Goal: Task Accomplishment & Management: Complete application form

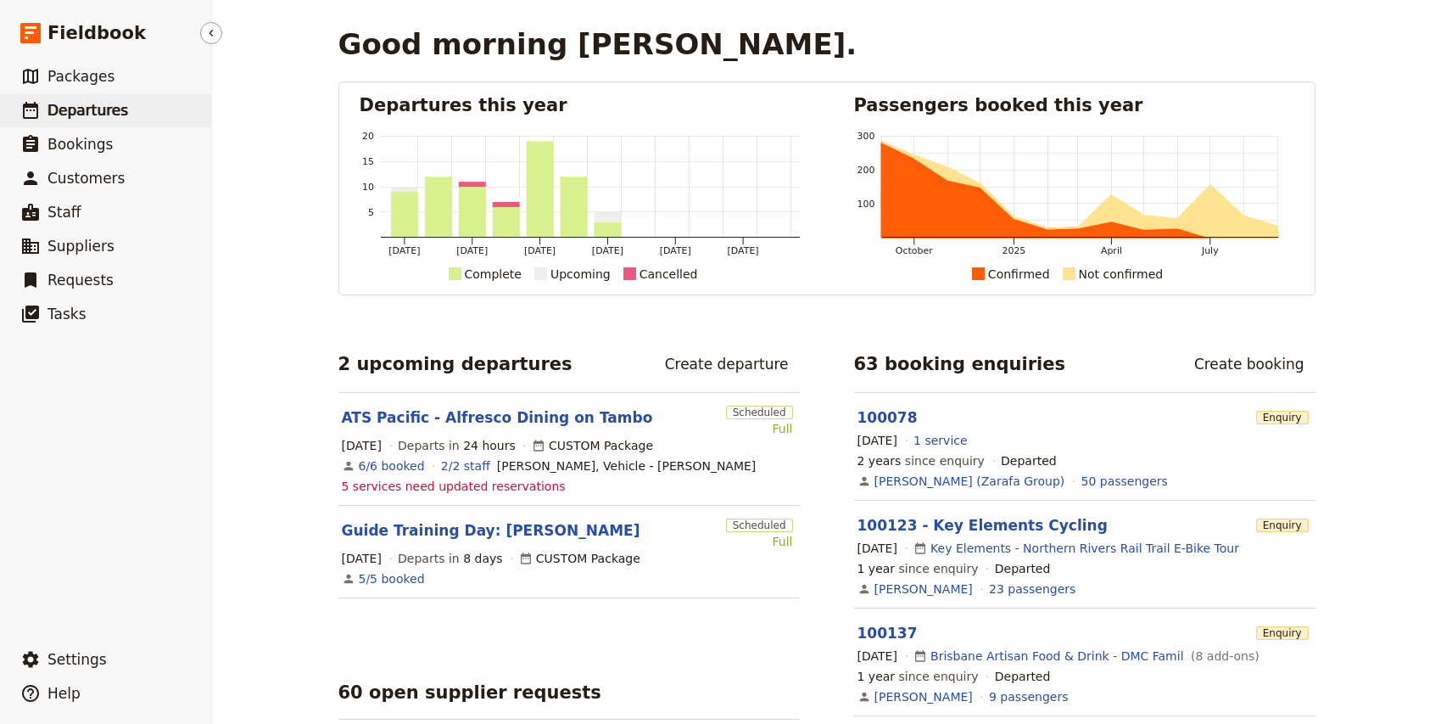
click at [70, 114] on span "Departures" at bounding box center [87, 110] width 81 height 17
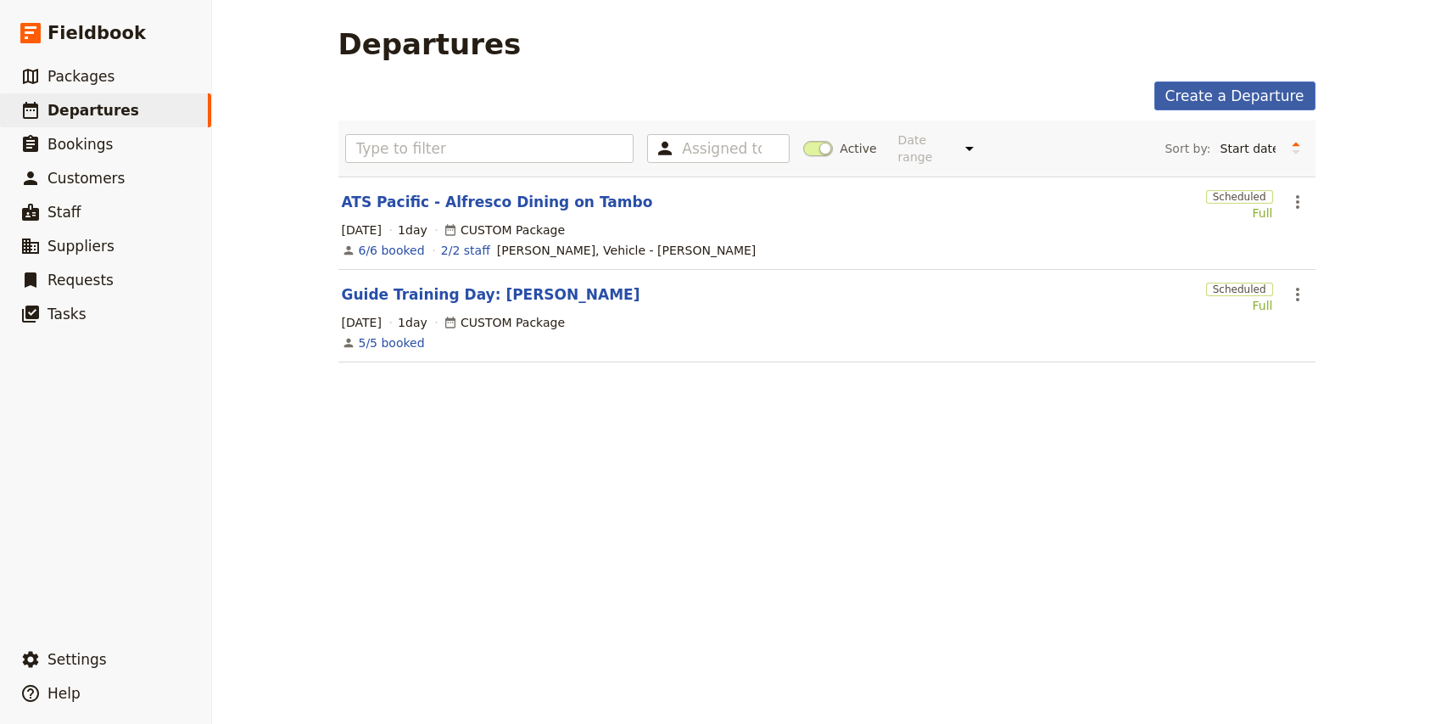
click at [1216, 96] on link "Create a Departure" at bounding box center [1234, 95] width 161 height 29
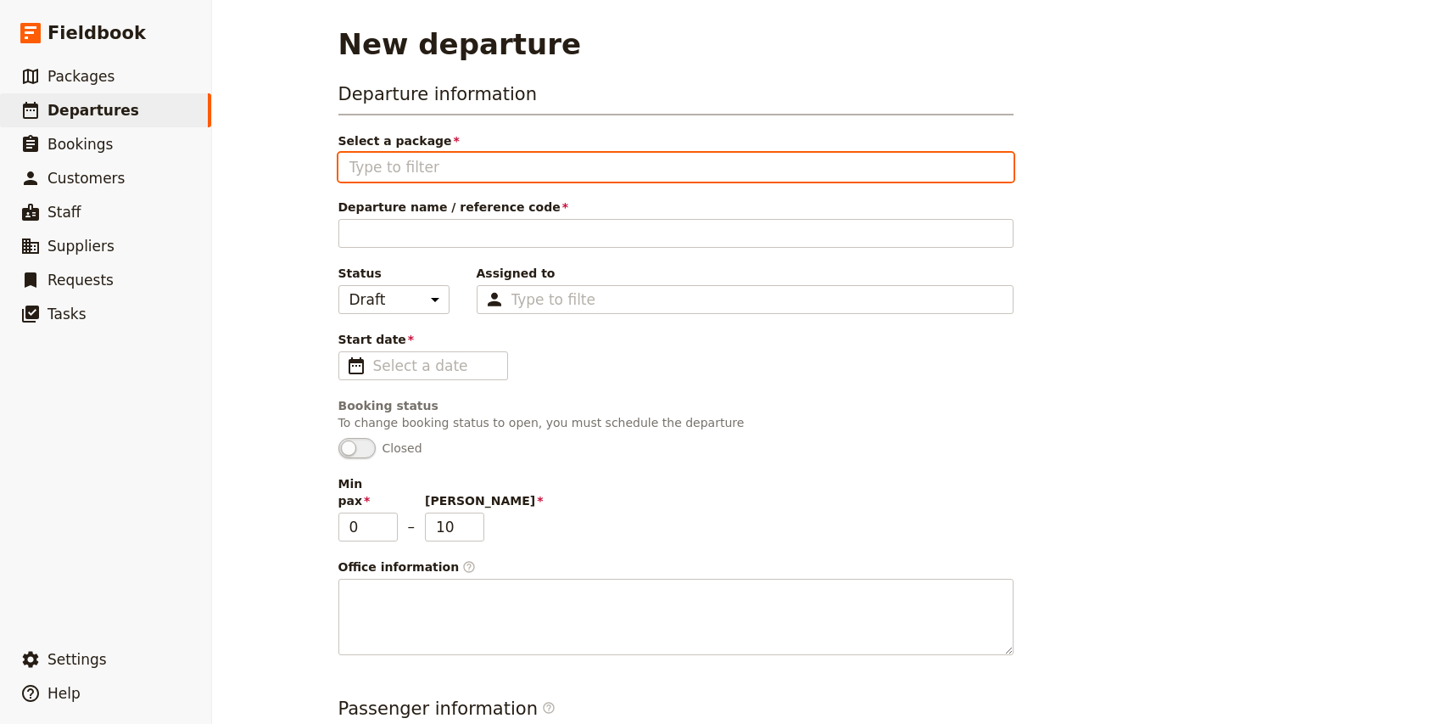
click at [532, 167] on input "Select a package" at bounding box center [675, 167] width 653 height 20
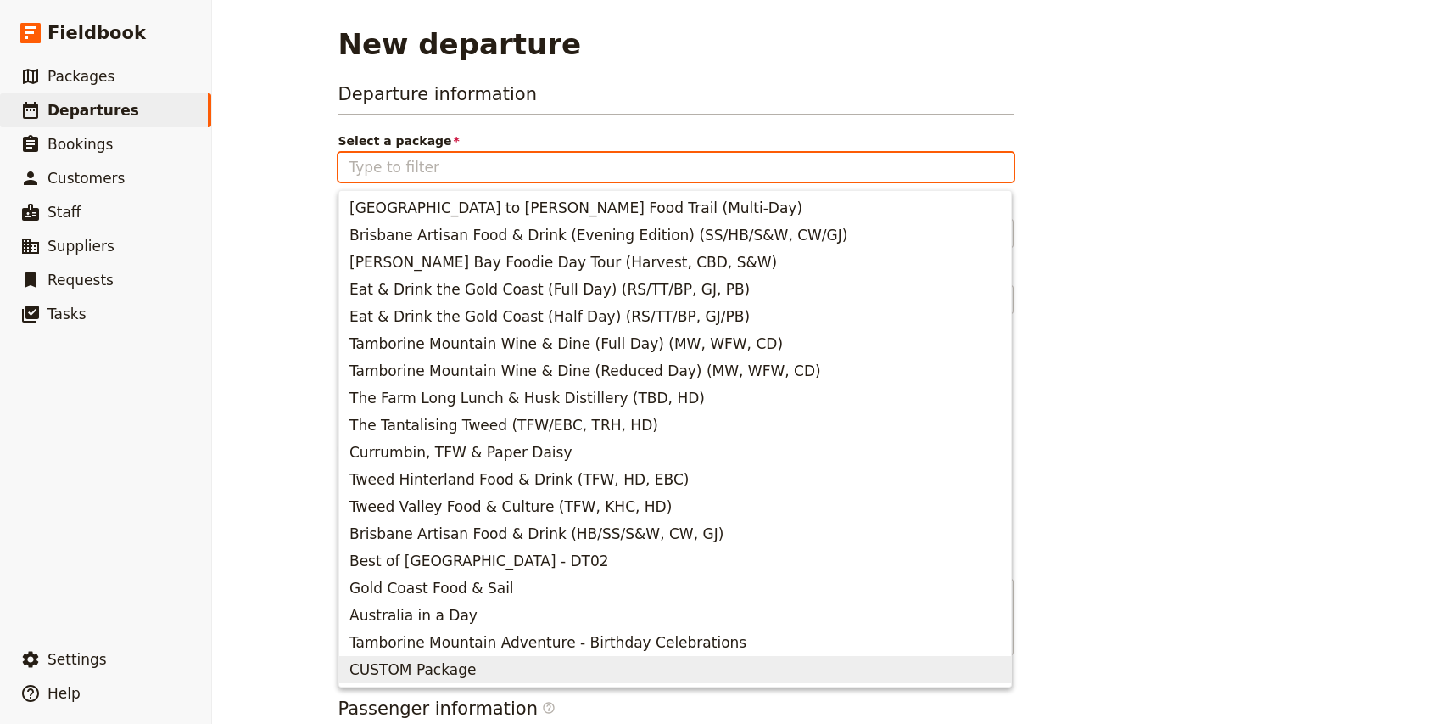
click at [478, 669] on span "CUSTOM Package" at bounding box center [674, 669] width 651 height 20
type input "CUSTOM Package"
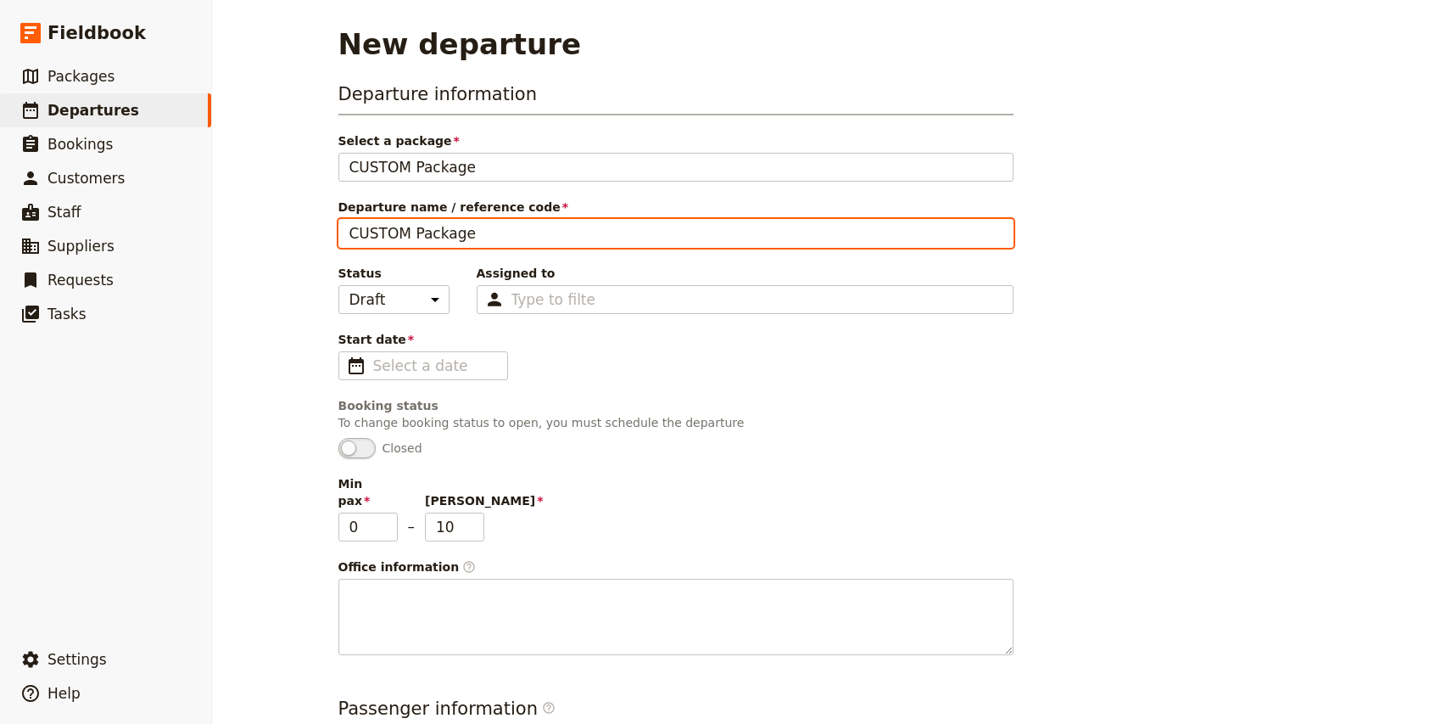
click at [427, 243] on input "CUSTOM Package" at bounding box center [675, 233] width 675 height 29
type input "[PERSON_NAME] Advisory - [GEOGRAPHIC_DATA]"
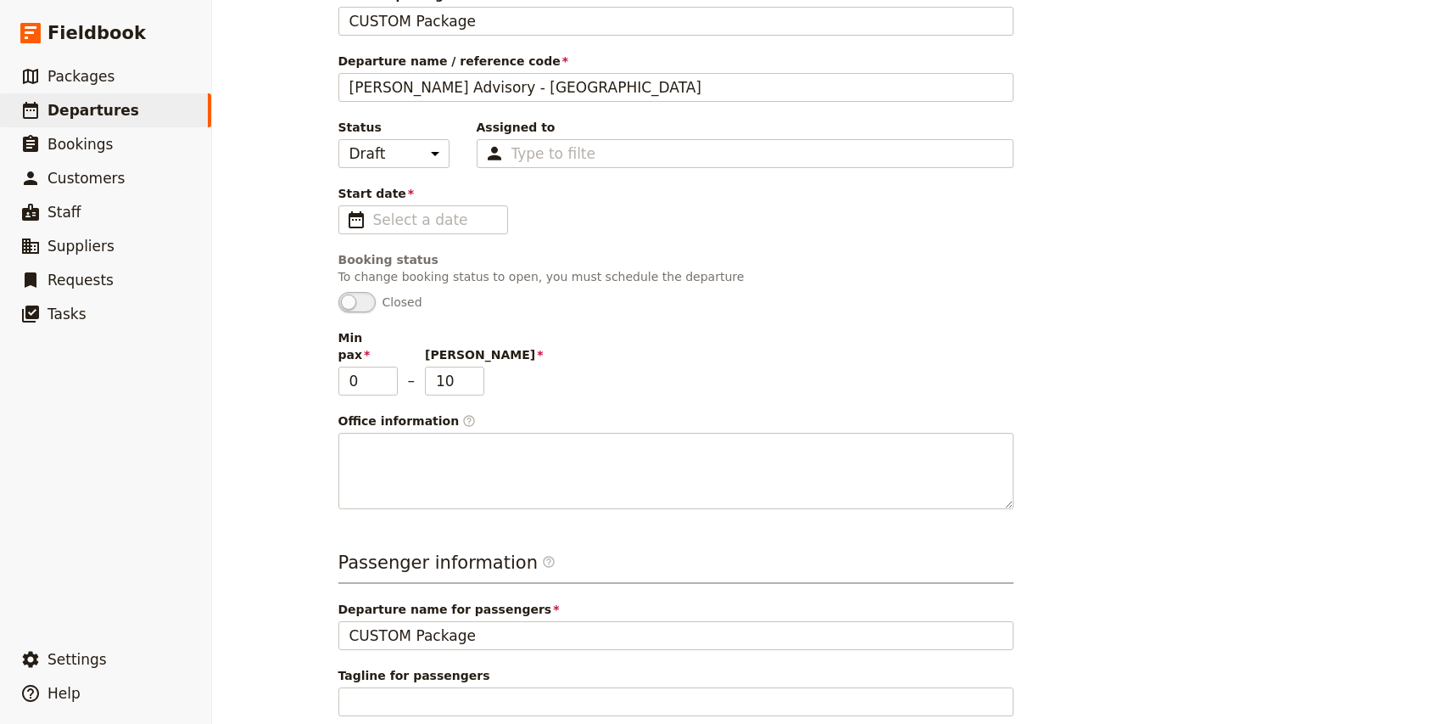
scroll to position [148, 0]
click at [476, 368] on input "9" at bounding box center [454, 379] width 59 height 29
click at [476, 368] on input "8" at bounding box center [454, 379] width 59 height 29
click at [476, 368] on input "7" at bounding box center [454, 379] width 59 height 29
click at [476, 368] on input "6" at bounding box center [454, 379] width 59 height 29
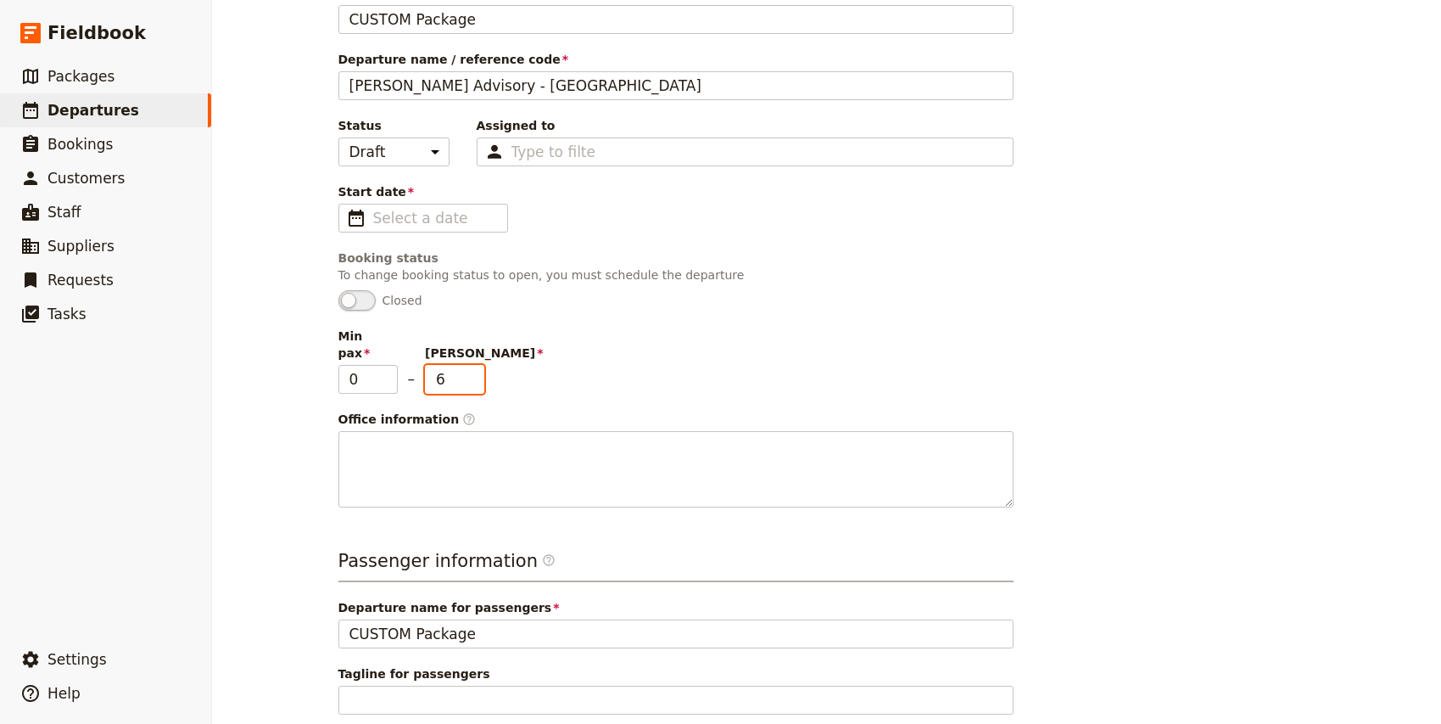
type input "5"
click at [476, 368] on input "5" at bounding box center [454, 379] width 59 height 29
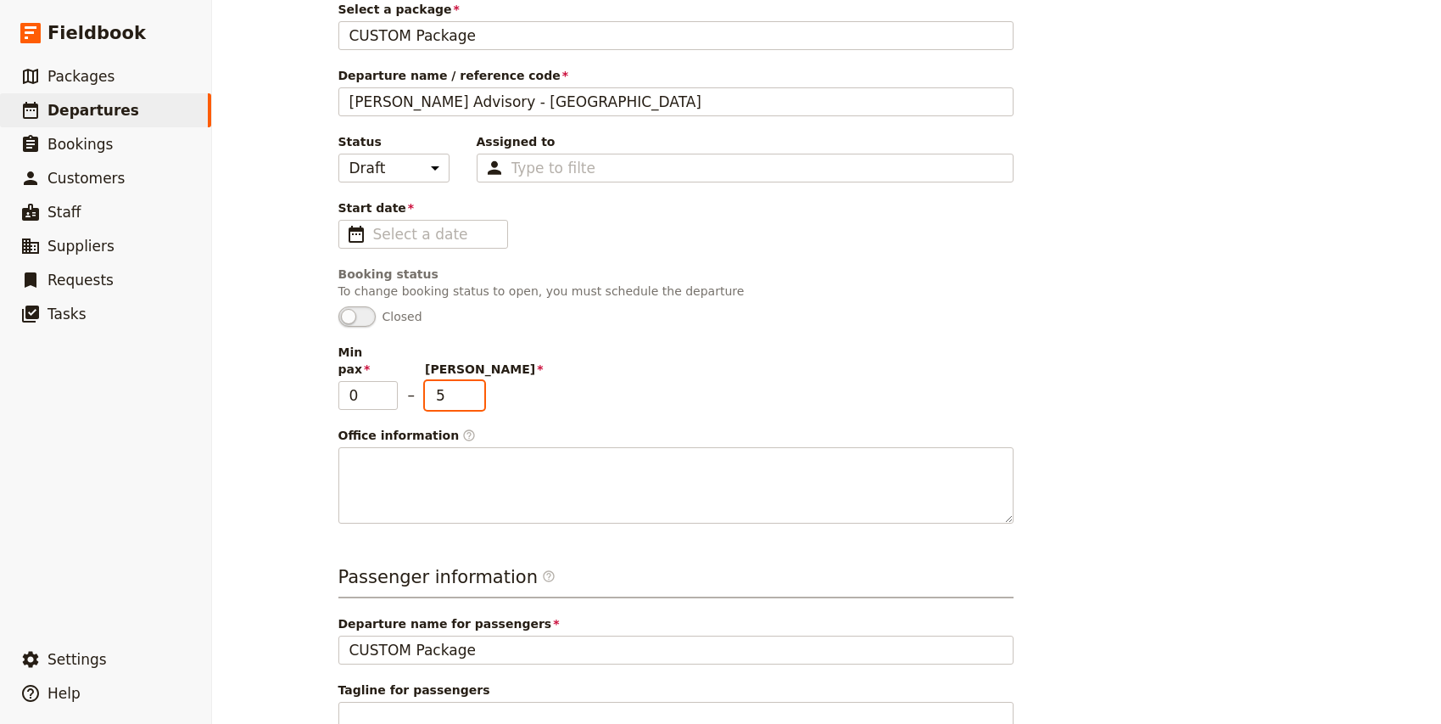
scroll to position [0, 0]
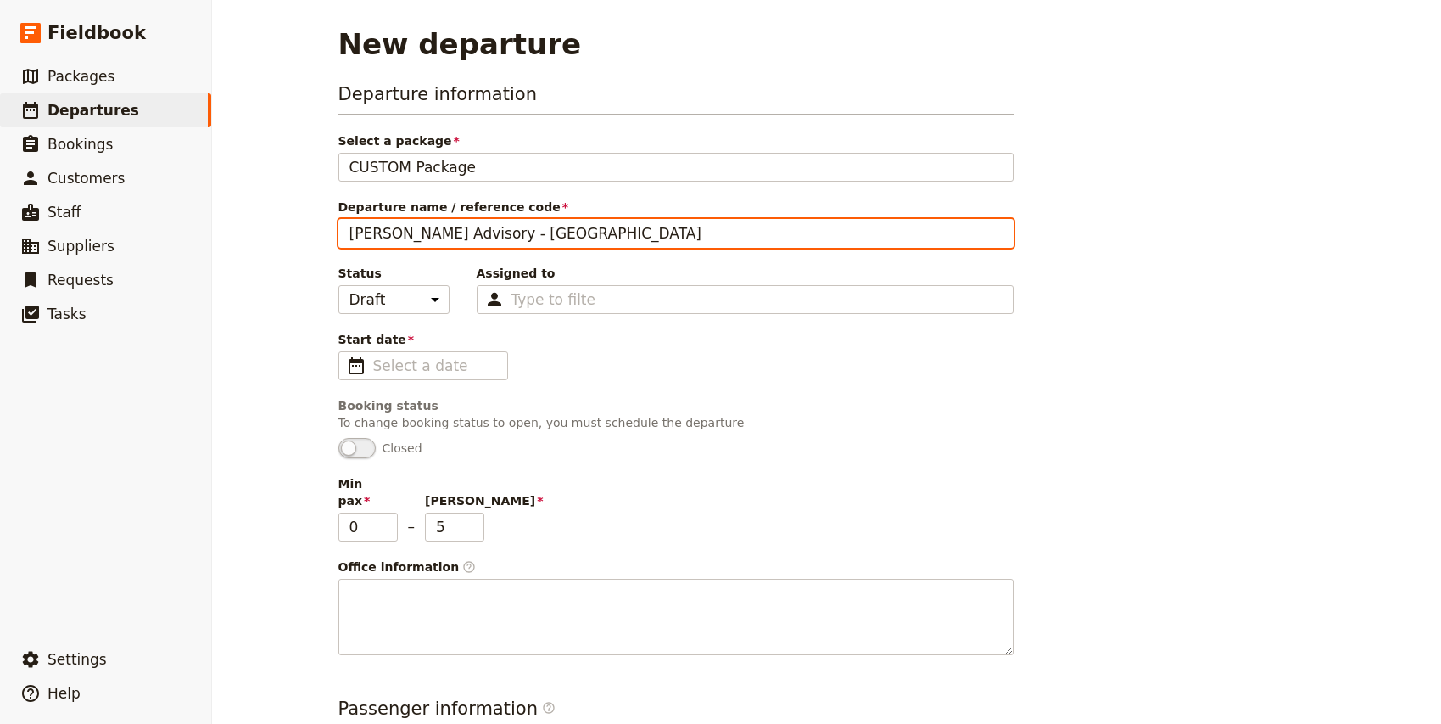
click at [433, 243] on input "[PERSON_NAME] Advisory - [GEOGRAPHIC_DATA]" at bounding box center [675, 233] width 675 height 29
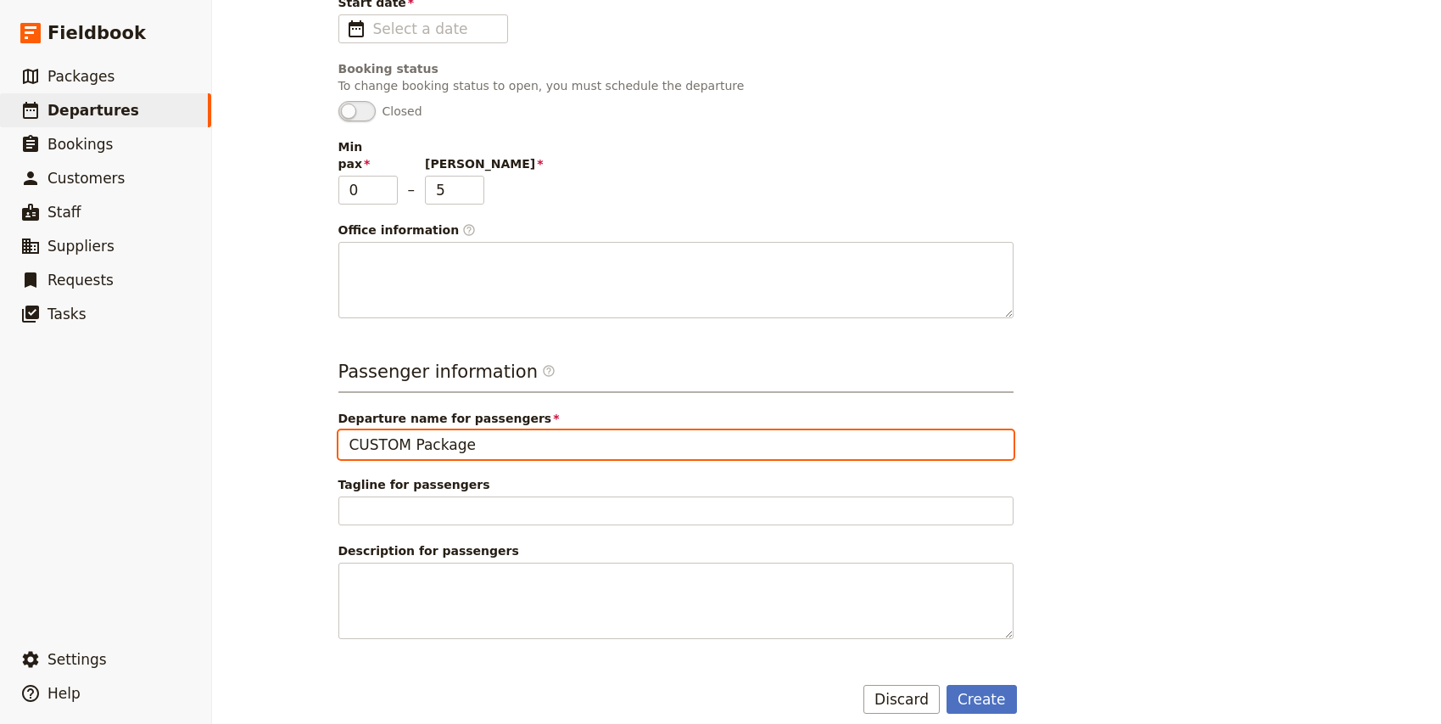
click at [413, 430] on input "CUSTOM Package" at bounding box center [675, 444] width 675 height 29
paste input "[PERSON_NAME] Advisory - [GEOGRAPHIC_DATA]"
type input "[PERSON_NAME] Advisory - [GEOGRAPHIC_DATA]"
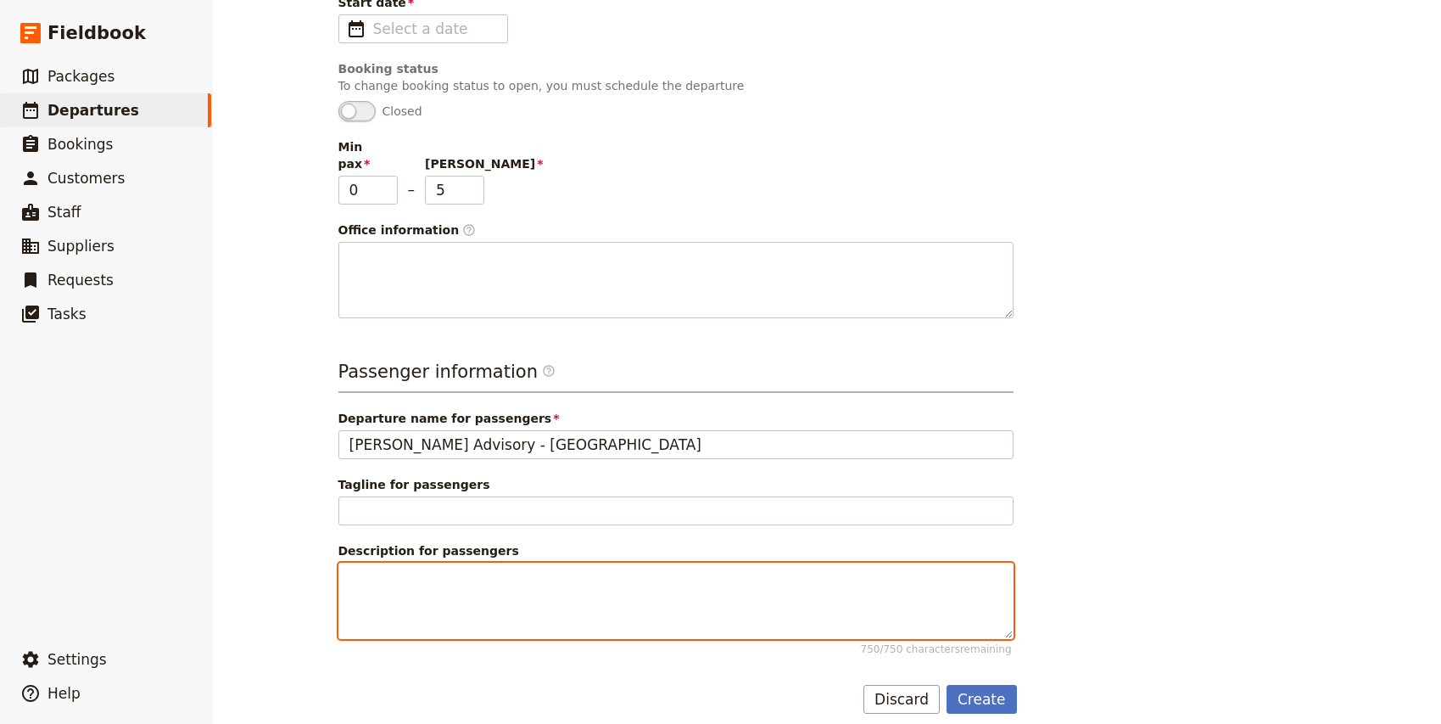
click at [406, 562] on textarea "Description for passengers 750 / 750 characters remaining" at bounding box center [675, 600] width 675 height 76
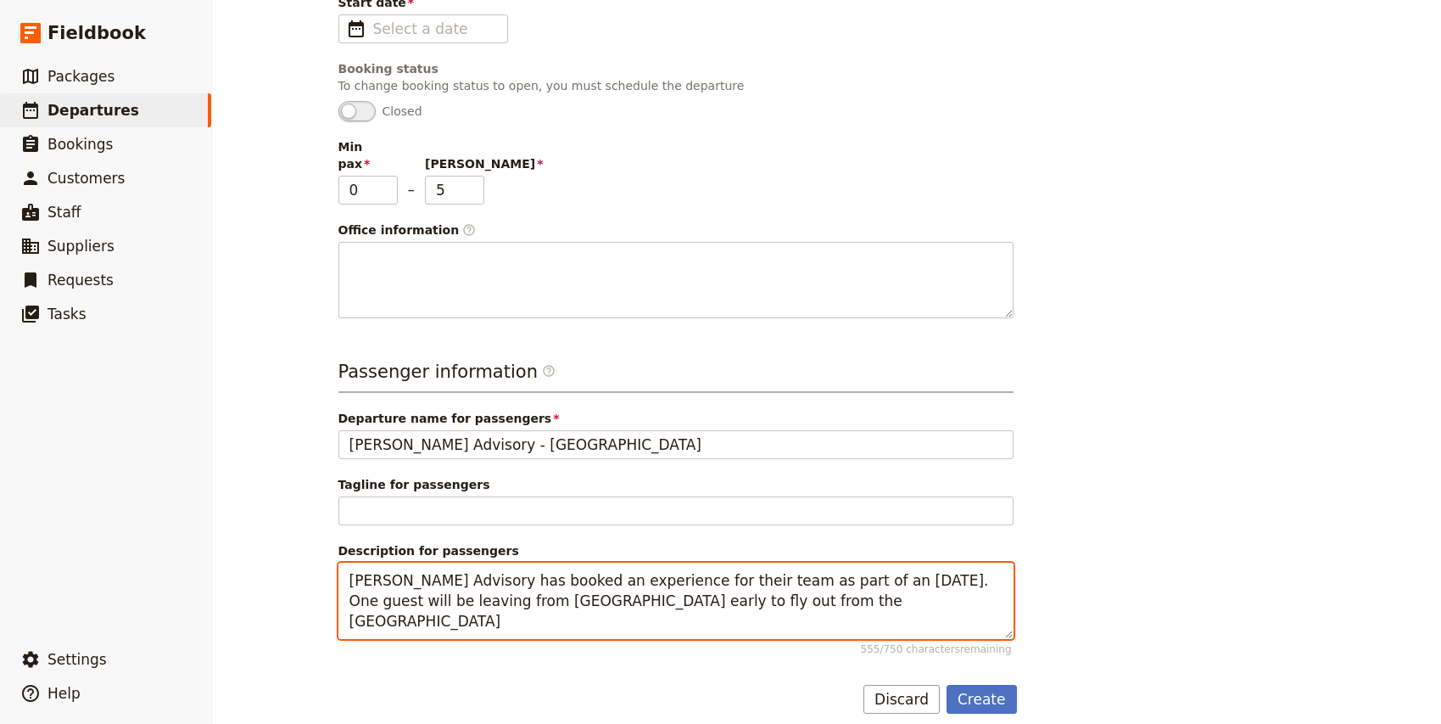
click at [432, 604] on textarea "[PERSON_NAME] Advisory has booked an experience for their team as part of an [D…" at bounding box center [675, 600] width 675 height 76
click at [669, 607] on textarea "[PERSON_NAME] Advisory has booked an experience for their team as part of an [D…" at bounding box center [675, 600] width 675 height 76
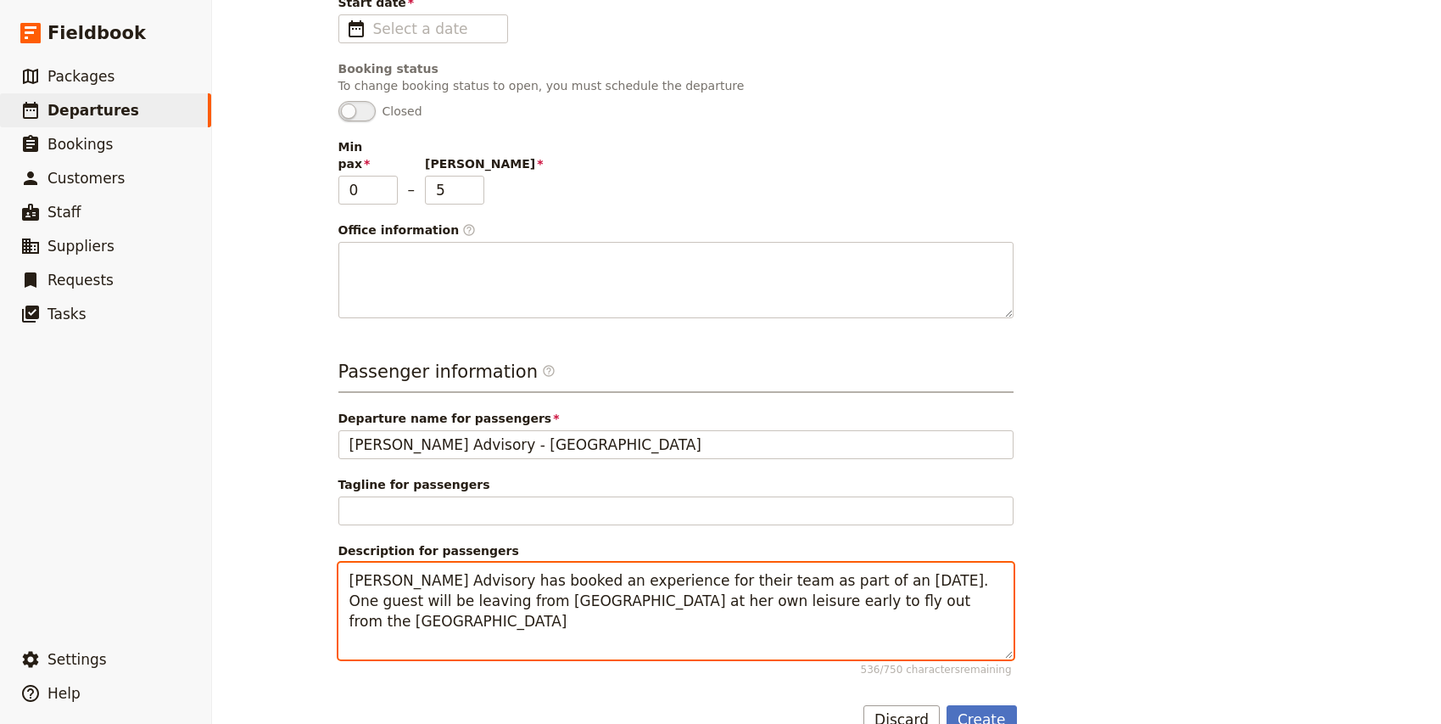
click at [802, 601] on textarea "[PERSON_NAME] Advisory has booked an experience for their team as part of an [D…" at bounding box center [675, 610] width 675 height 97
click at [460, 627] on textarea "[PERSON_NAME] Advisory has booked an experience for their team as part of an [D…" at bounding box center [675, 610] width 675 height 97
click at [669, 599] on textarea "[PERSON_NAME] Advisory has booked an experience for their team as part of an [D…" at bounding box center [675, 610] width 675 height 97
click at [528, 617] on textarea "[PERSON_NAME] Advisory has booked an experience for their team as part of an [D…" at bounding box center [675, 610] width 675 height 97
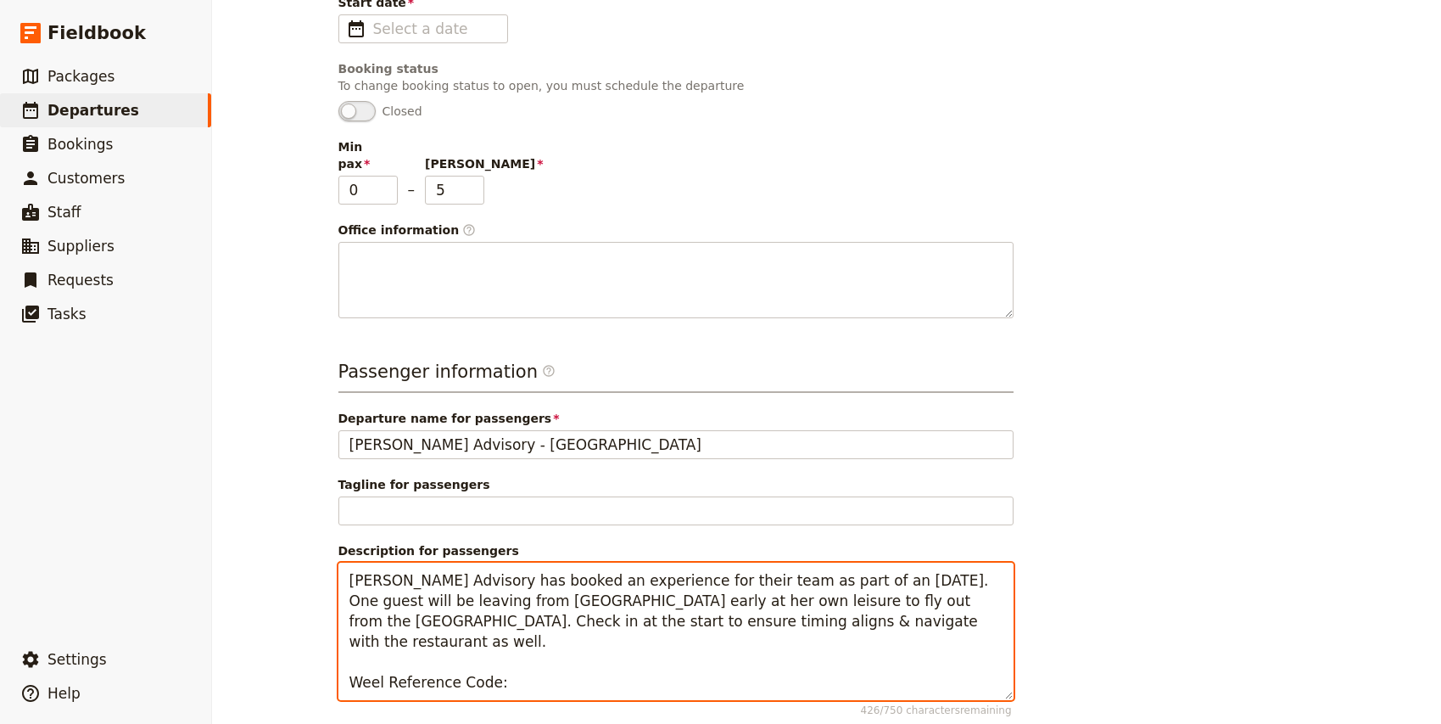
paste textarea "NWKMN"
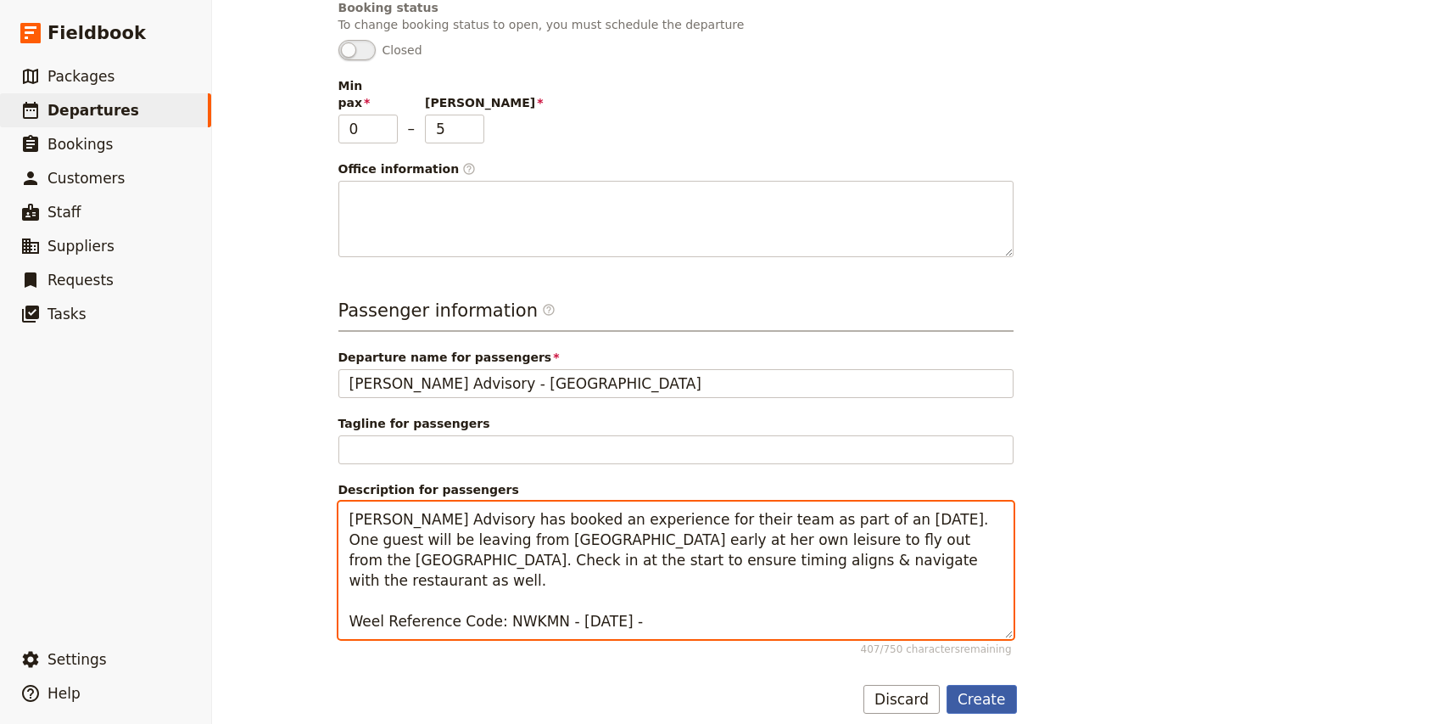
type textarea "[PERSON_NAME] Advisory has booked an experience for their team as part of an [D…"
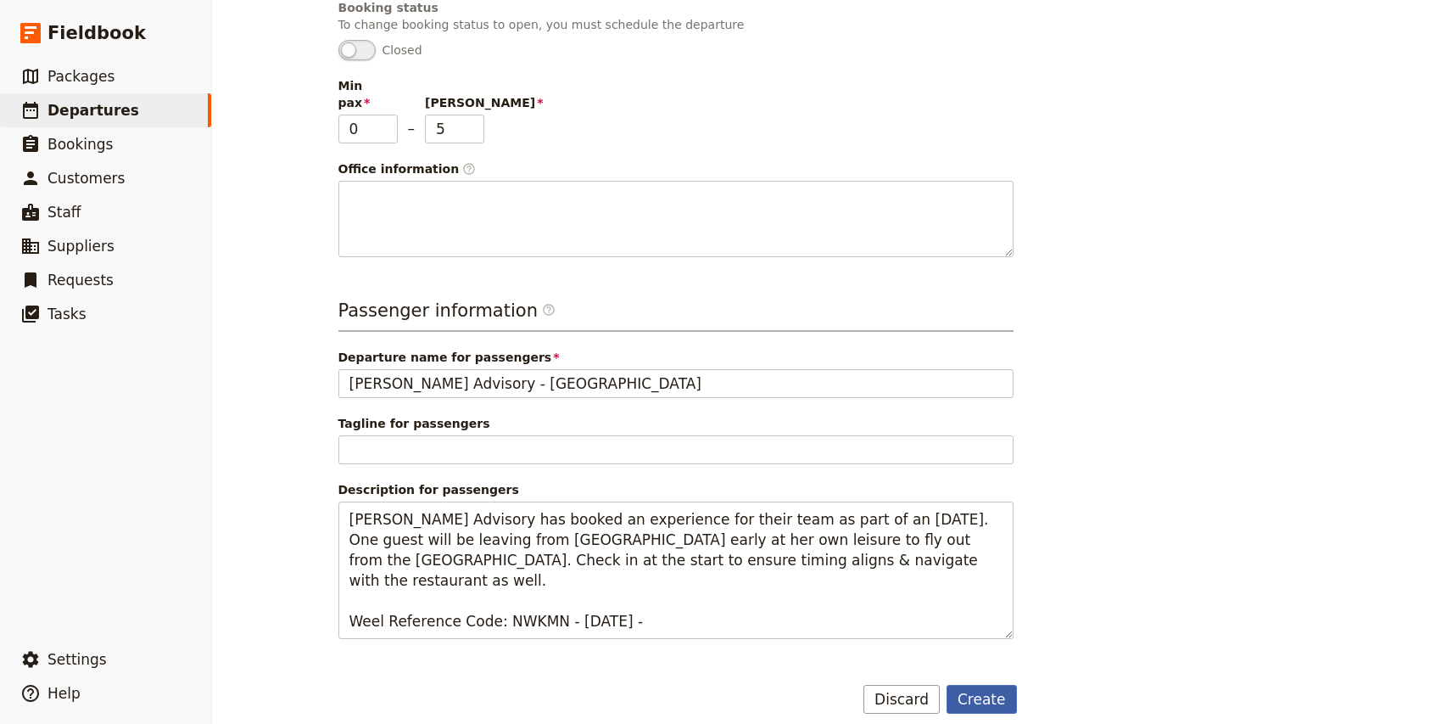
click at [999, 684] on button "Create" at bounding box center [982, 698] width 70 height 29
click at [982, 686] on button "Create" at bounding box center [982, 698] width 70 height 29
click at [969, 684] on button "Create" at bounding box center [982, 698] width 70 height 29
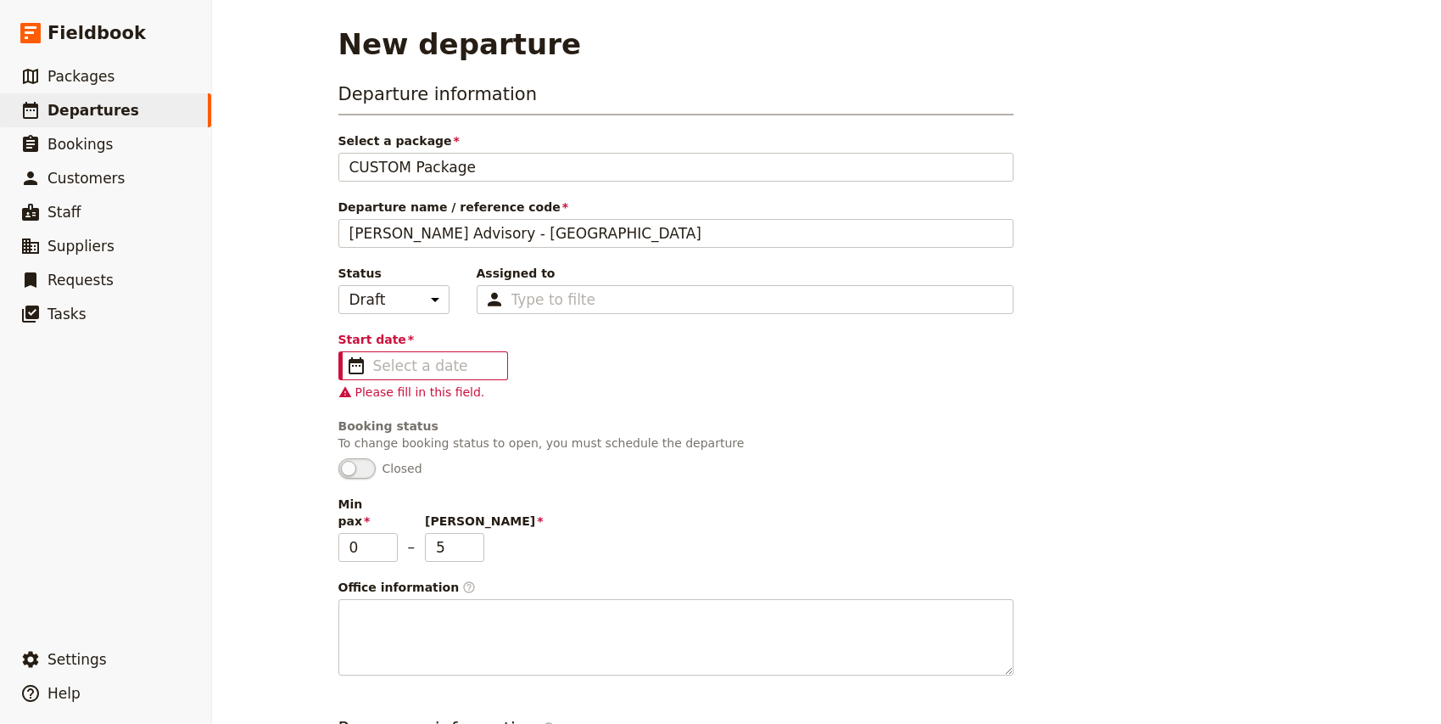
scroll to position [36, 0]
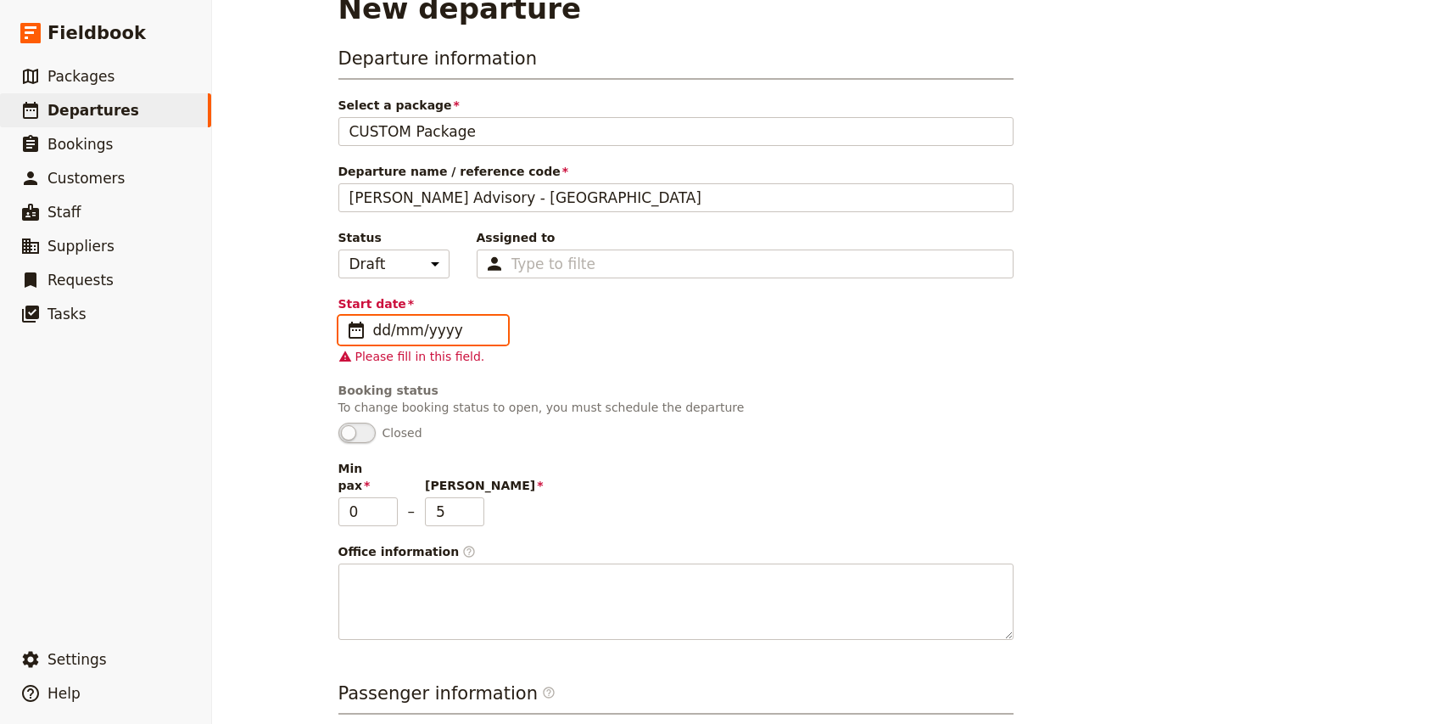
click at [420, 330] on input "dd/mm/yyyy" at bounding box center [435, 330] width 124 height 20
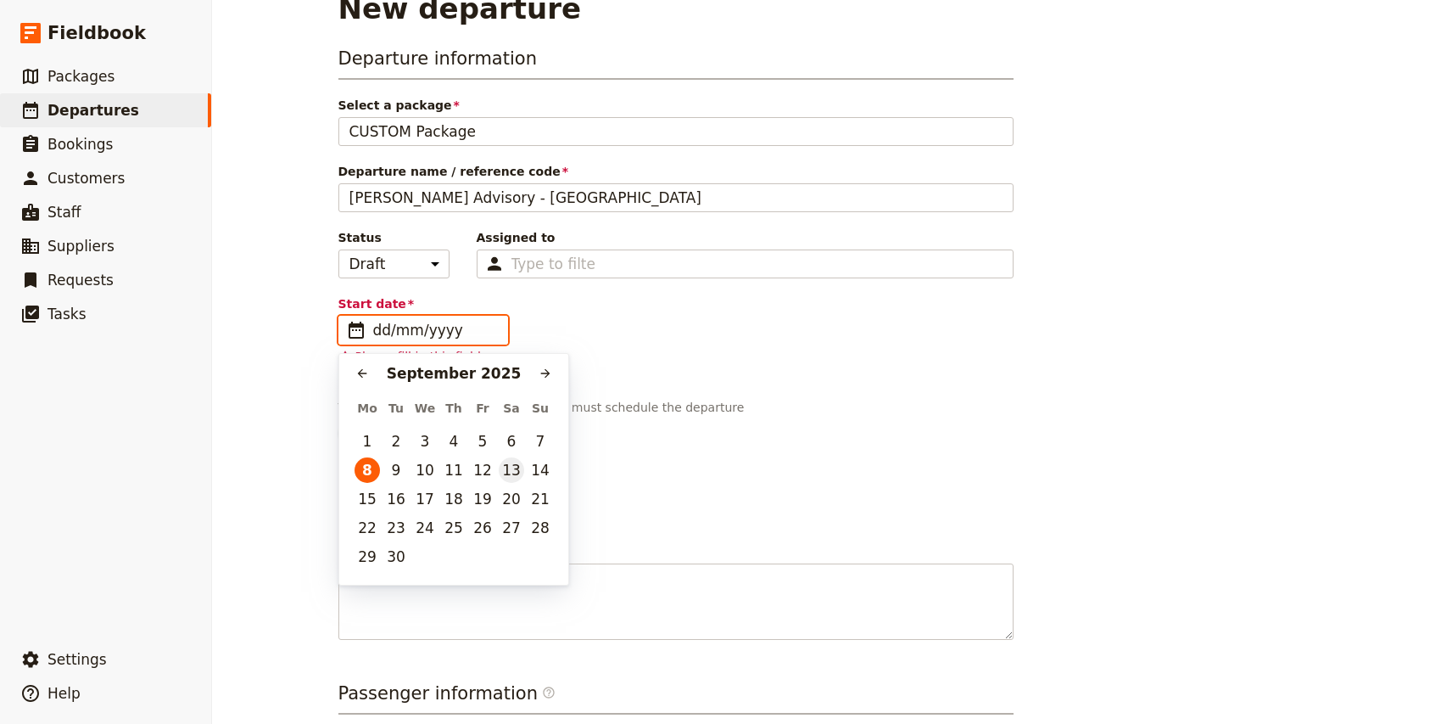
click at [509, 472] on button "13" at bounding box center [511, 469] width 25 height 25
type input "[DATE]"
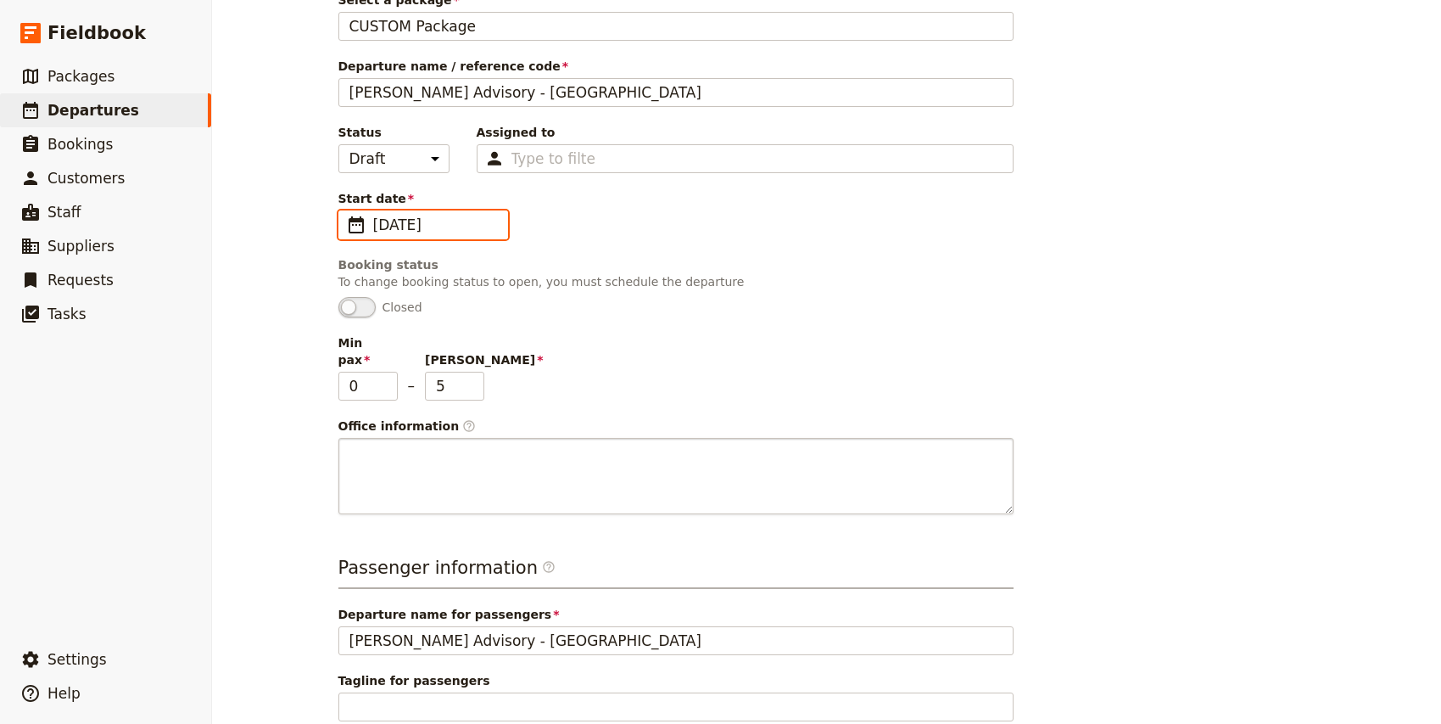
scroll to position [398, 0]
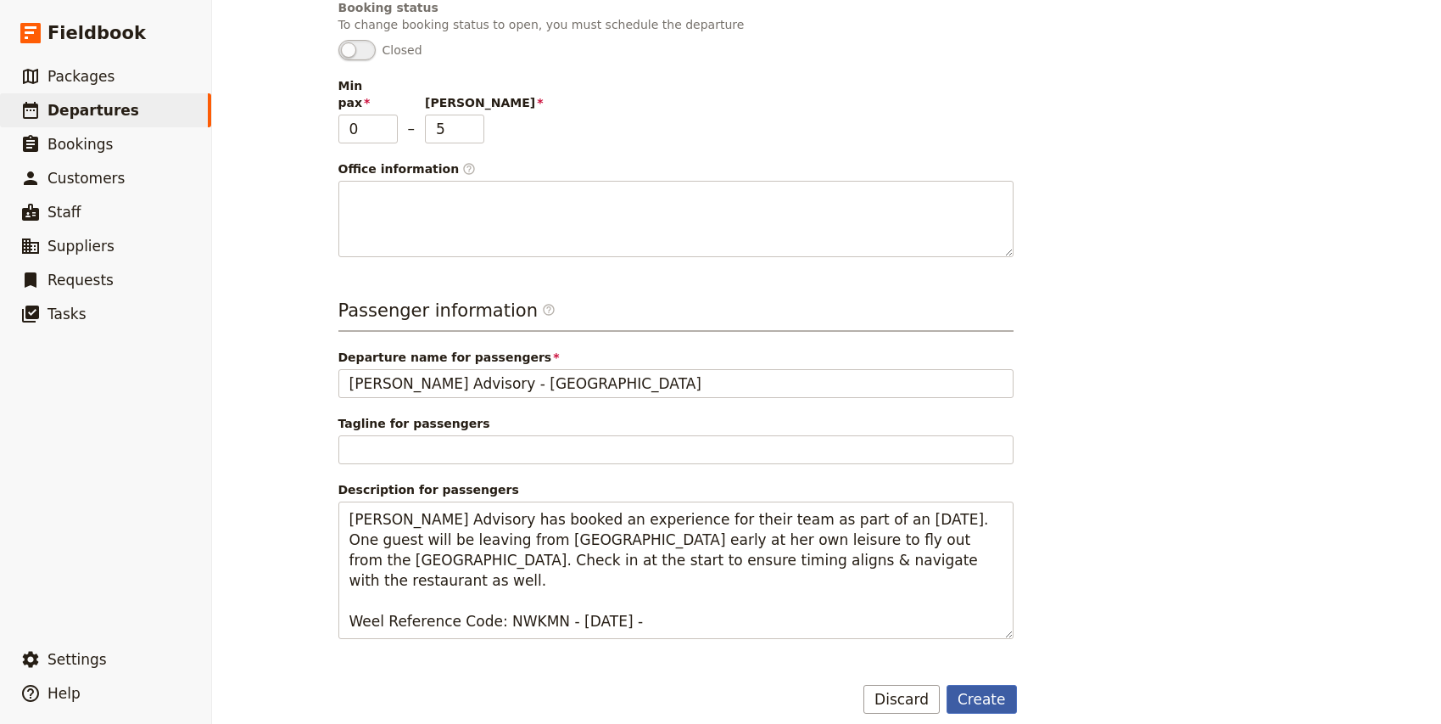
click at [975, 684] on button "Create" at bounding box center [982, 698] width 70 height 29
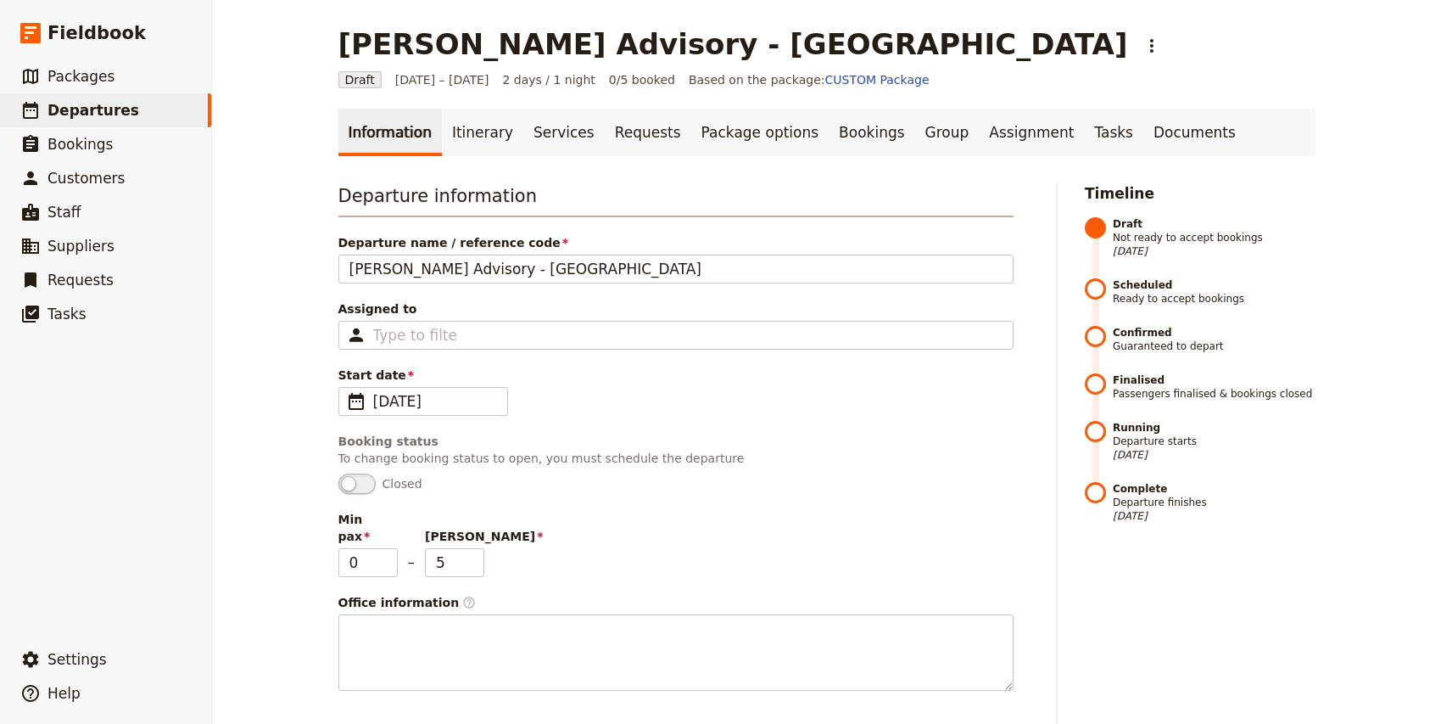
scroll to position [515, 0]
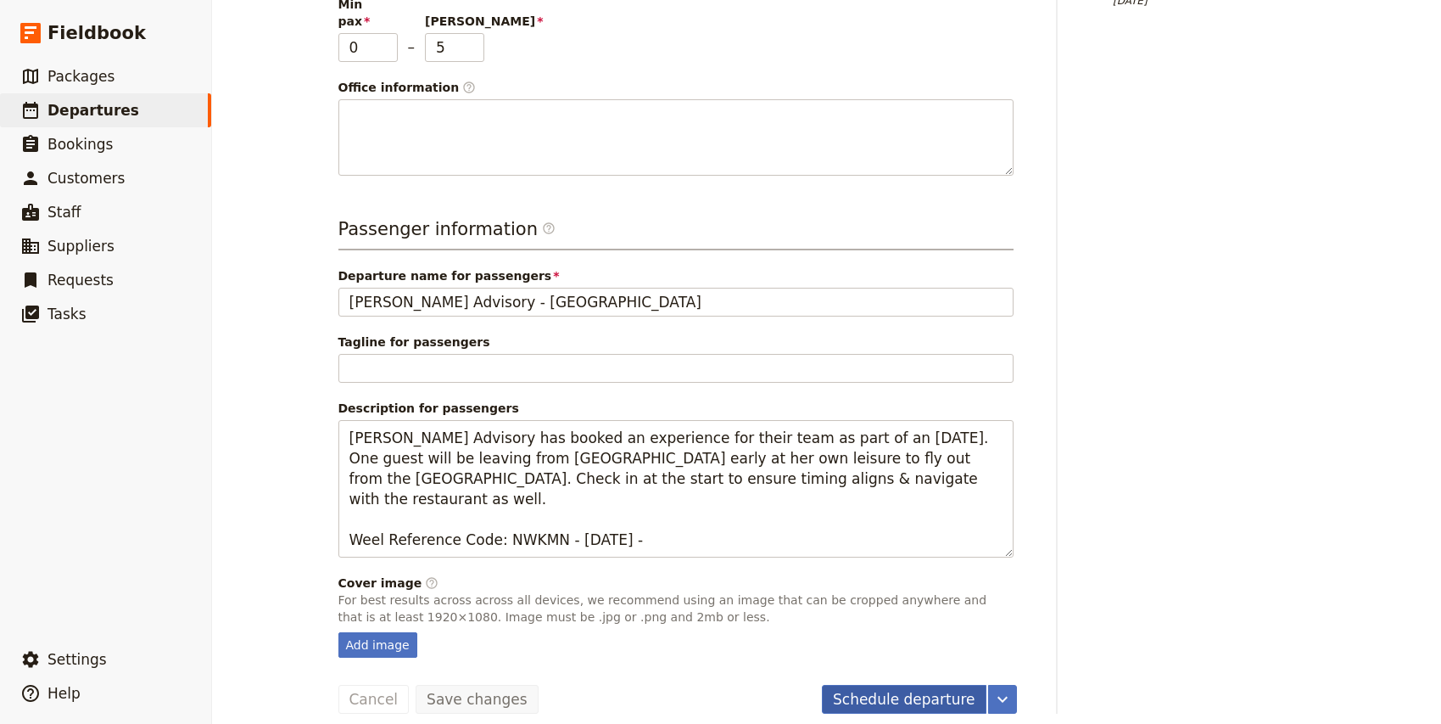
click at [900, 684] on button "Schedule departure" at bounding box center [904, 698] width 165 height 29
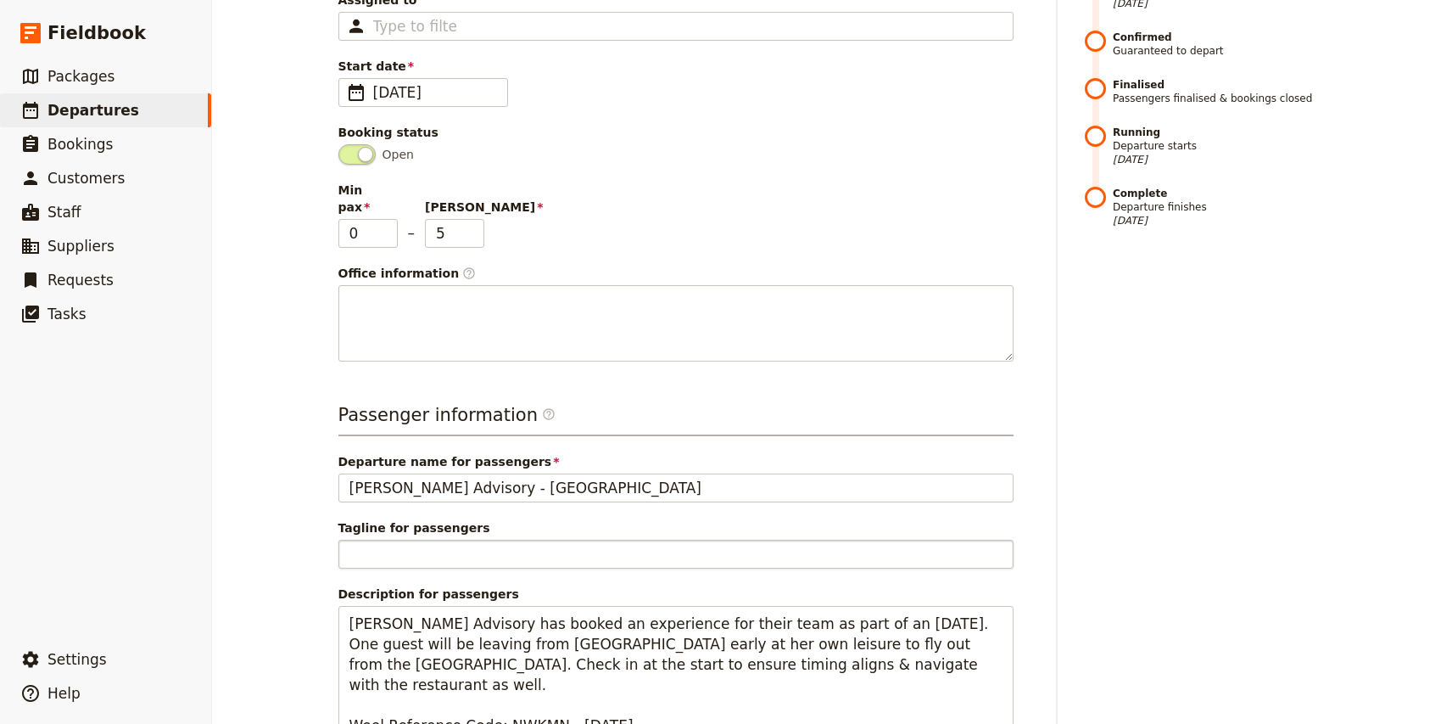
scroll to position [0, 0]
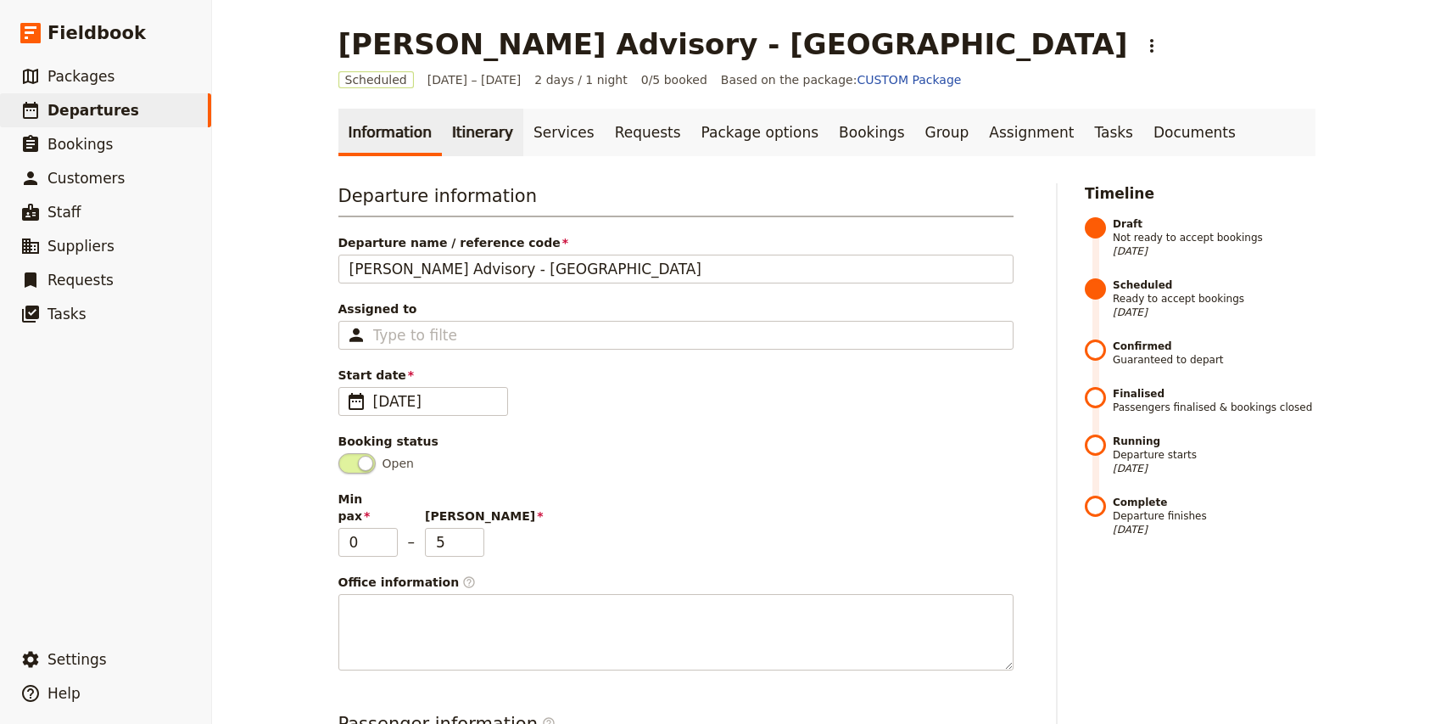
click at [469, 127] on link "Itinerary" at bounding box center [482, 132] width 81 height 47
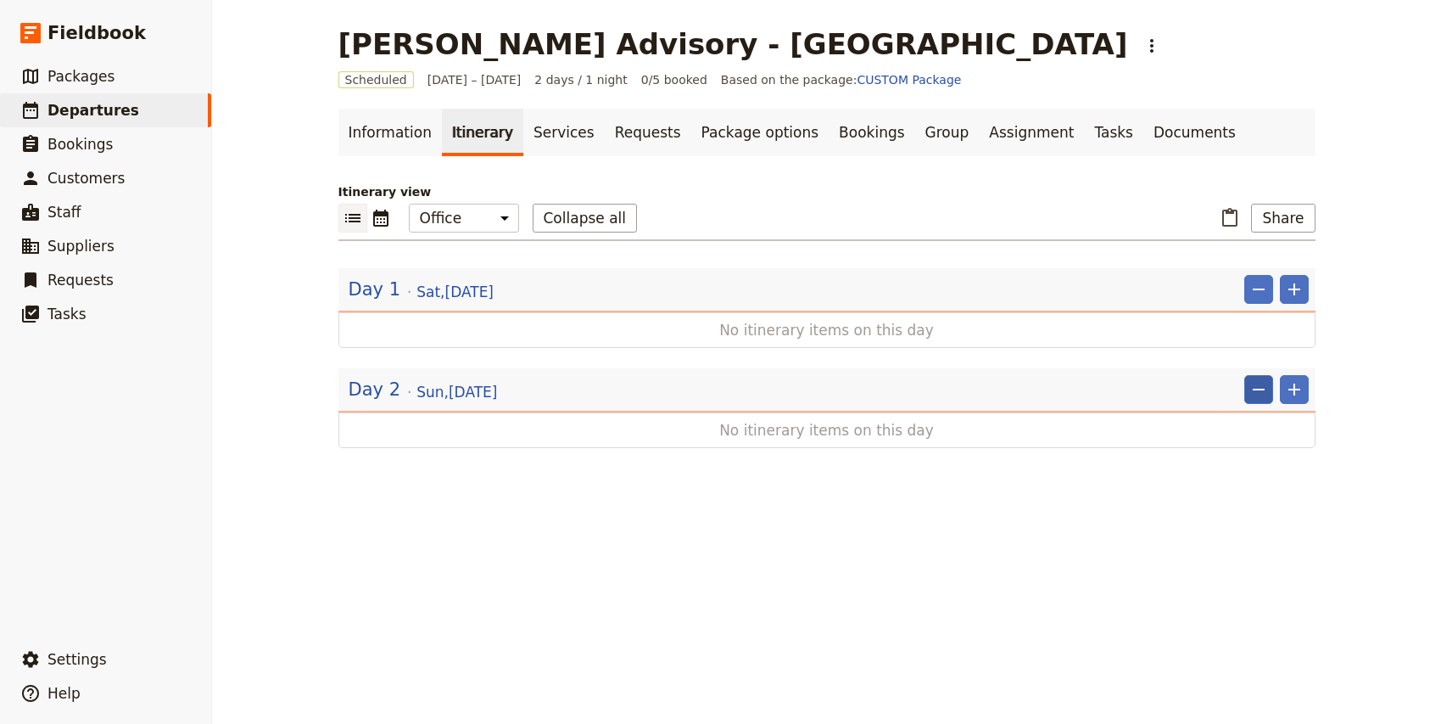
click at [1260, 388] on icon "Remove" at bounding box center [1259, 389] width 20 height 20
click at [1227, 433] on span "Remove day" at bounding box center [1224, 426] width 74 height 17
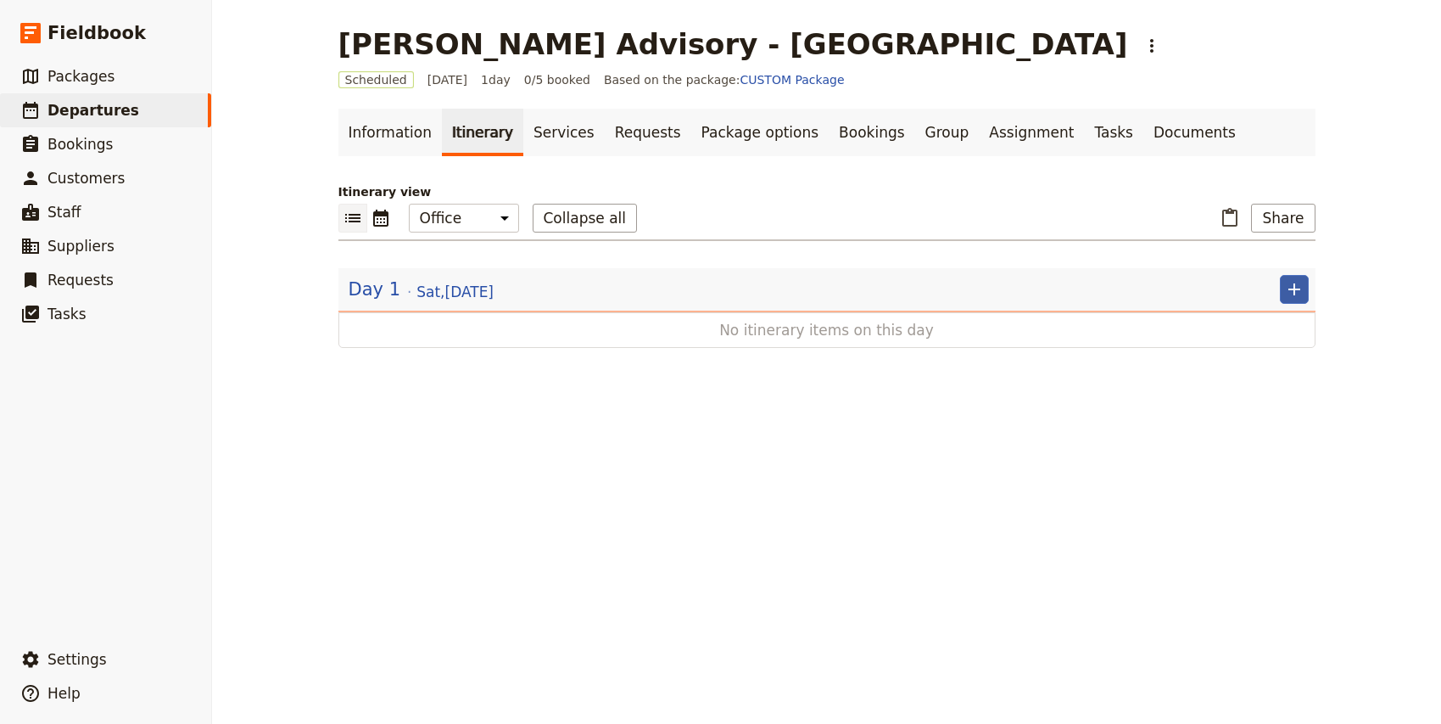
click at [1304, 282] on button "​" at bounding box center [1294, 289] width 29 height 29
click at [1286, 328] on span "Add itinerary item" at bounding box center [1243, 326] width 108 height 17
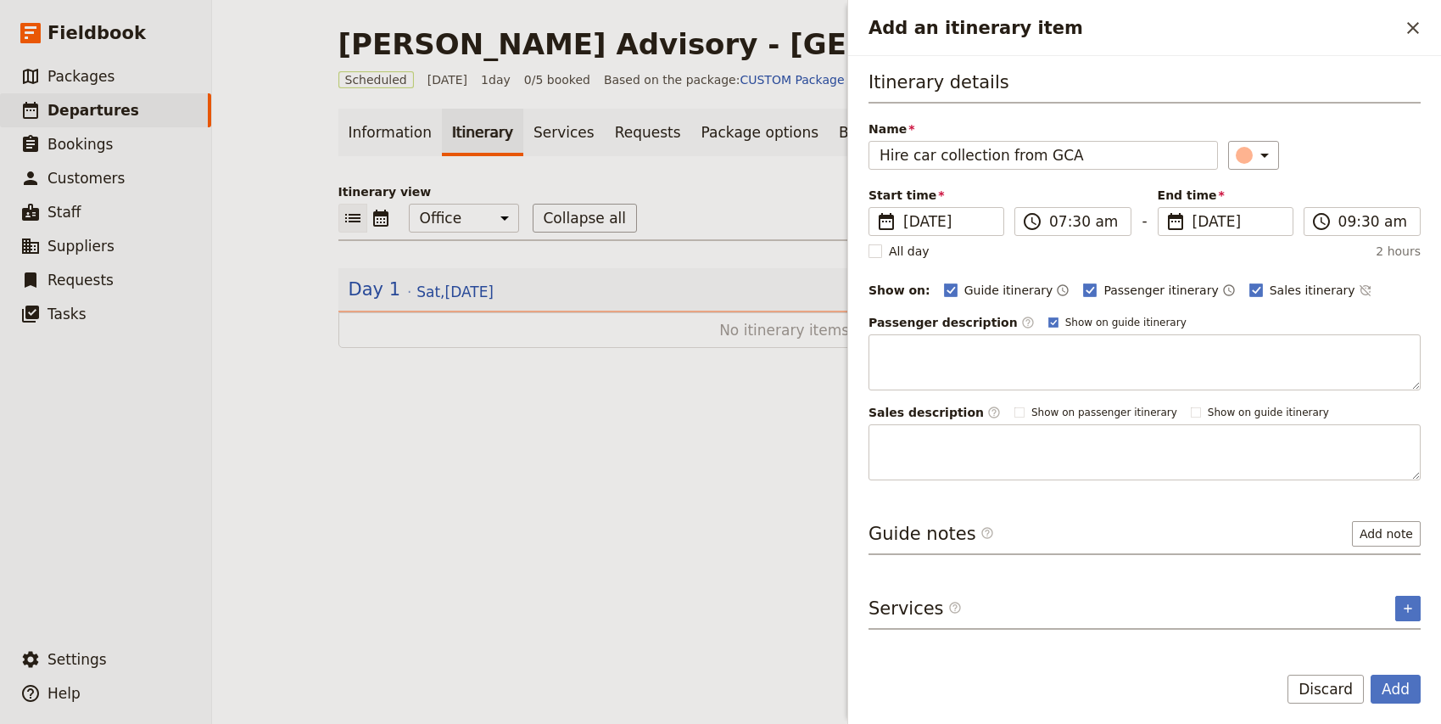
type input "Hire car collection from GCA"
click at [1104, 293] on span "Passenger itinerary" at bounding box center [1161, 290] width 115 height 17
click at [1083, 282] on input "Passenger itinerary" at bounding box center [1082, 281] width 1 height 1
checkbox input "false"
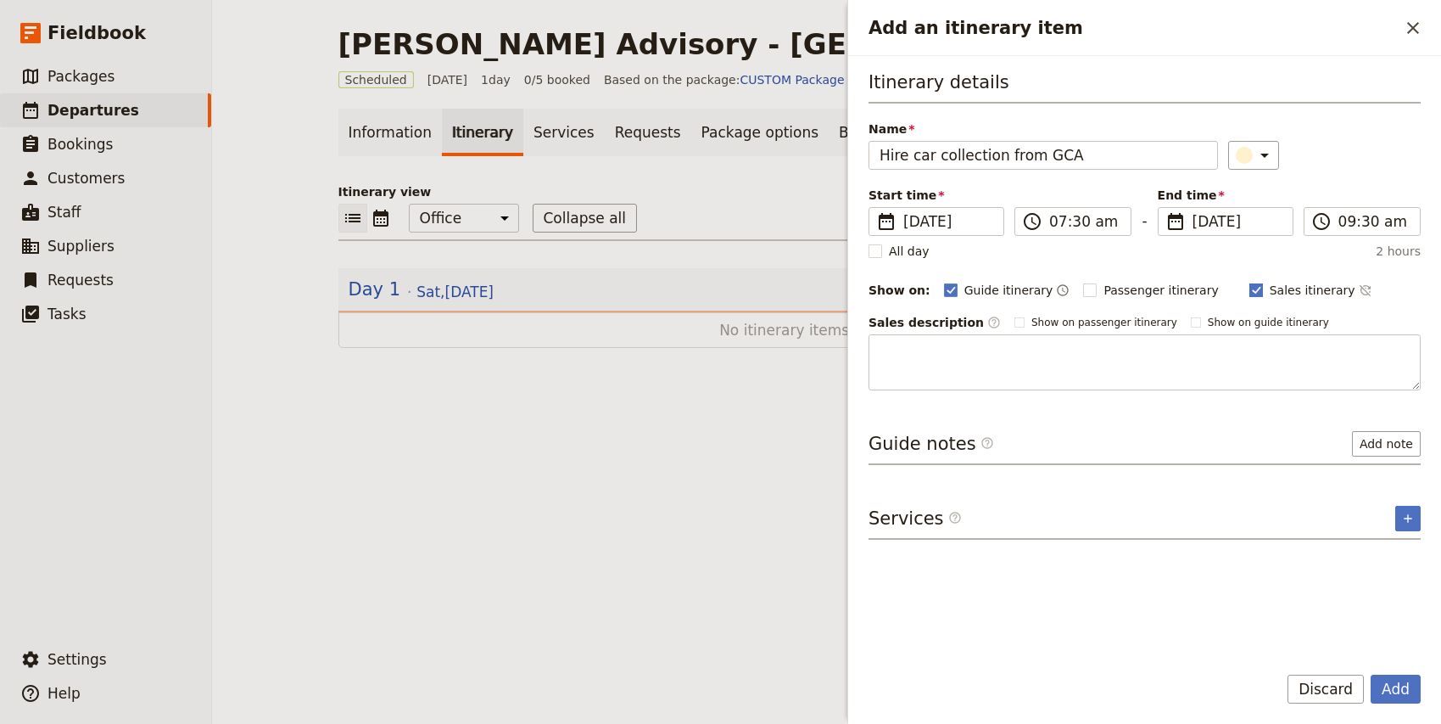
click at [1270, 285] on span "Sales itinerary" at bounding box center [1313, 290] width 86 height 17
click at [1249, 282] on input "Sales itinerary" at bounding box center [1249, 281] width 1 height 1
checkbox input "false"
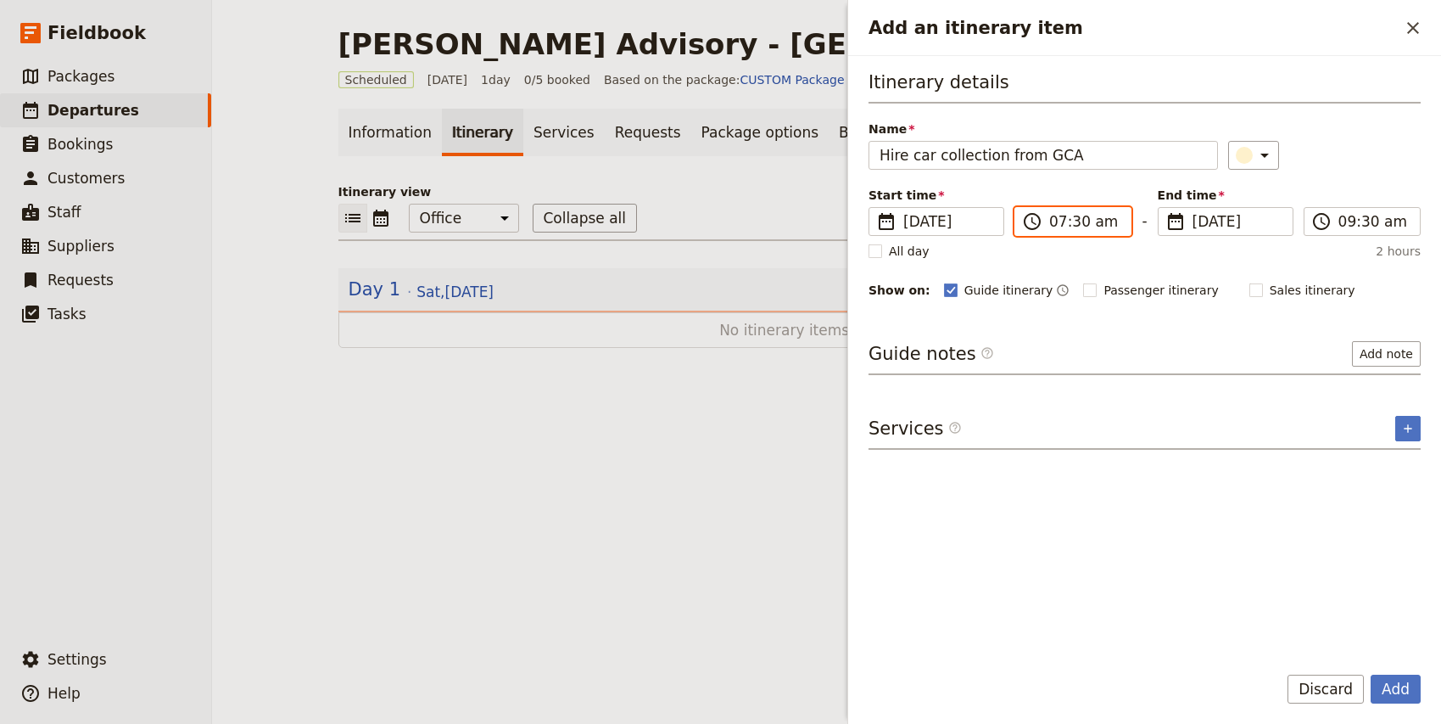
click at [1052, 223] on input "07:30 am" at bounding box center [1084, 221] width 71 height 20
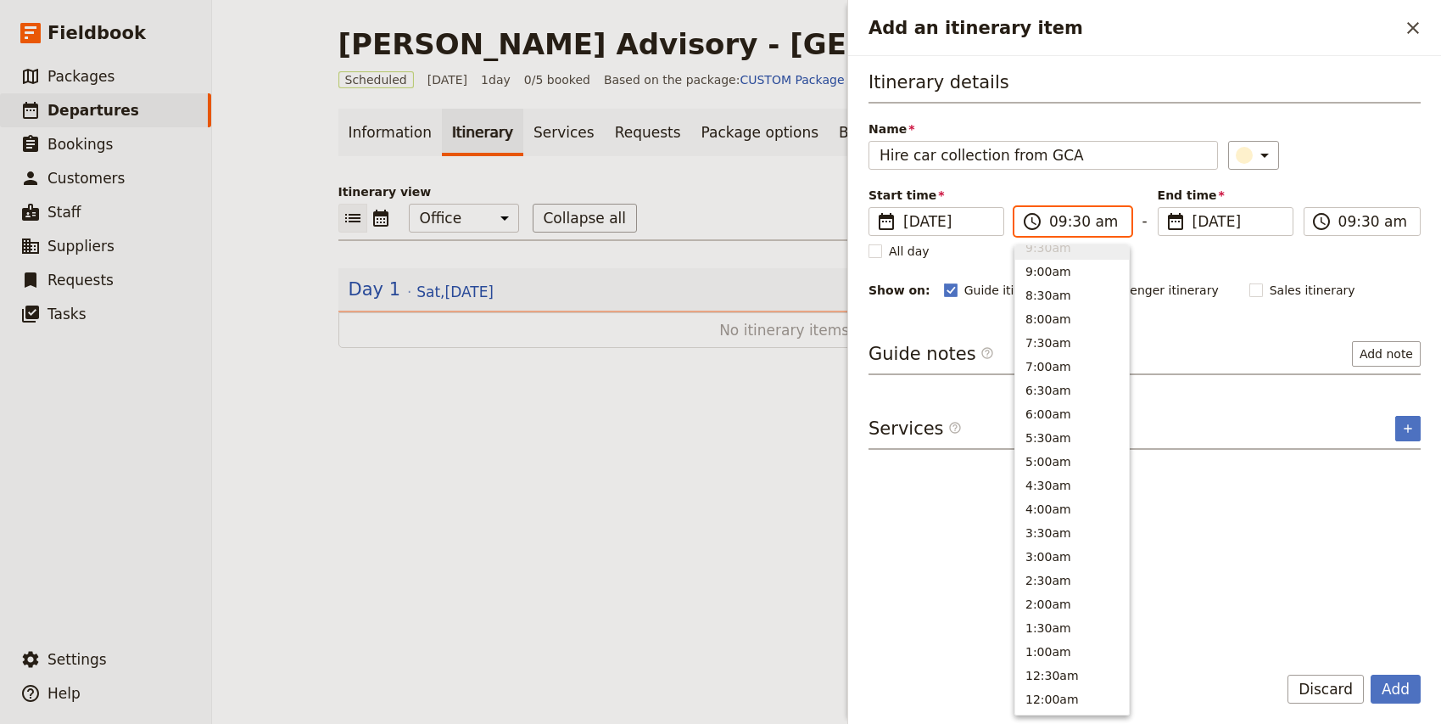
scroll to position [669, 0]
click at [1059, 223] on input "12:30 am" at bounding box center [1084, 221] width 71 height 20
click at [1051, 221] on input "09:30 am" at bounding box center [1084, 221] width 71 height 20
type input "08:30 am"
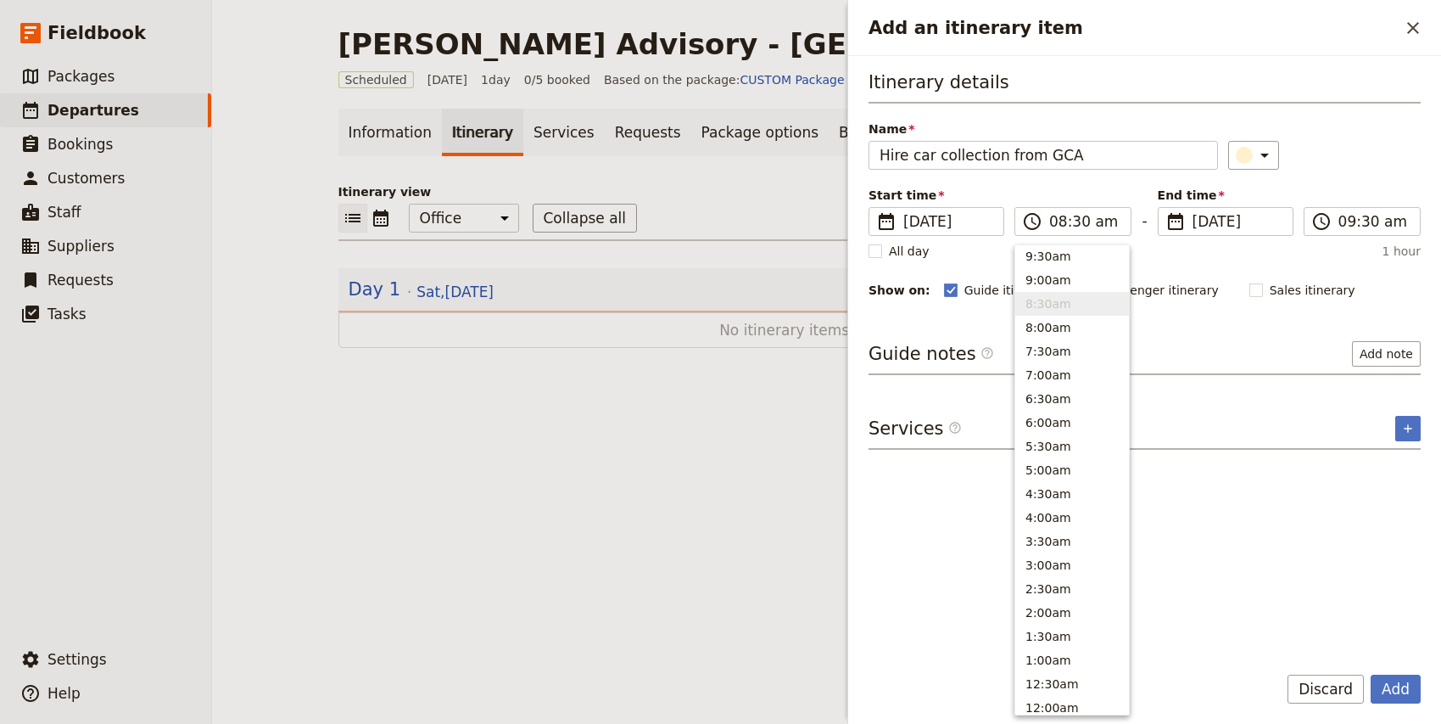
click at [1361, 179] on div "Itinerary details Name Hire car collection from GCA ​ Start time ​ [DATE] [DATE…" at bounding box center [1145, 185] width 552 height 231
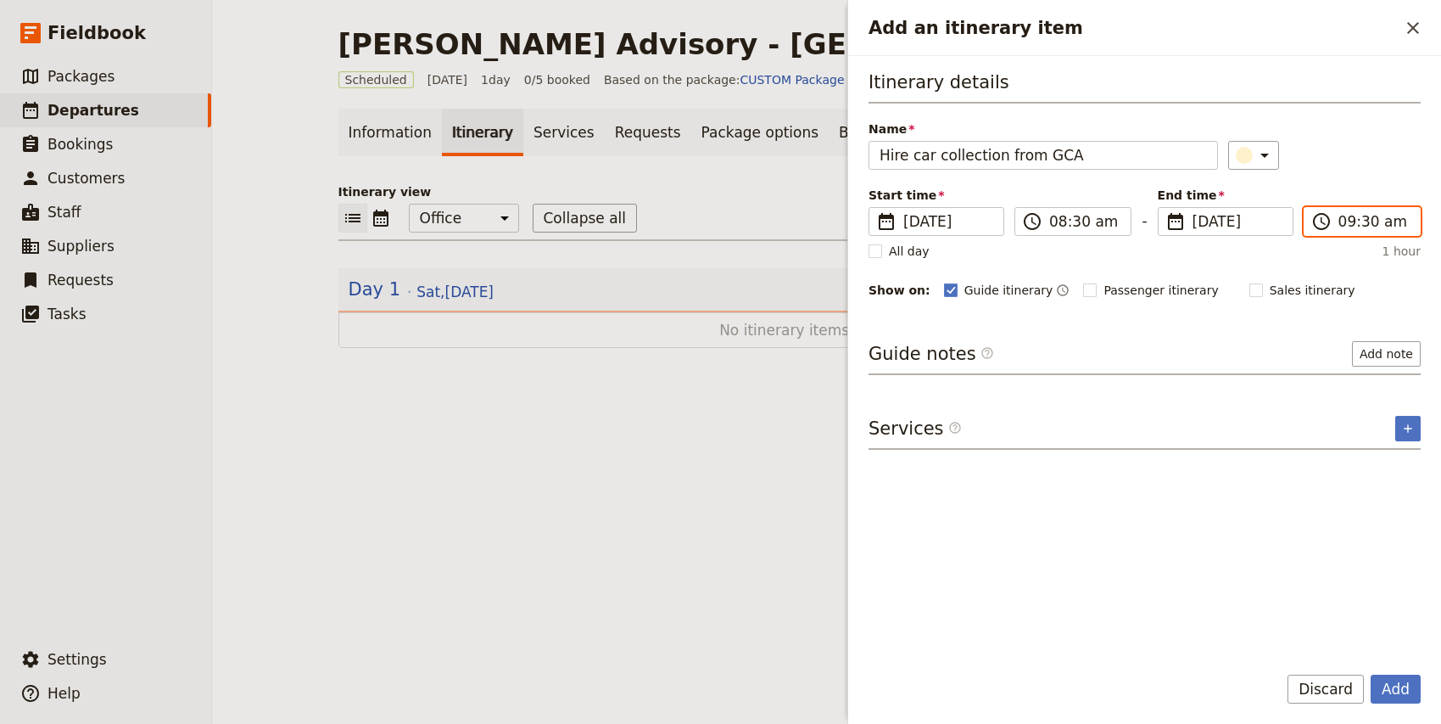
click at [1349, 220] on input "09:30 am" at bounding box center [1373, 221] width 71 height 20
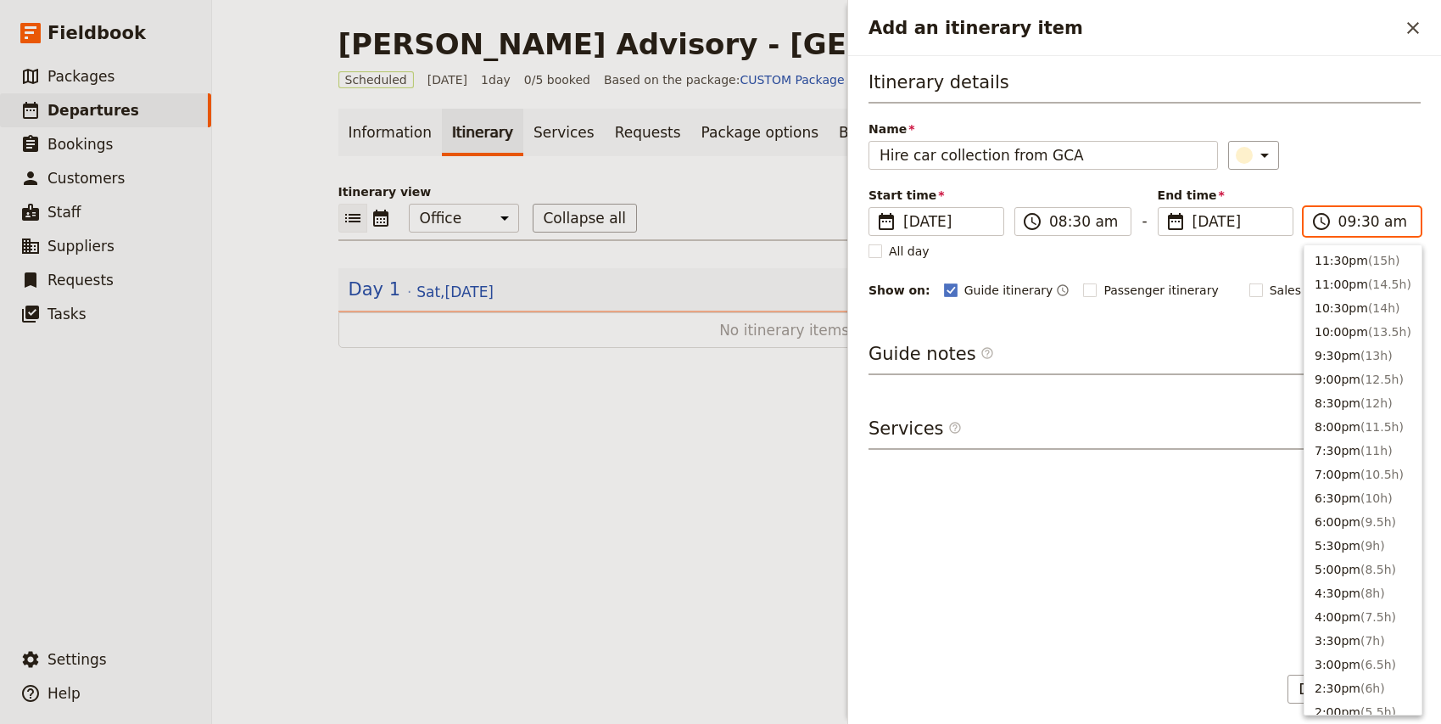
scroll to position [668, 0]
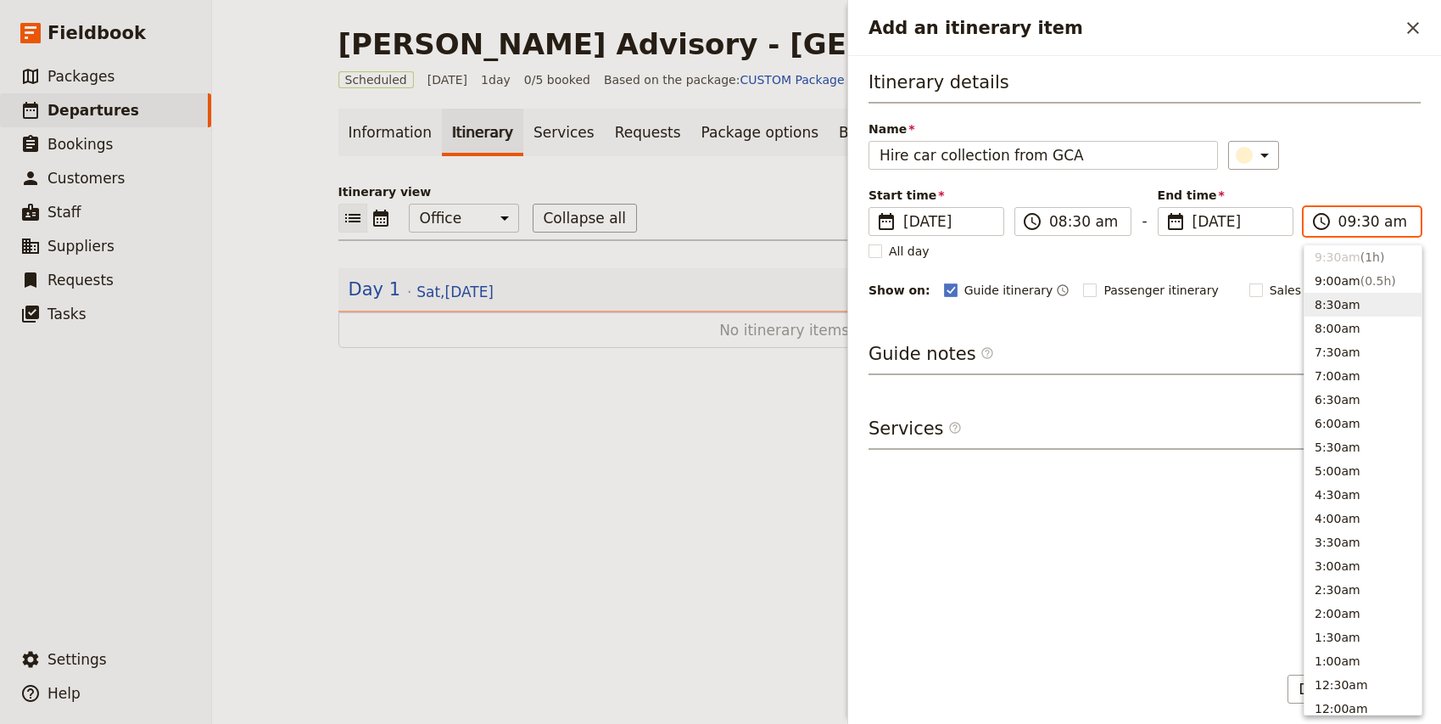
click at [1346, 310] on button "8:30am" at bounding box center [1363, 305] width 117 height 24
type input "08:30 am"
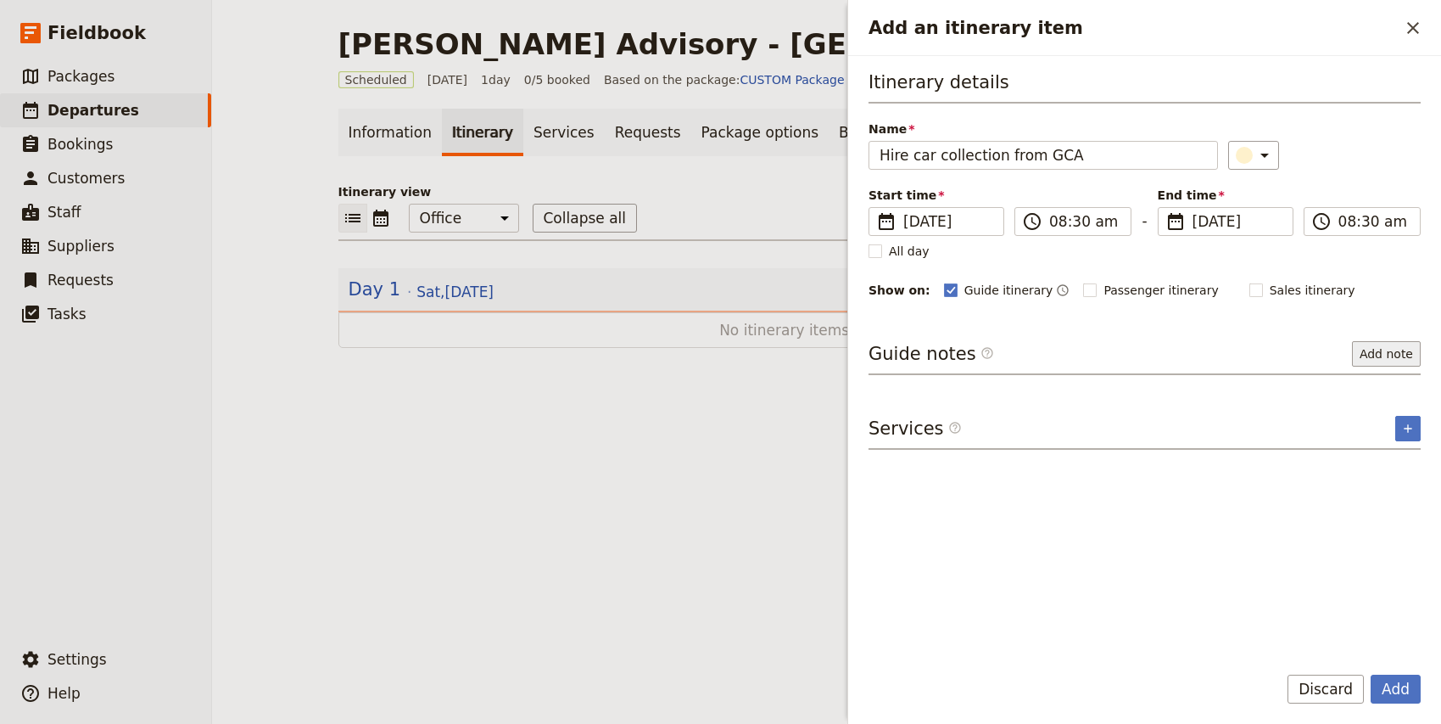
click at [1394, 361] on button "Add note" at bounding box center [1386, 353] width 69 height 25
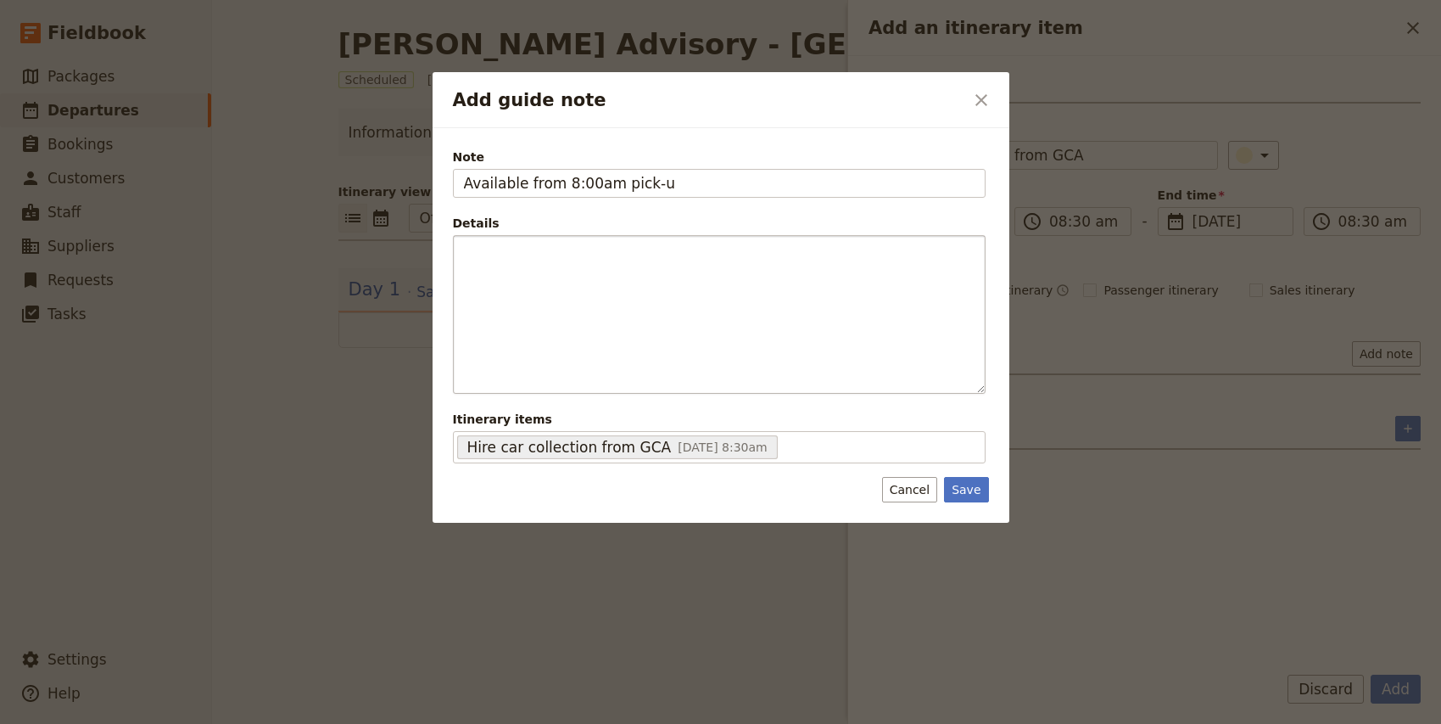
type input "Available from 8:00am pick-up"
click at [603, 193] on input "Available from 8:00am pick-up" at bounding box center [719, 183] width 533 height 29
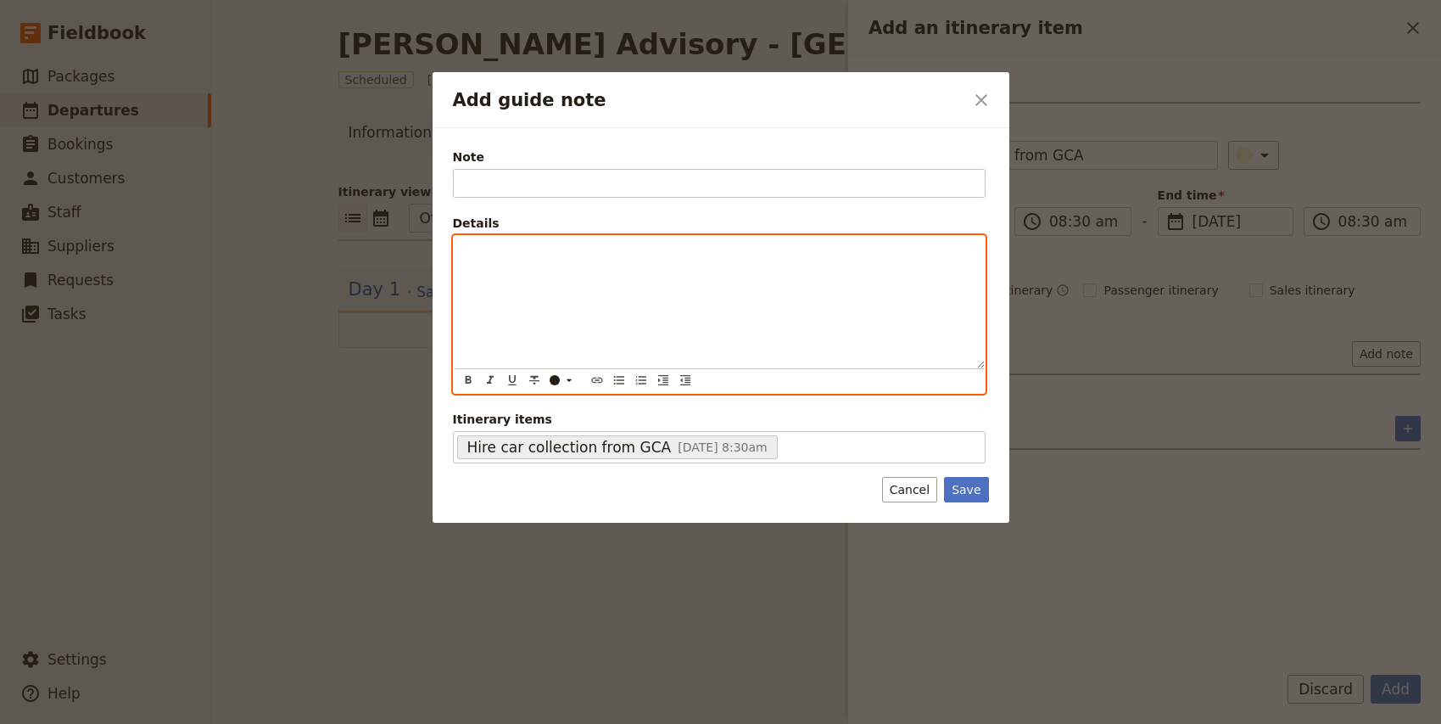
click at [530, 243] on p "Add guide note" at bounding box center [719, 251] width 511 height 17
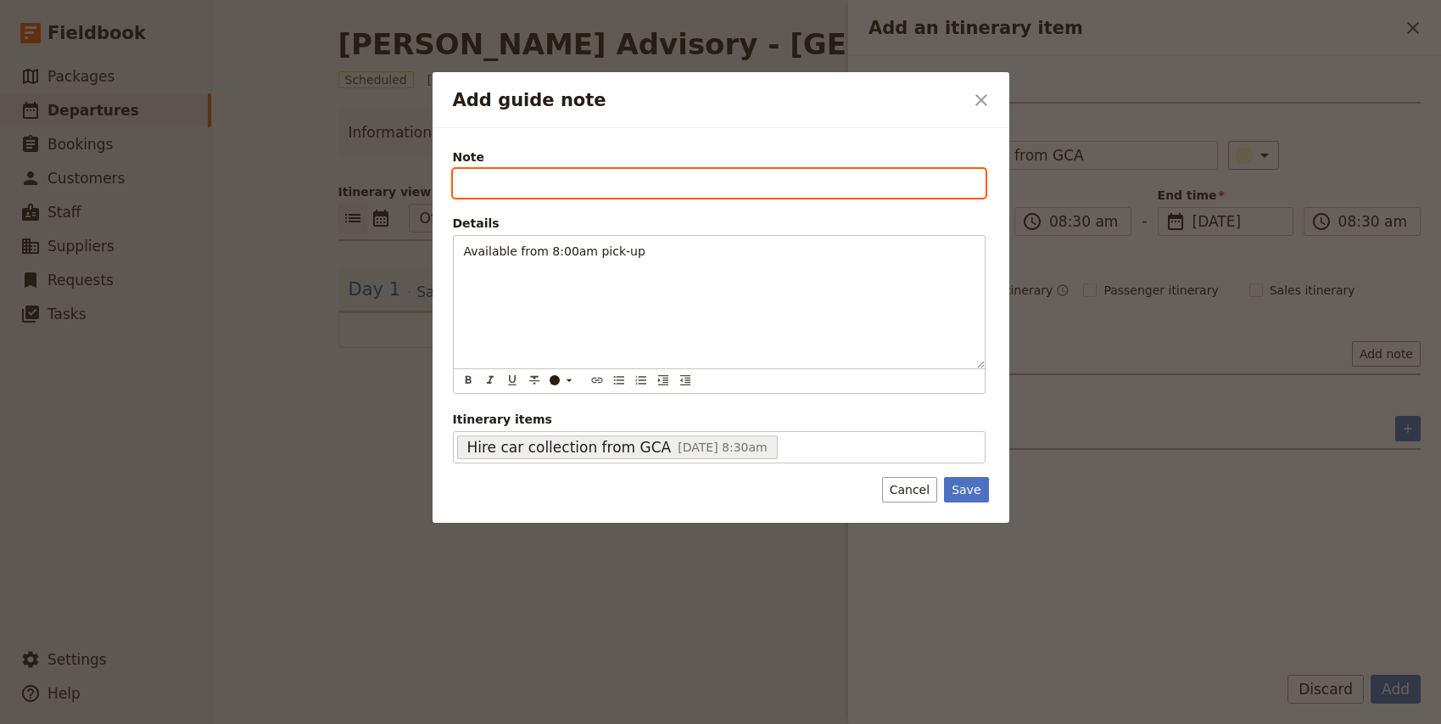
click at [478, 187] on input "Note" at bounding box center [719, 183] width 533 height 29
type input "C"
type input "[GEOGRAPHIC_DATA]"
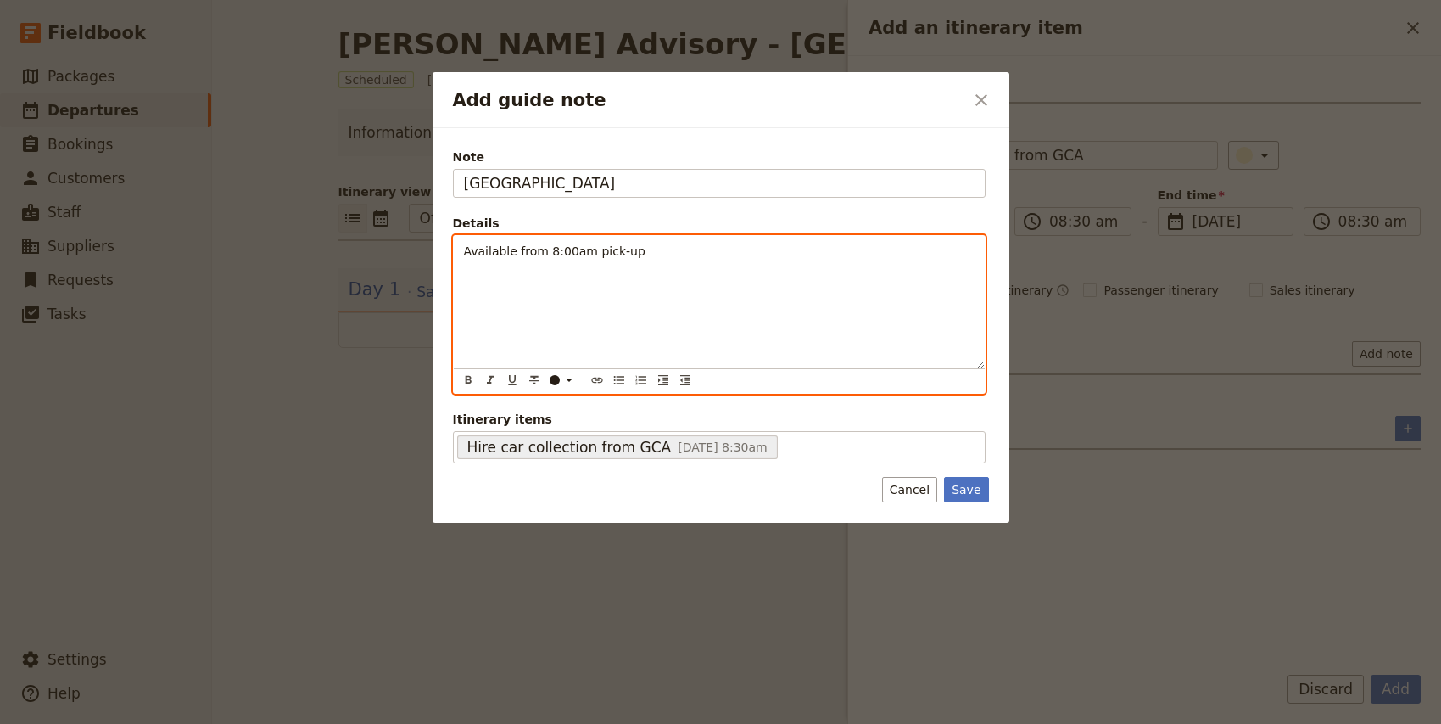
click at [461, 248] on div "Available from 8:00am pick-up" at bounding box center [719, 302] width 531 height 132
click at [465, 310] on span "Available from 8:00am pick-up" at bounding box center [555, 312] width 182 height 14
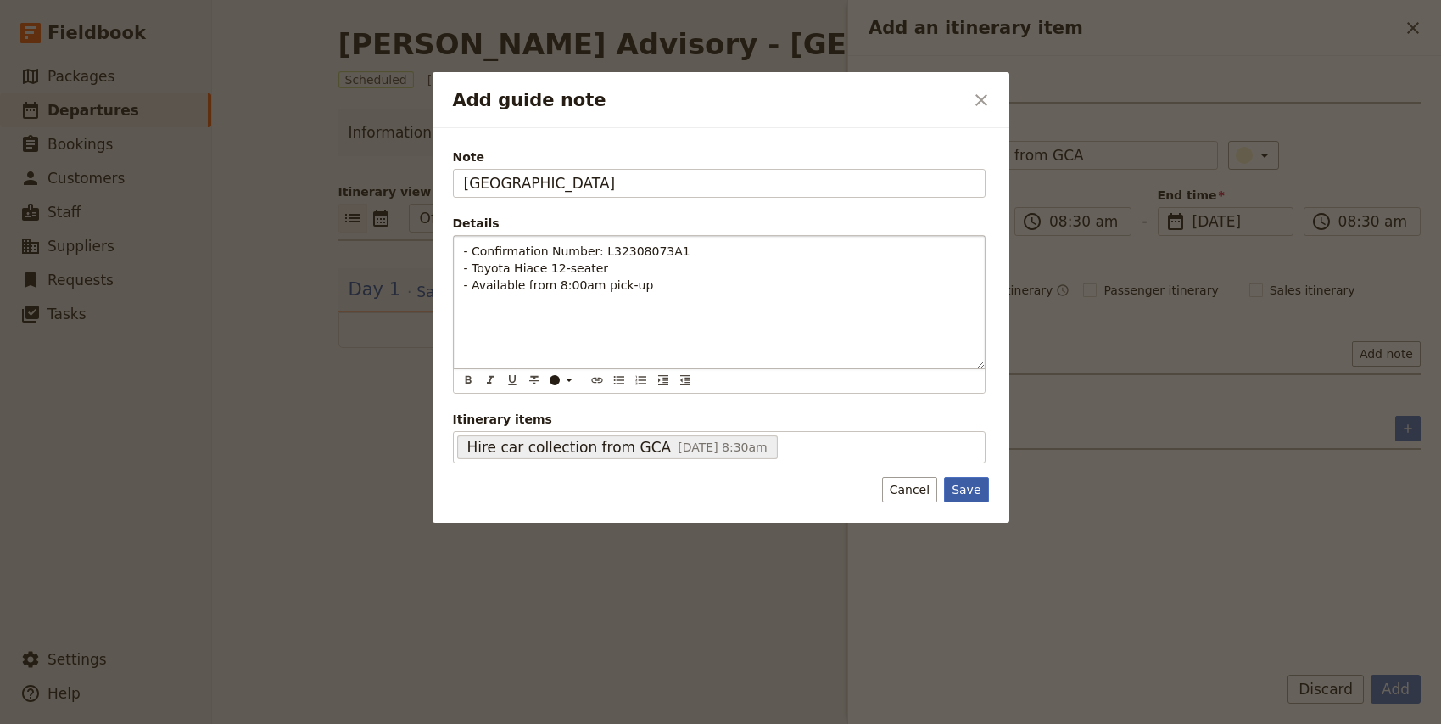
click at [964, 491] on button "Save" at bounding box center [966, 489] width 44 height 25
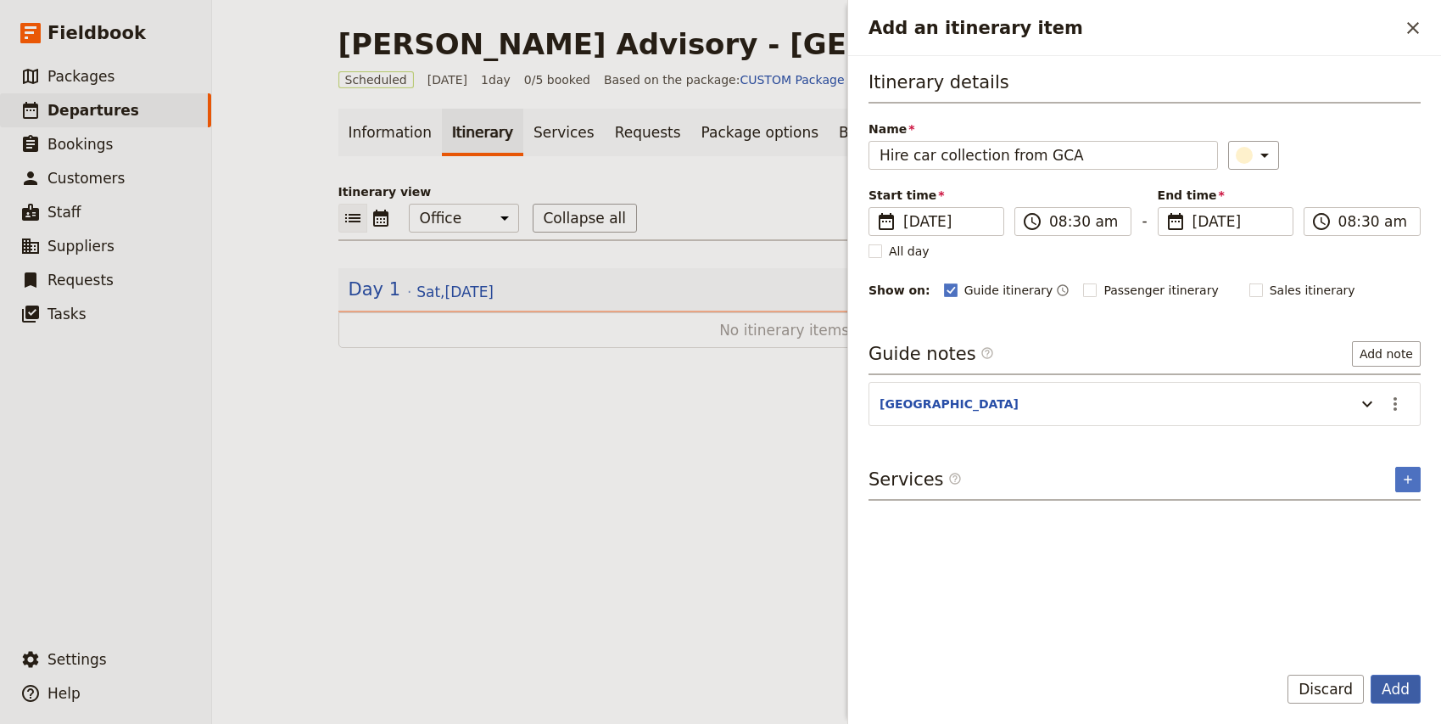
click at [1392, 699] on button "Add" at bounding box center [1396, 688] width 50 height 29
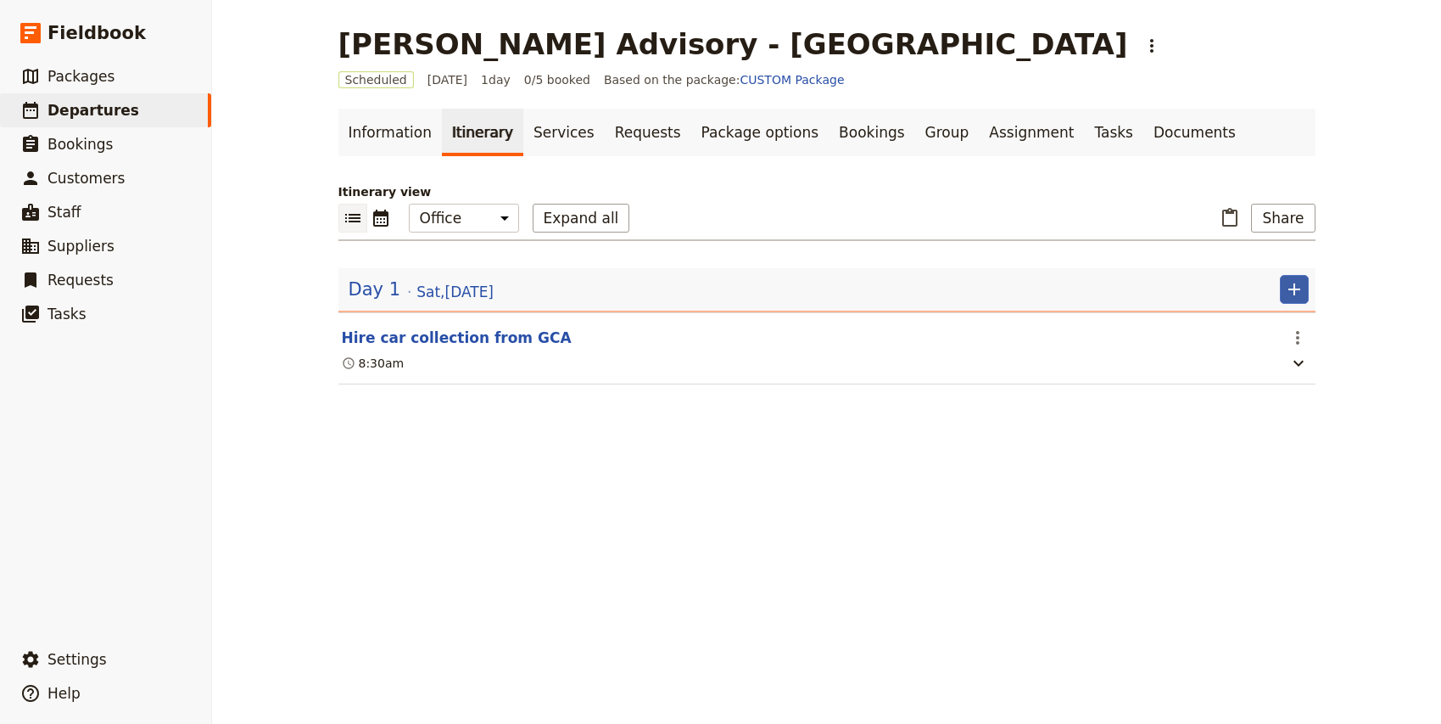
click at [1304, 293] on button "​" at bounding box center [1294, 289] width 29 height 29
click at [1264, 324] on span "Add itinerary item" at bounding box center [1243, 326] width 108 height 17
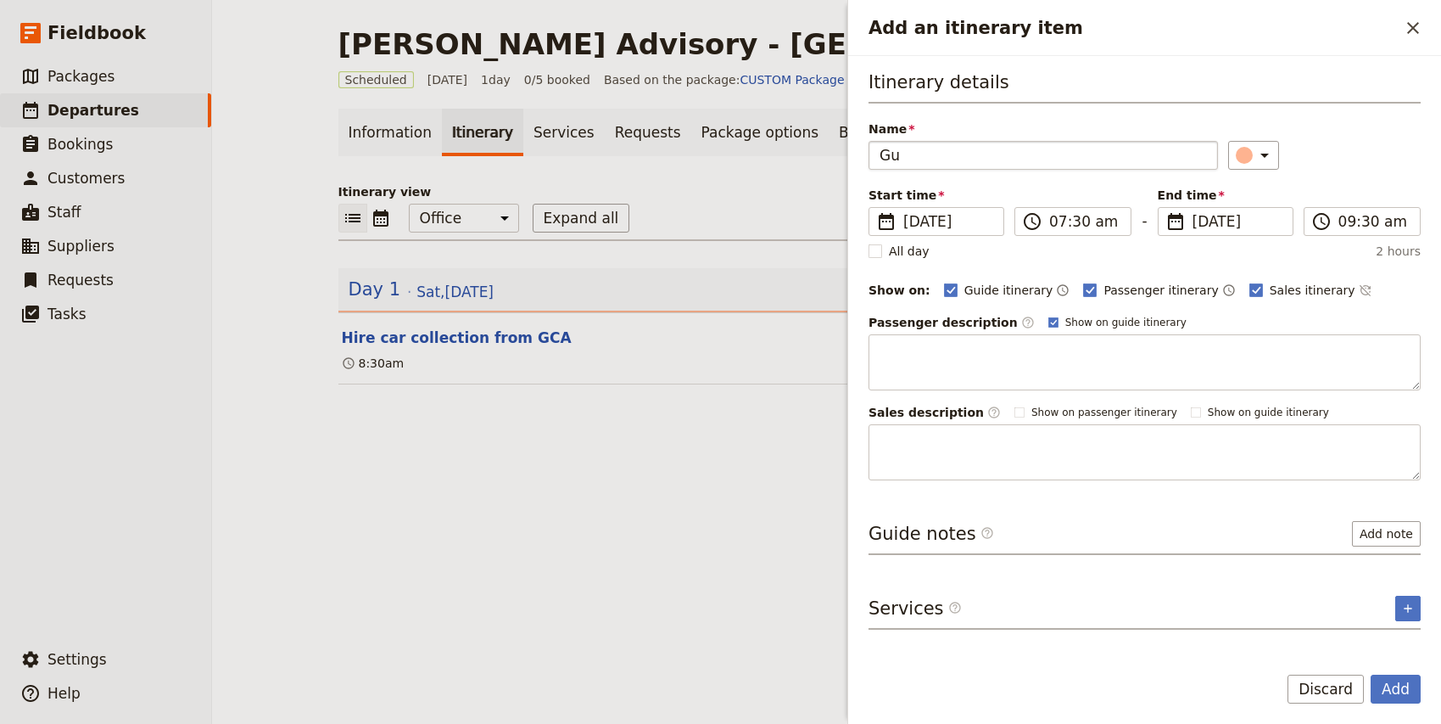
type input "G"
type input "Guest Collection"
click at [1058, 218] on input "07:30 am" at bounding box center [1084, 221] width 71 height 20
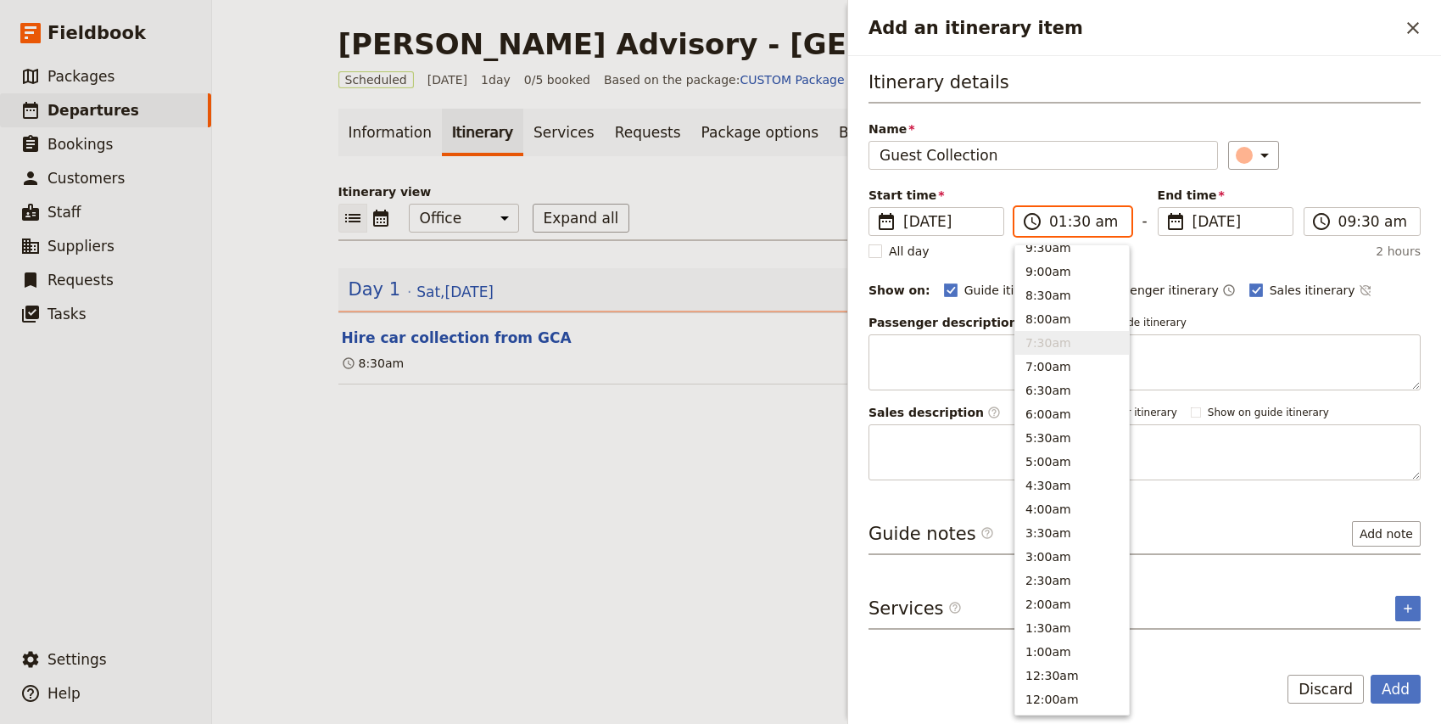
type input "10:30 am"
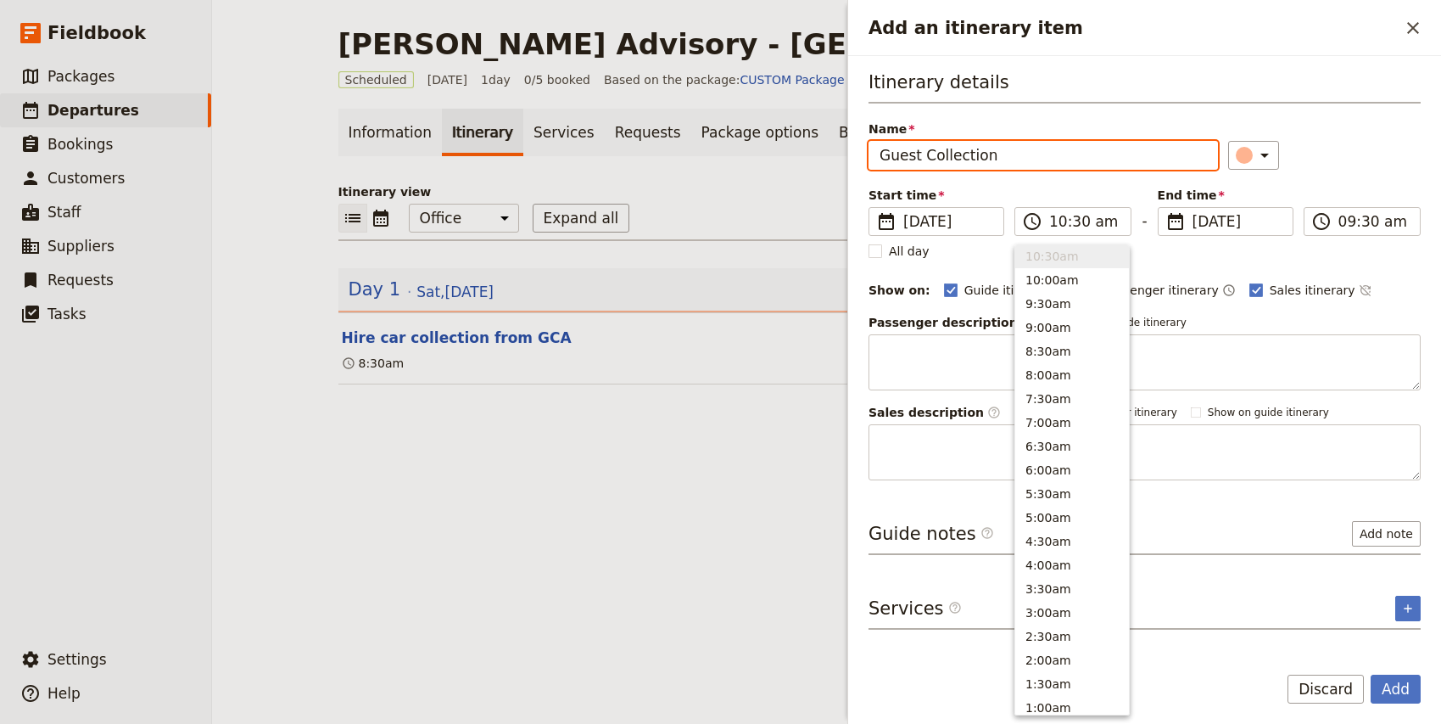
type input "10:30 am"
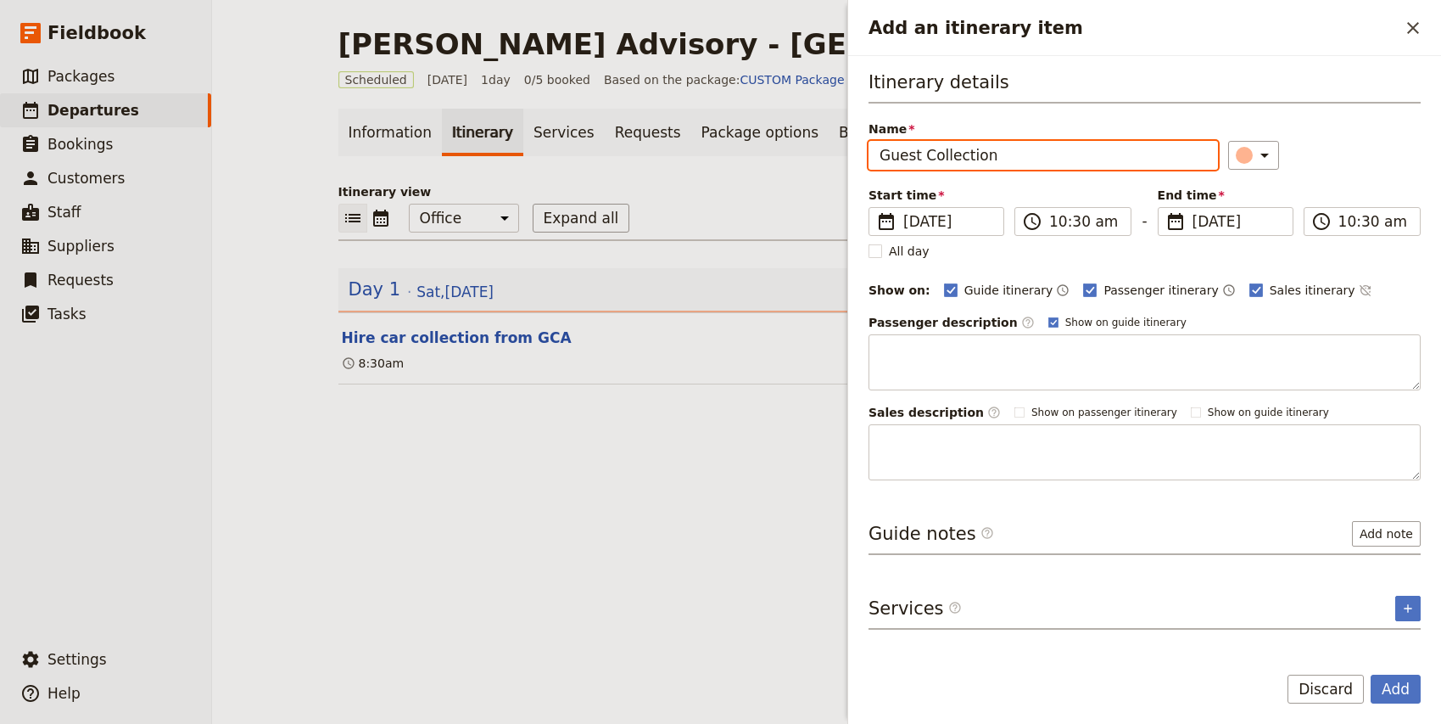
click at [1389, 188] on div "Start time ​ [DATE] [DATE] [DATE] 10:30 ​ 10:30 am - End time ​ [DATE] [DATE] […" at bounding box center [1145, 211] width 552 height 49
click at [1107, 285] on span "Passenger itinerary" at bounding box center [1161, 290] width 115 height 17
click at [1083, 282] on input "Passenger itinerary" at bounding box center [1082, 281] width 1 height 1
checkbox input "false"
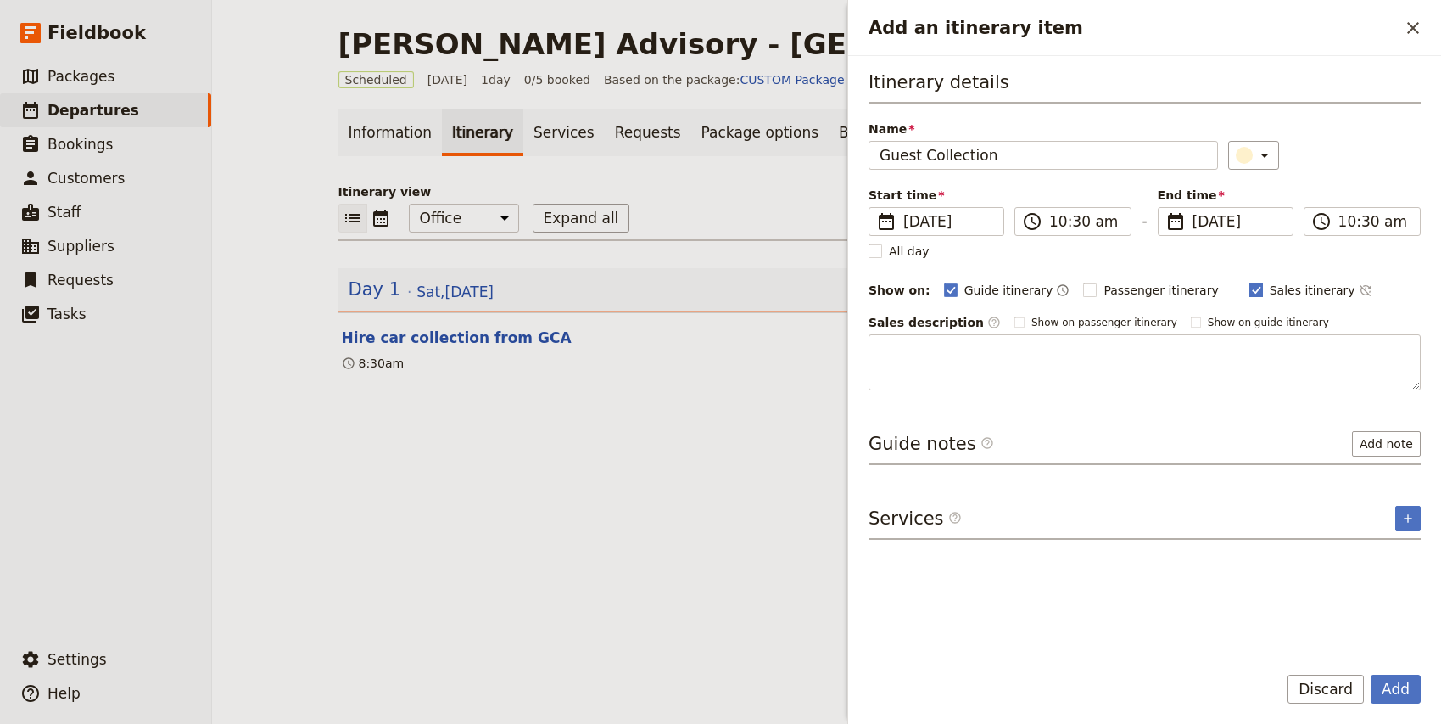
click at [1270, 288] on span "Sales itinerary" at bounding box center [1313, 290] width 86 height 17
click at [1249, 282] on input "Sales itinerary" at bounding box center [1249, 281] width 1 height 1
checkbox input "false"
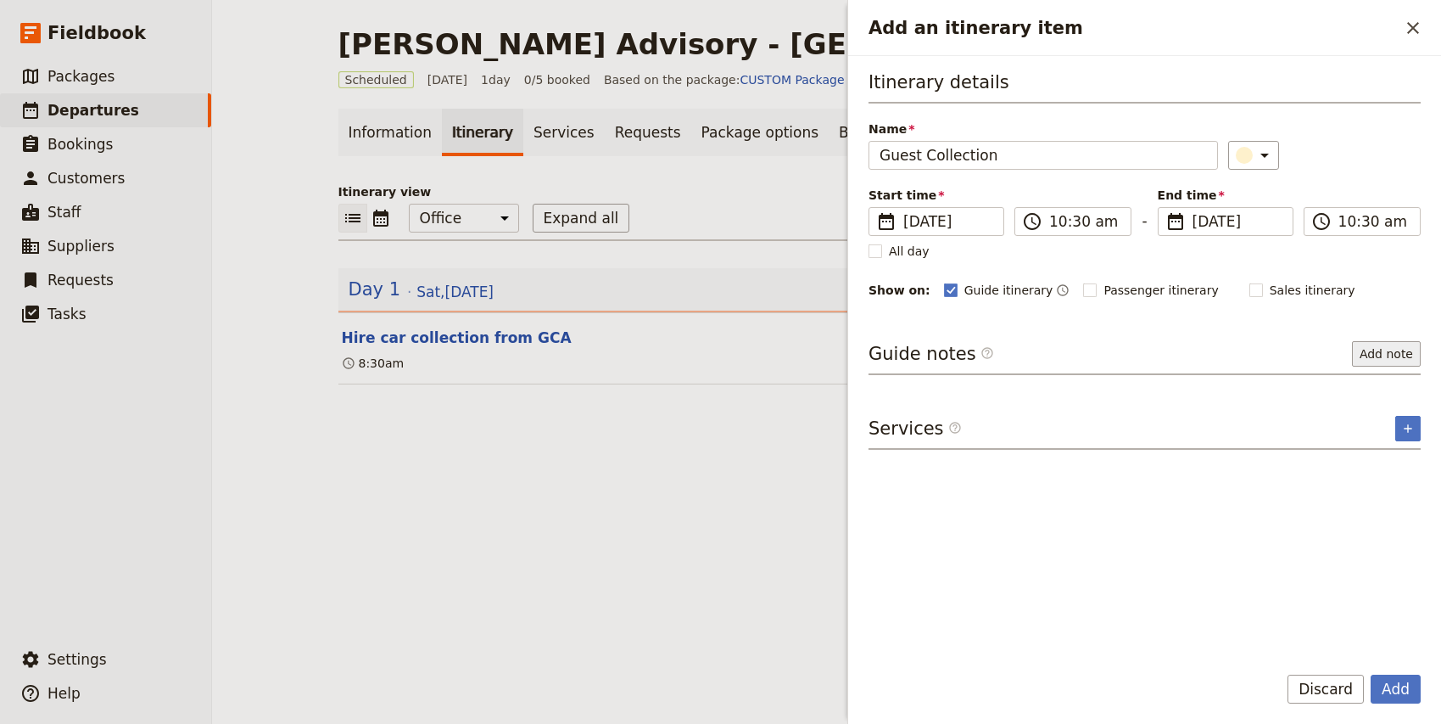
click at [1405, 353] on button "Add note" at bounding box center [1386, 353] width 69 height 25
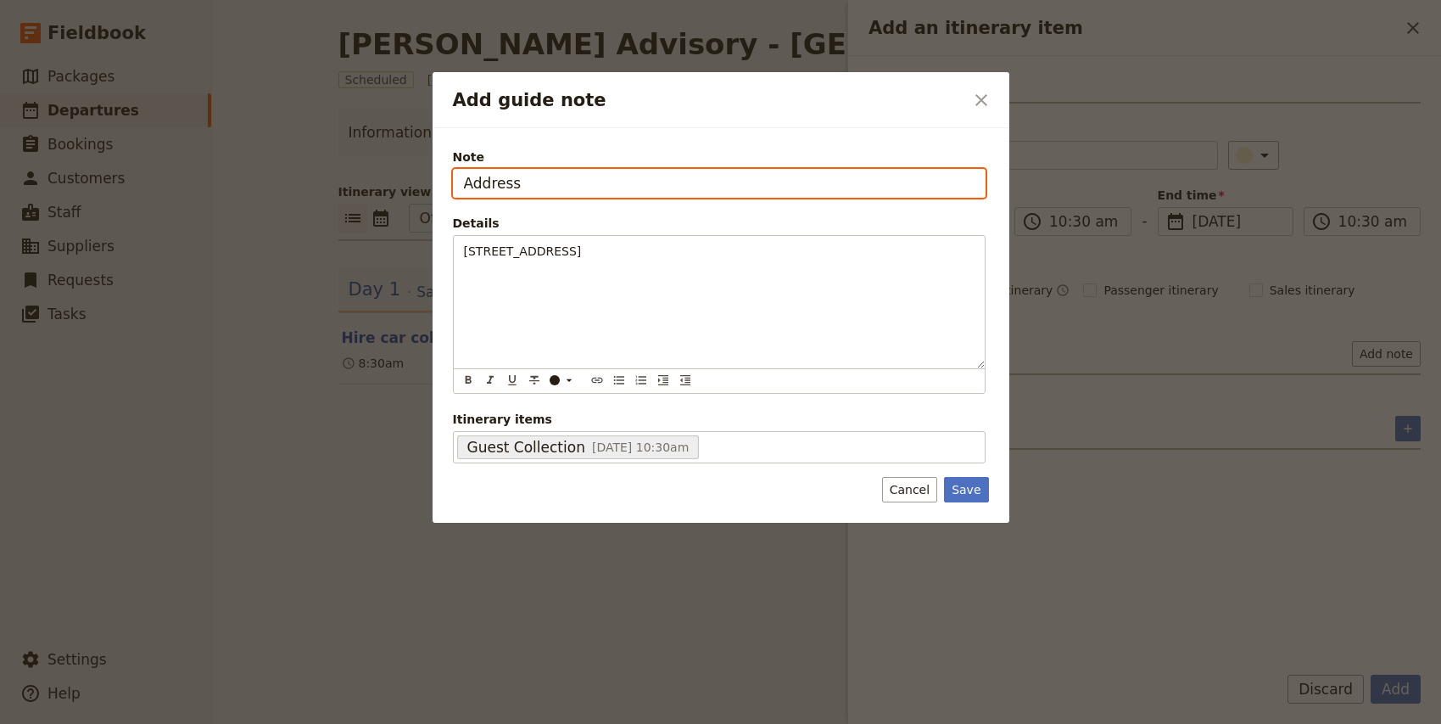
click at [465, 180] on input "Address" at bounding box center [719, 183] width 533 height 29
type input "Airbnb Address"
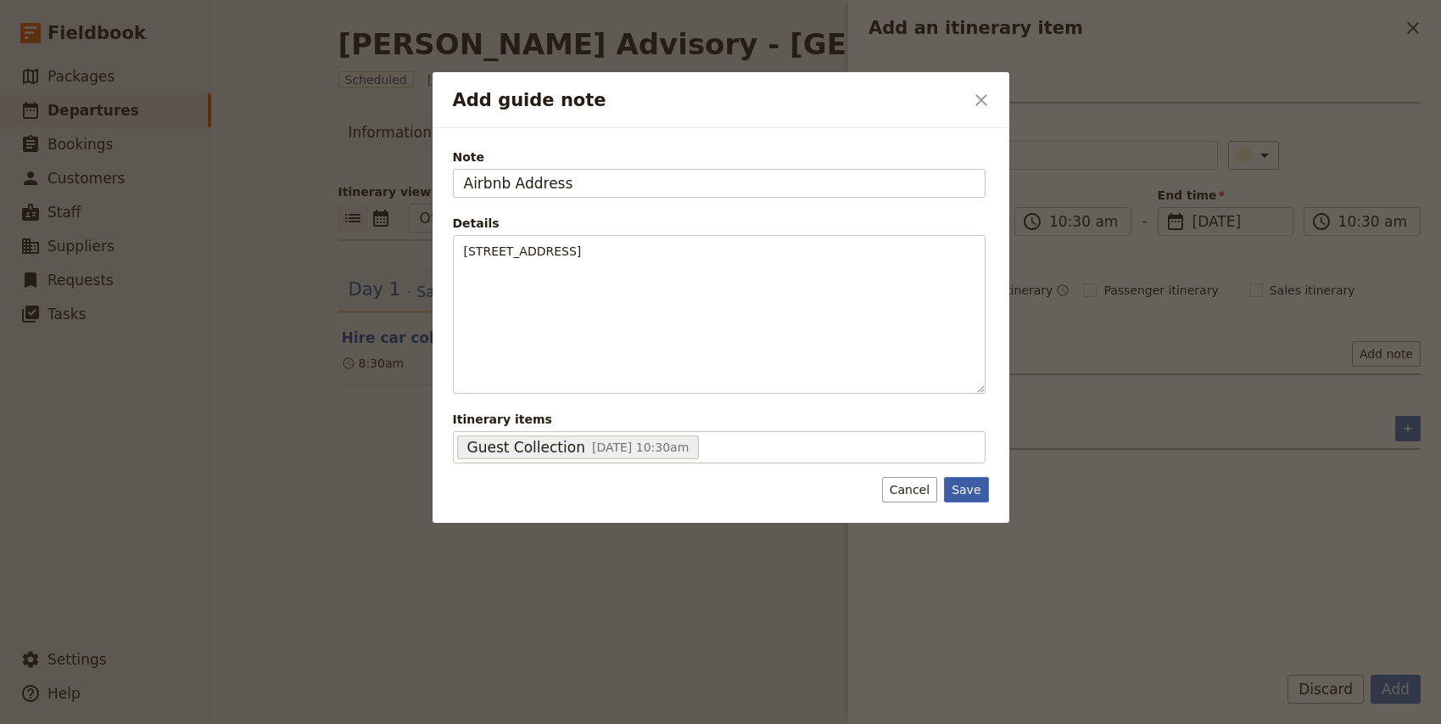
click at [976, 489] on button "Save" at bounding box center [966, 489] width 44 height 25
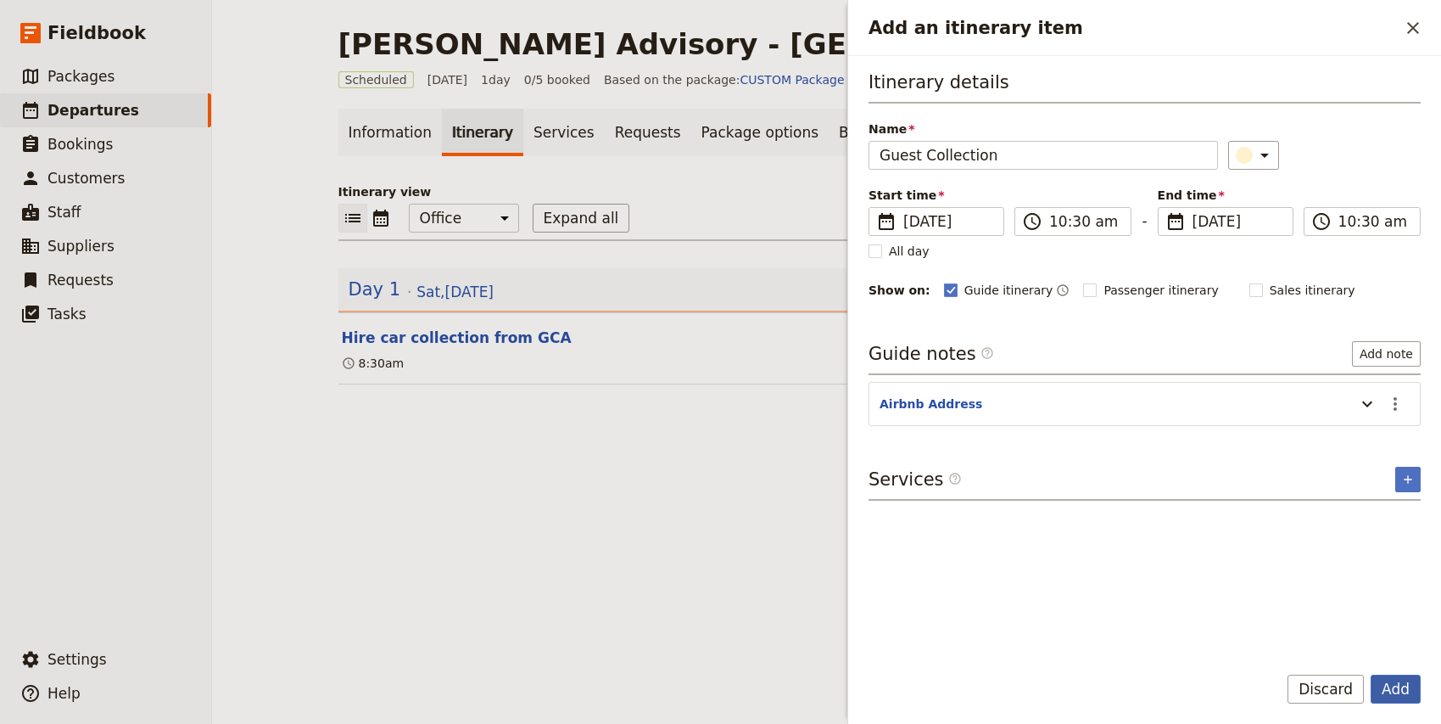
click at [1398, 694] on button "Add" at bounding box center [1396, 688] width 50 height 29
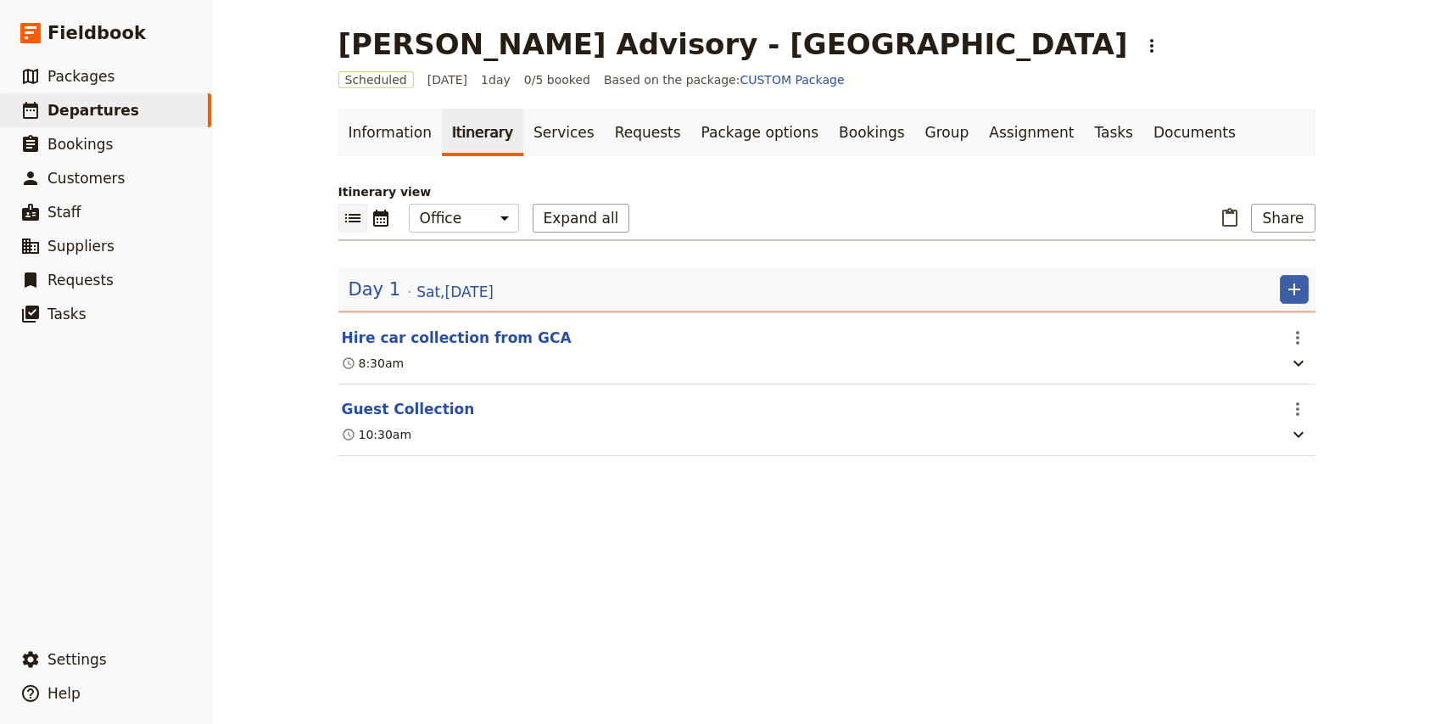
click at [1294, 293] on icon "Add" at bounding box center [1294, 289] width 12 height 12
click at [1281, 322] on span "Add itinerary item" at bounding box center [1243, 326] width 108 height 17
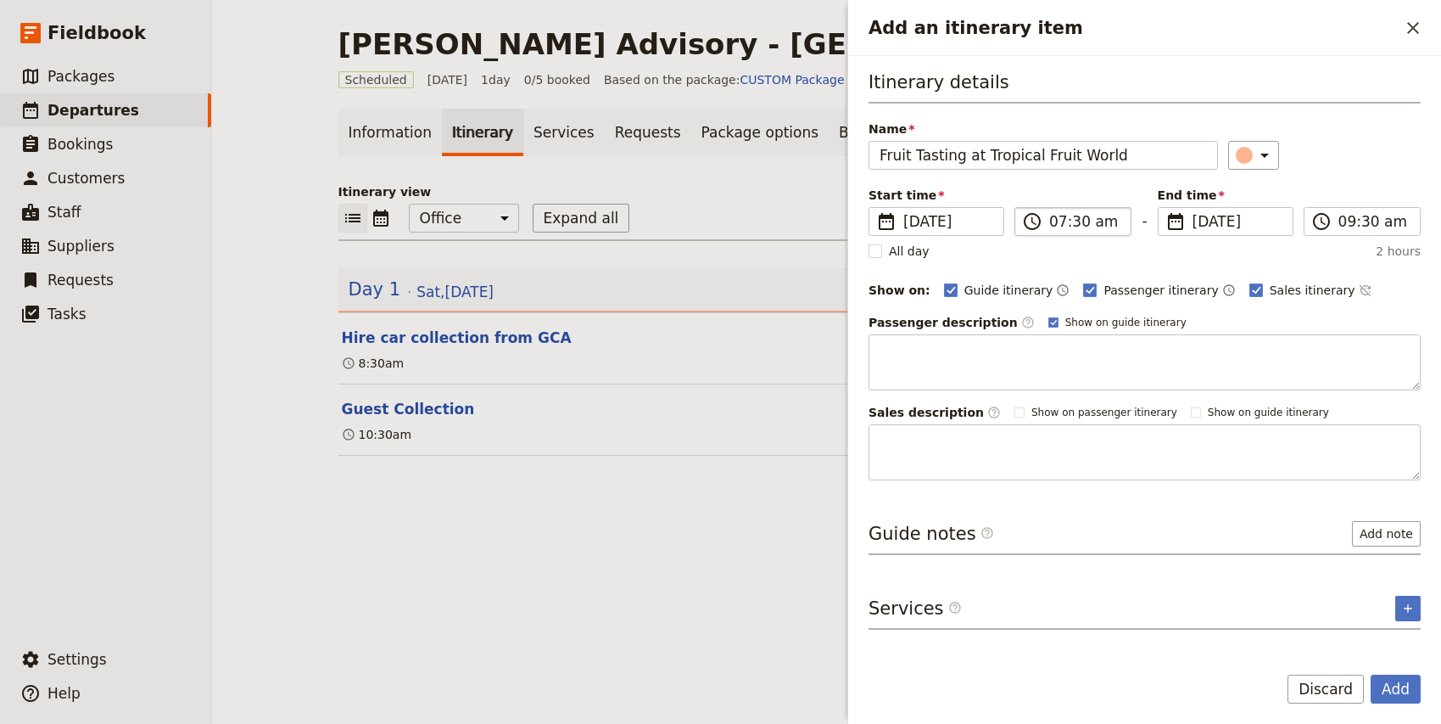
type input "Fruit Tasting at Tropical Fruit World"
click at [1052, 221] on input "07:30 am" at bounding box center [1084, 221] width 71 height 20
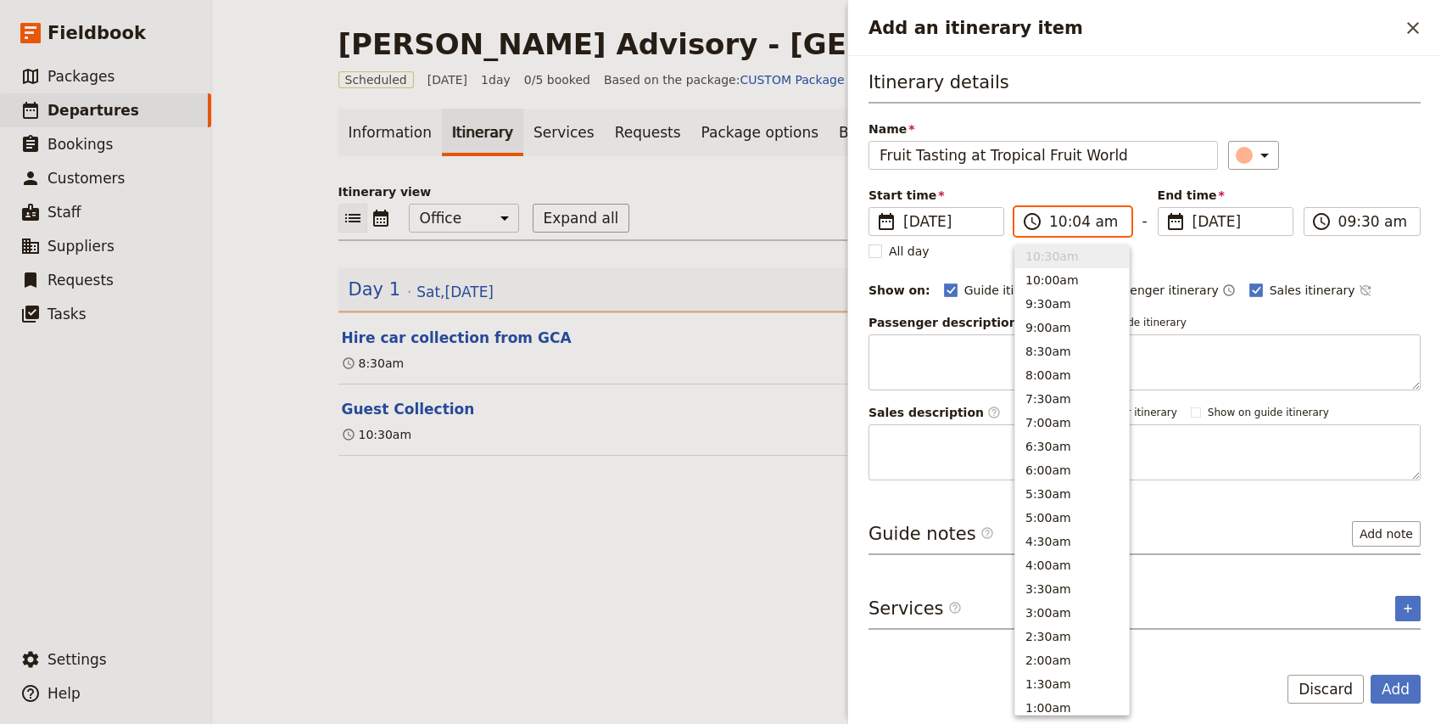
type input "10:45 am"
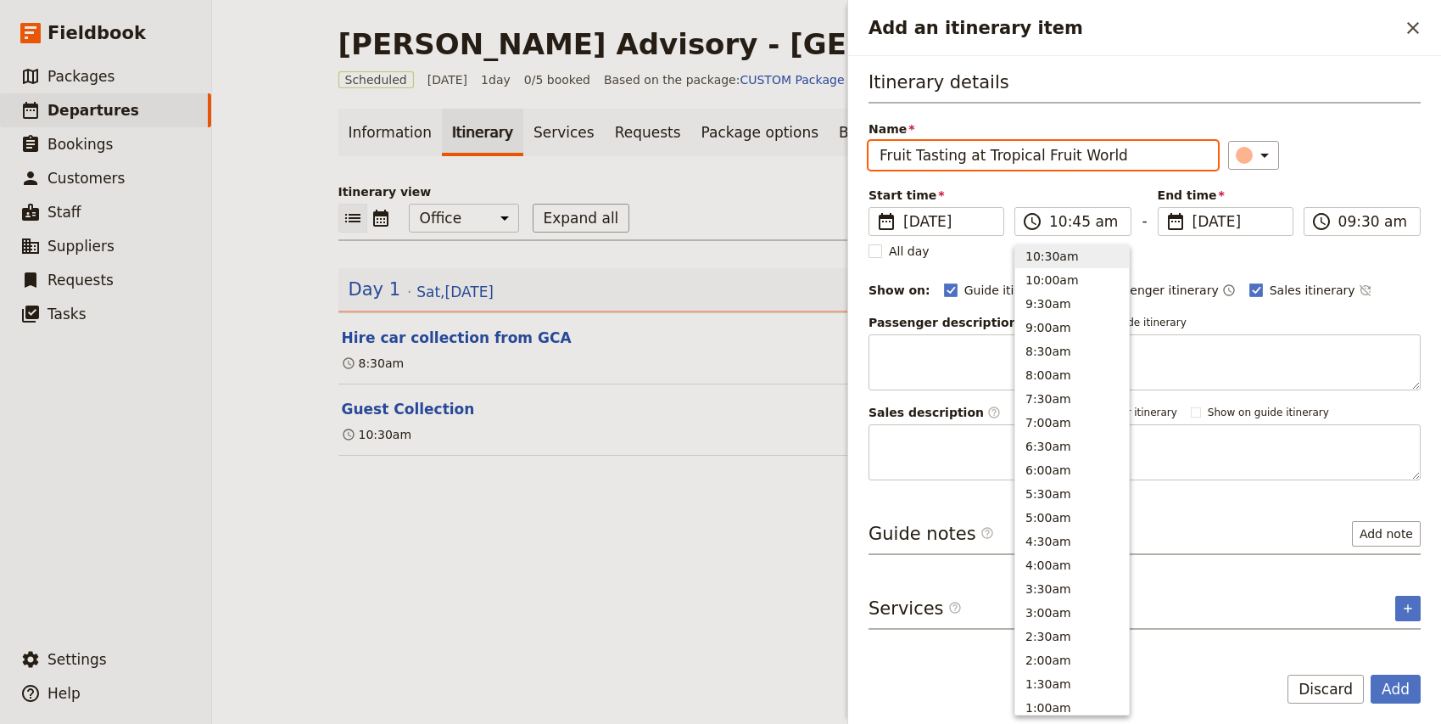
type input "10:45 am"
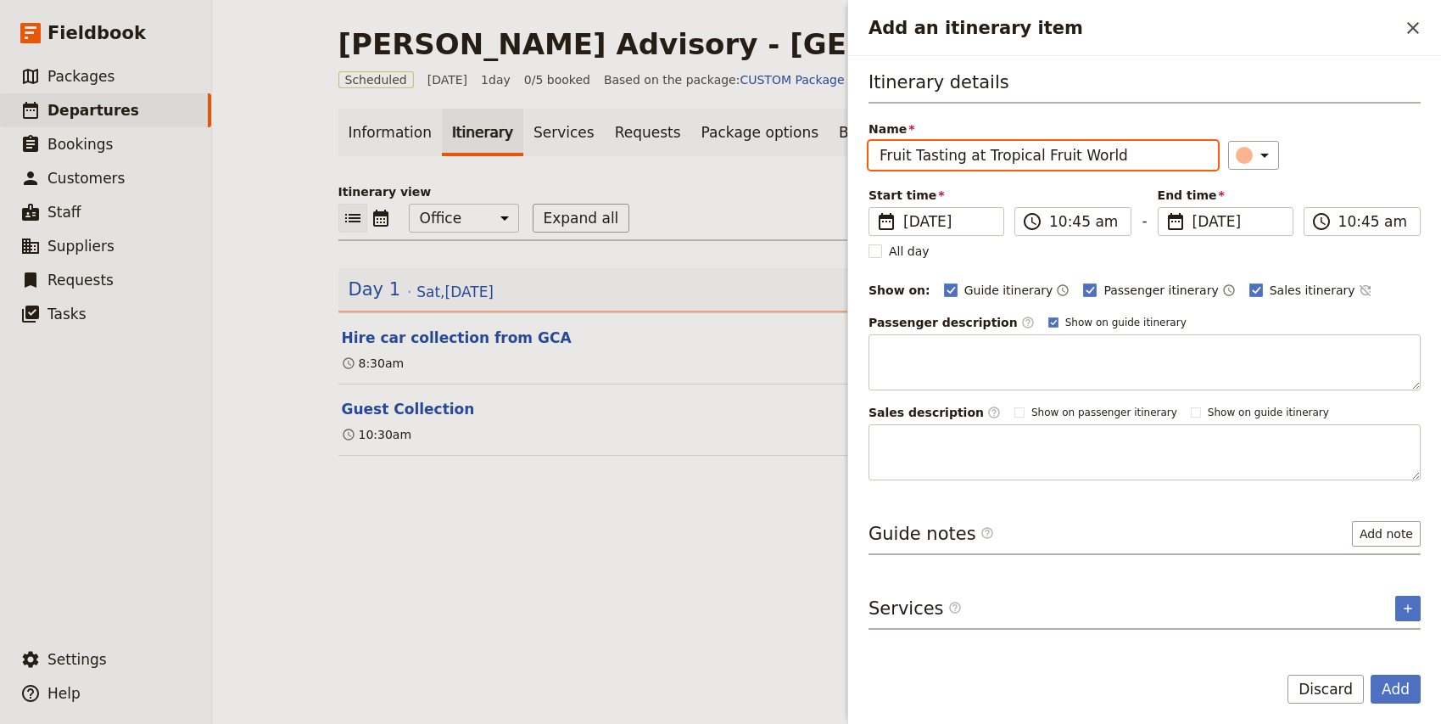
click at [1319, 152] on div "​" at bounding box center [1324, 155] width 193 height 29
click at [1121, 295] on span "Passenger itinerary" at bounding box center [1161, 290] width 115 height 17
click at [1083, 282] on input "Passenger itinerary" at bounding box center [1082, 281] width 1 height 1
checkbox input "false"
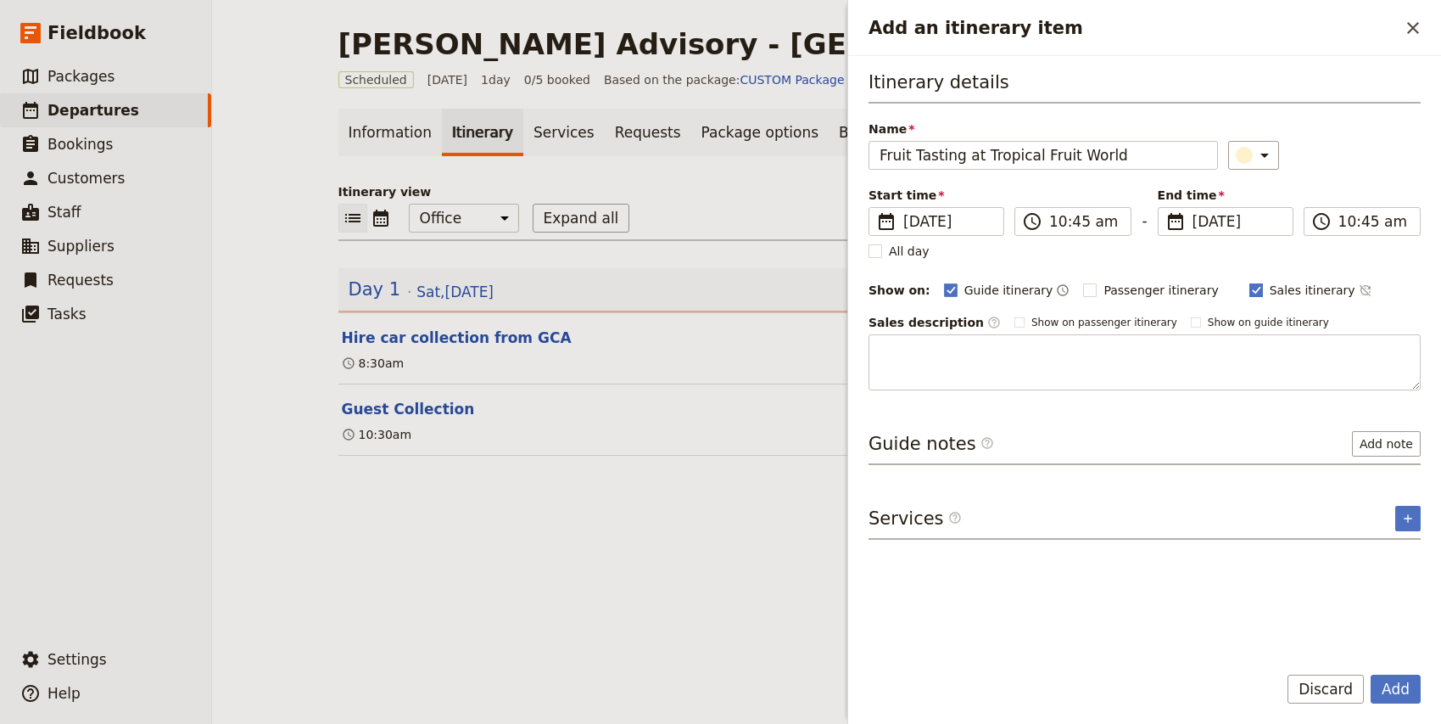
click at [1270, 297] on span "Sales itinerary" at bounding box center [1313, 290] width 86 height 17
click at [1249, 282] on input "Sales itinerary" at bounding box center [1249, 281] width 1 height 1
checkbox input "false"
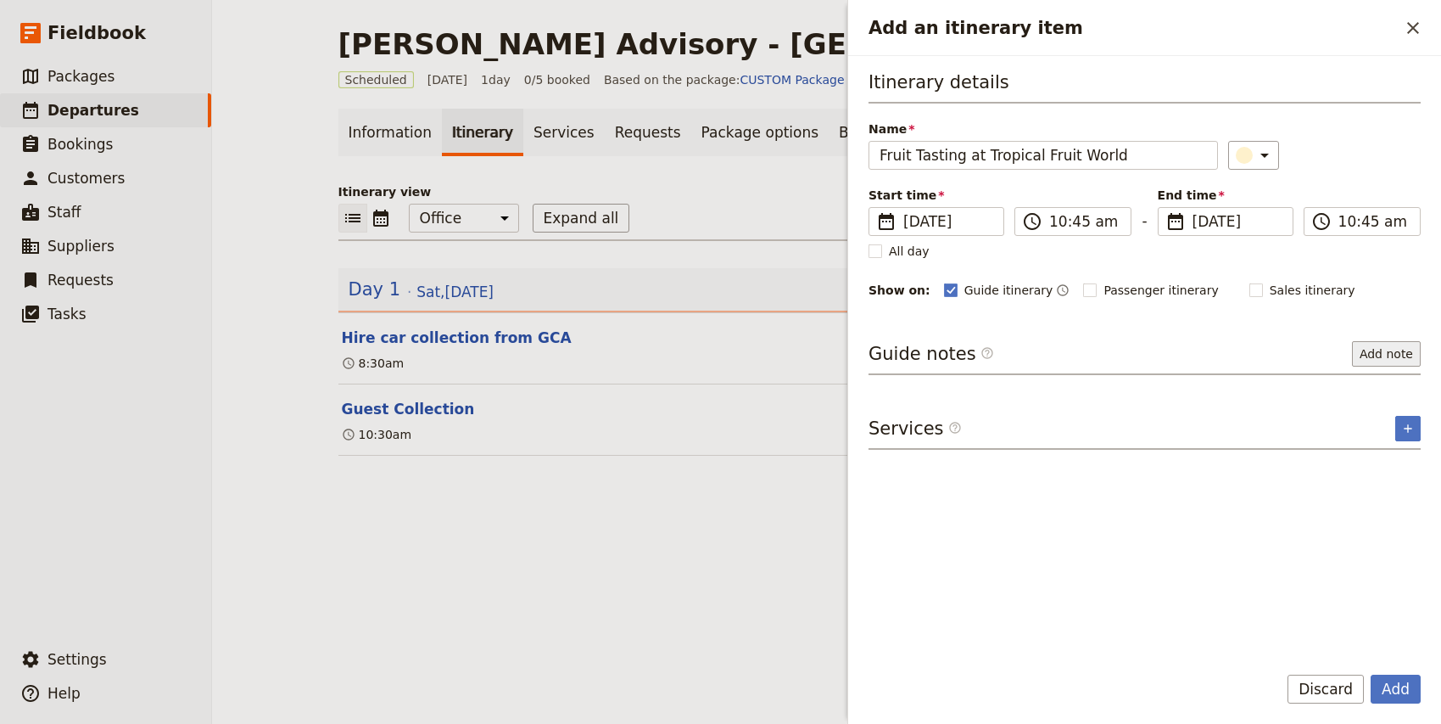
click at [1383, 351] on button "Add note" at bounding box center [1386, 353] width 69 height 25
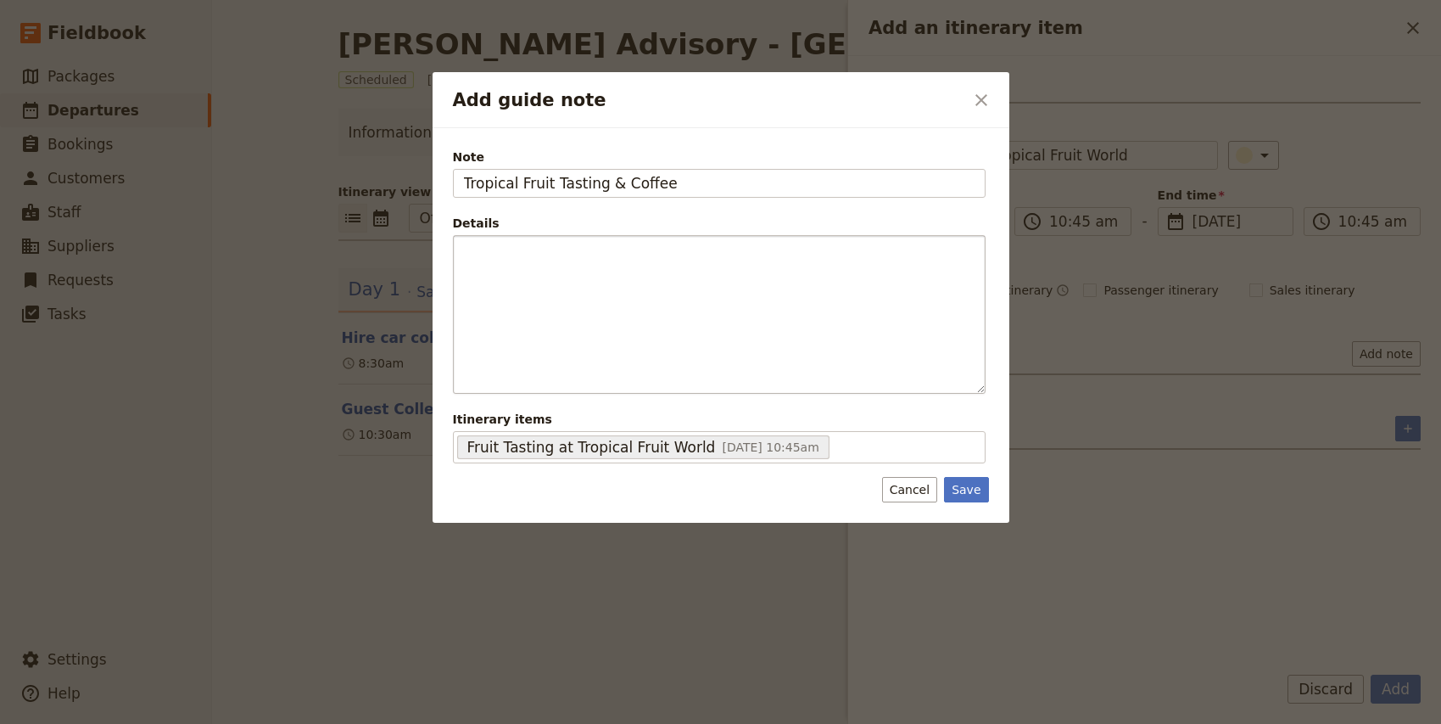
type input "Tropical Fruit Tasting & Coffee"
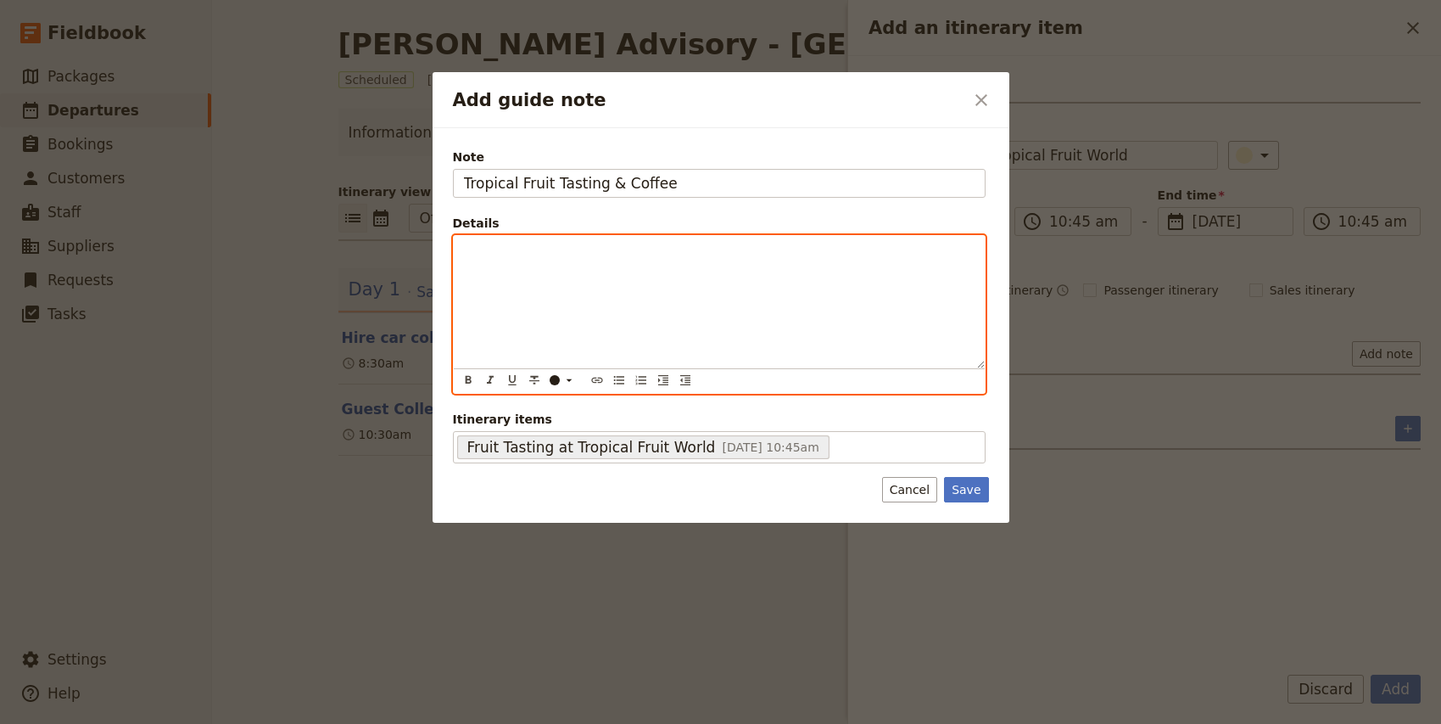
click at [535, 252] on p "Add guide note" at bounding box center [719, 251] width 511 height 17
click at [474, 251] on span "- Fruit tasting set-up near fruit shop" at bounding box center [570, 251] width 212 height 14
click at [578, 269] on span "- Fruit tasting set-up near fruit shop" at bounding box center [570, 268] width 212 height 14
click at [764, 269] on p "- Check in with X - Fruit tasting set-up on picnic table near fruit shop" at bounding box center [719, 260] width 511 height 34
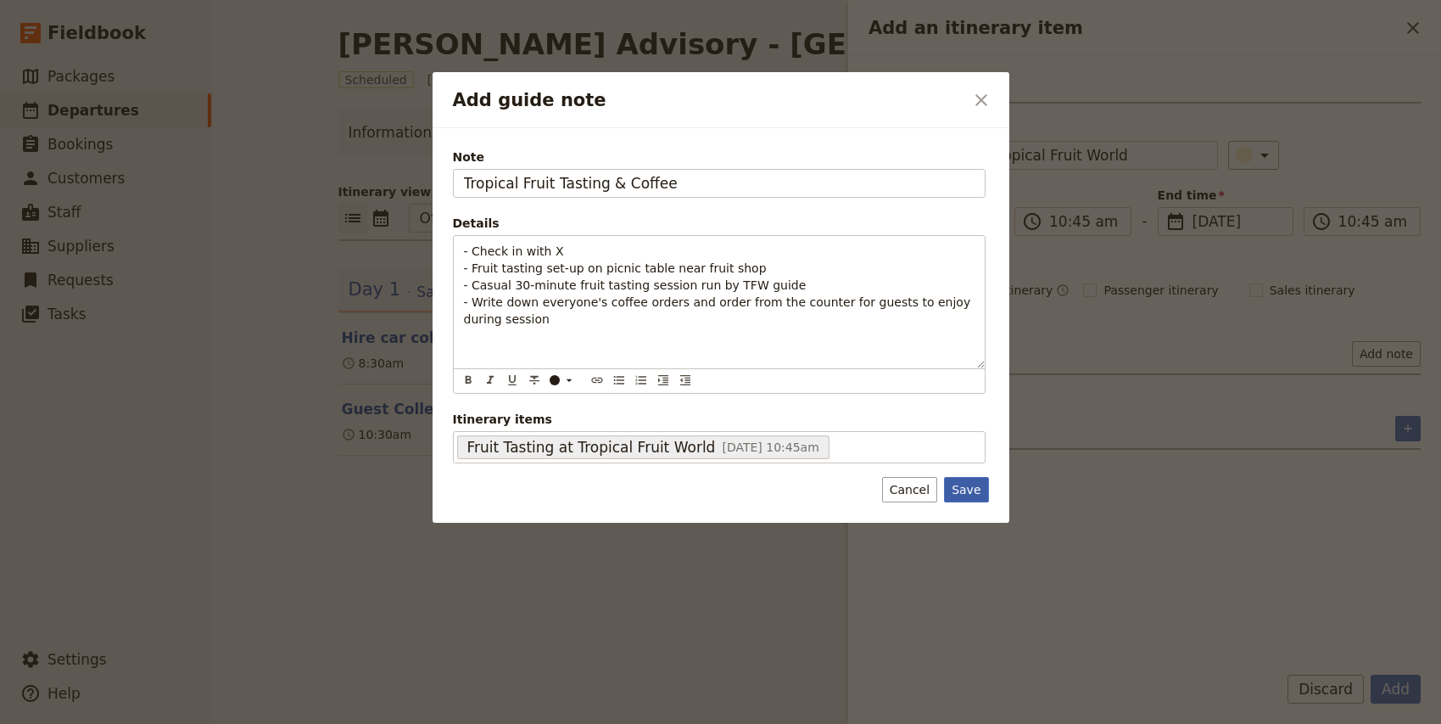
click at [965, 494] on button "Save" at bounding box center [966, 489] width 44 height 25
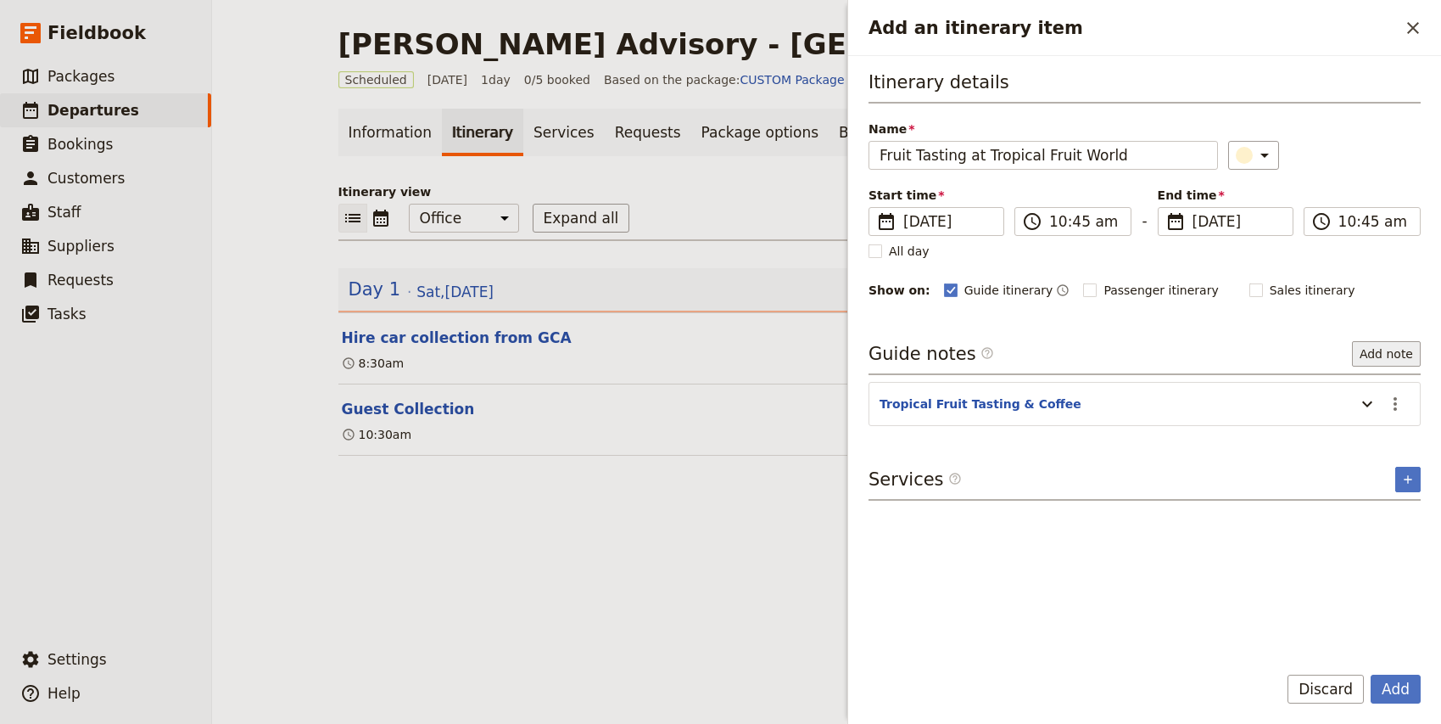
click at [1404, 350] on button "Add note" at bounding box center [1386, 353] width 69 height 25
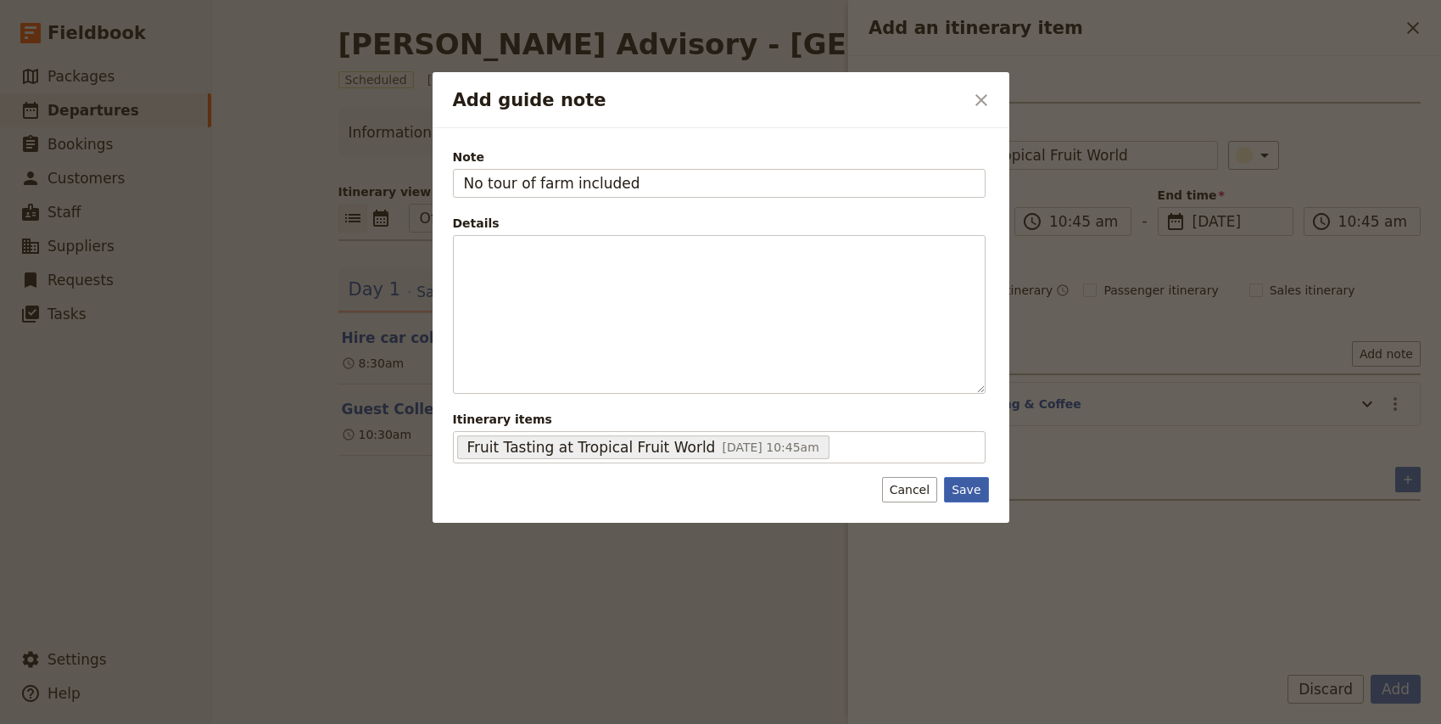
type input "No tour of farm included"
click at [979, 495] on button "Save" at bounding box center [966, 489] width 44 height 25
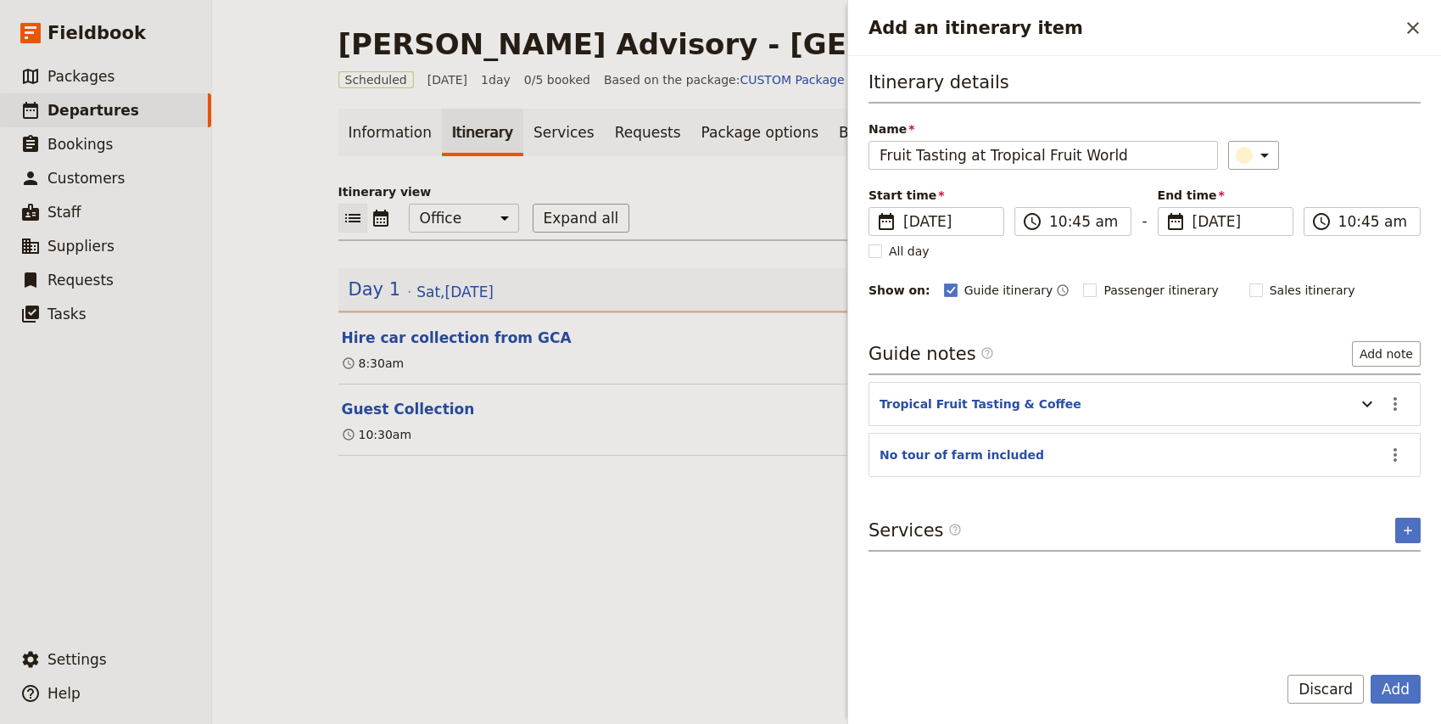
click at [1400, 703] on div "Add Discard" at bounding box center [1144, 698] width 593 height 49
click at [1400, 694] on button "Add" at bounding box center [1396, 688] width 50 height 29
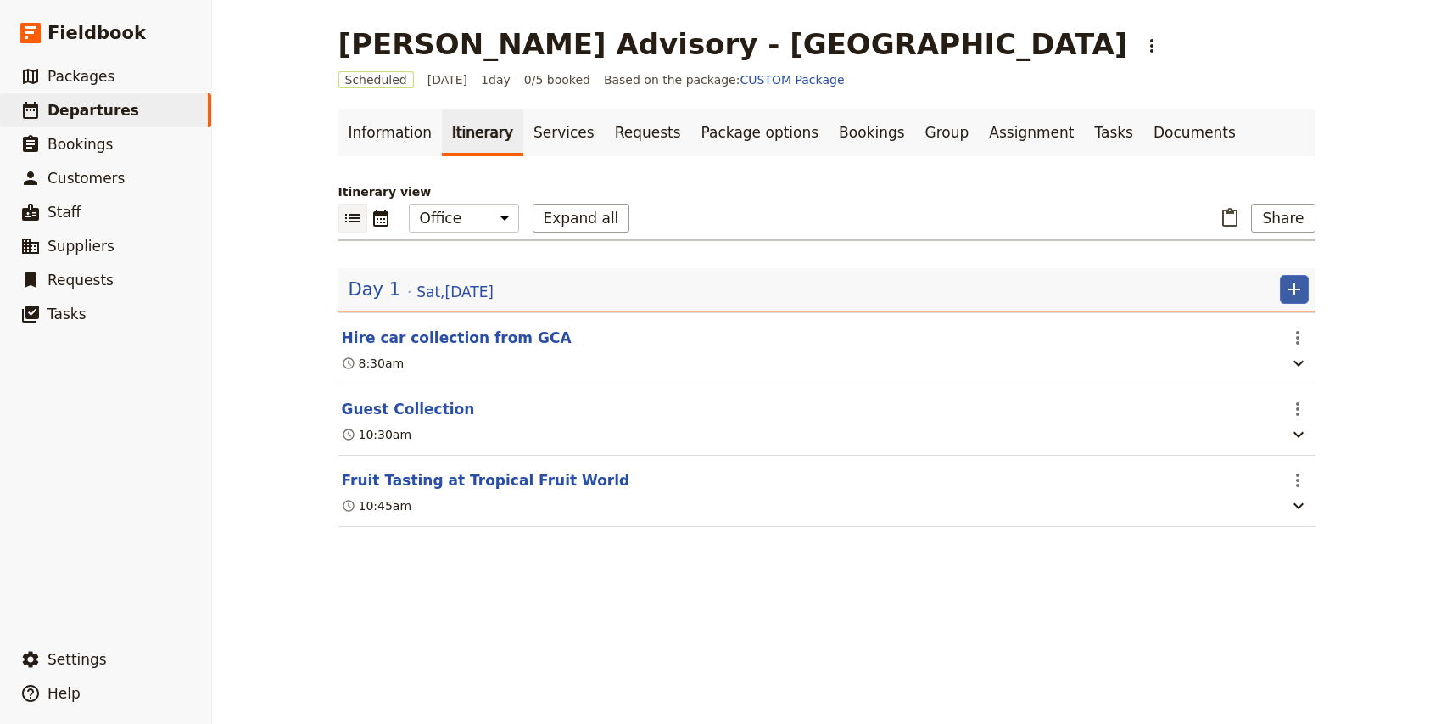
click at [1299, 289] on icon "Add" at bounding box center [1294, 289] width 12 height 12
click at [1261, 321] on span "Add itinerary item" at bounding box center [1243, 326] width 108 height 17
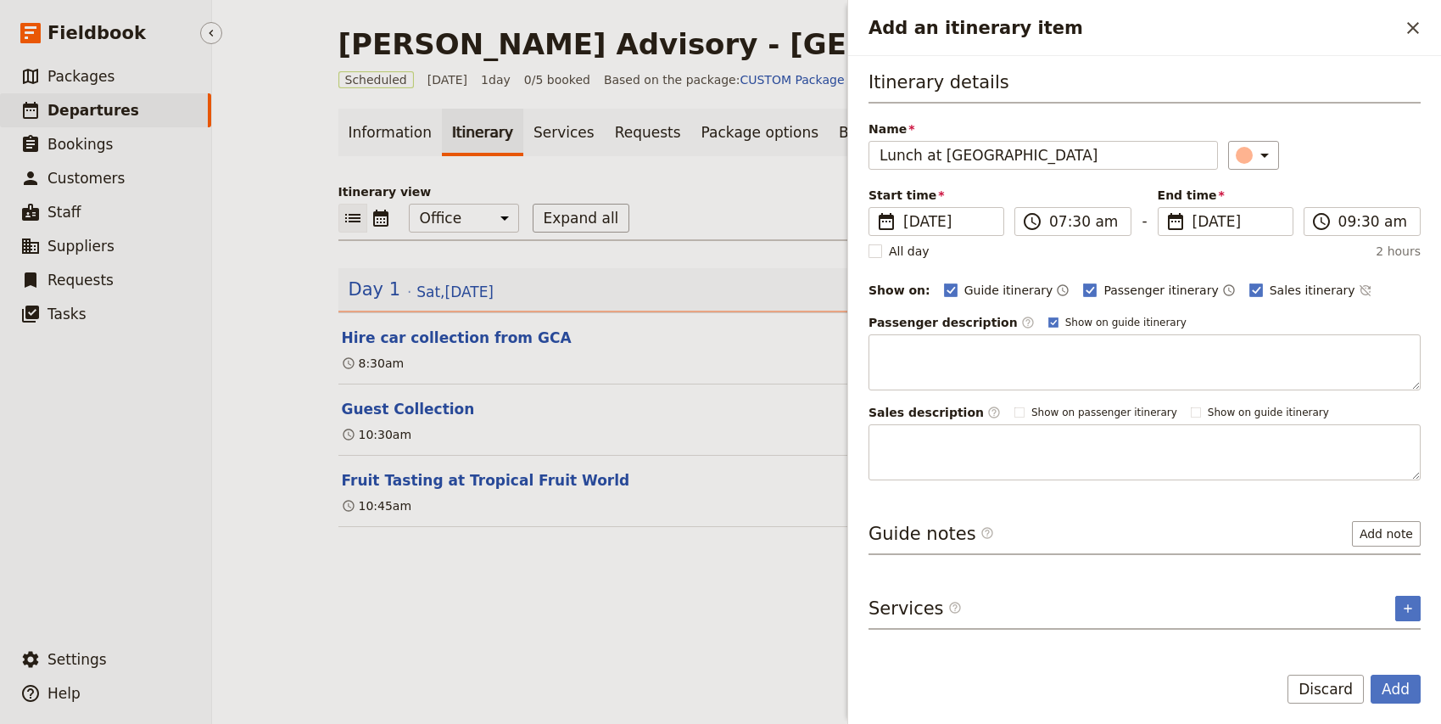
type input "Lunch at [GEOGRAPHIC_DATA]"
click at [1057, 221] on input "07:30 am" at bounding box center [1084, 221] width 71 height 20
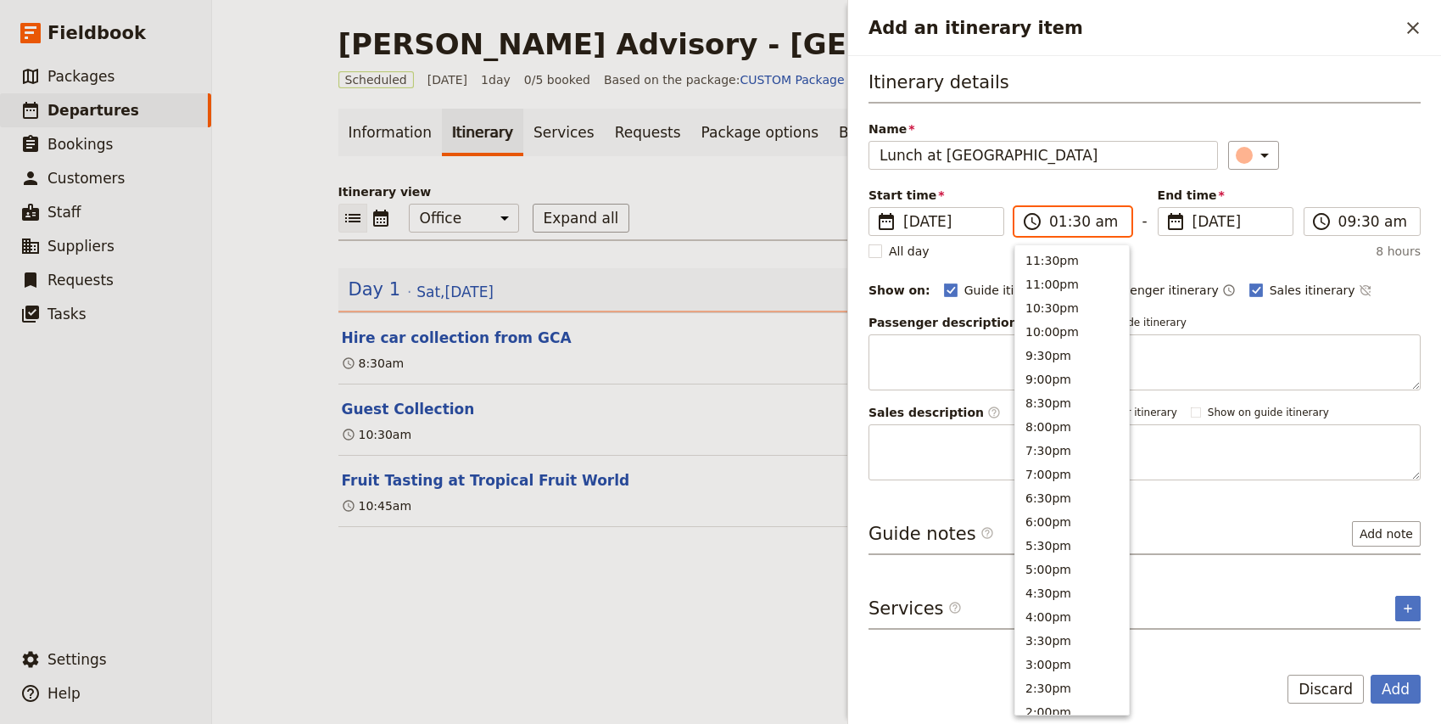
scroll to position [678, 0]
type input "12:00 pm"
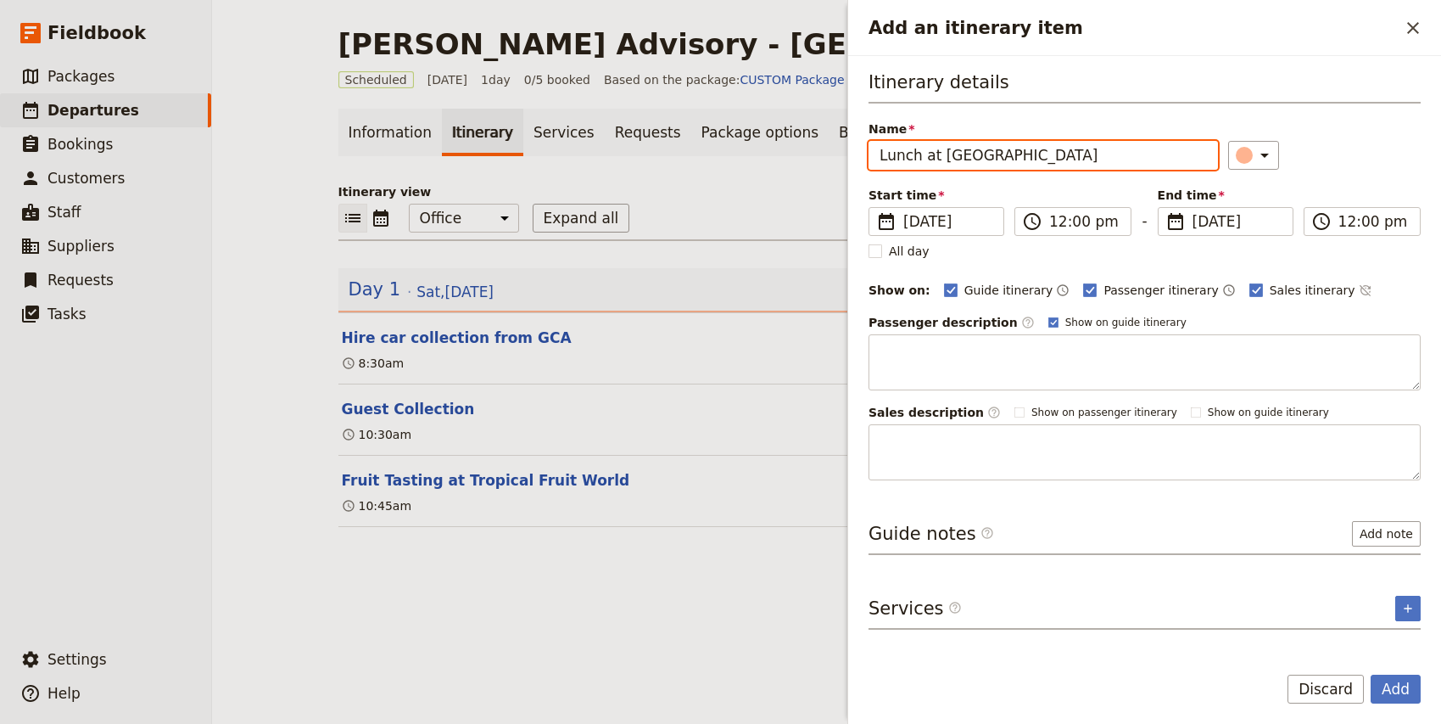
click at [1341, 170] on div "Itinerary details Name Lunch at [GEOGRAPHIC_DATA] ​ Start time ​ [DATE] [DATE] …" at bounding box center [1145, 275] width 552 height 411
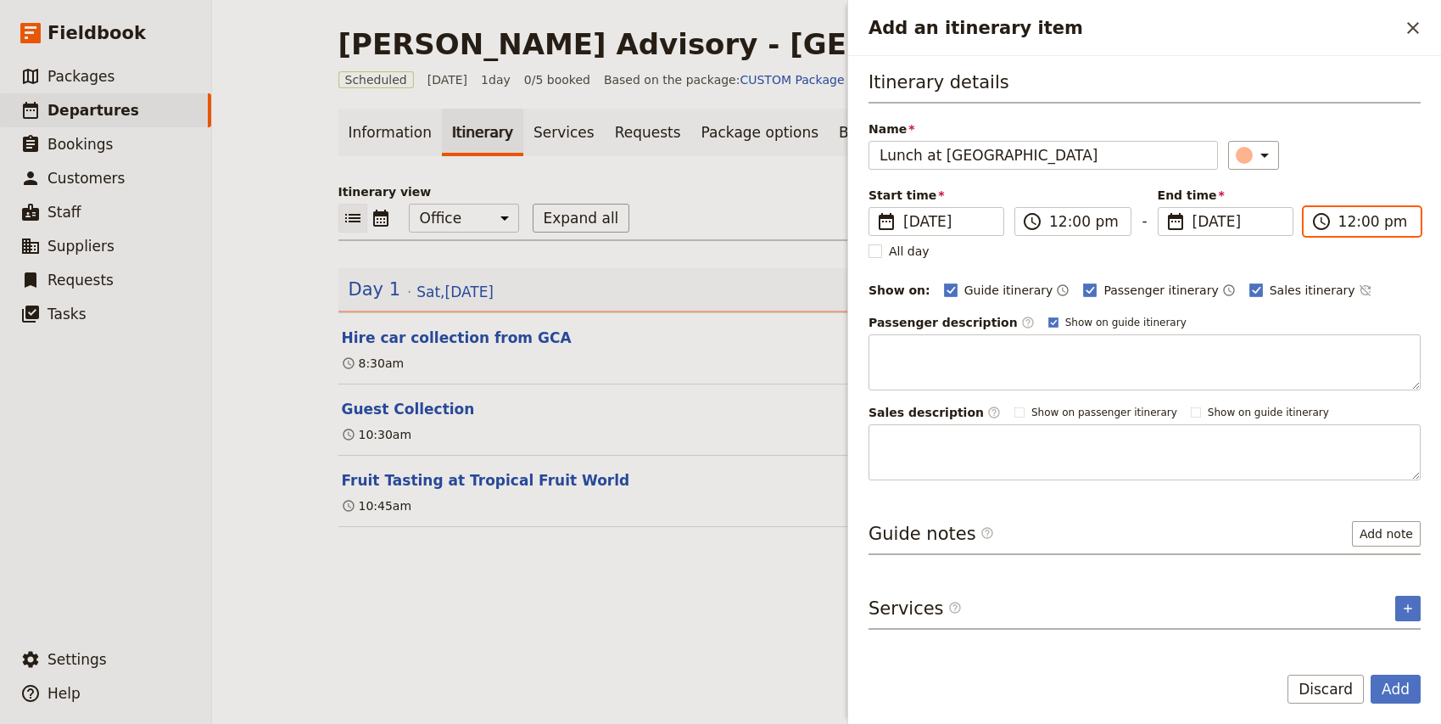
click at [1345, 225] on input "12:00 pm" at bounding box center [1373, 221] width 71 height 20
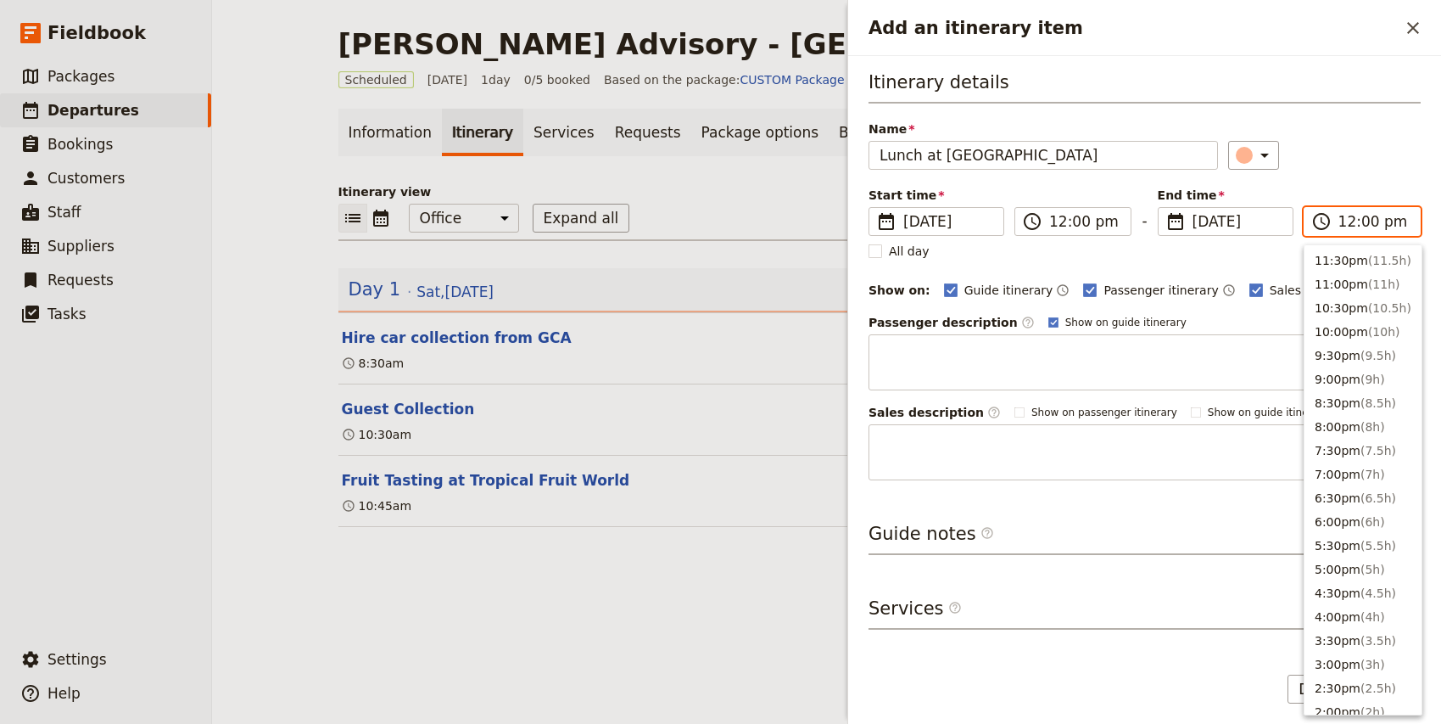
scroll to position [455, 0]
click at [1366, 223] on input "02:00 pm" at bounding box center [1373, 221] width 71 height 20
type input "02:45 pm"
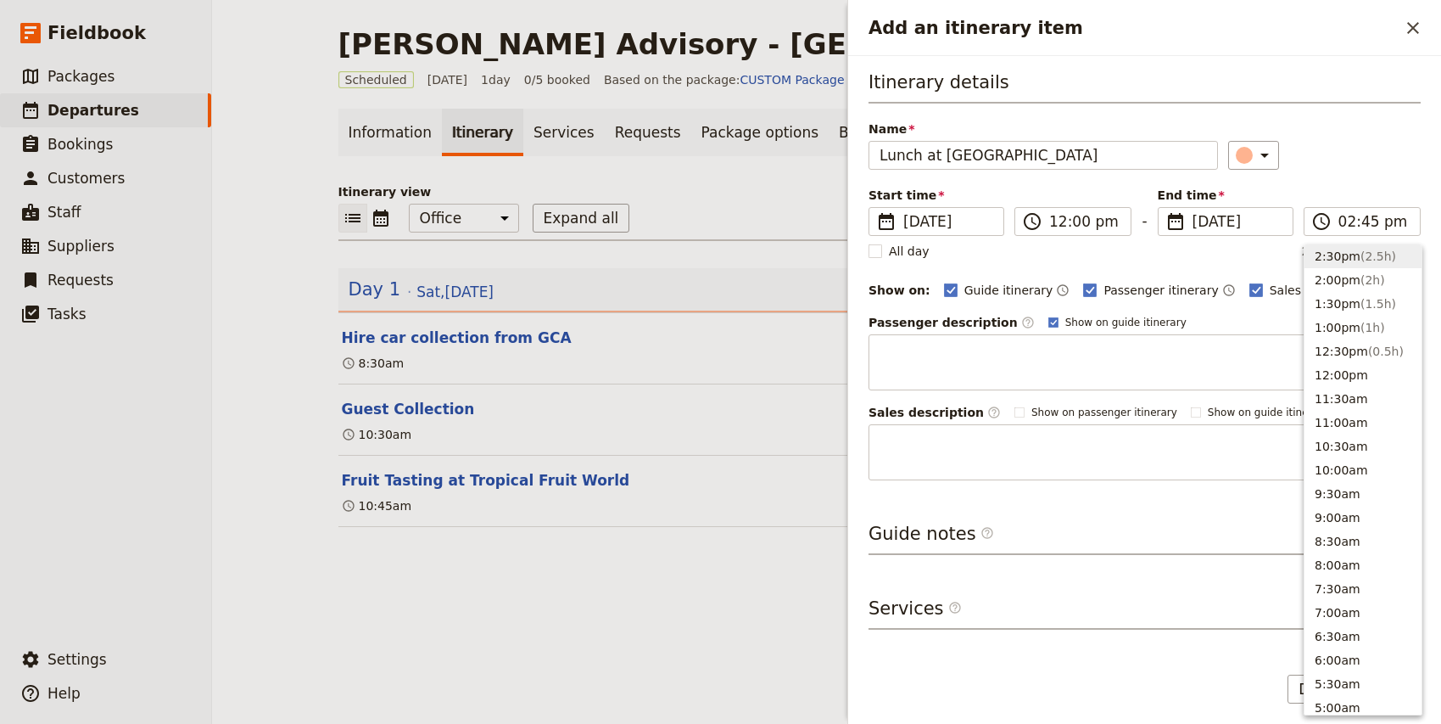
click at [1370, 162] on div "​" at bounding box center [1324, 155] width 193 height 29
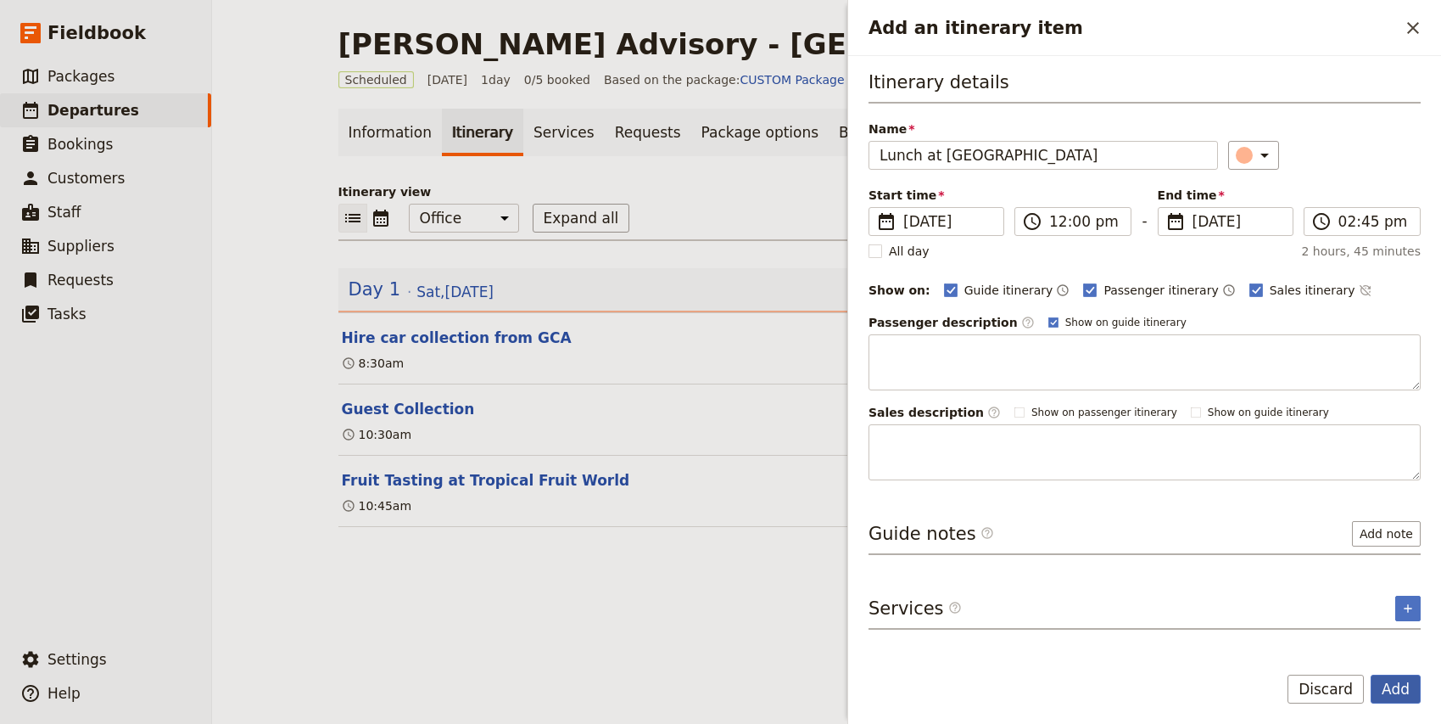
click at [1395, 701] on button "Add" at bounding box center [1396, 688] width 50 height 29
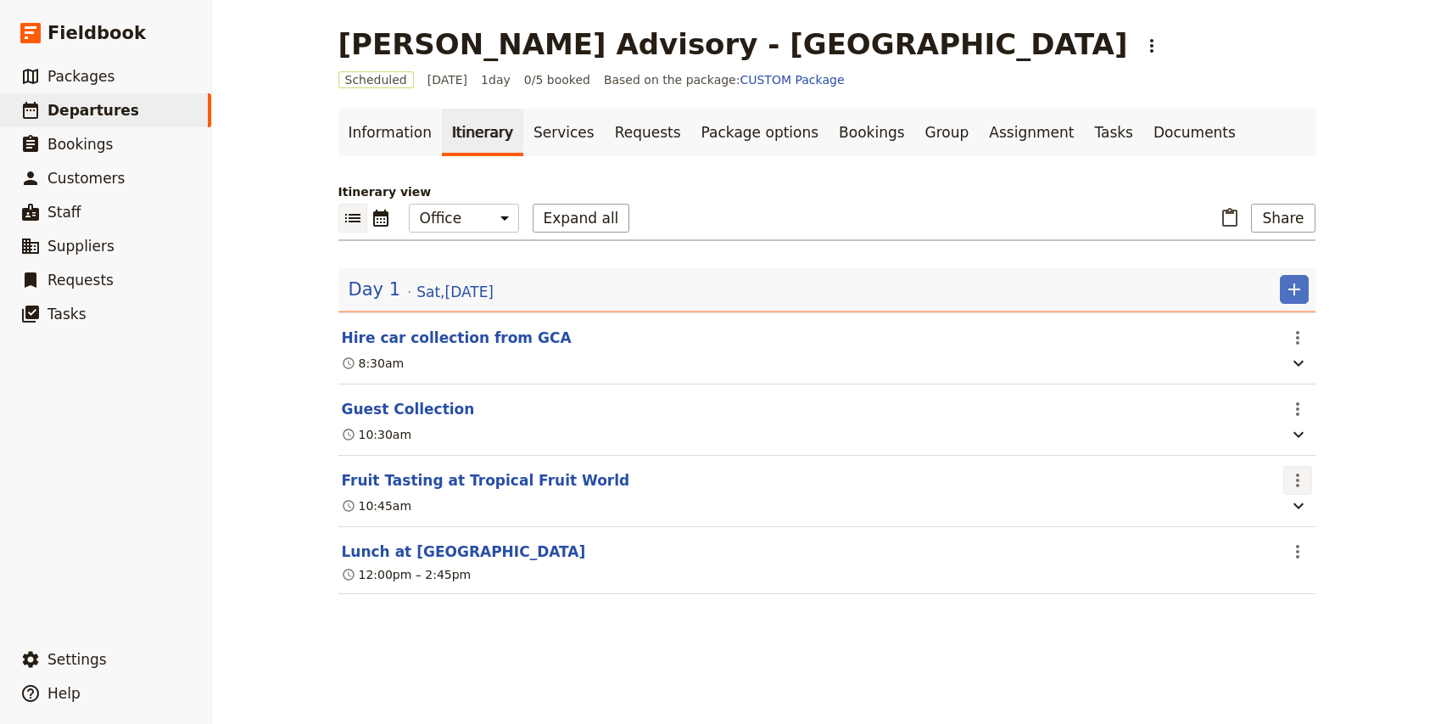
click at [1295, 483] on icon "Actions" at bounding box center [1298, 480] width 20 height 20
click at [1281, 510] on span "Edit this itinerary item" at bounding box center [1217, 518] width 133 height 17
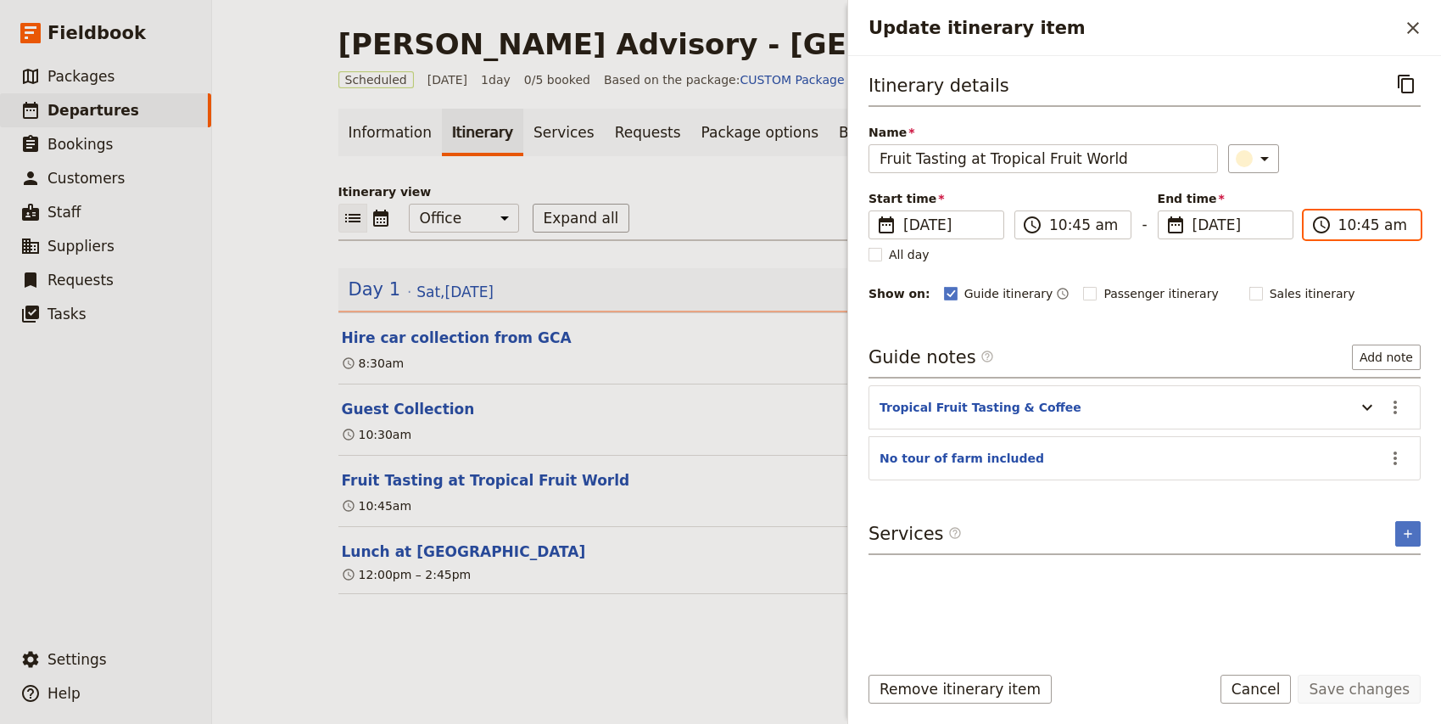
click at [1344, 225] on input "10:45 am" at bounding box center [1373, 225] width 71 height 20
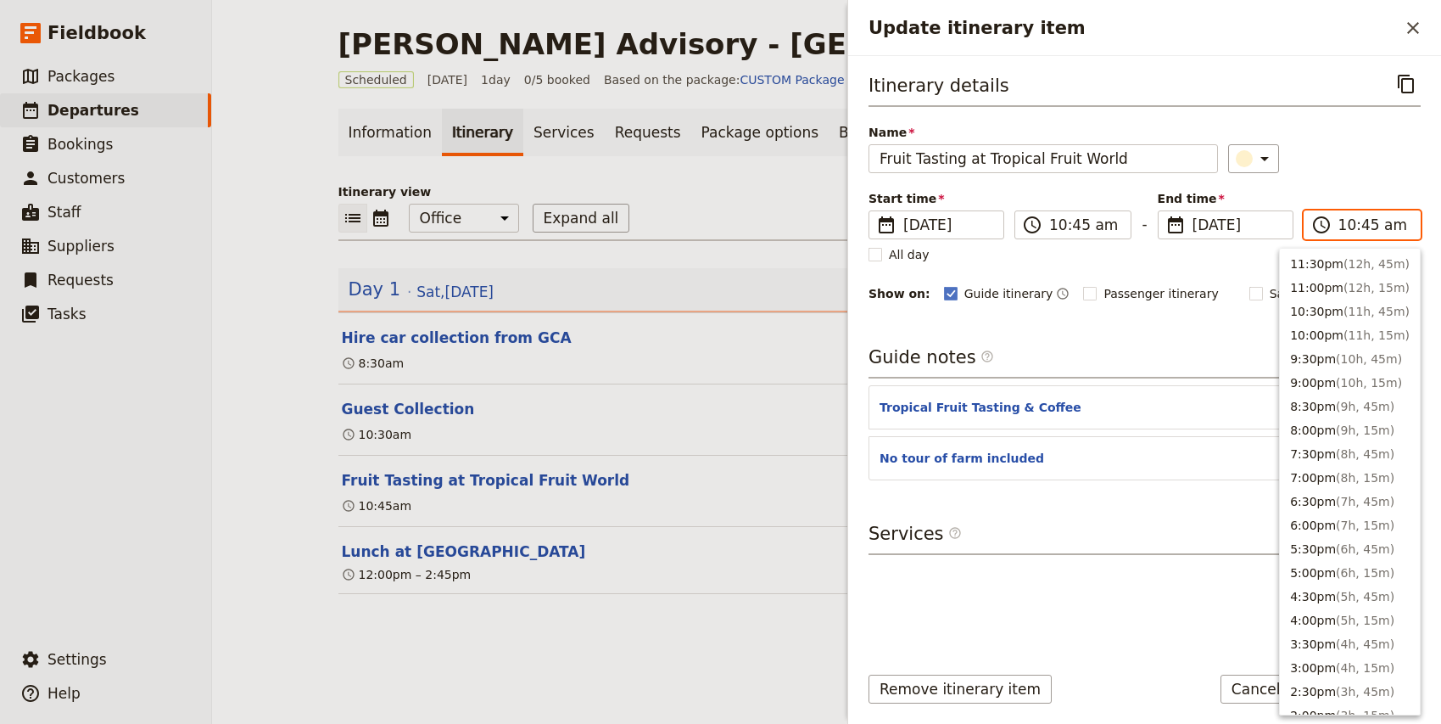
scroll to position [621, 0]
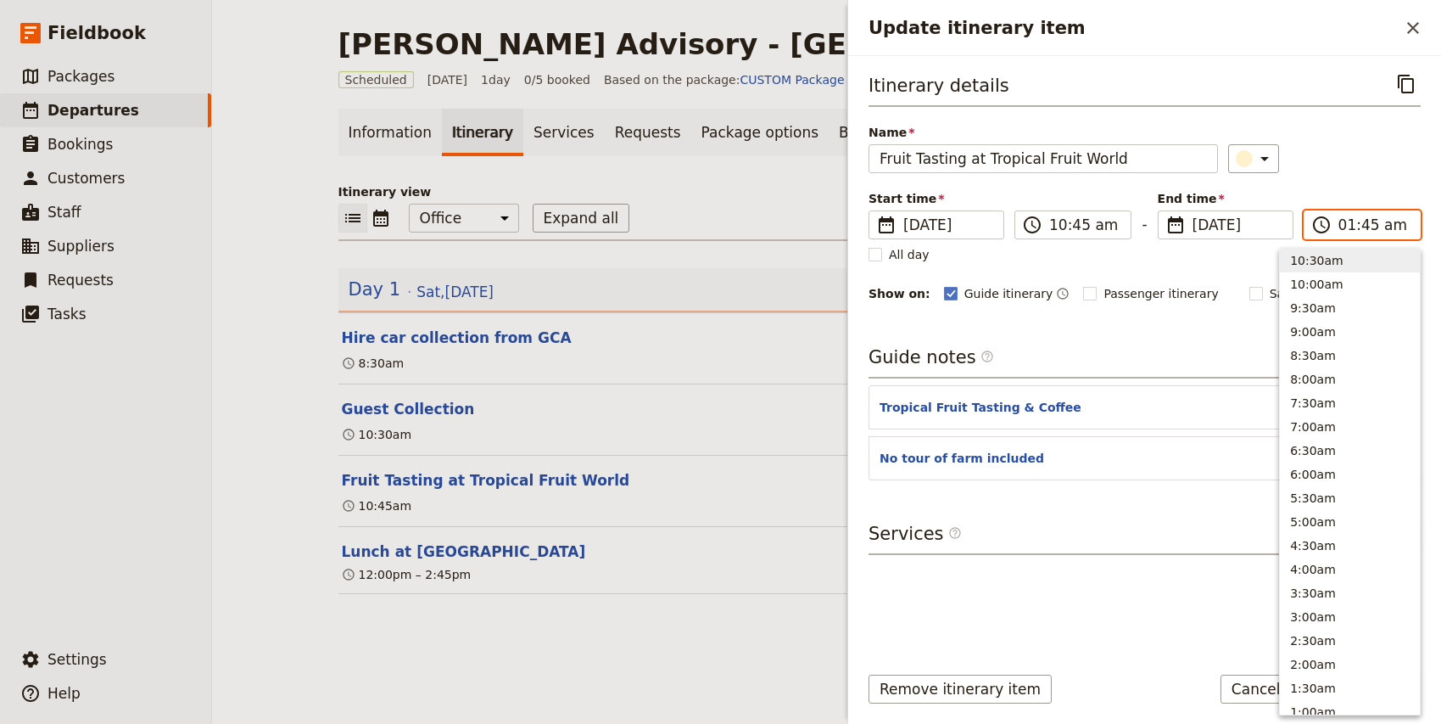
type input "11:45 am"
click at [1120, 573] on div "Itinerary details ​ Name Fruit Tasting at Tropical Fruit World ​ Start time ​ […" at bounding box center [1145, 359] width 552 height 578
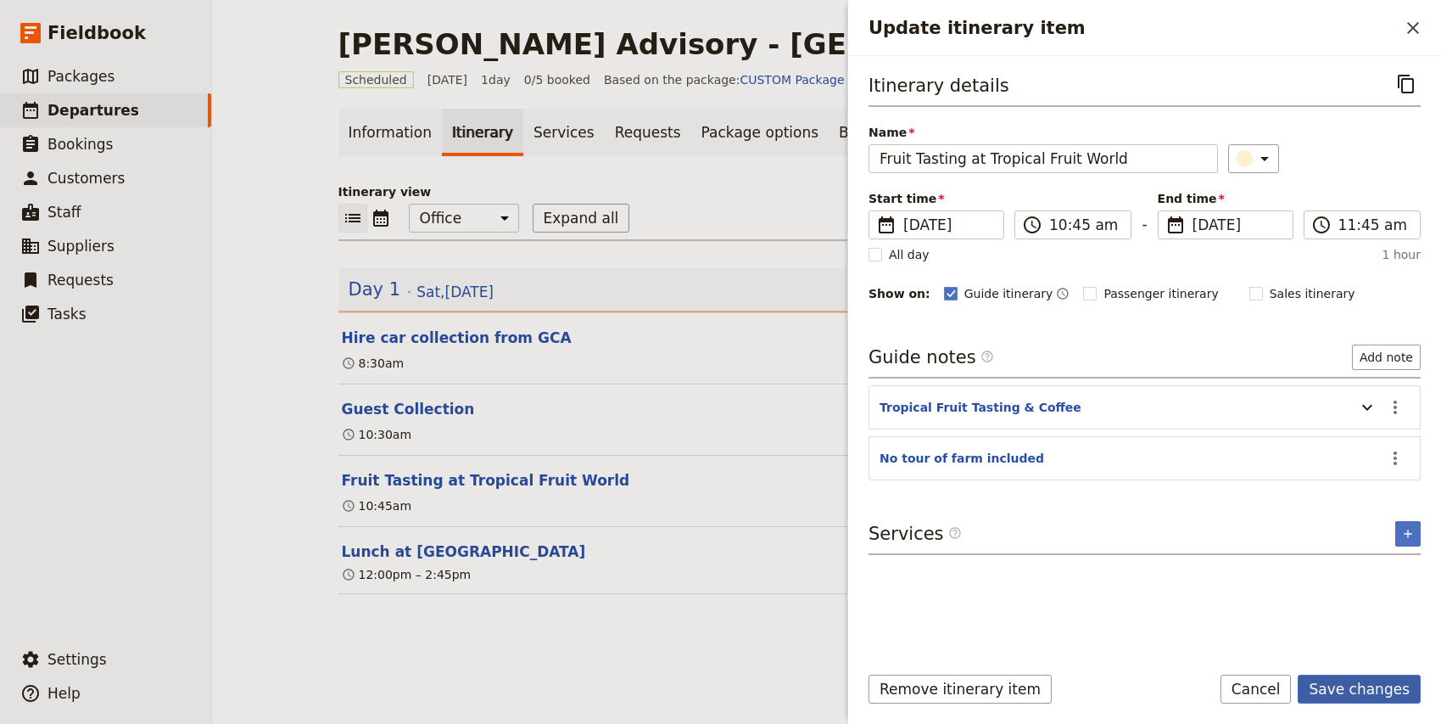
click at [1368, 684] on button "Save changes" at bounding box center [1359, 688] width 123 height 29
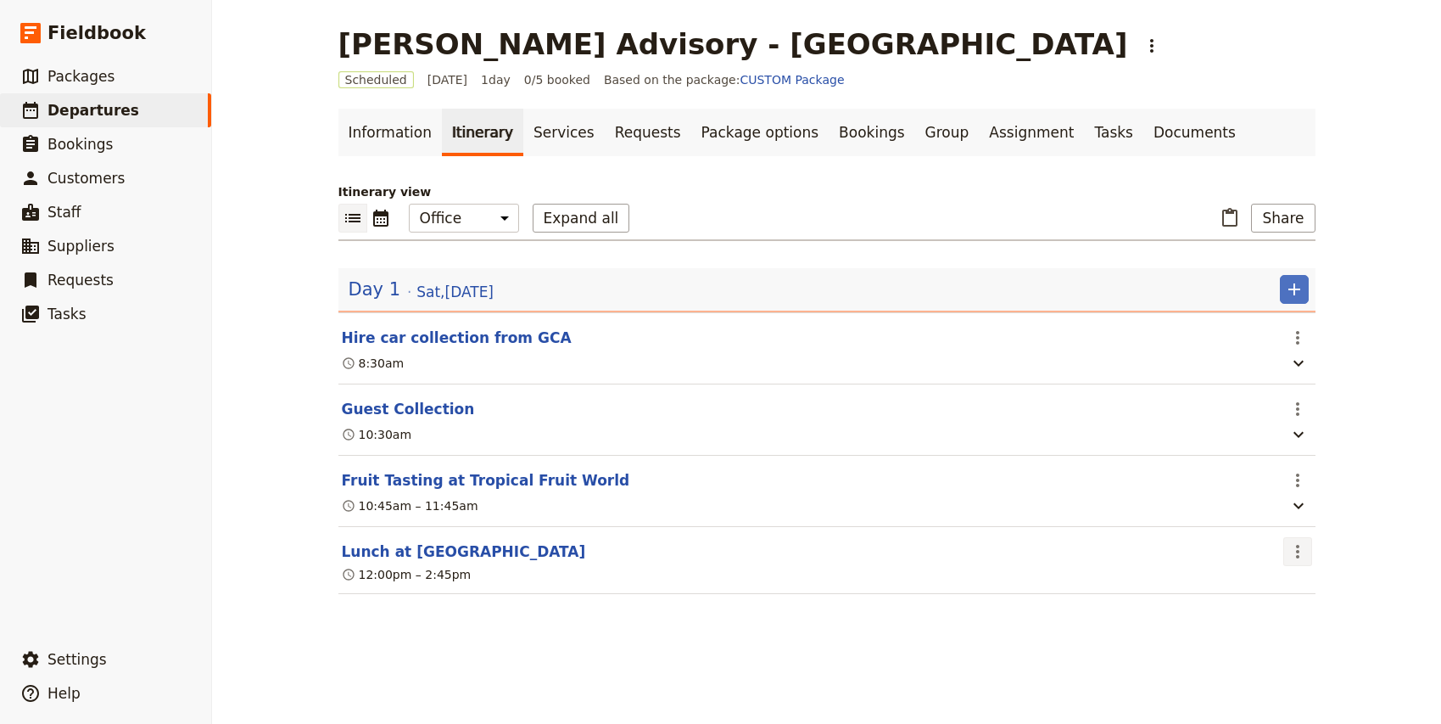
click at [1305, 559] on icon "Actions" at bounding box center [1298, 551] width 20 height 20
click at [1267, 587] on span "Edit this itinerary item" at bounding box center [1217, 590] width 133 height 17
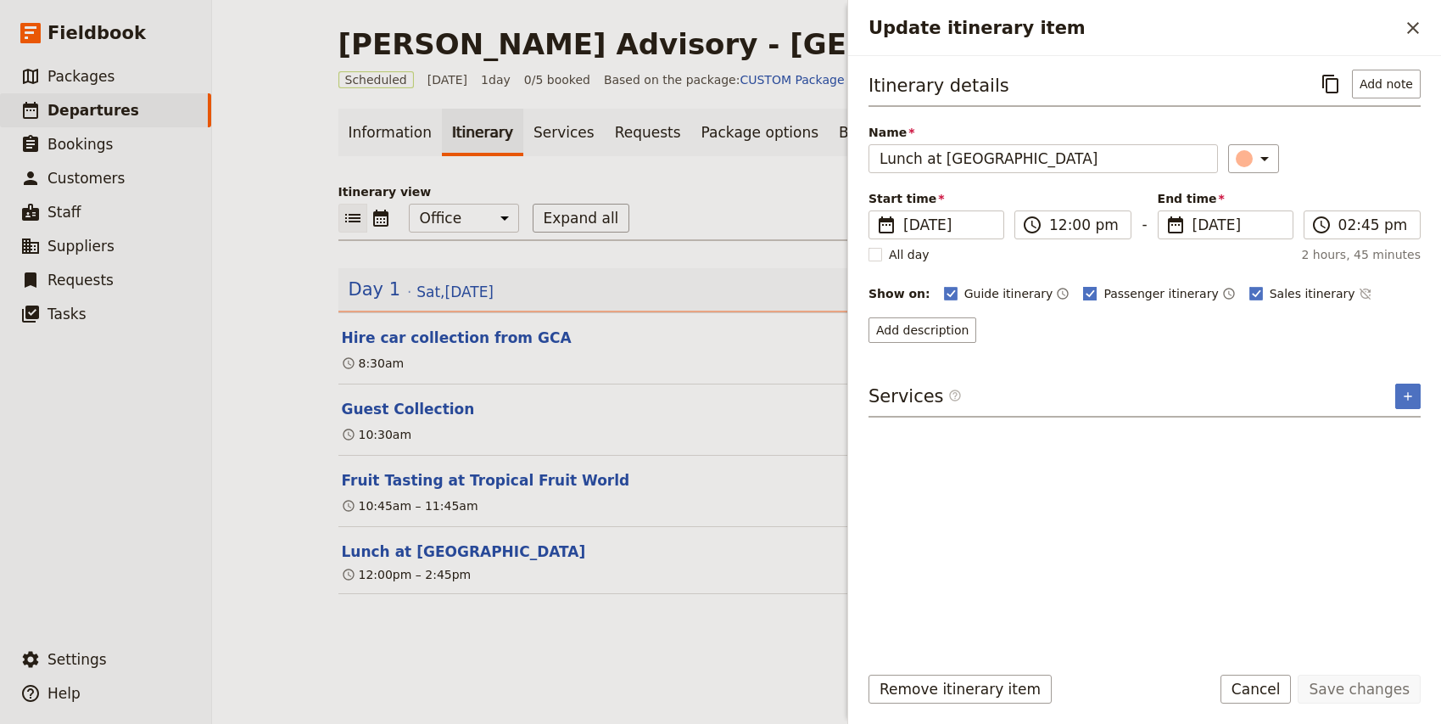
click at [1108, 288] on span "Passenger itinerary" at bounding box center [1161, 293] width 115 height 17
click at [1083, 285] on input "Passenger itinerary" at bounding box center [1082, 284] width 1 height 1
checkbox input "false"
click at [1270, 300] on span "Sales itinerary" at bounding box center [1313, 293] width 86 height 17
click at [1249, 285] on input "Sales itinerary" at bounding box center [1249, 284] width 1 height 1
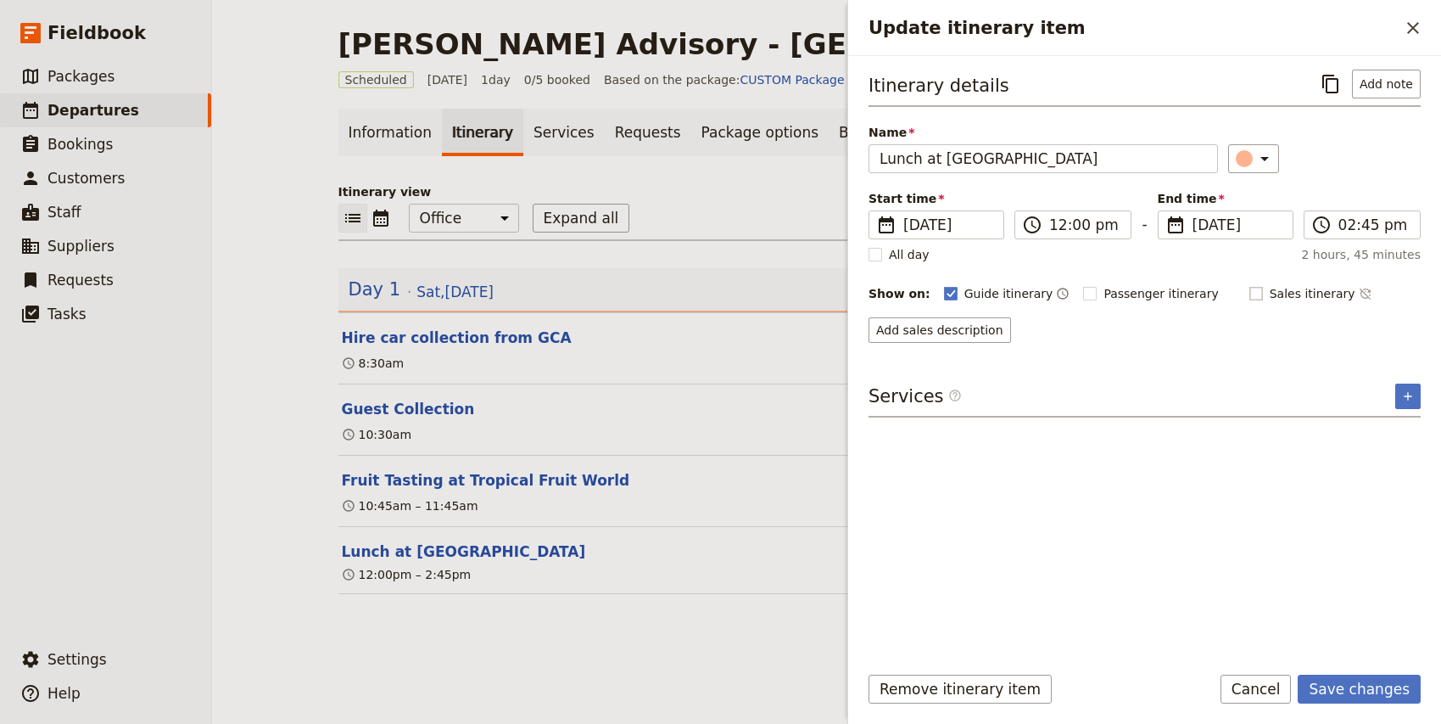
checkbox input "false"
click at [1393, 87] on button "Add note" at bounding box center [1386, 84] width 69 height 29
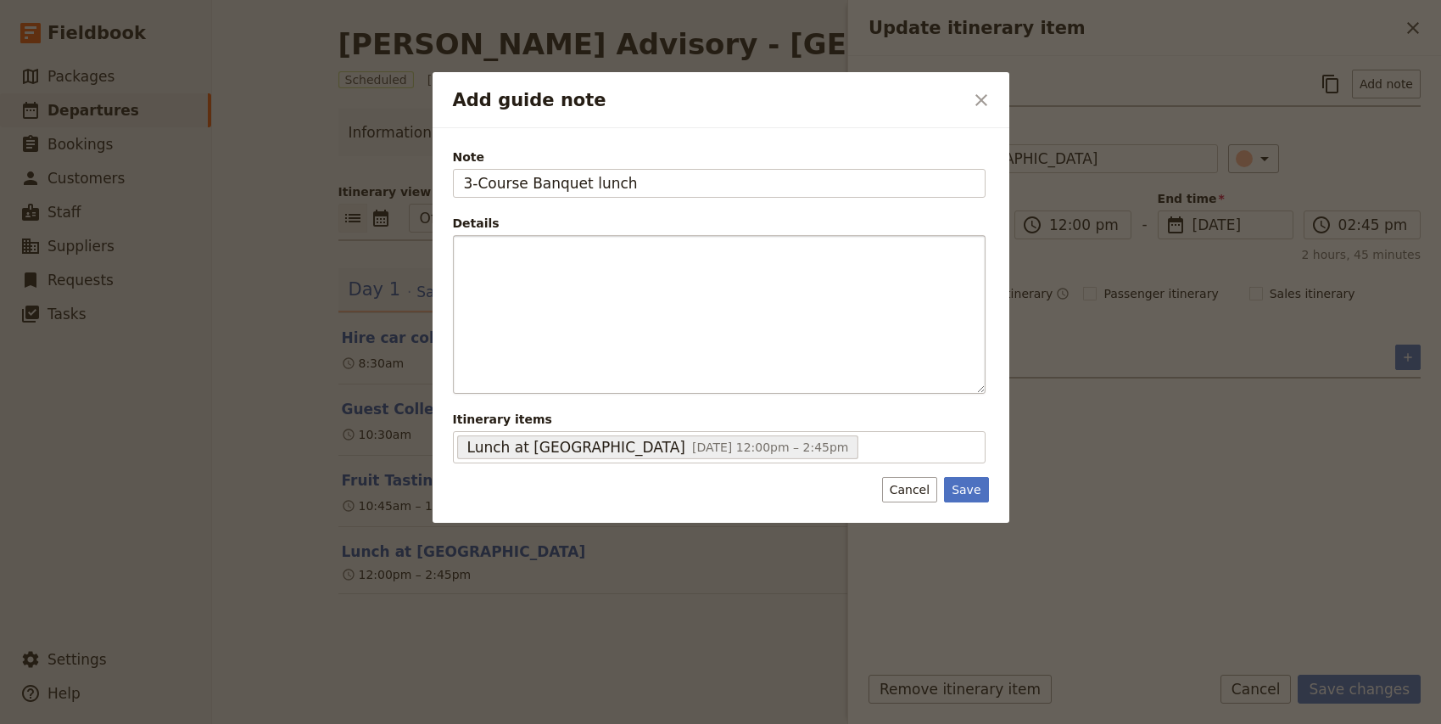
type input "3-Course Banquet lunch"
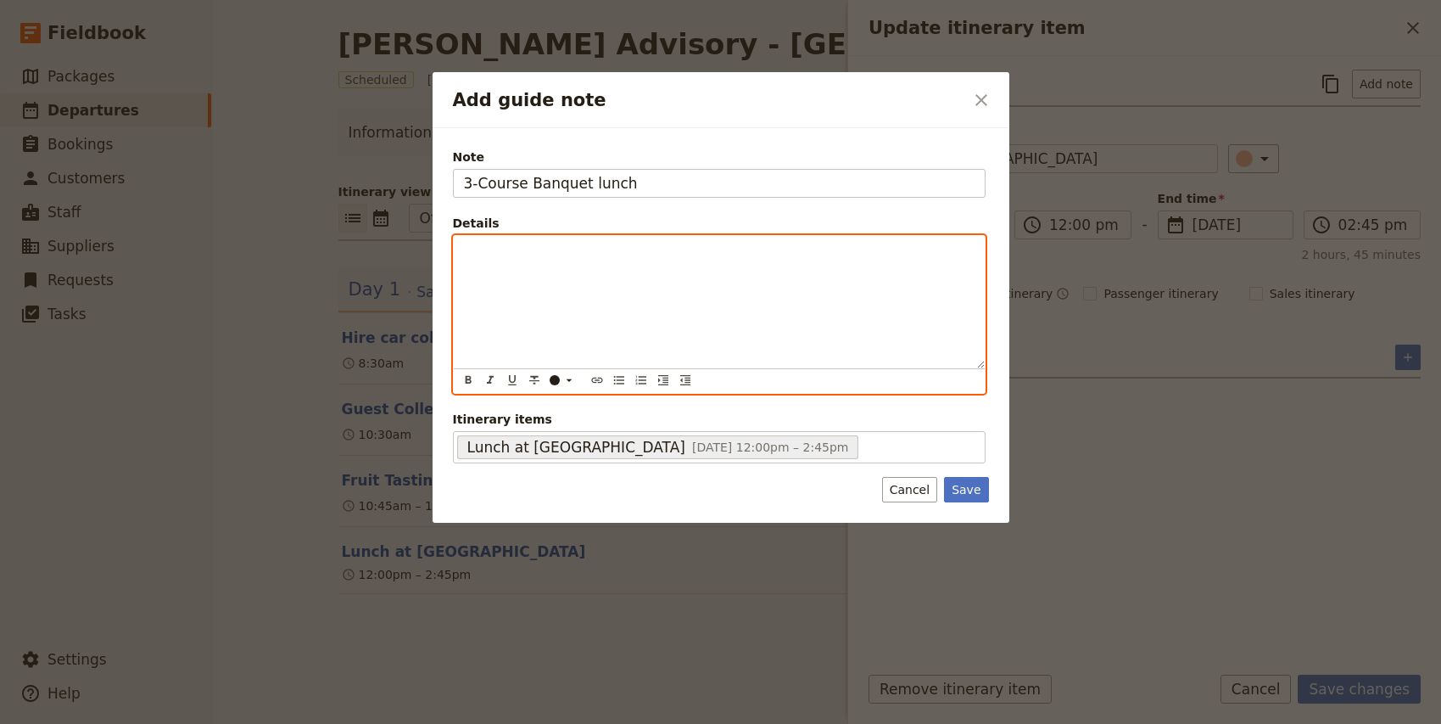
click at [553, 249] on p "Add guide note" at bounding box center [719, 251] width 511 height 17
click at [634, 271] on p "- Guests have the option of adding on wine pairing (at own expense) - Liaise wi…" at bounding box center [719, 260] width 511 height 34
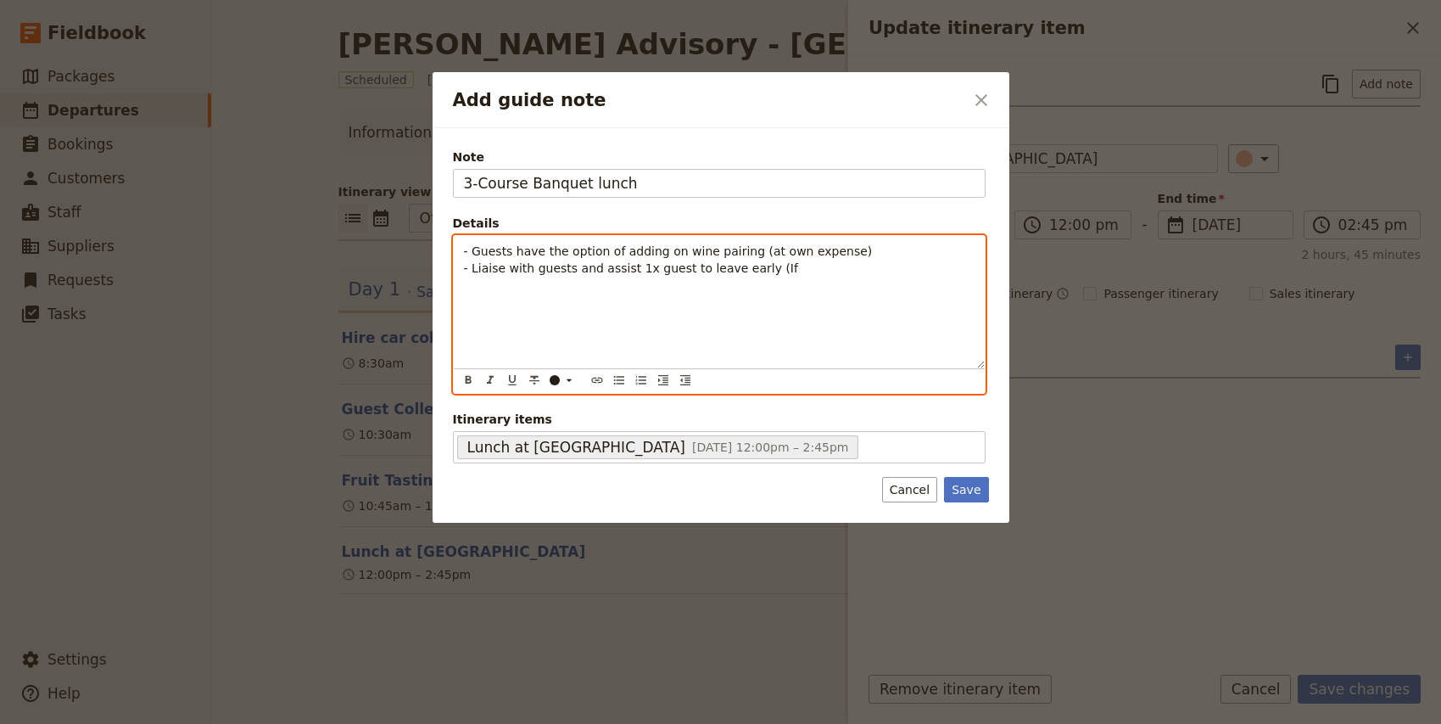
click at [574, 271] on span "- Liaise with guests and assist 1x guest to leave early (If" at bounding box center [631, 268] width 334 height 14
drag, startPoint x: 574, startPoint y: 271, endPoint x: 534, endPoint y: 271, distance: 40.7
click at [534, 271] on span "- Liaise with guests and assist 1x guest to leave early (If" at bounding box center [631, 268] width 334 height 14
click at [851, 267] on p "- Guests have the option of adding on wine pairing (at own expense) - Liaise wi…" at bounding box center [719, 260] width 511 height 34
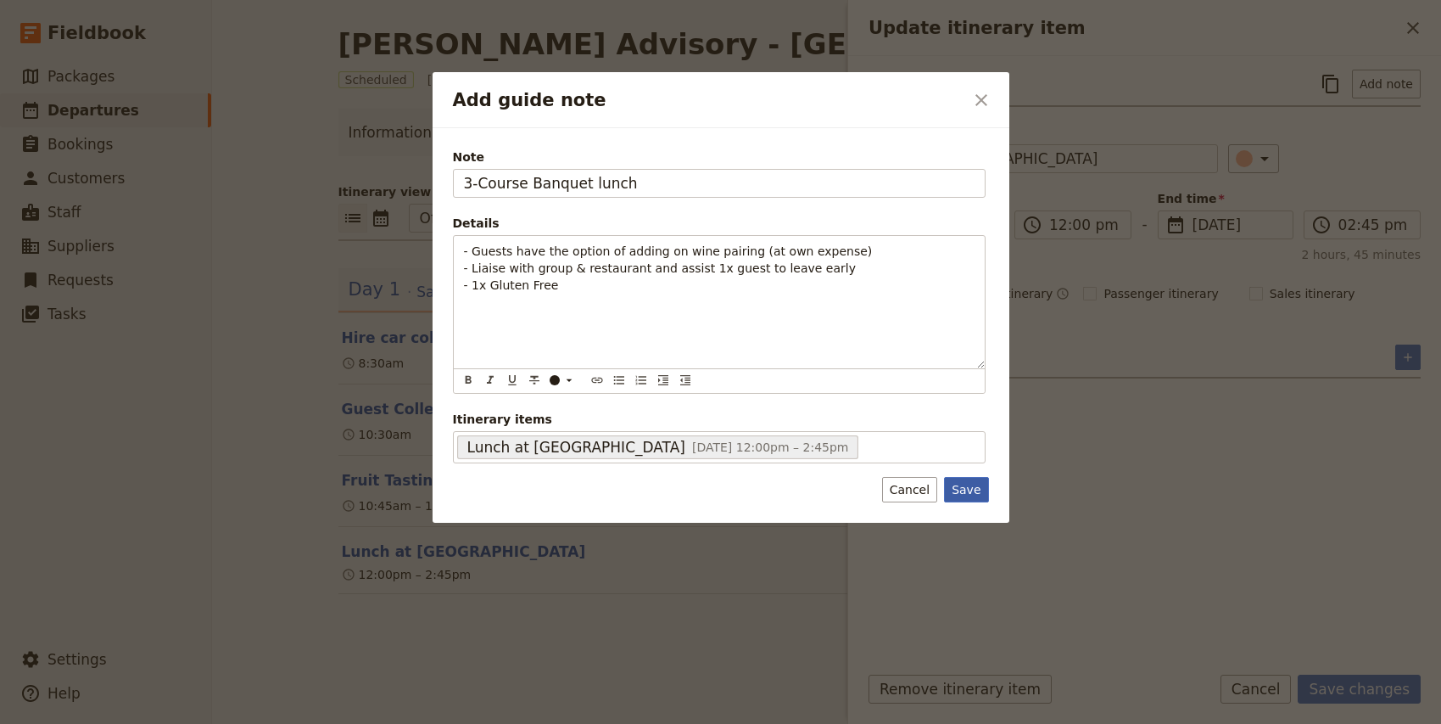
click at [974, 496] on button "Save" at bounding box center [966, 489] width 44 height 25
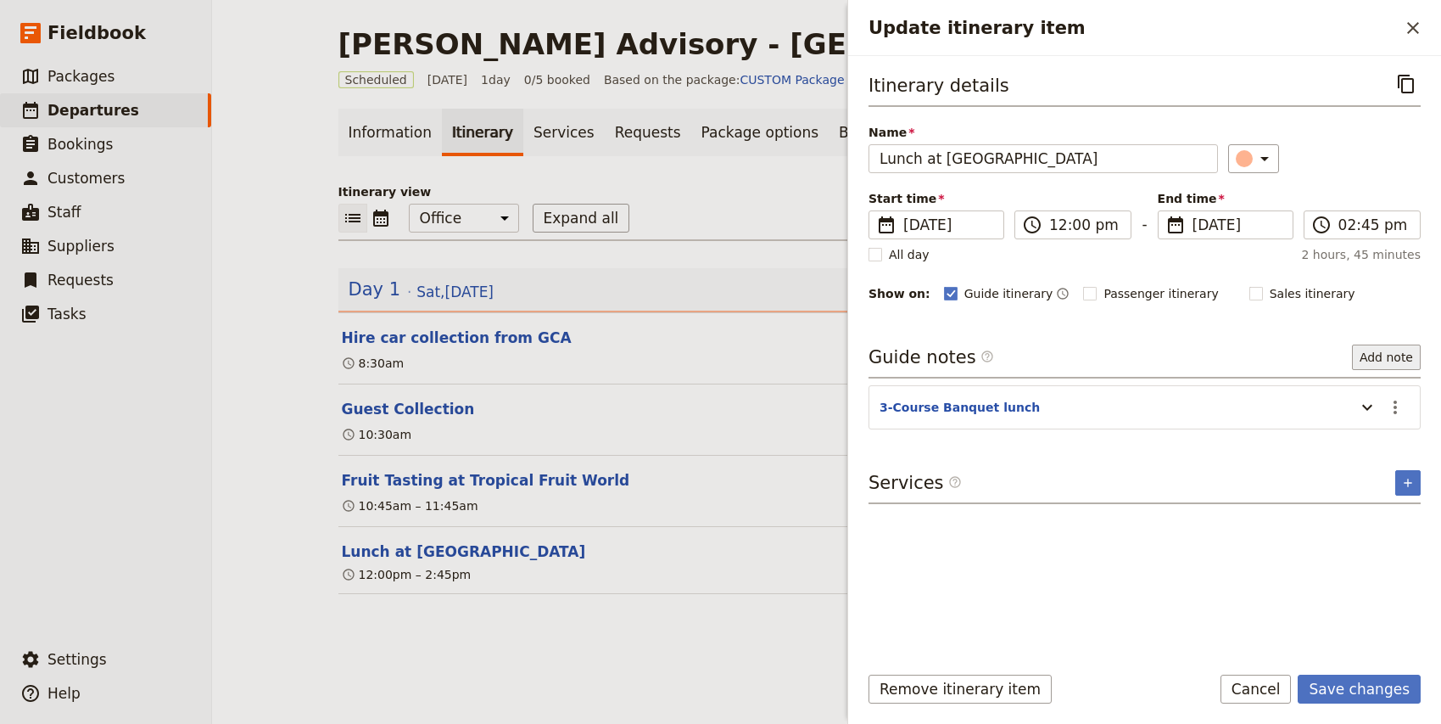
click at [1376, 357] on button "Add note" at bounding box center [1386, 356] width 69 height 25
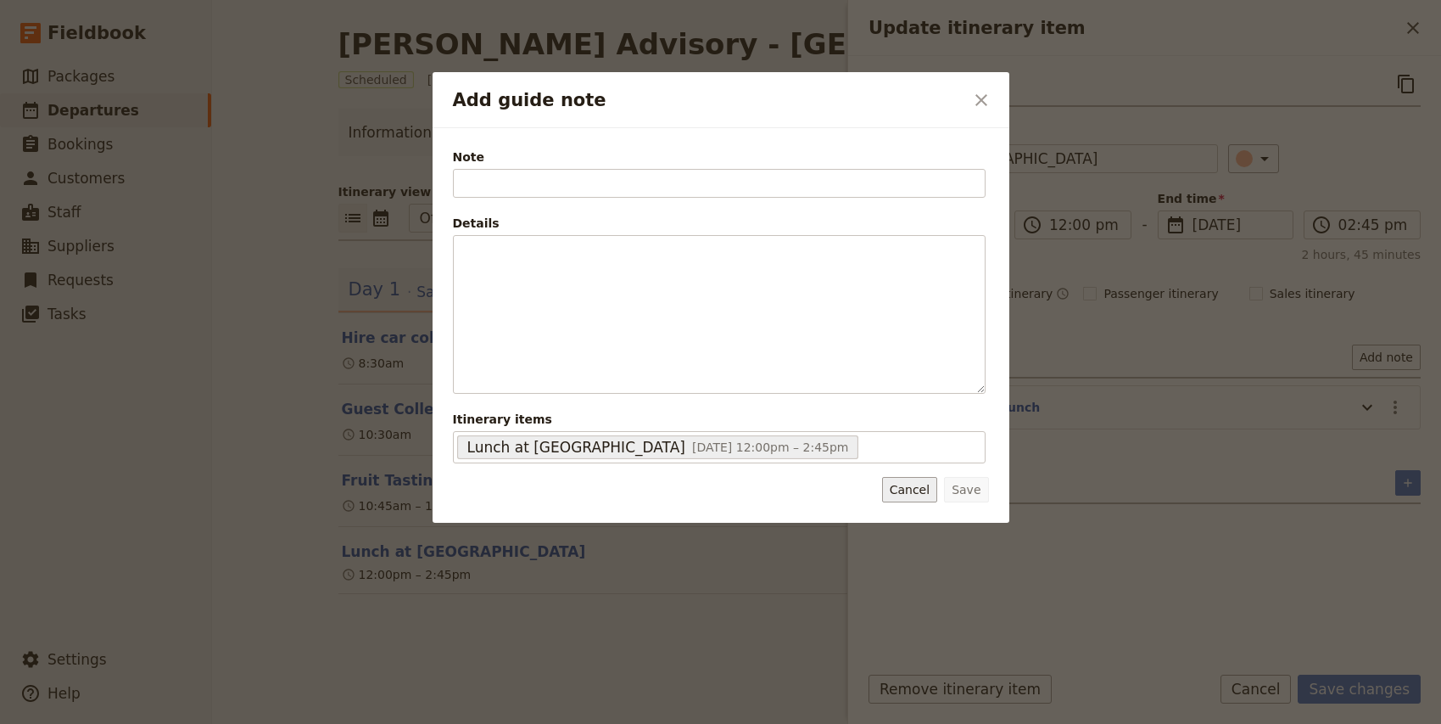
click at [904, 500] on button "Cancel" at bounding box center [909, 489] width 55 height 25
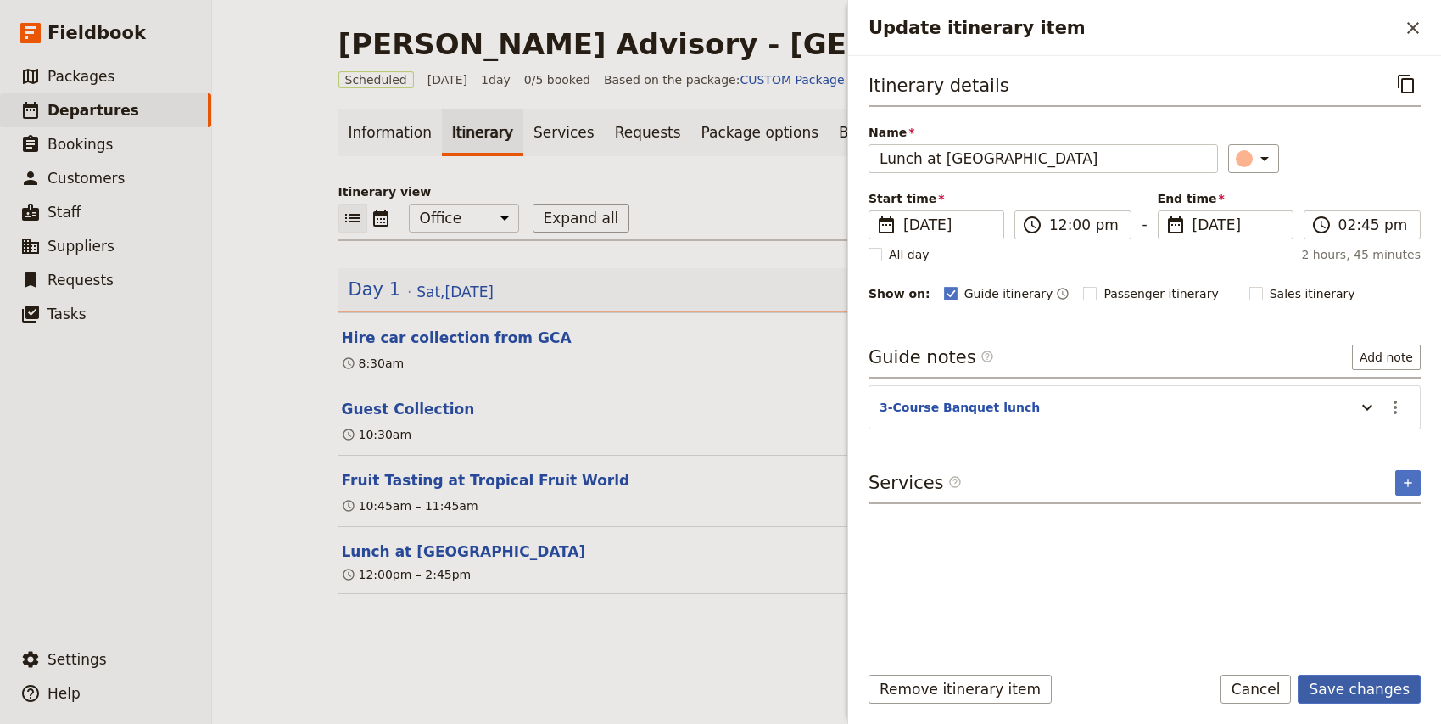
click at [1365, 692] on button "Save changes" at bounding box center [1359, 688] width 123 height 29
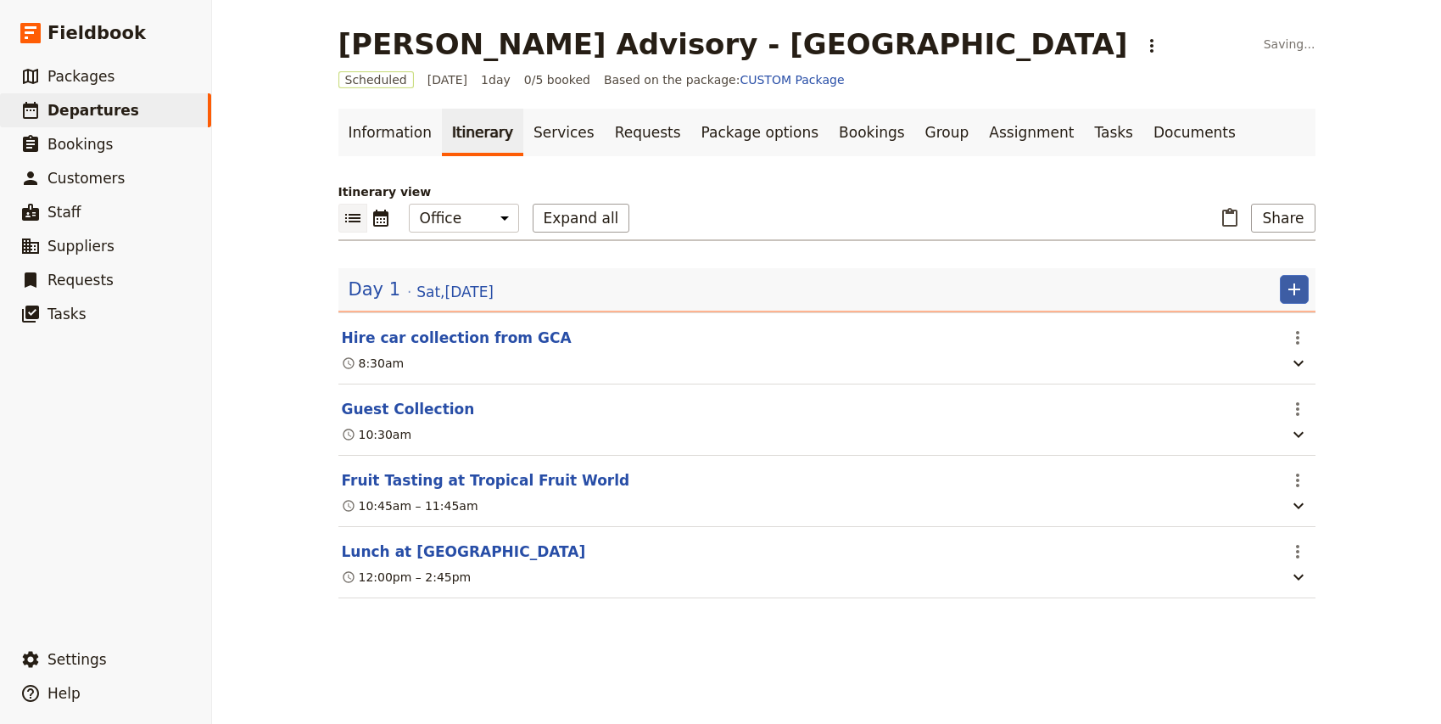
click at [1294, 298] on icon "Add" at bounding box center [1294, 289] width 20 height 20
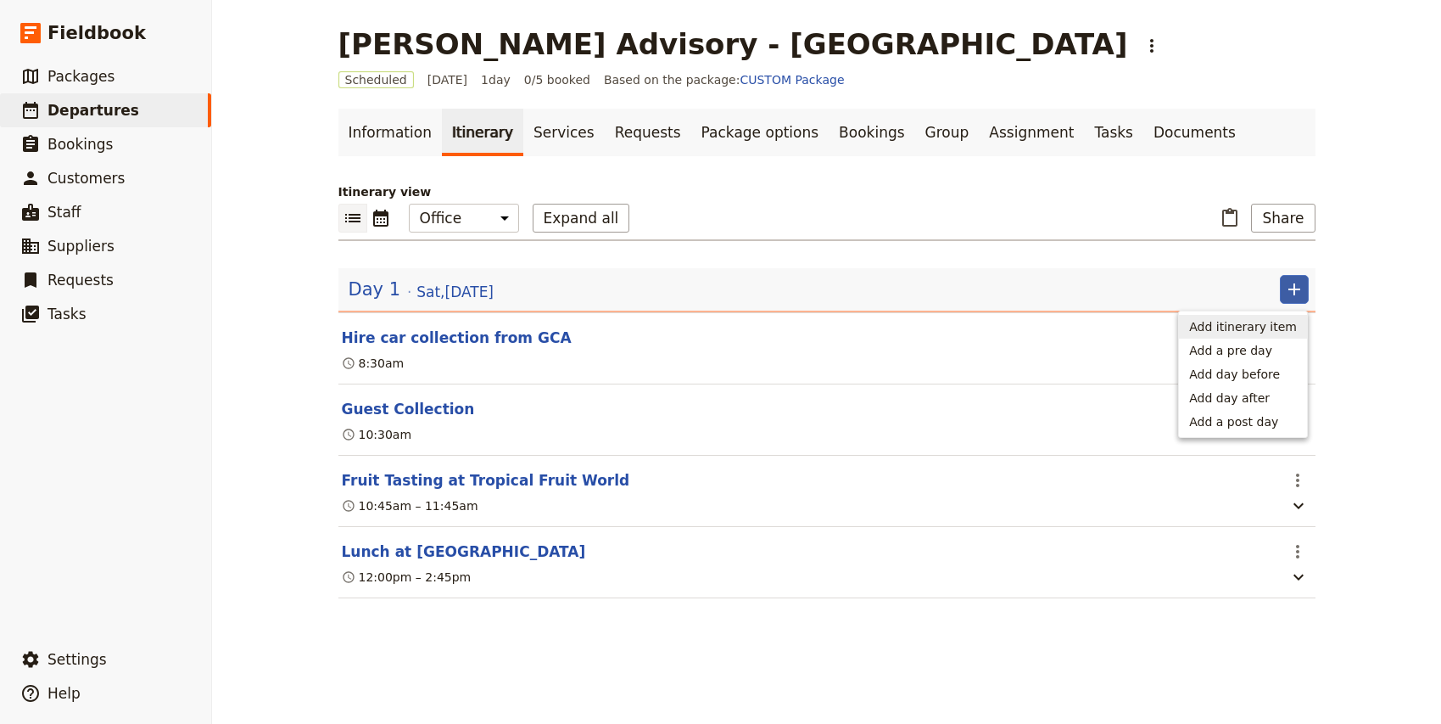
click at [1258, 324] on span "Add itinerary item" at bounding box center [1243, 326] width 108 height 17
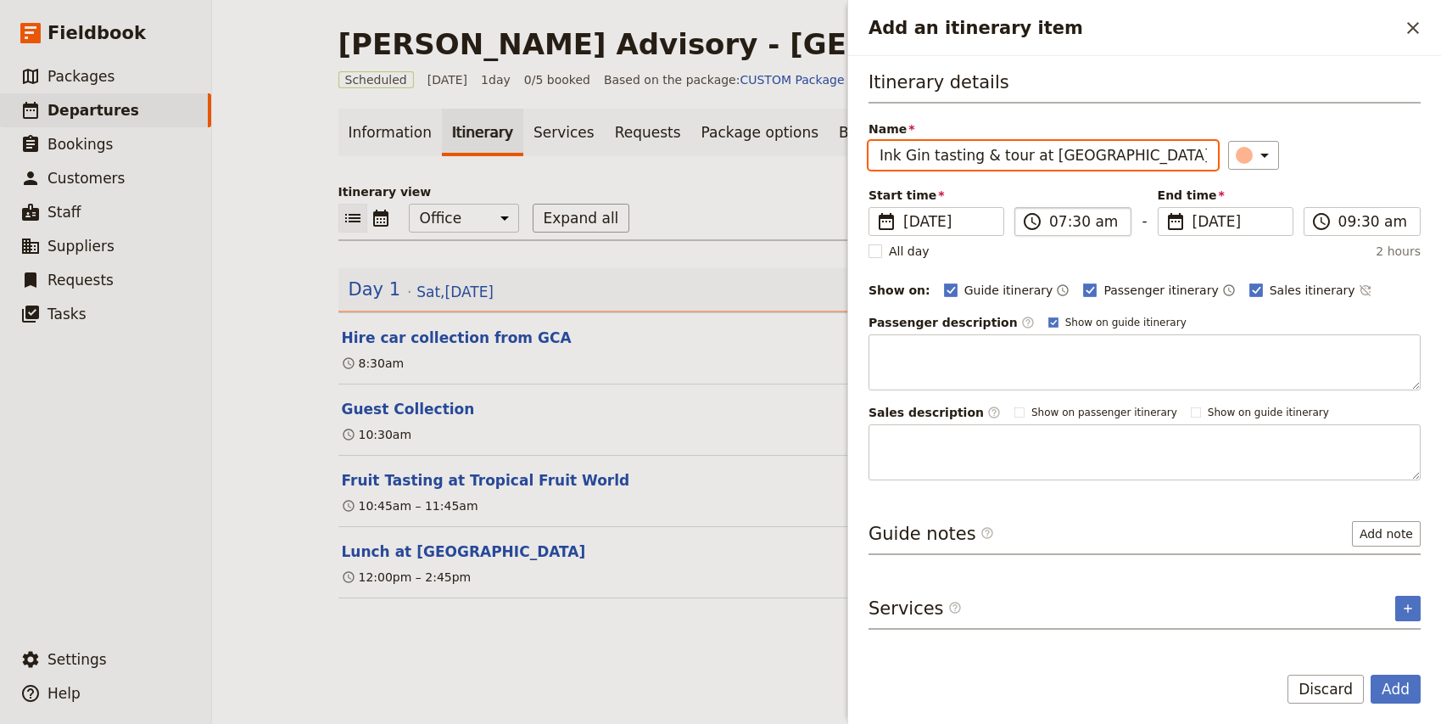
type input "Ink Gin tasting & tour at [GEOGRAPHIC_DATA]"
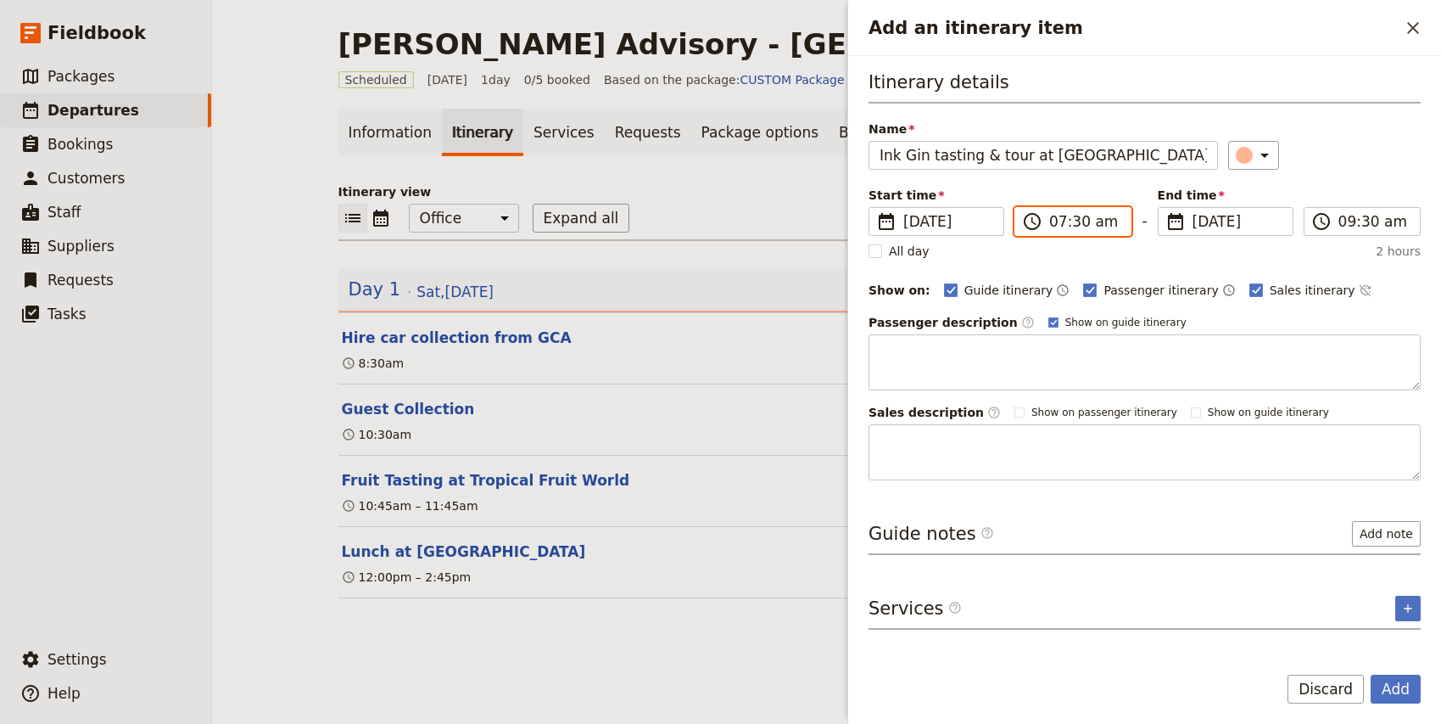
click at [1059, 221] on input "07:30 am" at bounding box center [1084, 221] width 71 height 20
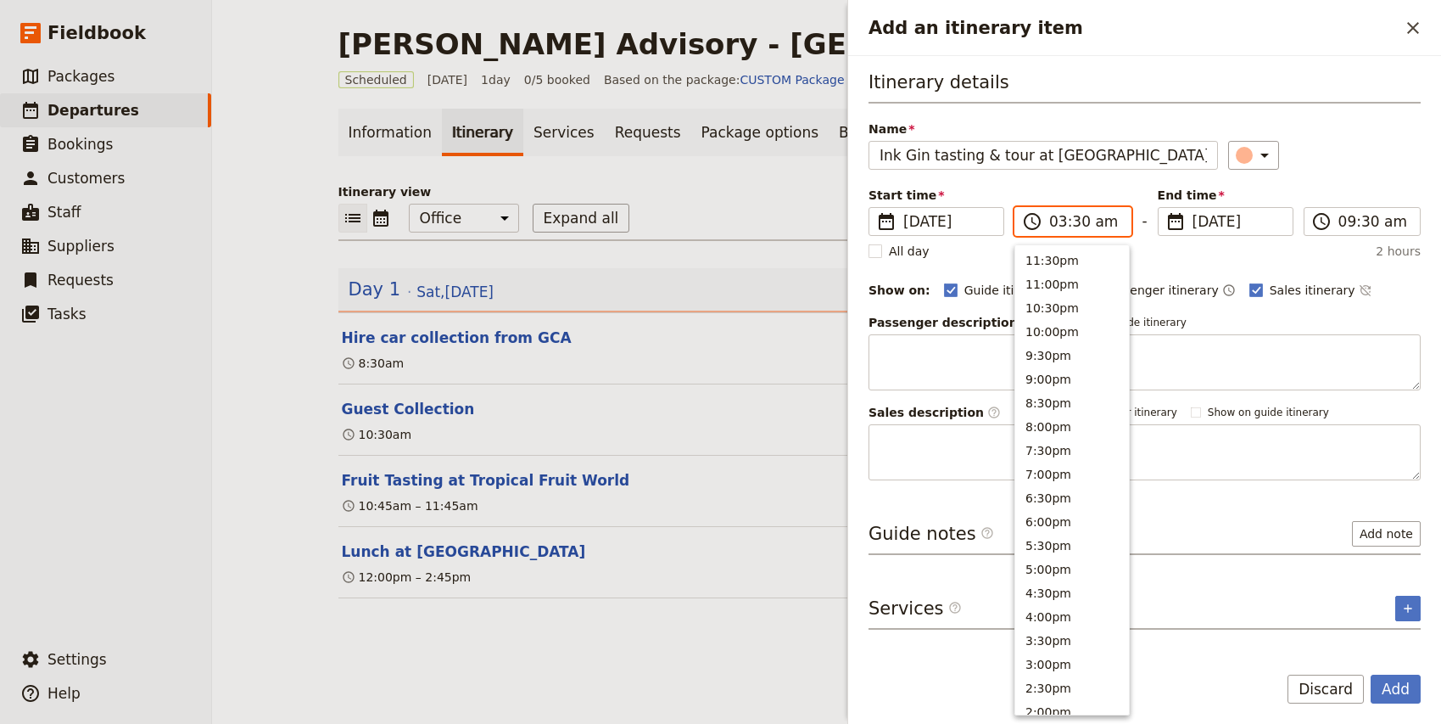
scroll to position [678, 0]
click at [1077, 224] on input "03:30 am" at bounding box center [1084, 221] width 71 height 20
type input "03:00 pm"
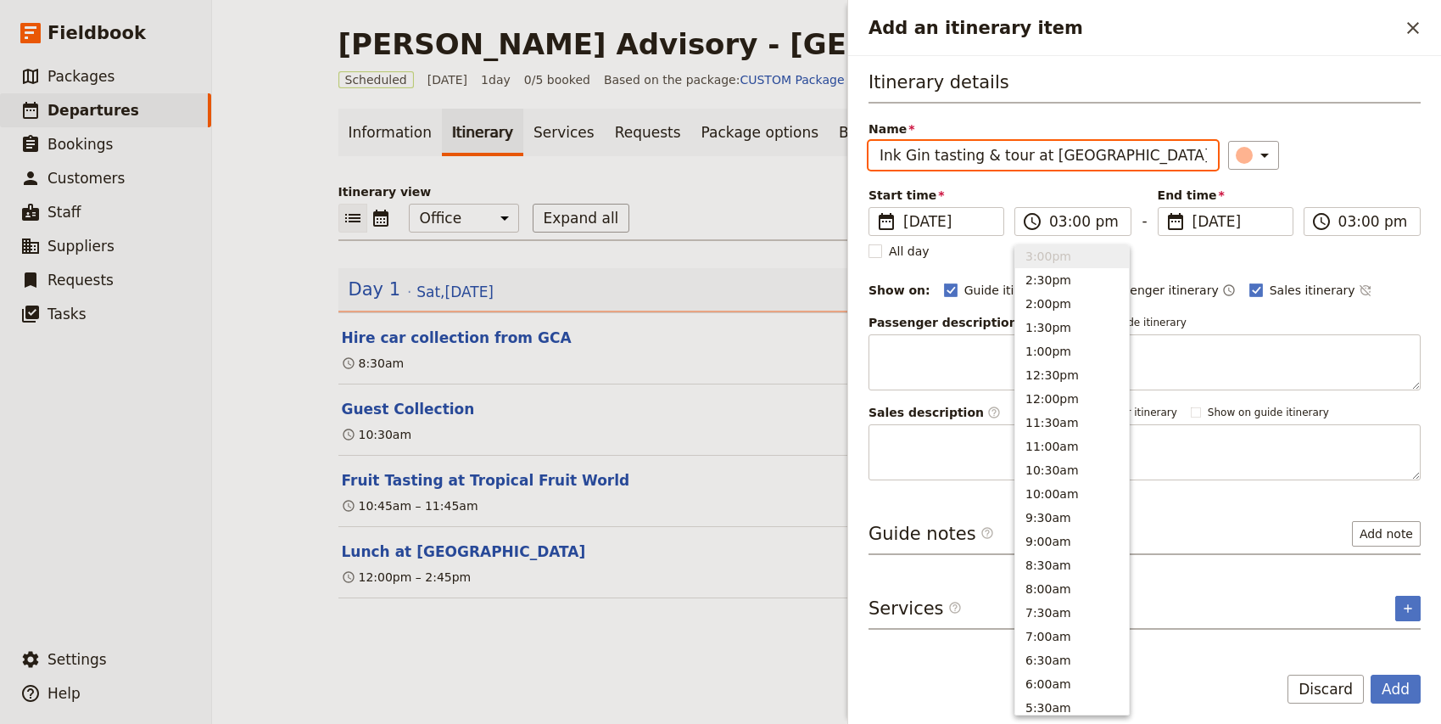
click at [1344, 176] on div "Itinerary details Name Ink Gin tasting & tour at [GEOGRAPHIC_DATA] ​ Start time…" at bounding box center [1145, 275] width 552 height 411
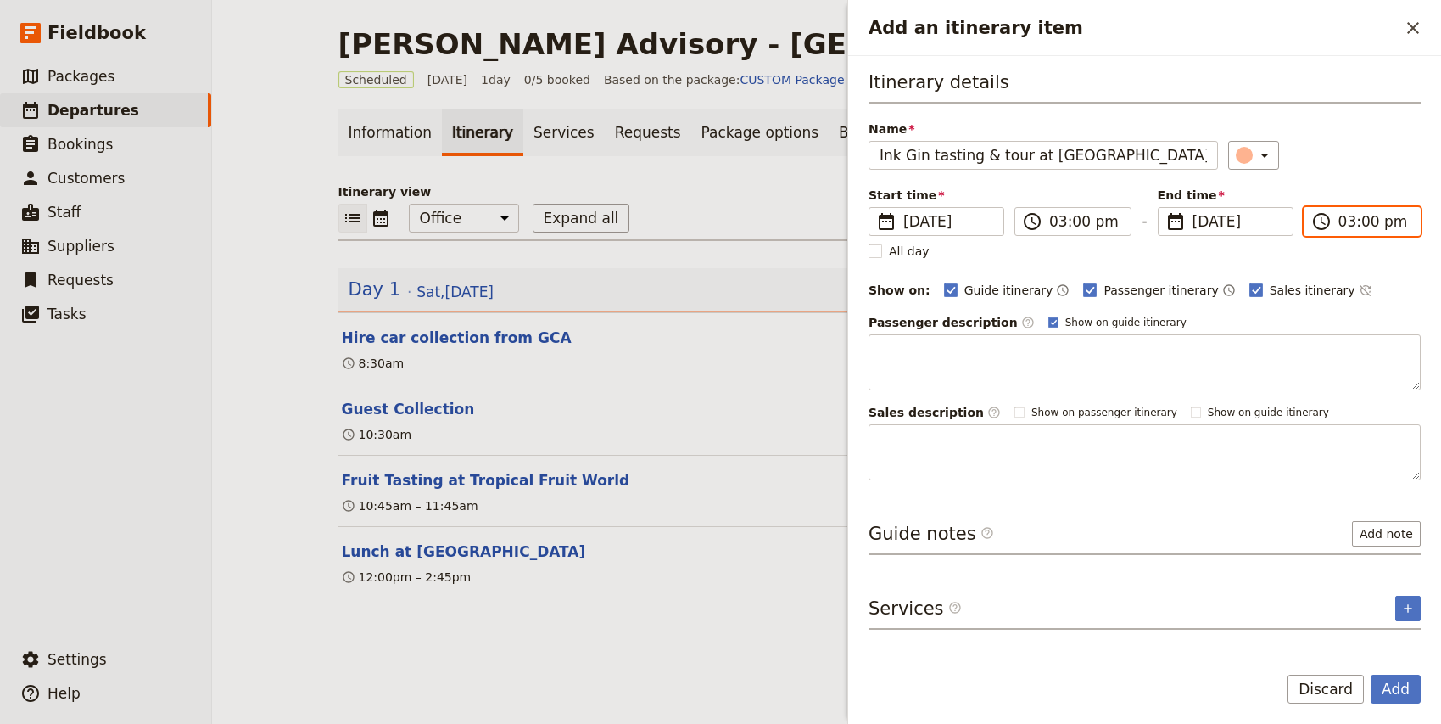
click at [1341, 223] on input "03:00 pm" at bounding box center [1373, 221] width 71 height 20
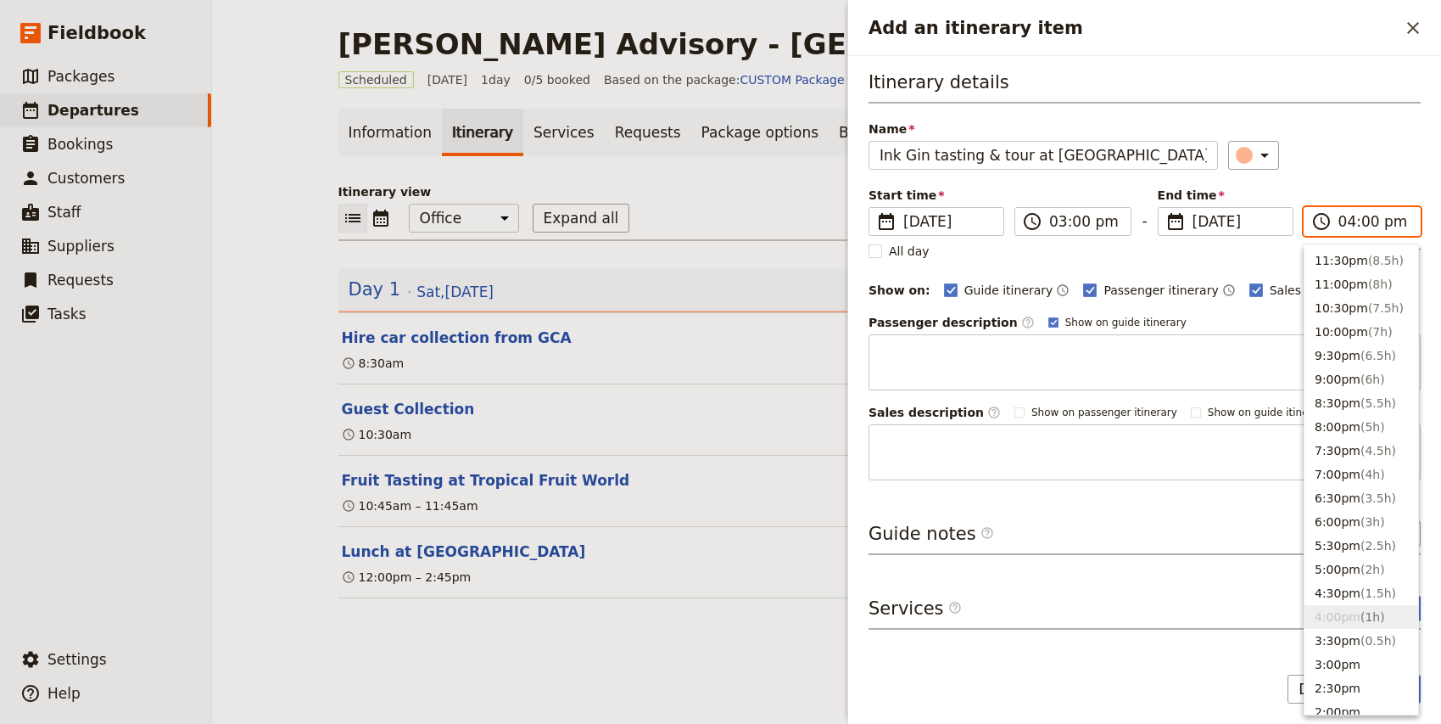
click at [1372, 224] on input "04:00 pm" at bounding box center [1373, 221] width 71 height 20
type input "04:45 pm"
click at [1377, 153] on div "​" at bounding box center [1324, 155] width 193 height 29
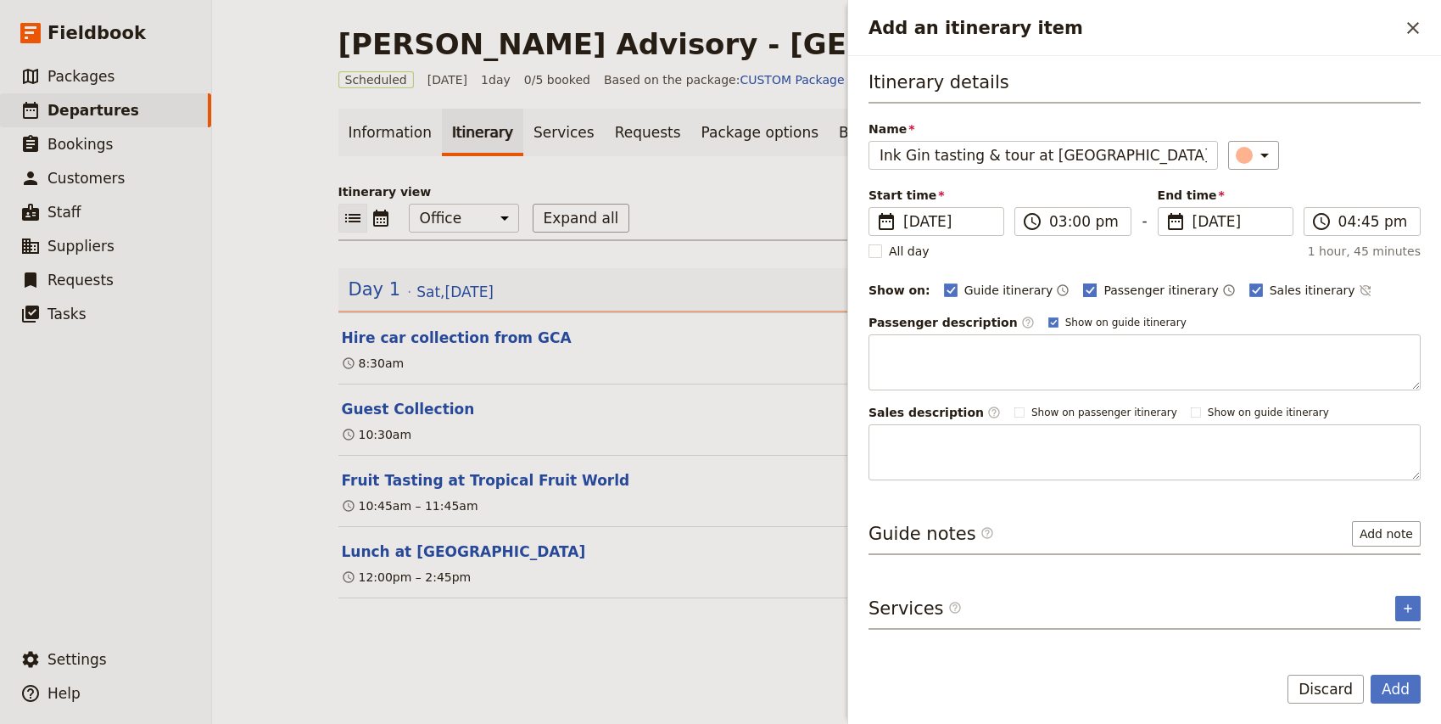
click at [1104, 293] on span "Passenger itinerary" at bounding box center [1161, 290] width 115 height 17
click at [1083, 282] on input "Passenger itinerary" at bounding box center [1082, 281] width 1 height 1
checkbox input "false"
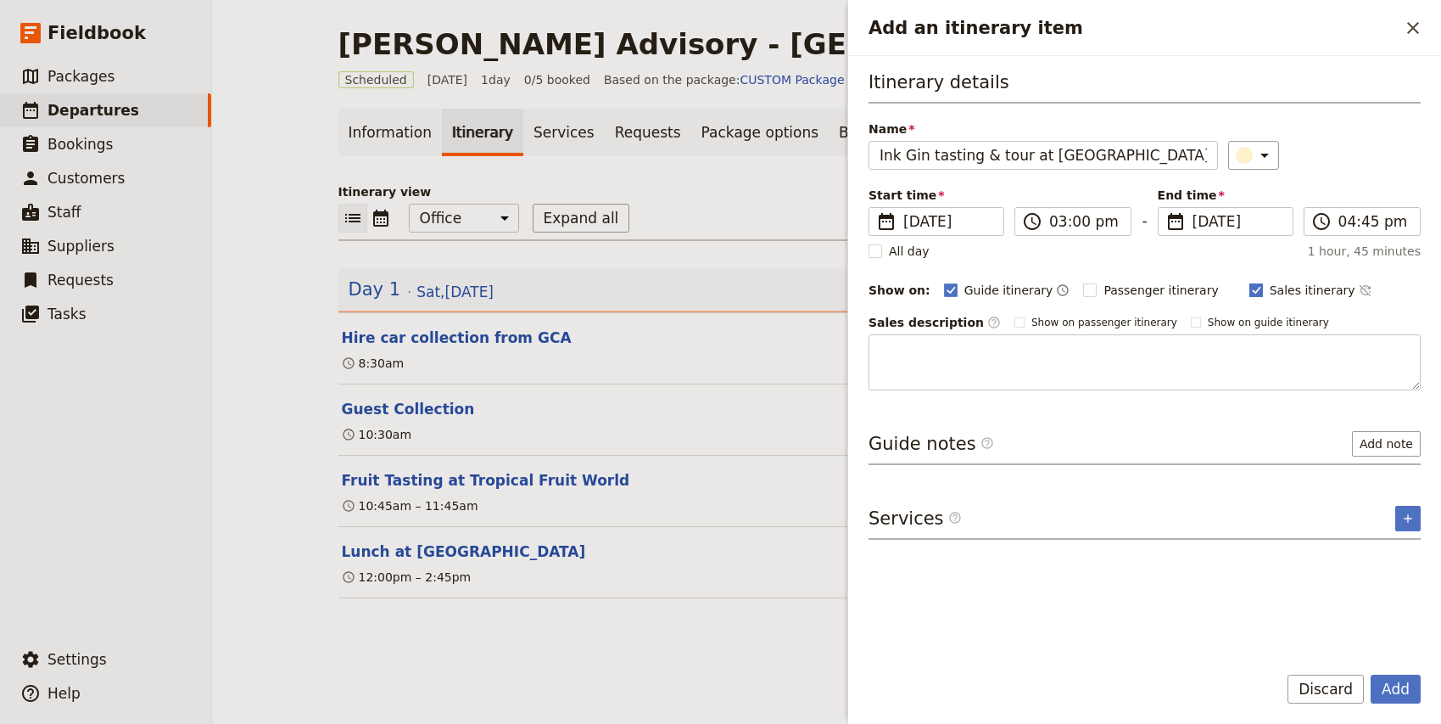
click at [1270, 298] on span "Sales itinerary" at bounding box center [1313, 290] width 86 height 17
click at [1249, 282] on input "Sales itinerary" at bounding box center [1249, 281] width 1 height 1
checkbox input "false"
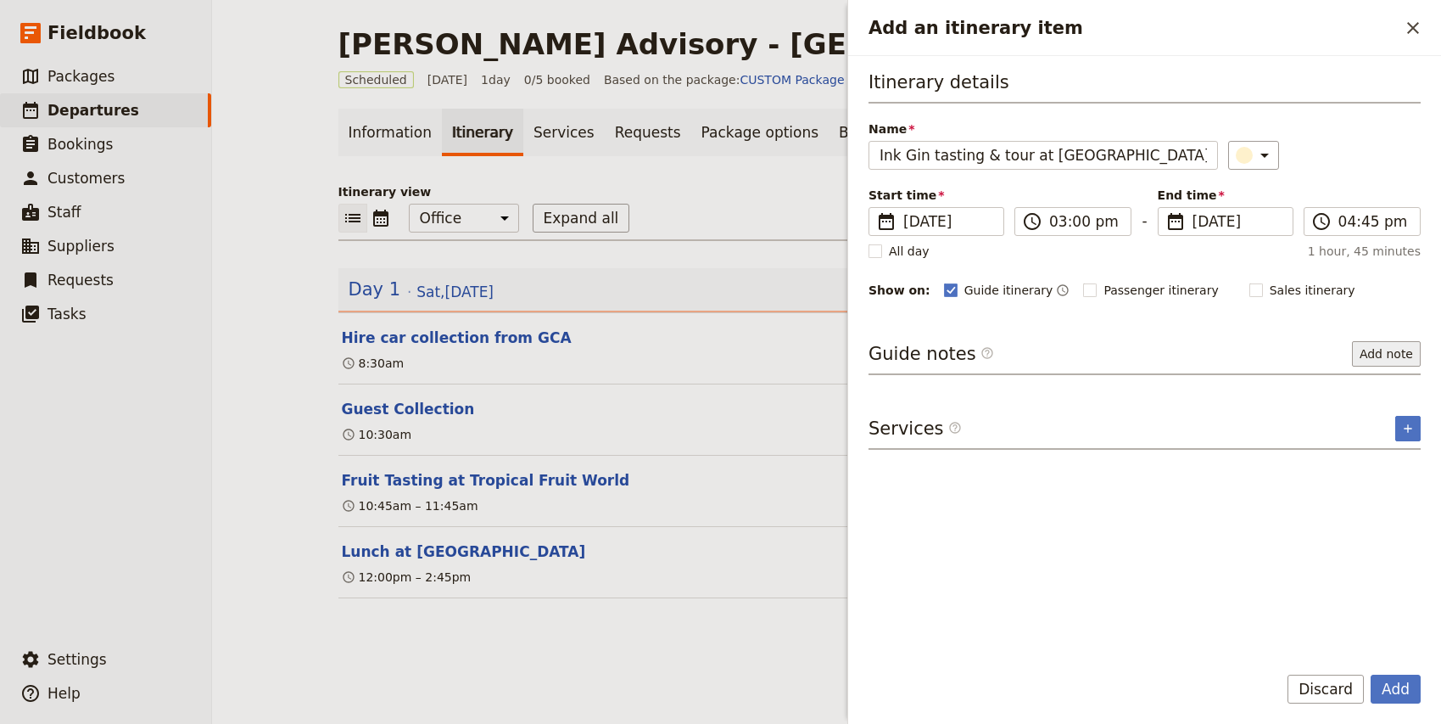
click at [1391, 352] on button "Add note" at bounding box center [1386, 353] width 69 height 25
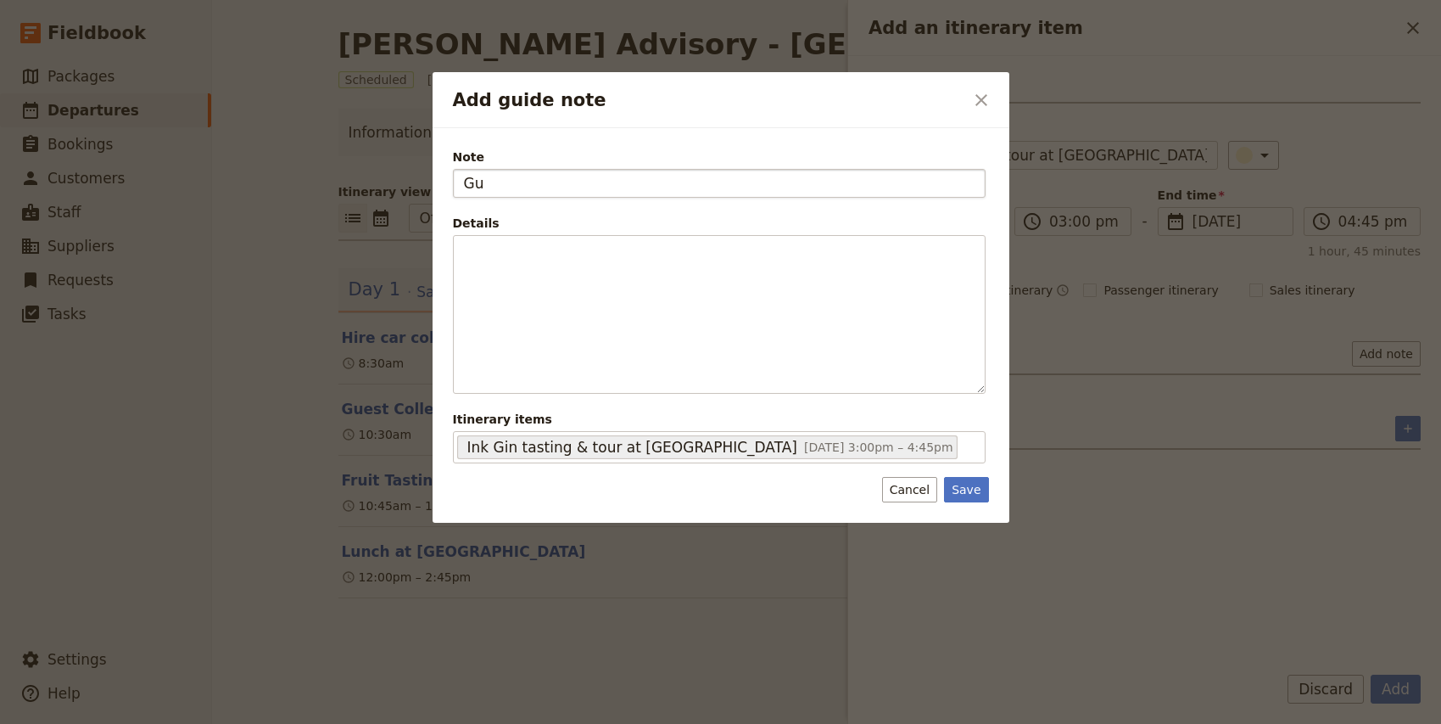
type input "G"
type input "Ink Gin Experience"
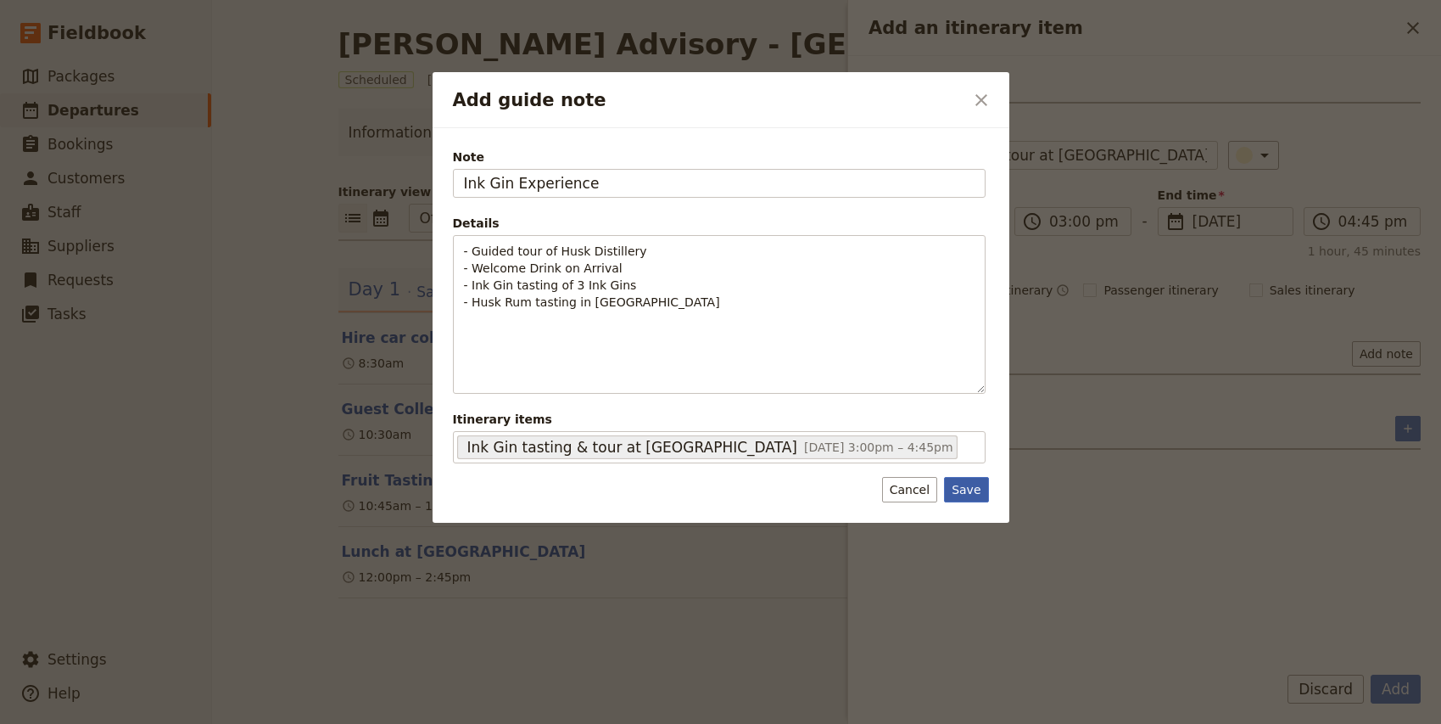
click at [969, 494] on button "Save" at bounding box center [966, 489] width 44 height 25
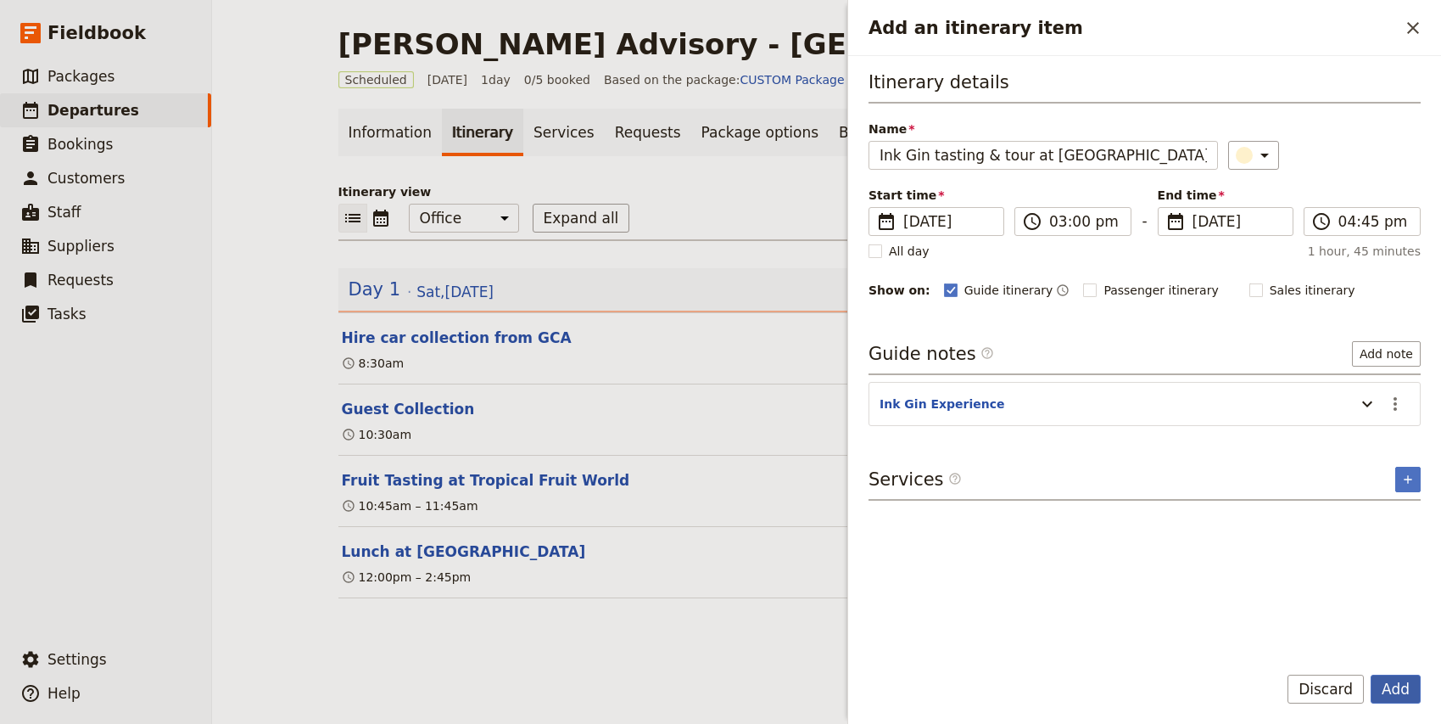
click at [1399, 689] on button "Add" at bounding box center [1396, 688] width 50 height 29
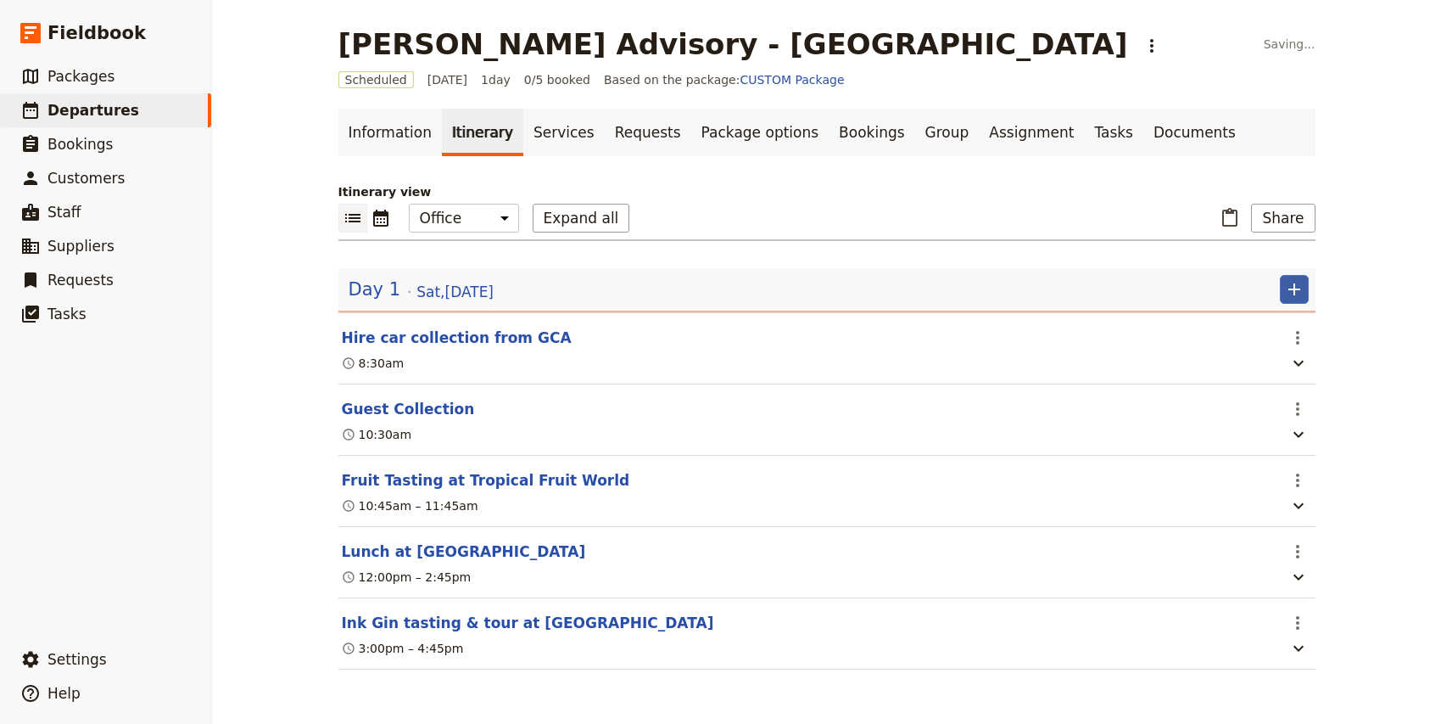
click at [1289, 293] on icon "Add" at bounding box center [1294, 289] width 20 height 20
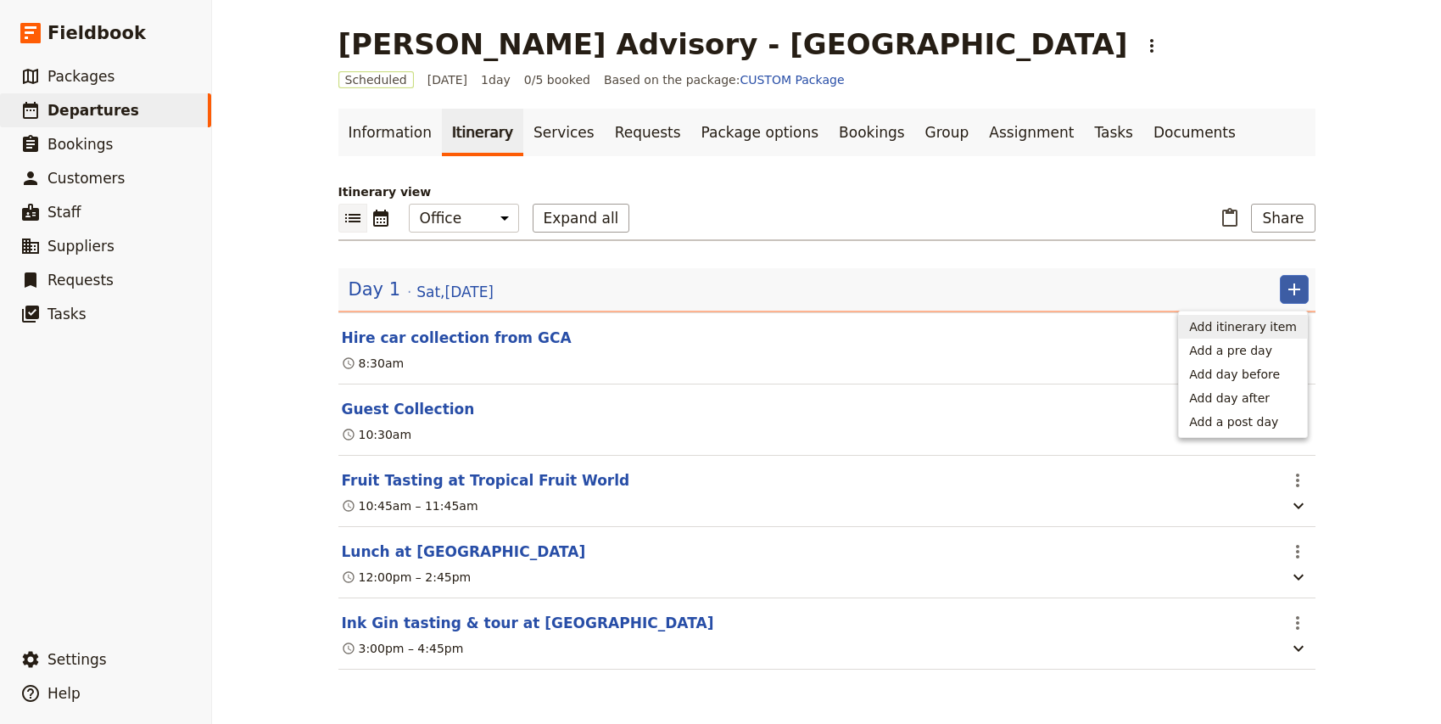
click at [1272, 323] on span "Add itinerary item" at bounding box center [1243, 326] width 108 height 17
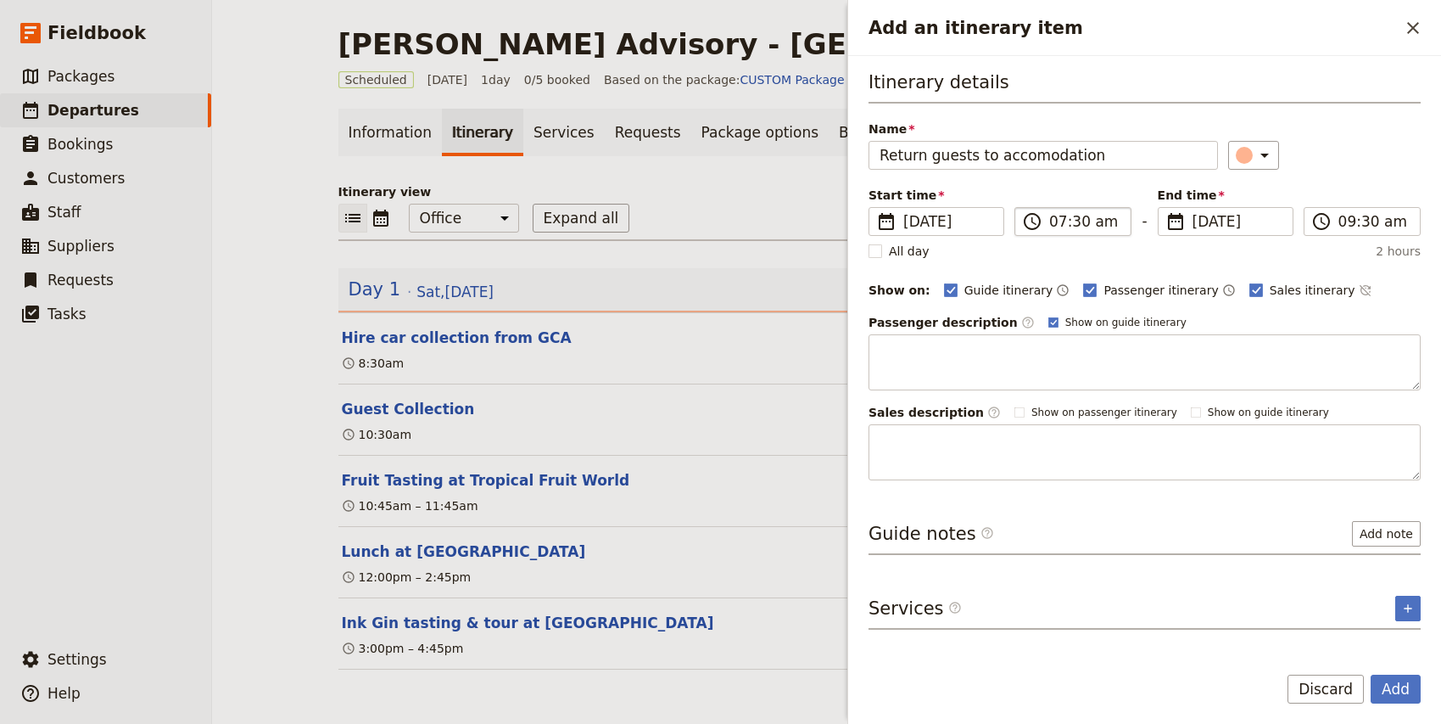
type input "Return guests to accomodation"
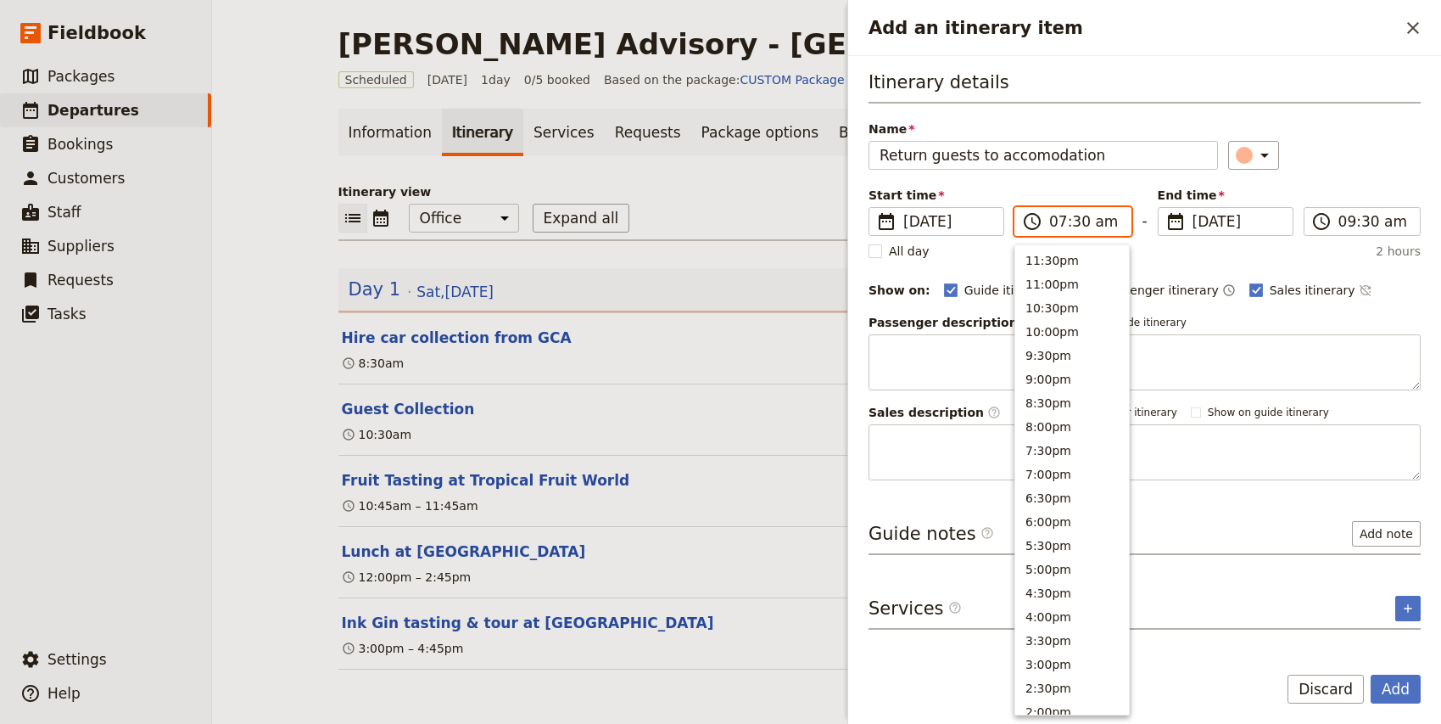
click at [1057, 223] on input "07:30 am" at bounding box center [1084, 221] width 71 height 20
click at [1054, 223] on input "04:30 am" at bounding box center [1084, 221] width 71 height 20
click at [1077, 221] on input "05:30 am" at bounding box center [1084, 221] width 71 height 20
type input "05:00 pm"
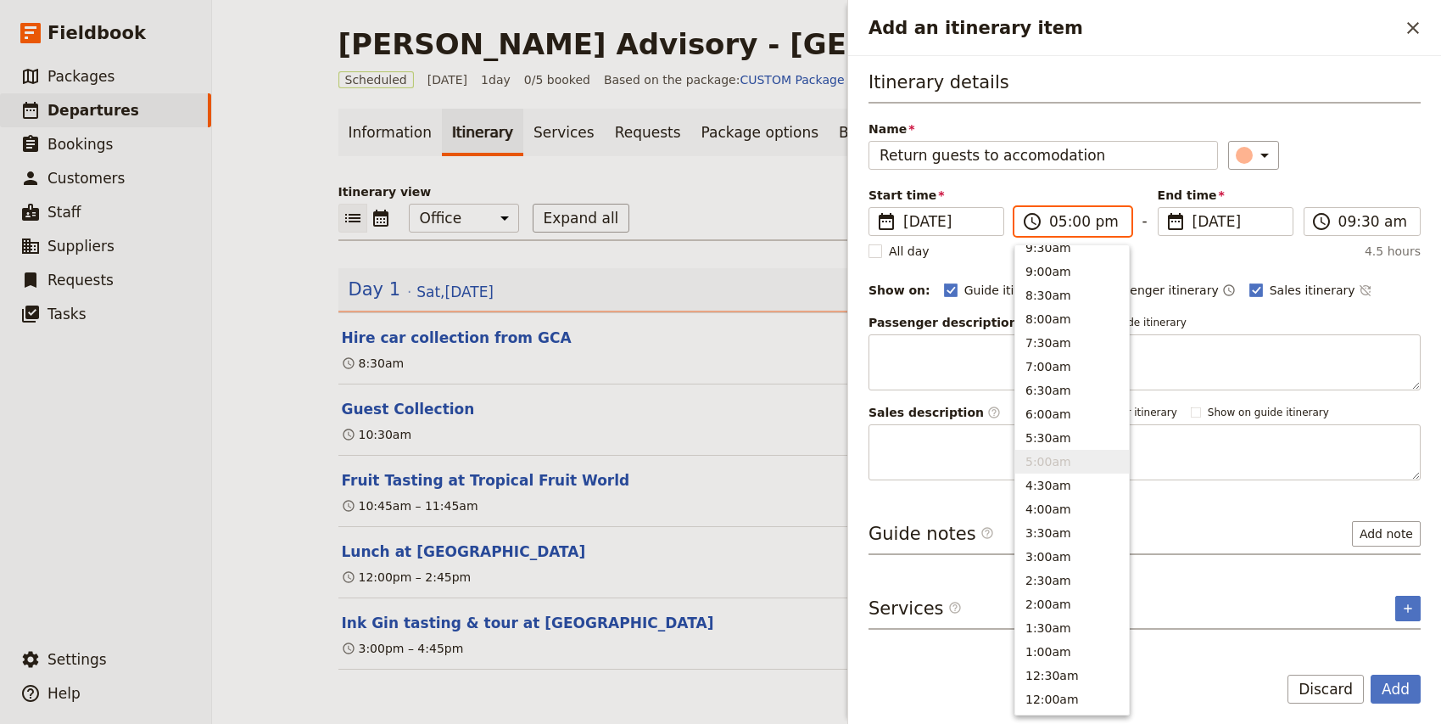
scroll to position [313, 0]
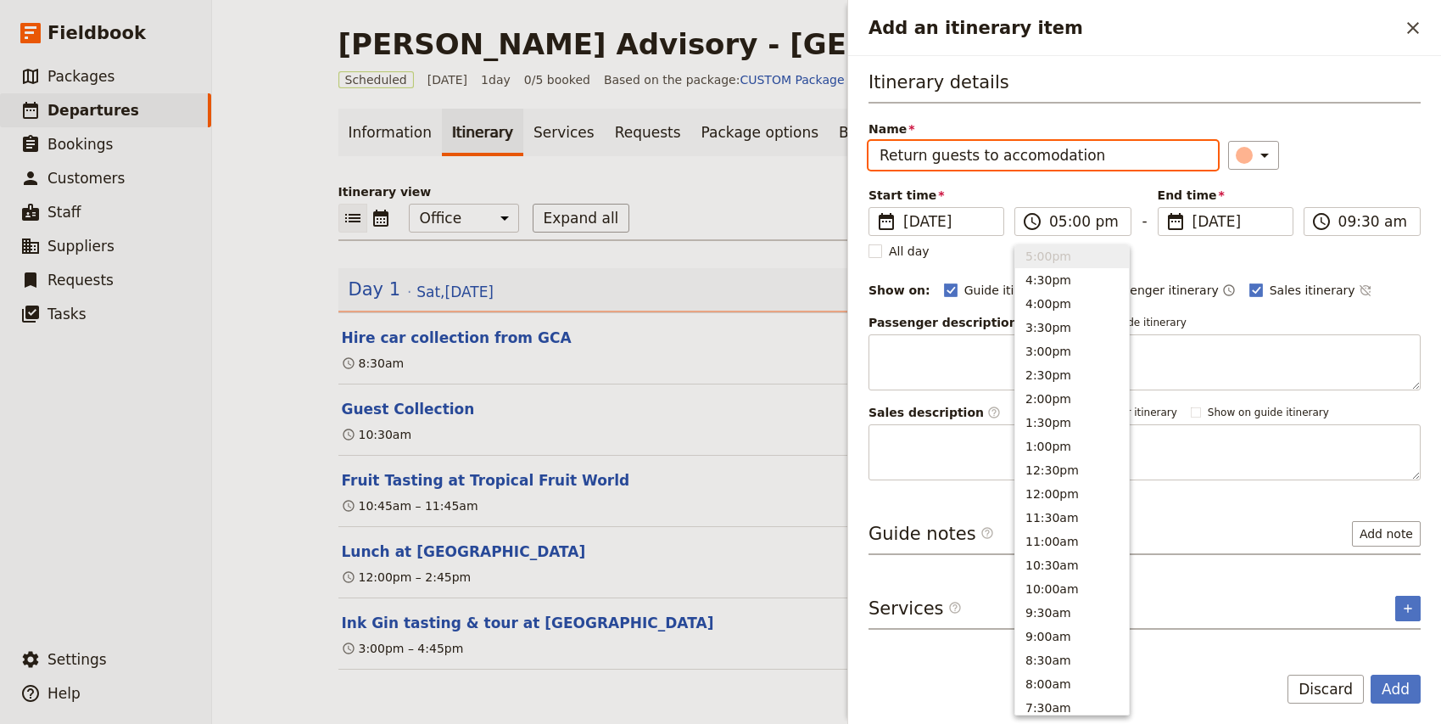
click at [1374, 158] on div "​" at bounding box center [1324, 155] width 193 height 29
type input "05:00 pm"
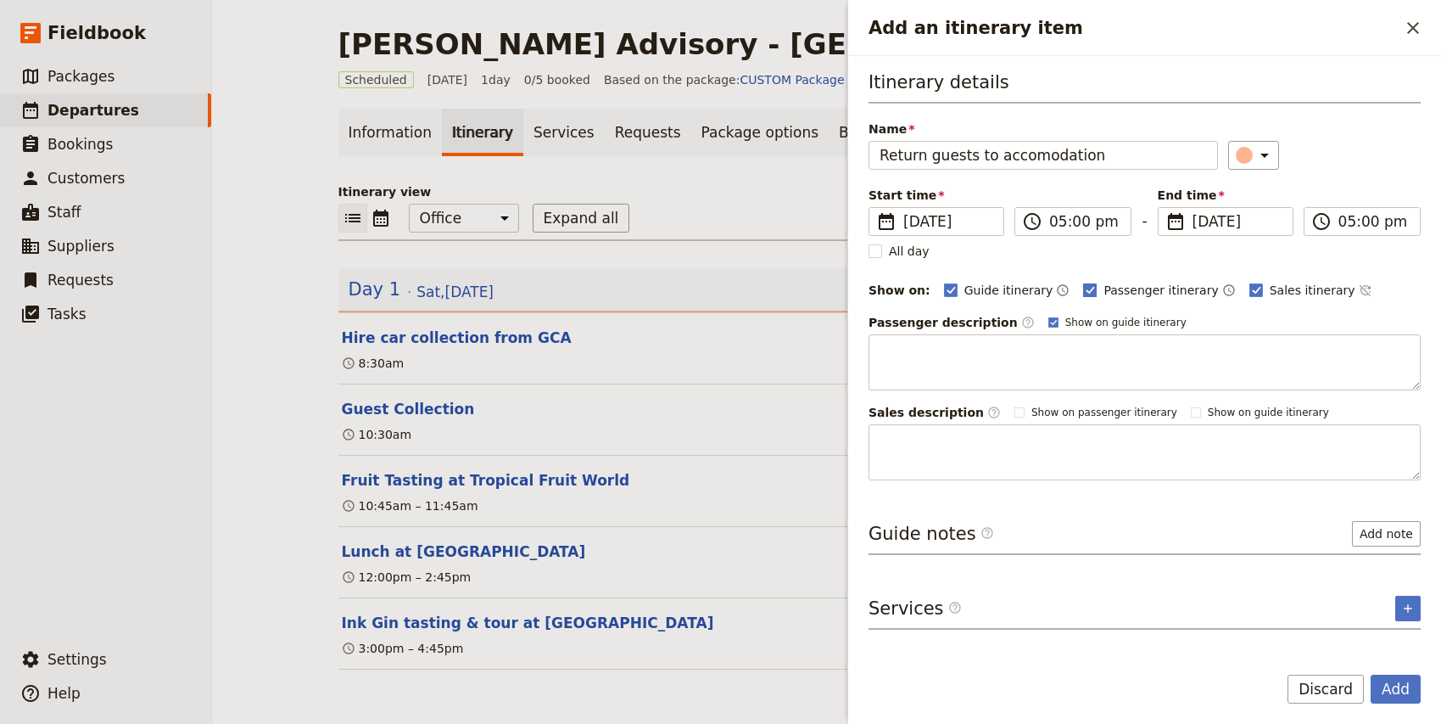
click at [1104, 291] on span "Passenger itinerary" at bounding box center [1161, 290] width 115 height 17
click at [1083, 282] on input "Passenger itinerary" at bounding box center [1082, 281] width 1 height 1
checkbox input "false"
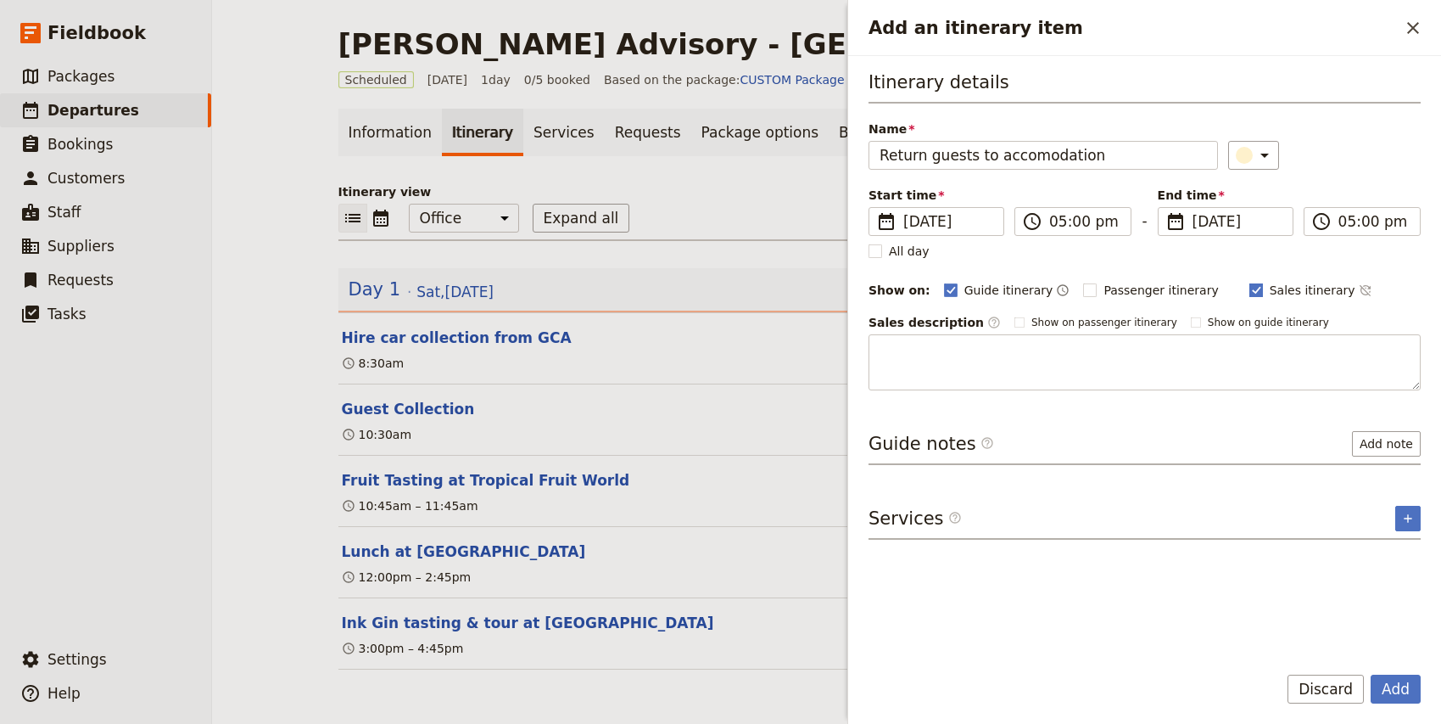
click at [1270, 282] on span "Sales itinerary" at bounding box center [1313, 290] width 86 height 17
click at [1249, 282] on input "Sales itinerary" at bounding box center [1249, 281] width 1 height 1
checkbox input "false"
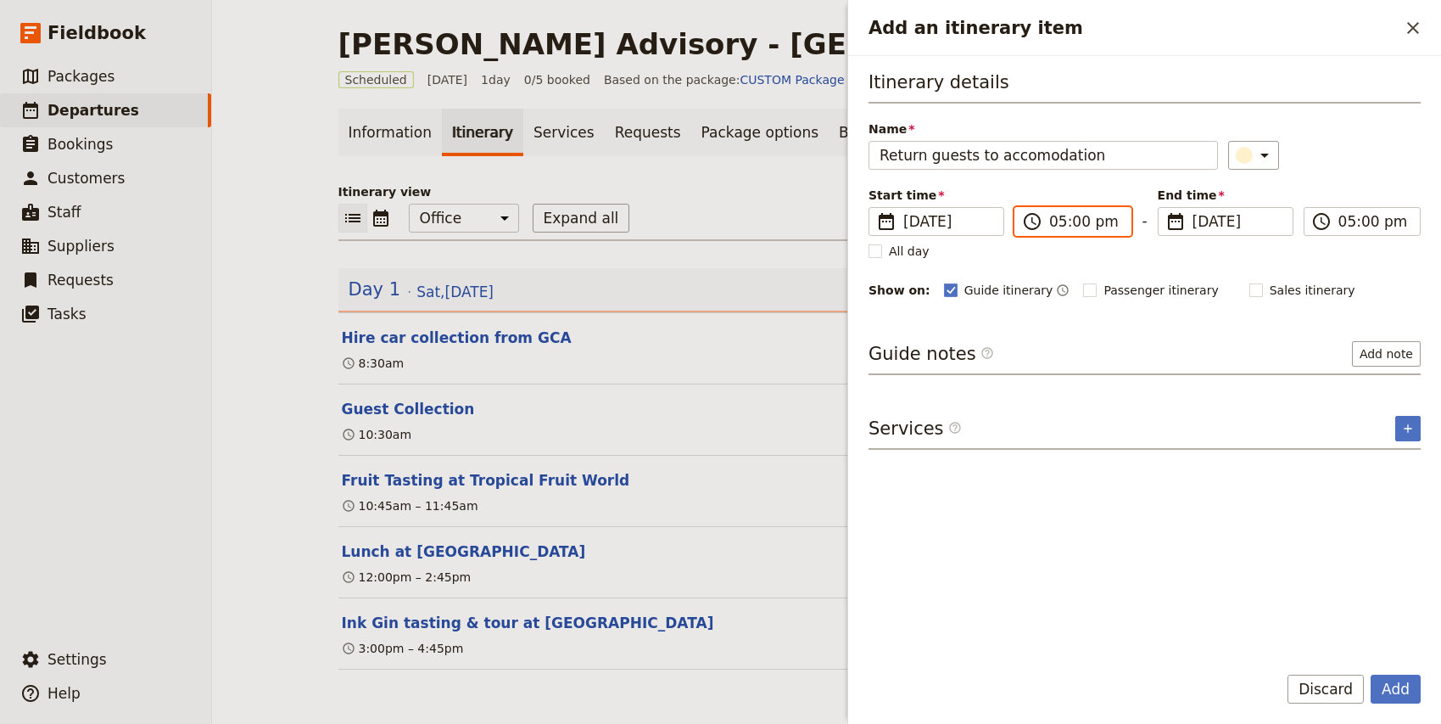
click at [1059, 220] on input "05:00 pm" at bounding box center [1084, 221] width 71 height 20
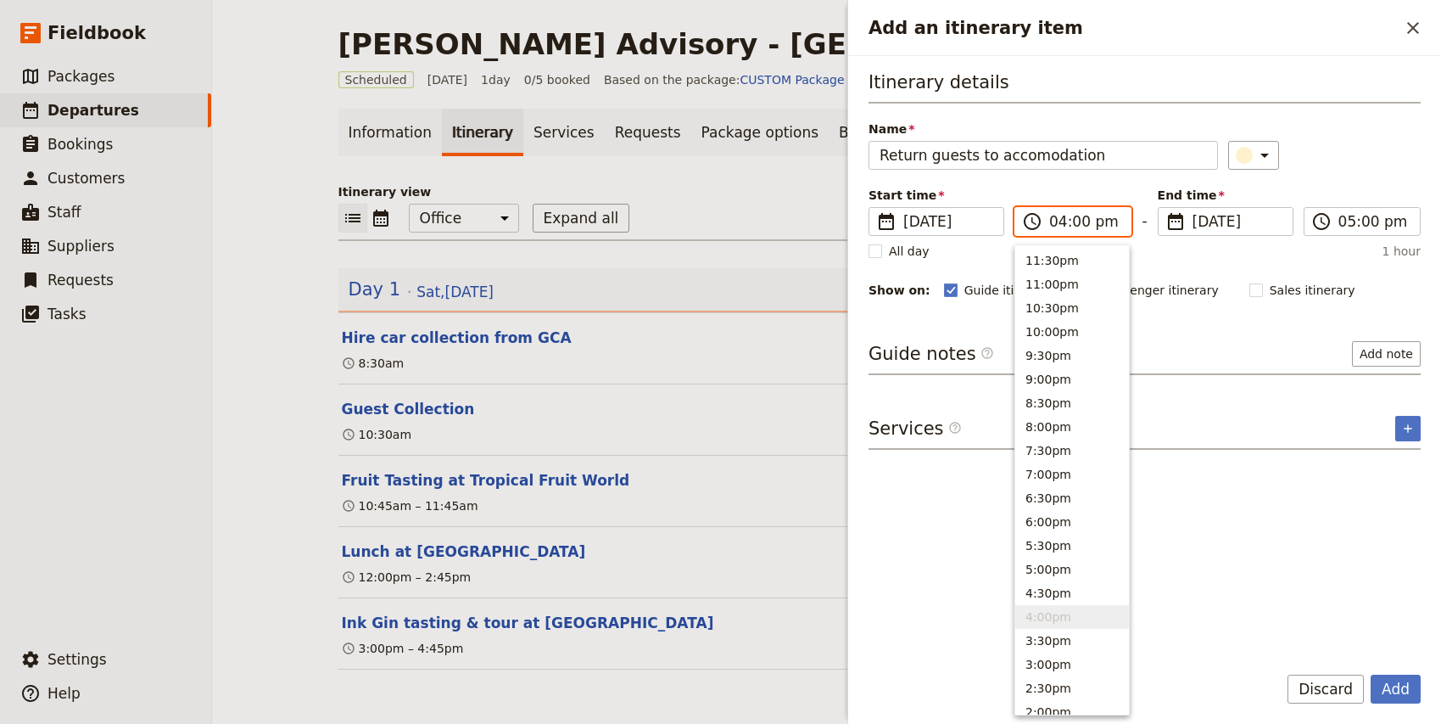
click at [1076, 224] on input "04:00 pm" at bounding box center [1084, 221] width 71 height 20
type input "04:30 pm"
click at [1350, 145] on div "​" at bounding box center [1324, 155] width 193 height 29
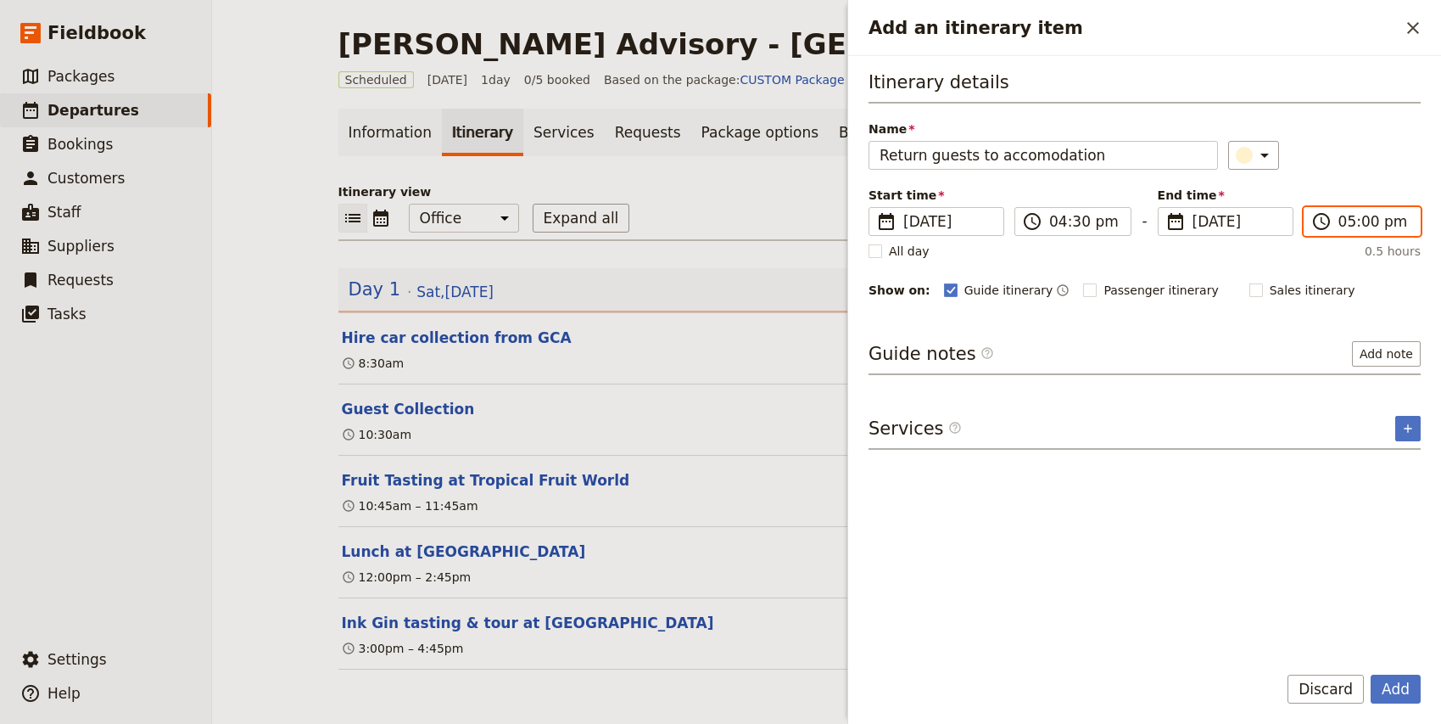
click at [1345, 221] on input "05:00 pm" at bounding box center [1373, 221] width 71 height 20
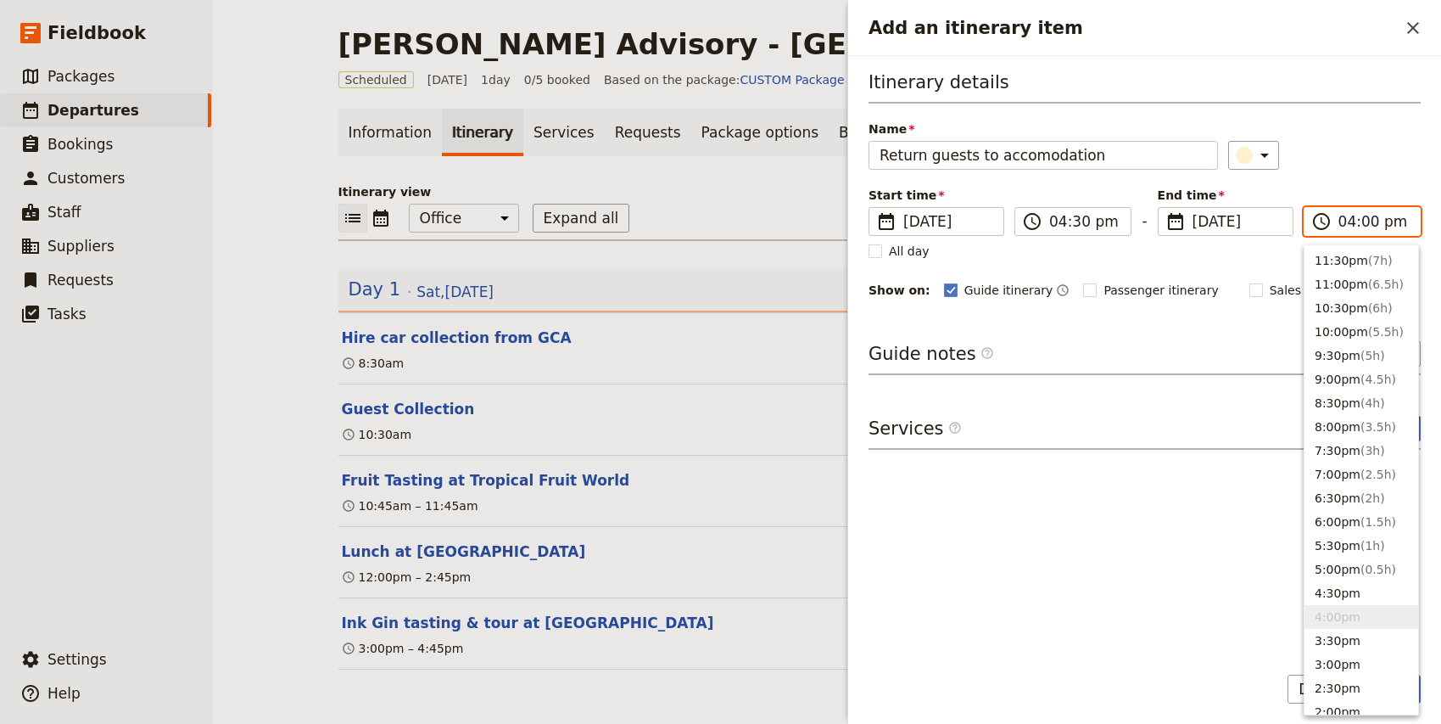
click at [1368, 222] on input "04:00 pm" at bounding box center [1373, 221] width 71 height 20
click at [1366, 220] on input "04:50 pm" at bounding box center [1373, 221] width 71 height 20
type input "04:30 pm"
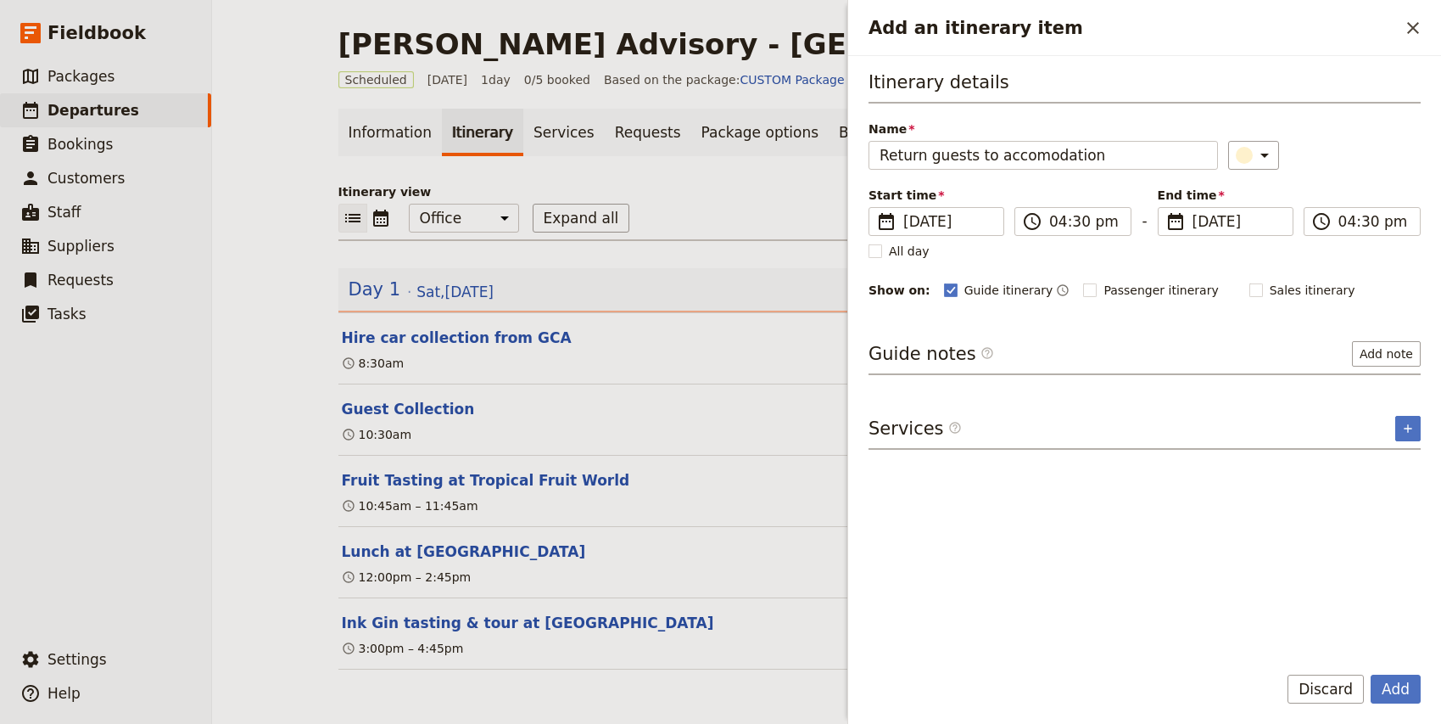
click at [1352, 163] on div "​" at bounding box center [1324, 155] width 193 height 29
click at [1402, 696] on button "Add" at bounding box center [1396, 688] width 50 height 29
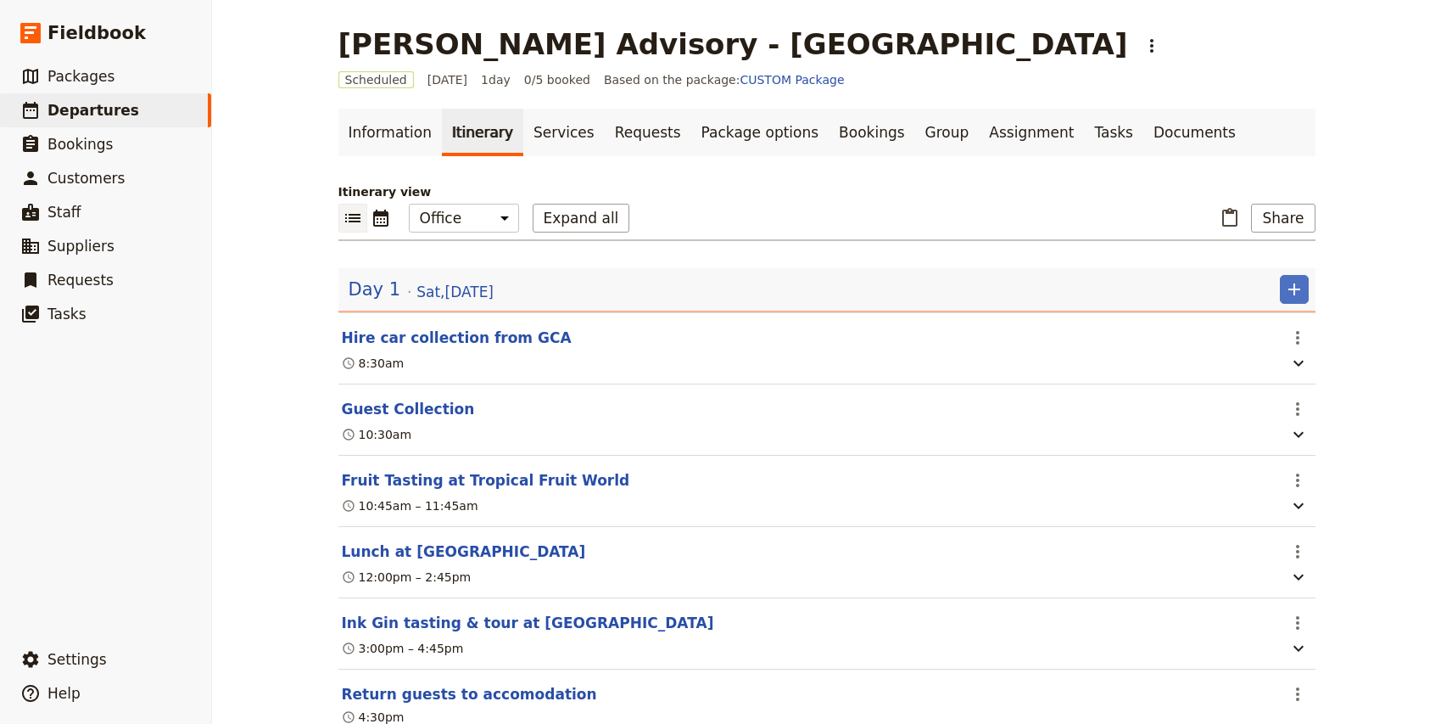
scroll to position [63, 0]
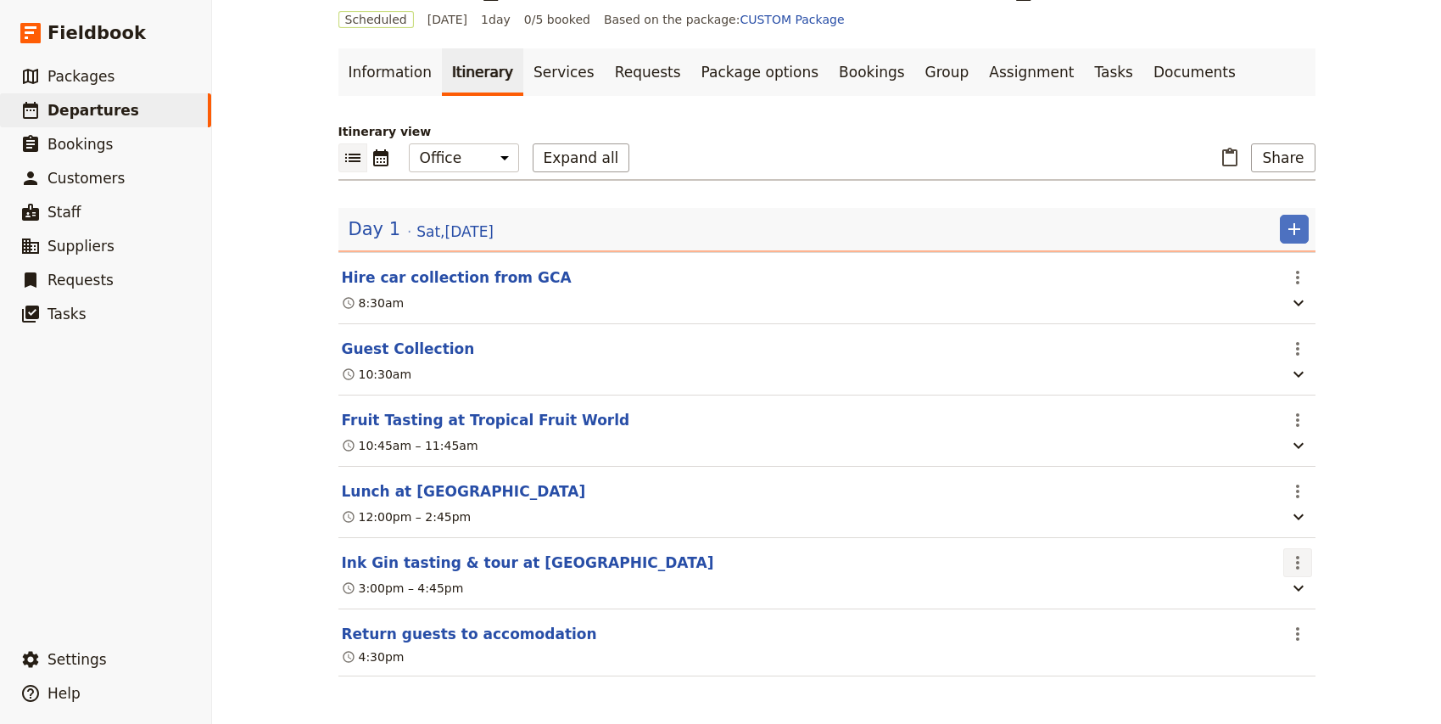
click at [1302, 567] on icon "Actions" at bounding box center [1298, 562] width 20 height 20
click at [1249, 606] on span "Edit this itinerary item" at bounding box center [1217, 598] width 133 height 17
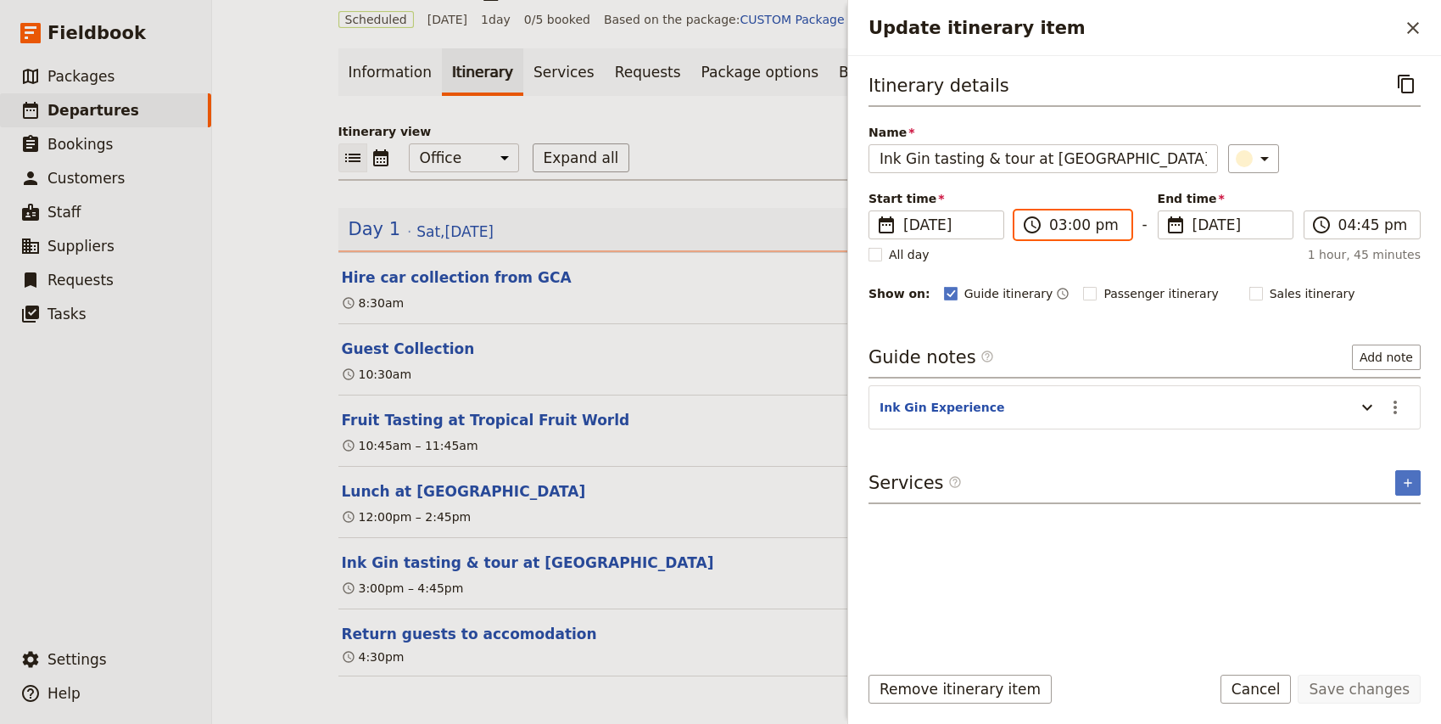
click at [1059, 228] on input "03:00 pm" at bounding box center [1084, 225] width 71 height 20
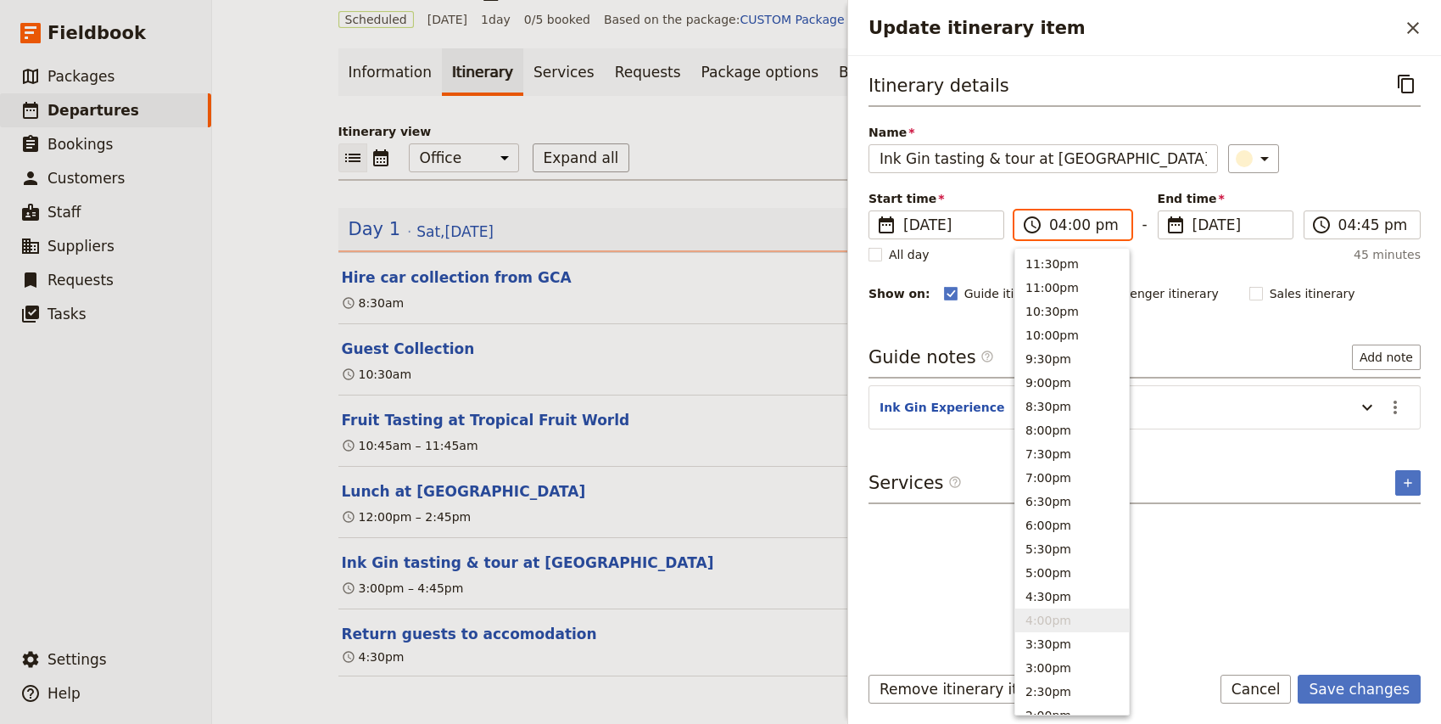
click at [1077, 228] on input "04:00 pm" at bounding box center [1084, 225] width 71 height 20
click at [1054, 225] on input "04:00 pm" at bounding box center [1084, 225] width 71 height 20
click at [1056, 231] on input "04:00 pm" at bounding box center [1084, 225] width 71 height 20
type input "03:00 pm"
click at [1311, 202] on div "Start time ​ [DATE] [DATE] [DATE] 15:00 ​ 03:00 pm - End time ​ [DATE] [DATE] […" at bounding box center [1145, 214] width 552 height 49
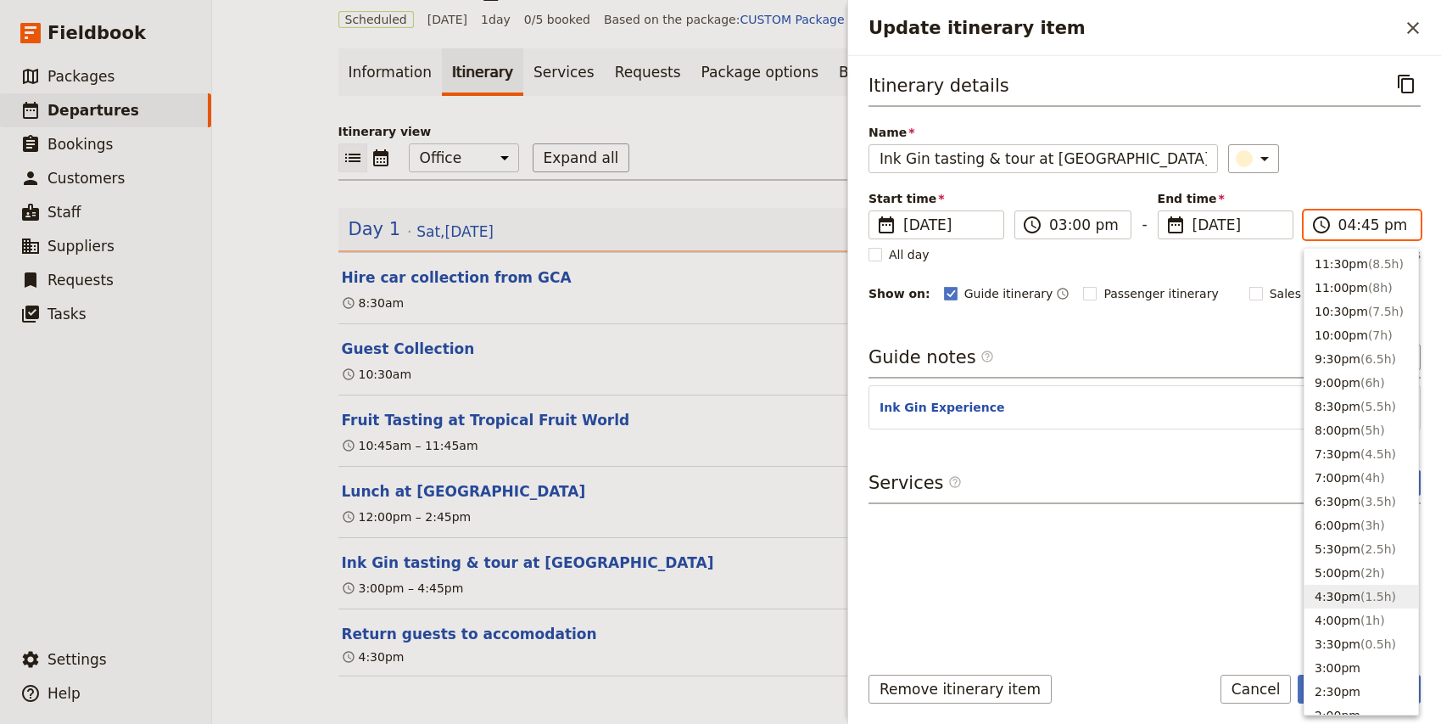
click at [1376, 232] on input "04:45 pm" at bounding box center [1373, 225] width 71 height 20
click at [1371, 223] on input "04:45 pm" at bounding box center [1373, 225] width 71 height 20
type input "04:15 pm"
click at [1380, 159] on div "​" at bounding box center [1324, 158] width 193 height 29
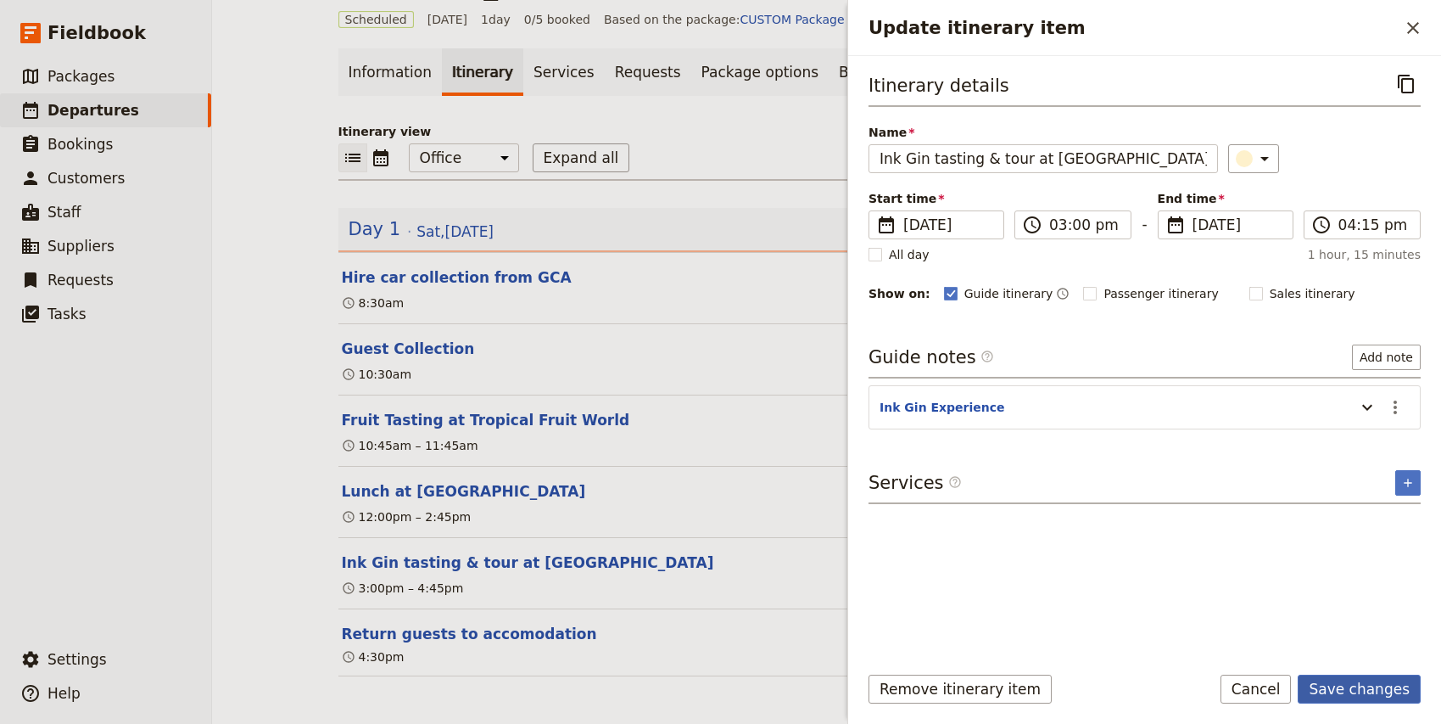
click at [1353, 691] on button "Save changes" at bounding box center [1359, 688] width 123 height 29
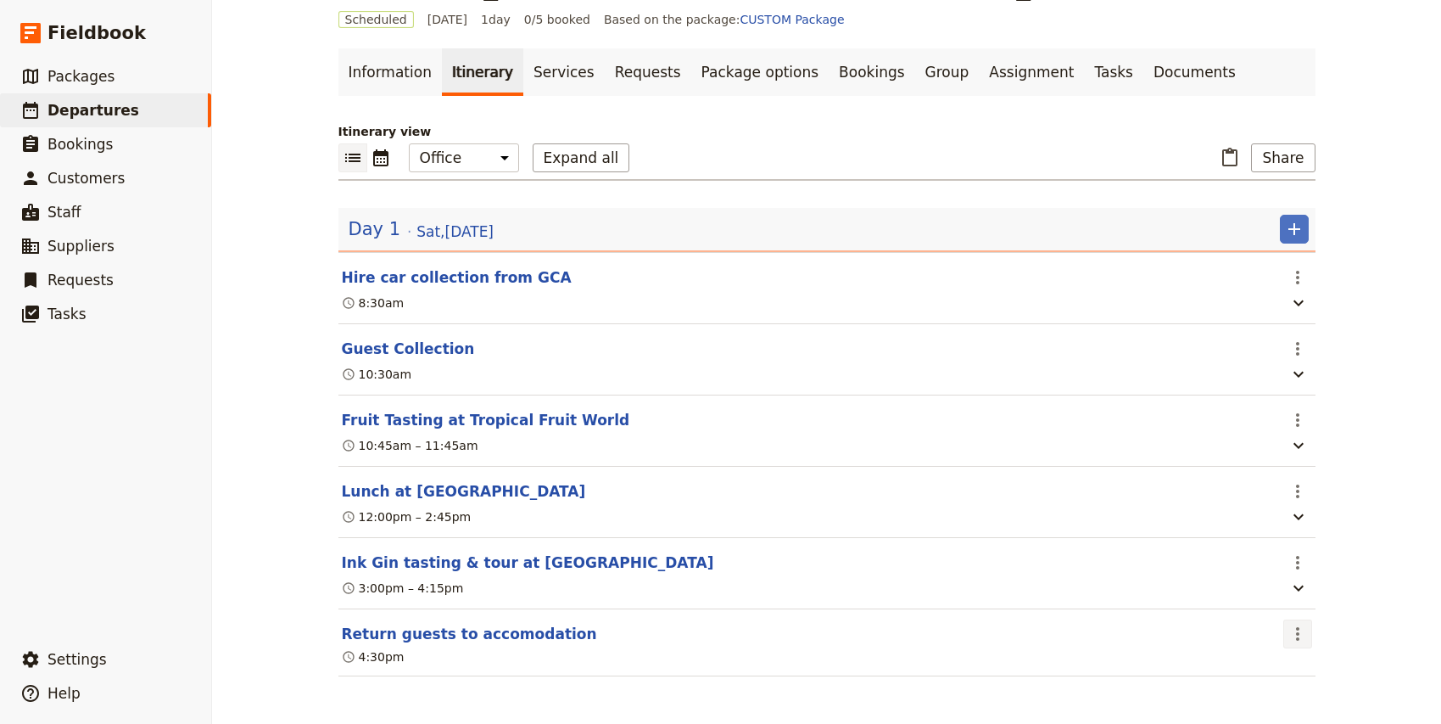
click at [1307, 632] on icon "Actions" at bounding box center [1298, 633] width 20 height 20
click at [1262, 671] on span "Edit this itinerary item" at bounding box center [1217, 670] width 133 height 17
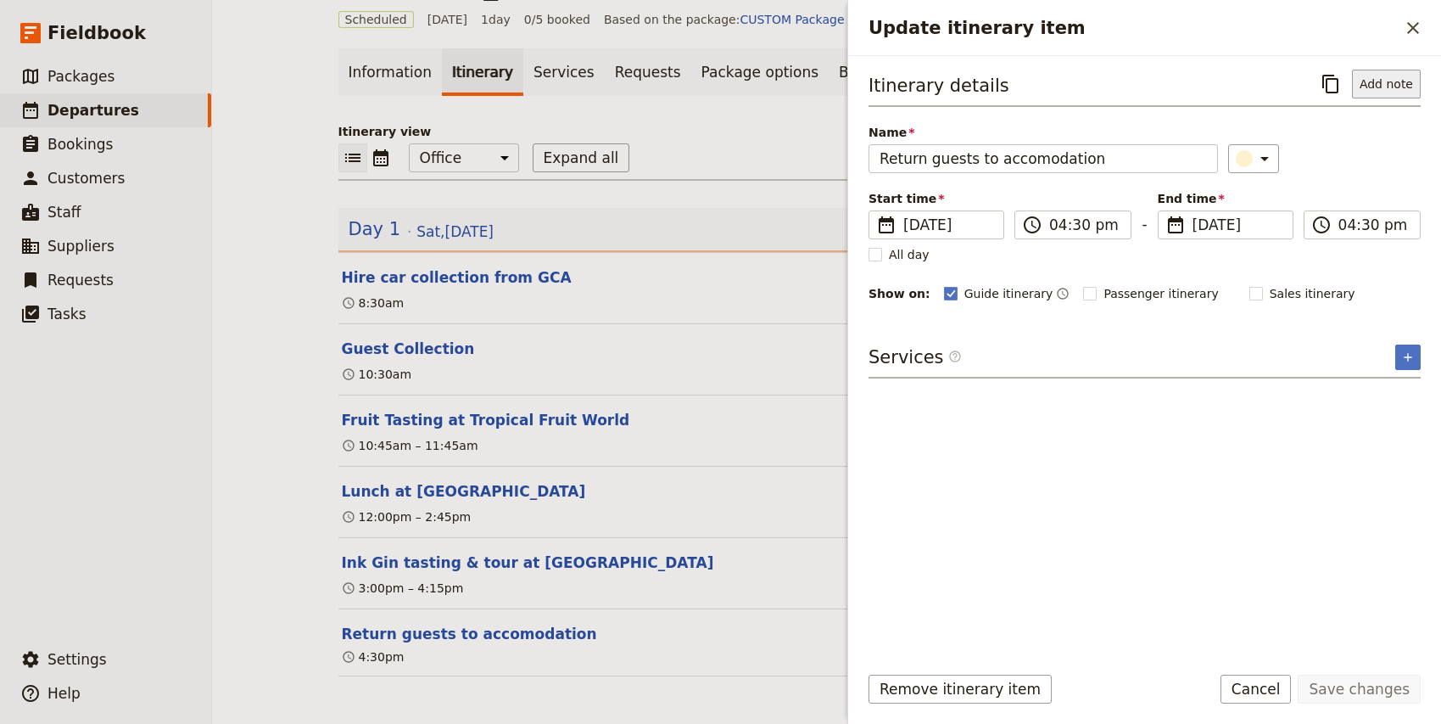
click at [1384, 88] on button "Add note" at bounding box center [1386, 84] width 69 height 29
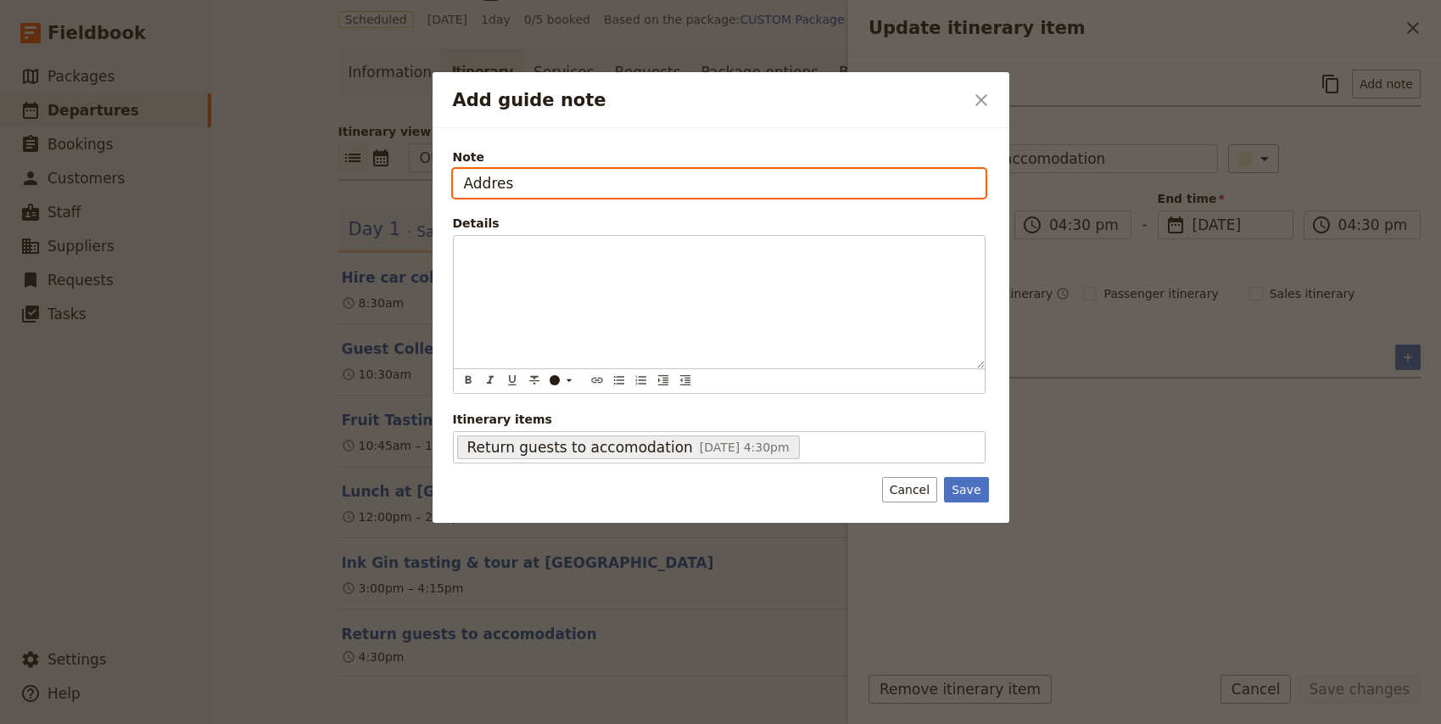
click at [562, 175] on input "Addres" at bounding box center [719, 183] width 533 height 29
type input "Address"
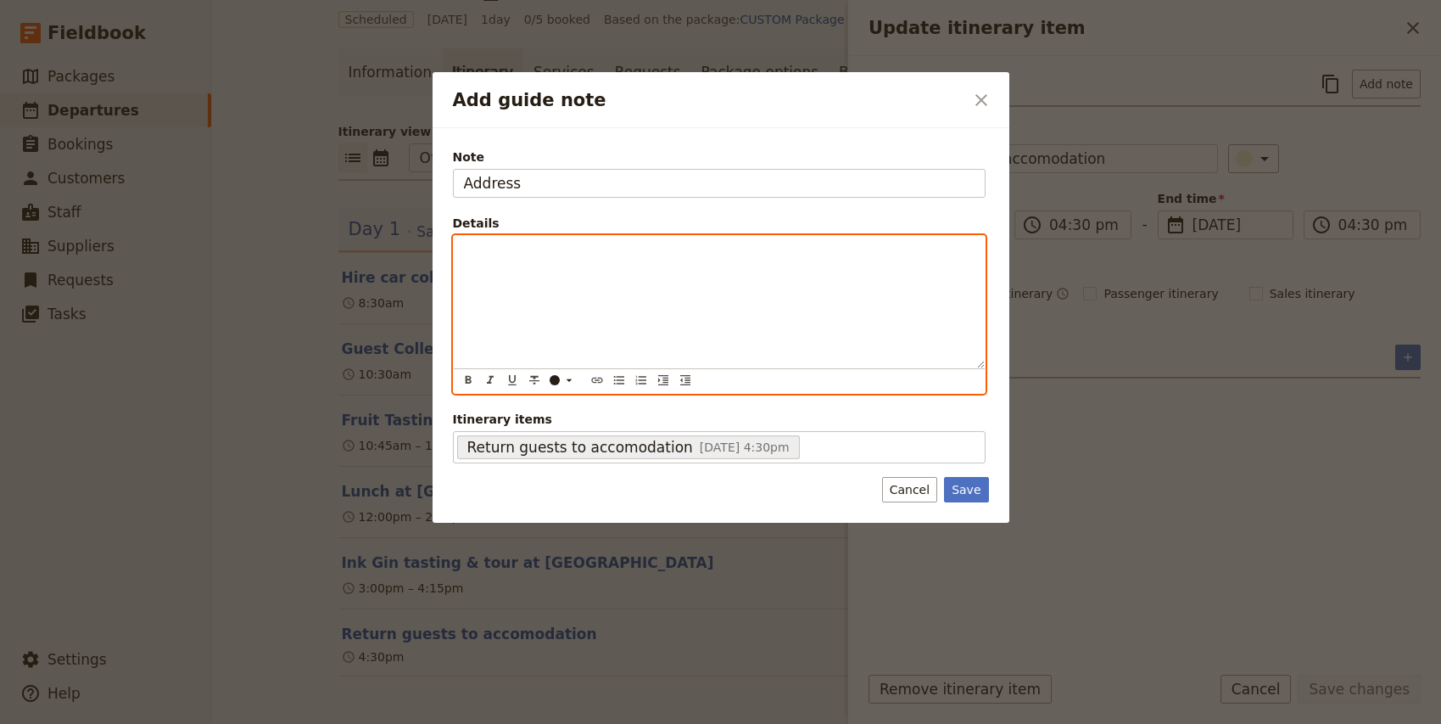
click at [542, 258] on p "Add guide note" at bounding box center [719, 251] width 511 height 17
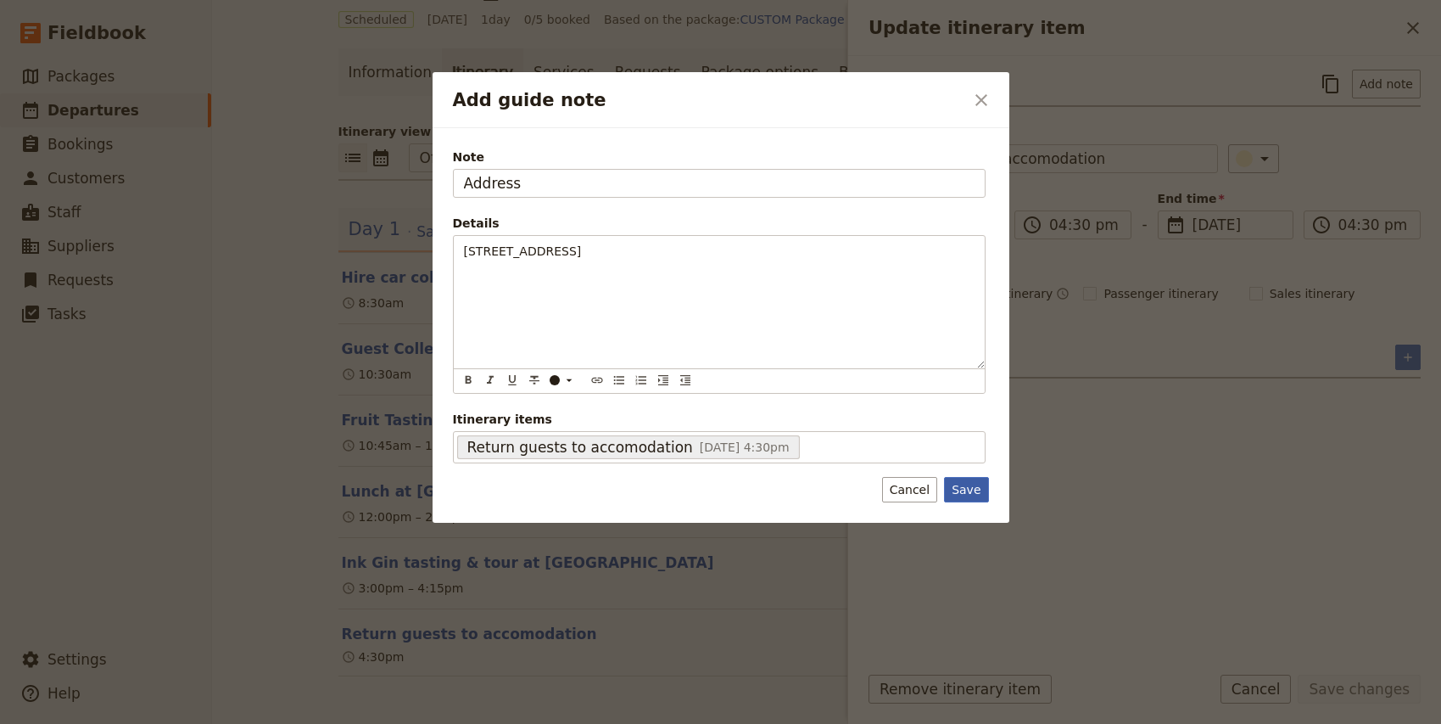
click at [969, 483] on button "Save" at bounding box center [966, 489] width 44 height 25
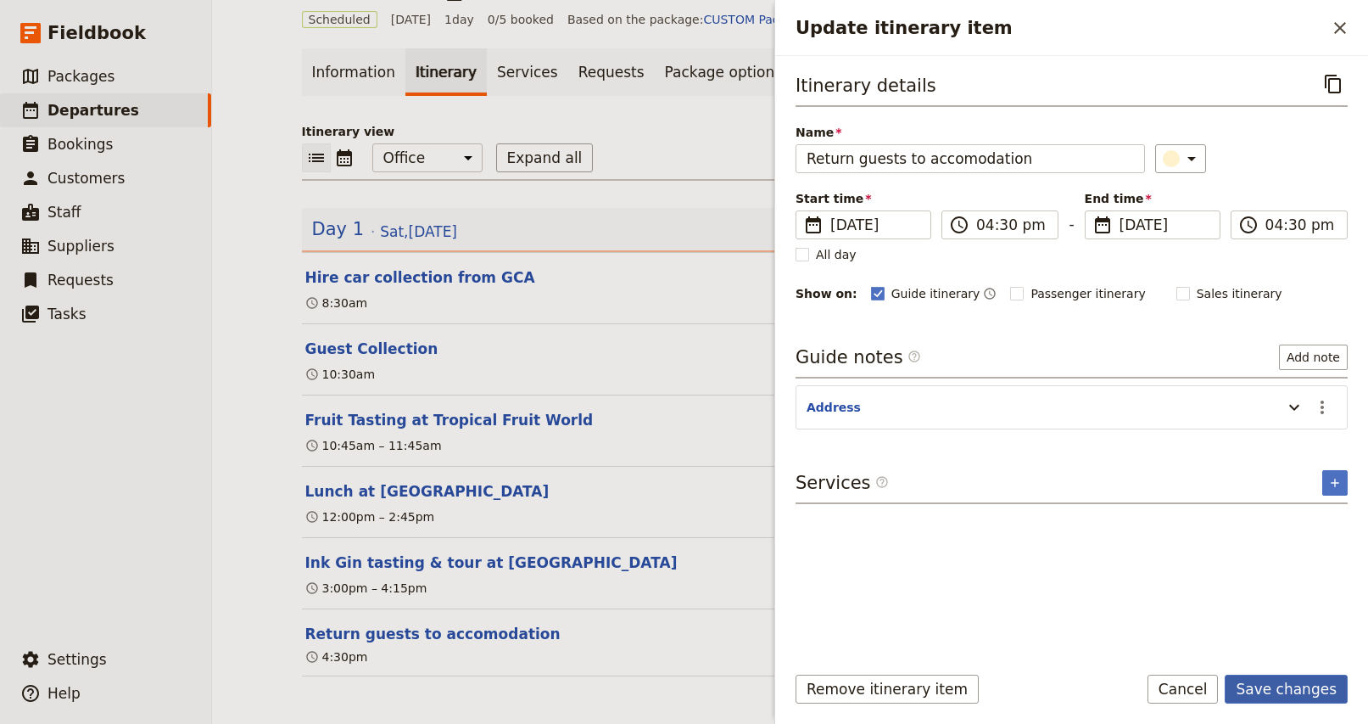
click at [1283, 689] on button "Save changes" at bounding box center [1286, 688] width 123 height 29
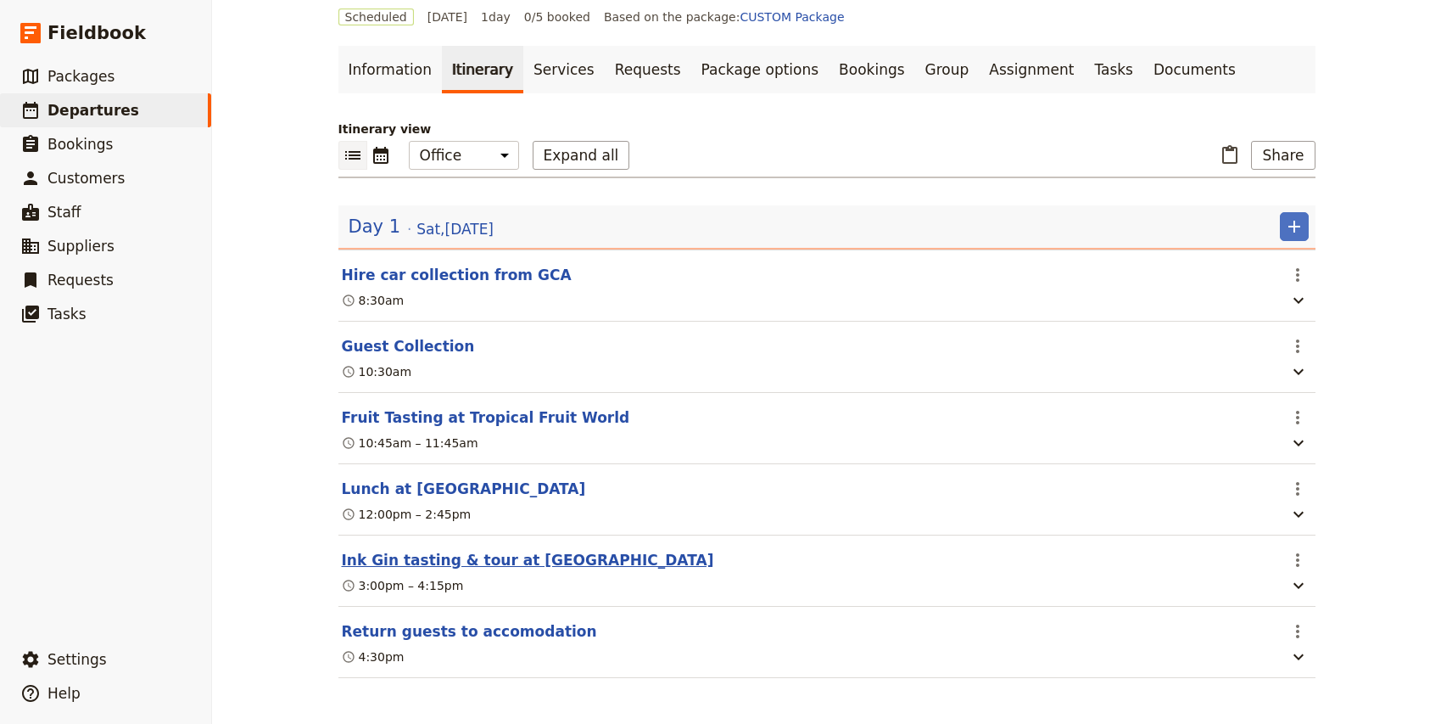
scroll to position [67, 0]
click at [1293, 632] on icon "Actions" at bounding box center [1298, 629] width 20 height 20
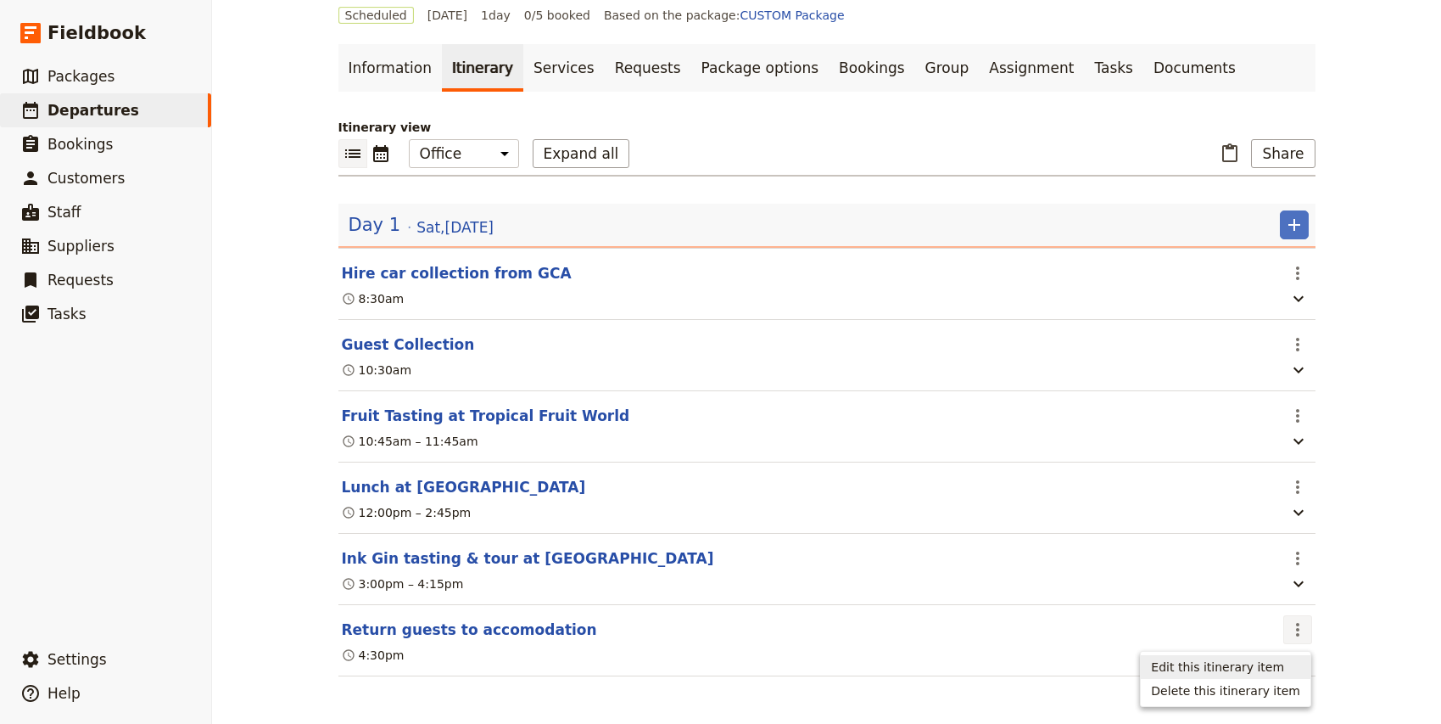
click at [1248, 665] on span "Edit this itinerary item" at bounding box center [1217, 666] width 133 height 17
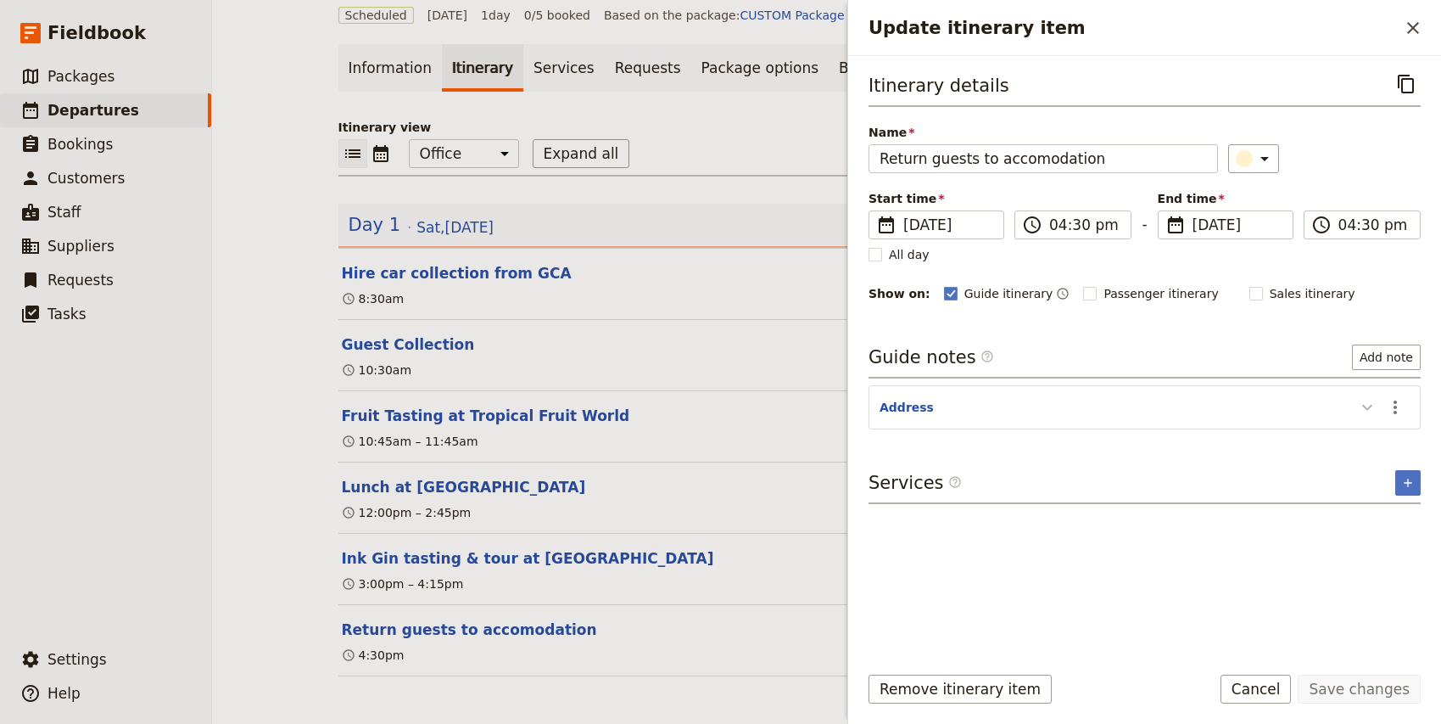
click at [1366, 409] on icon "Update itinerary item" at bounding box center [1367, 407] width 20 height 20
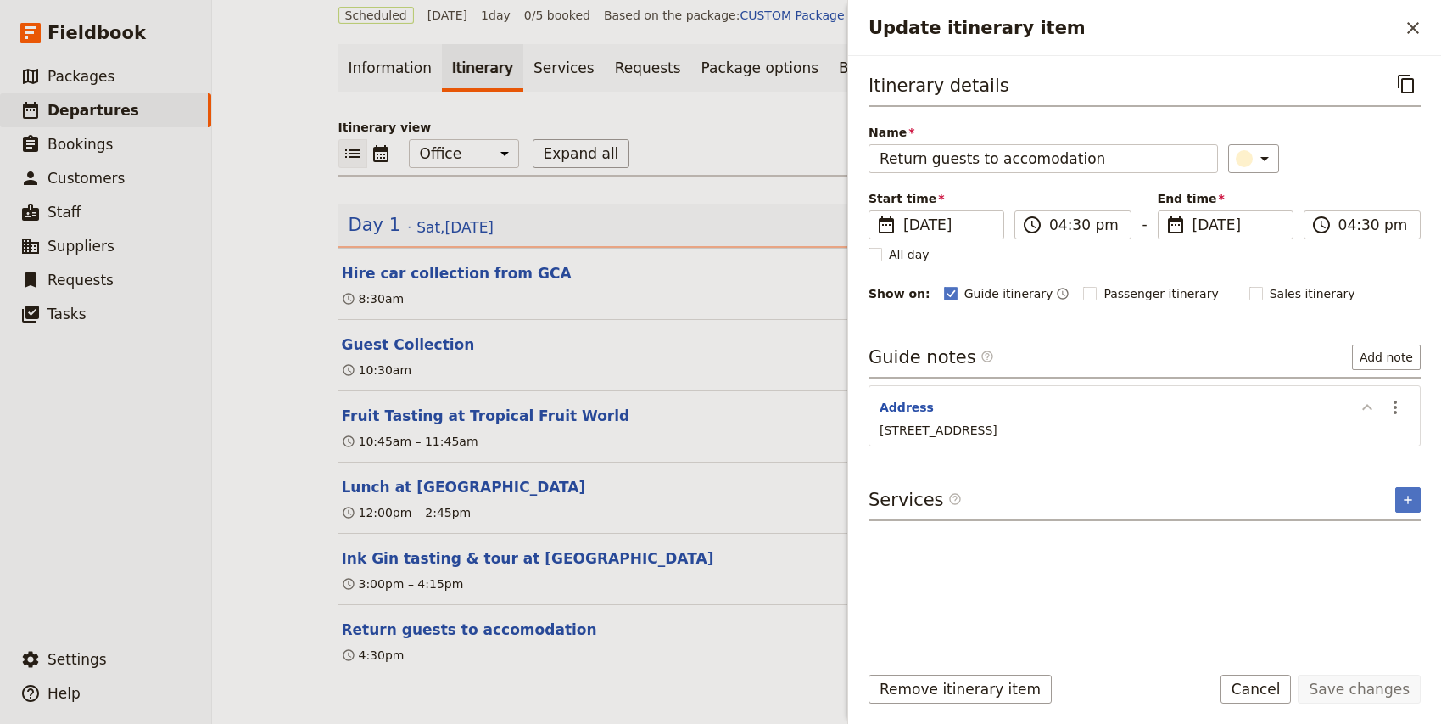
click at [1366, 409] on icon "Update itinerary item" at bounding box center [1367, 407] width 20 height 20
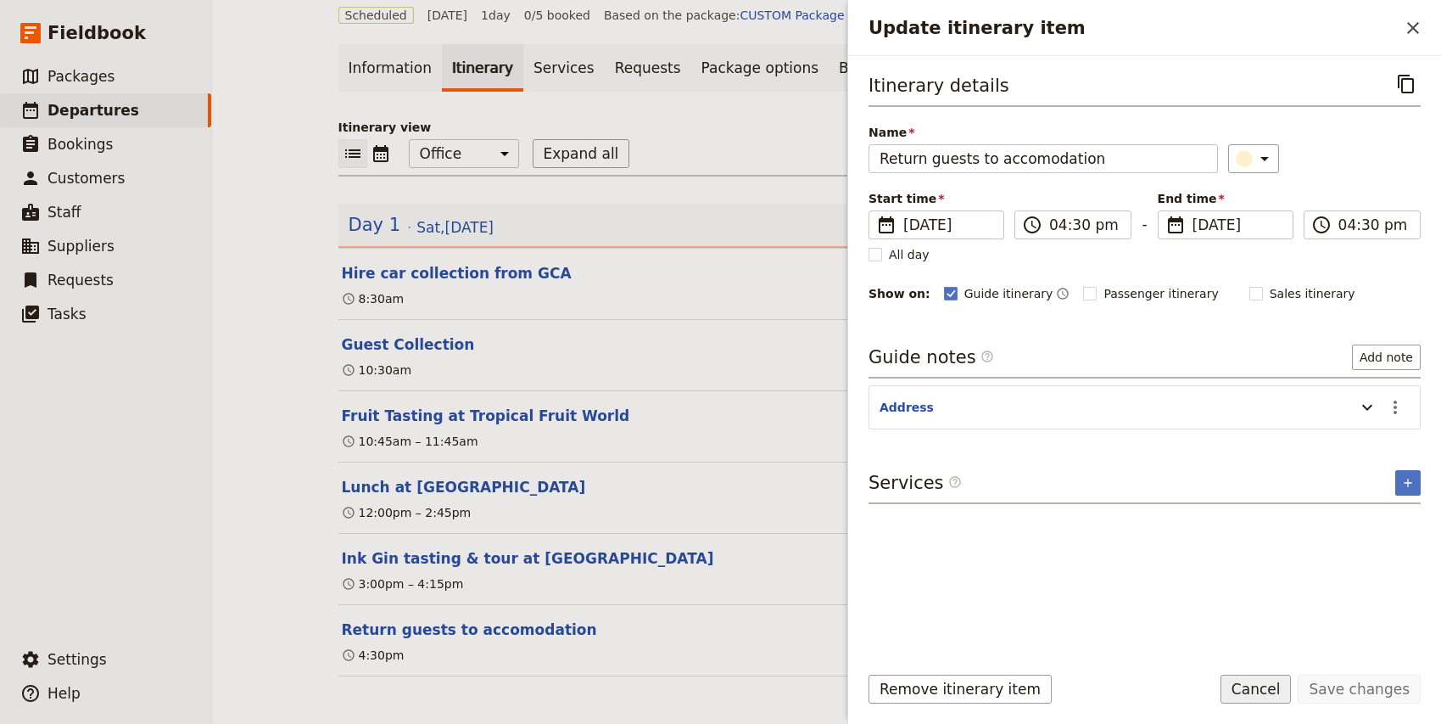
click at [1266, 690] on button "Cancel" at bounding box center [1256, 688] width 71 height 29
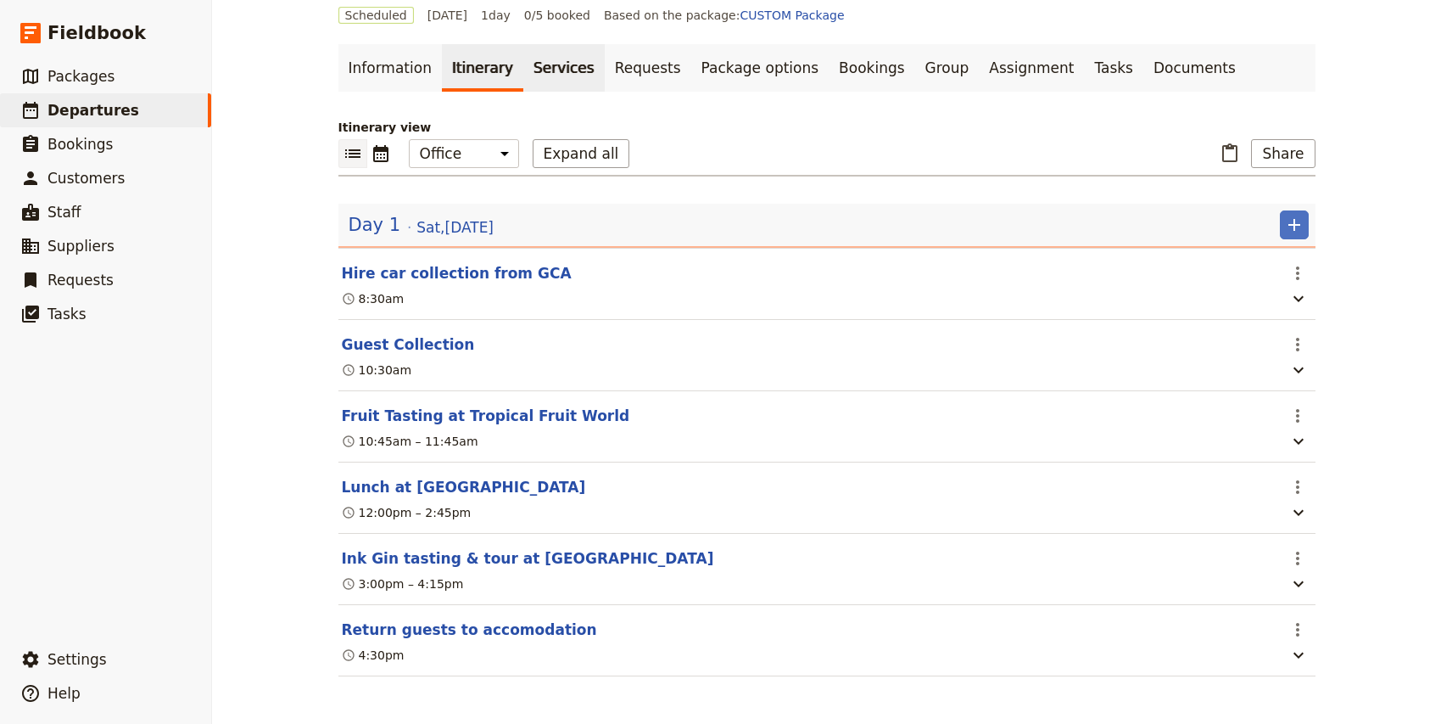
click at [533, 62] on link "Services" at bounding box center [563, 67] width 81 height 47
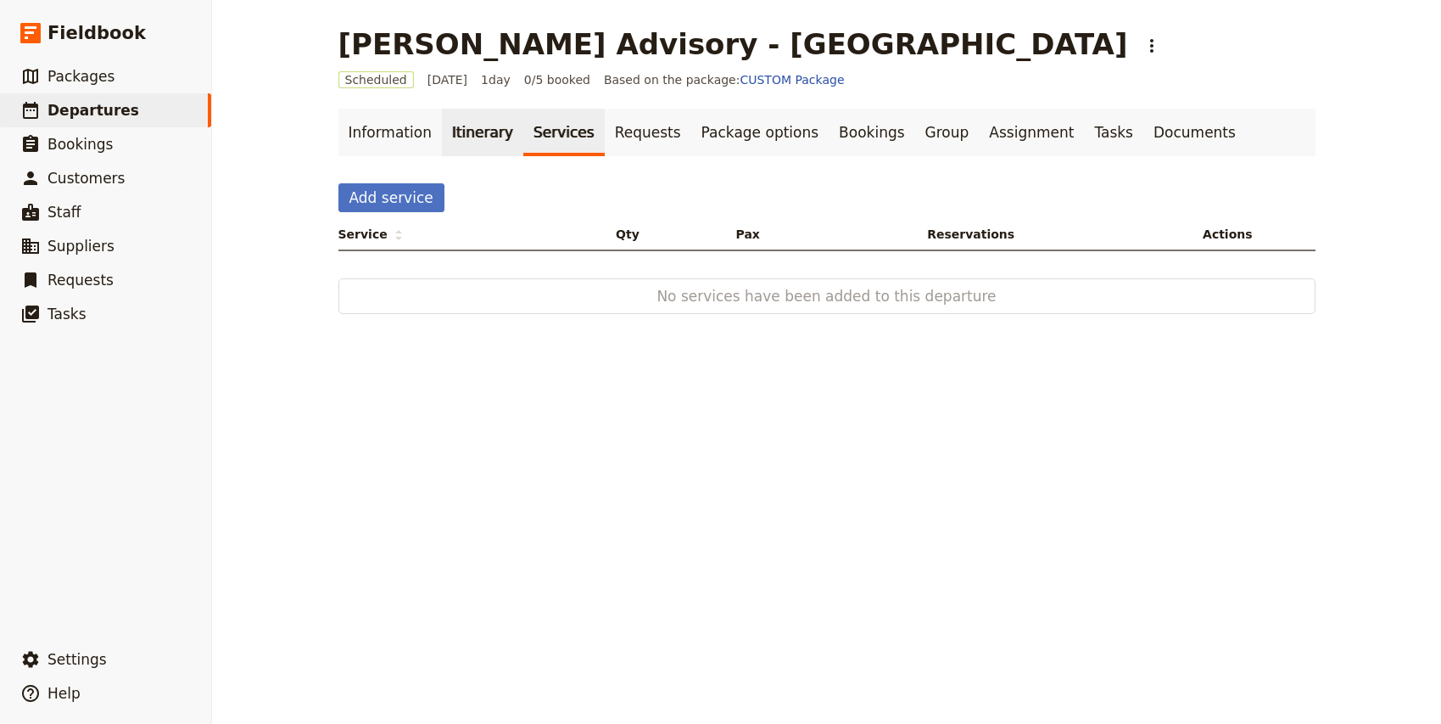
click at [451, 134] on link "Itinerary" at bounding box center [482, 132] width 81 height 47
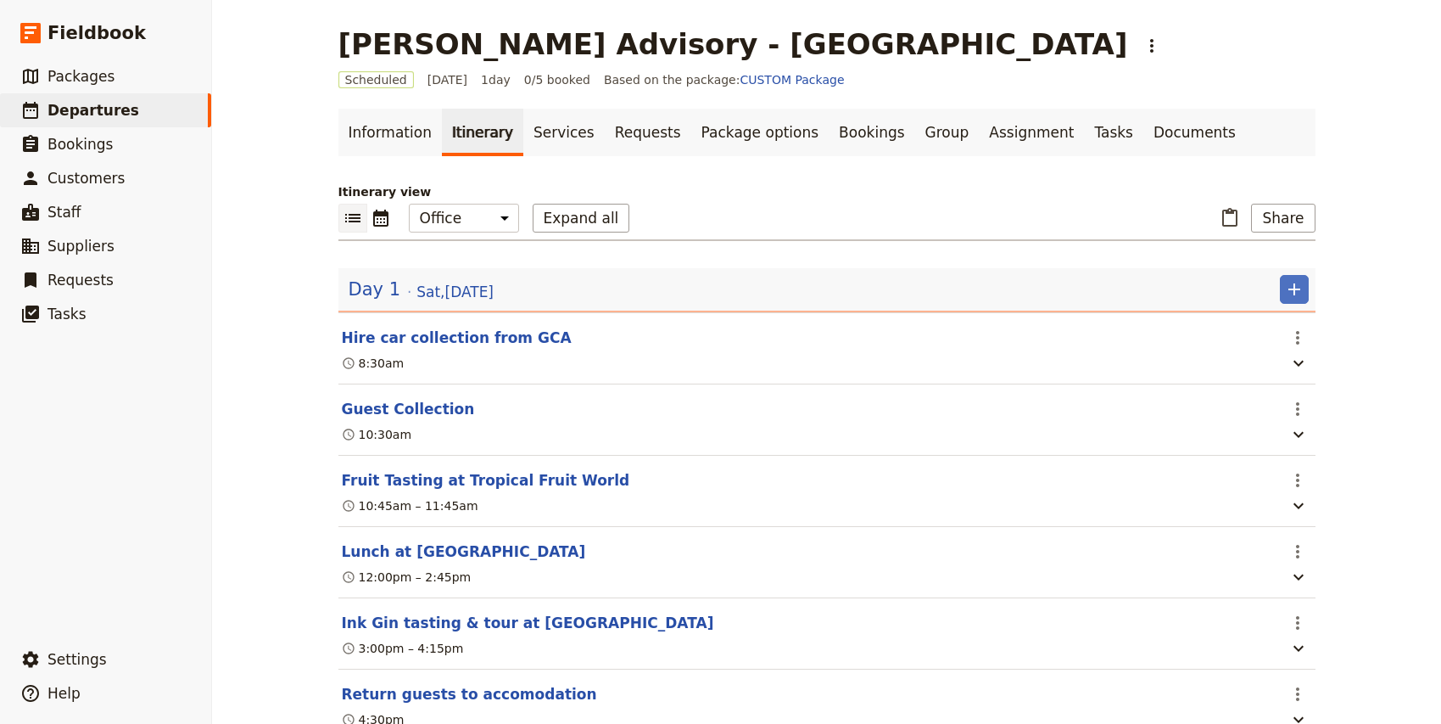
scroll to position [67, 0]
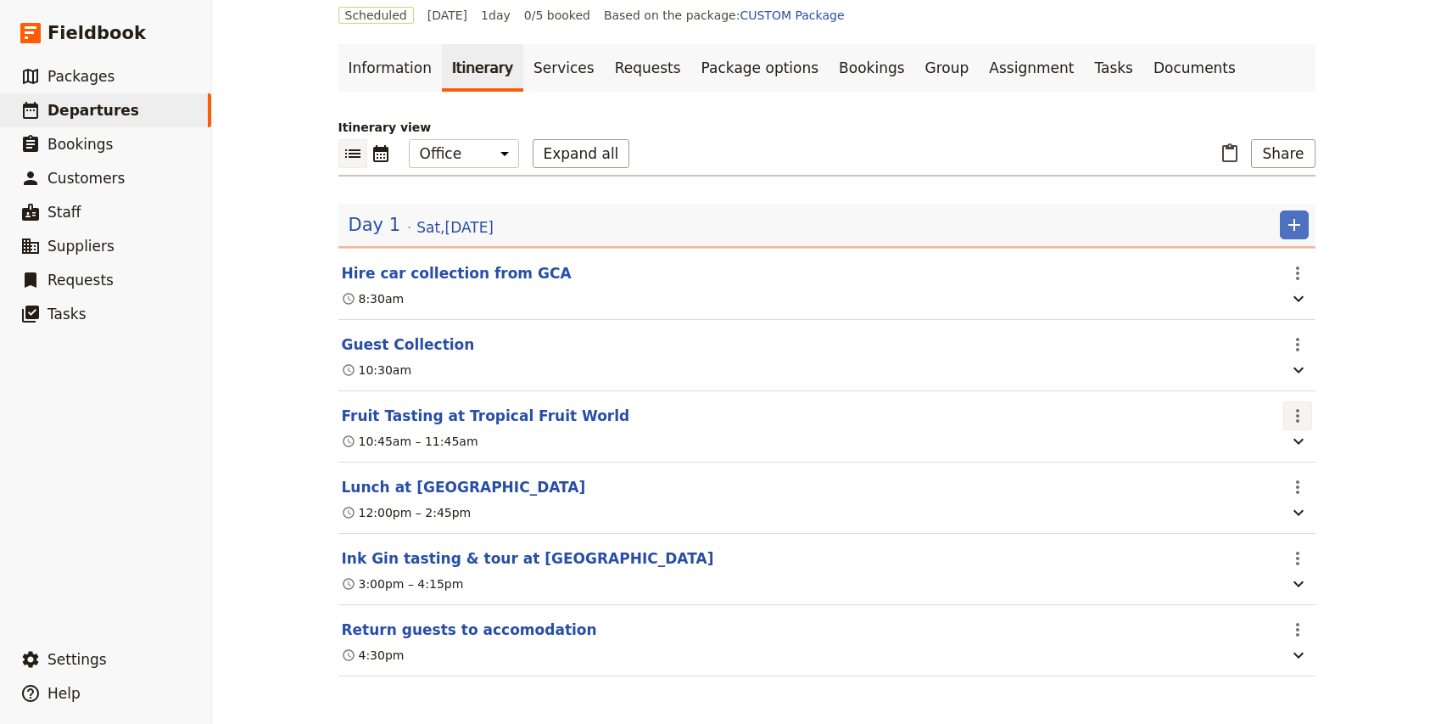
click at [1290, 411] on icon "Actions" at bounding box center [1298, 415] width 20 height 20
click at [1257, 457] on span "Edit this itinerary item" at bounding box center [1217, 451] width 133 height 17
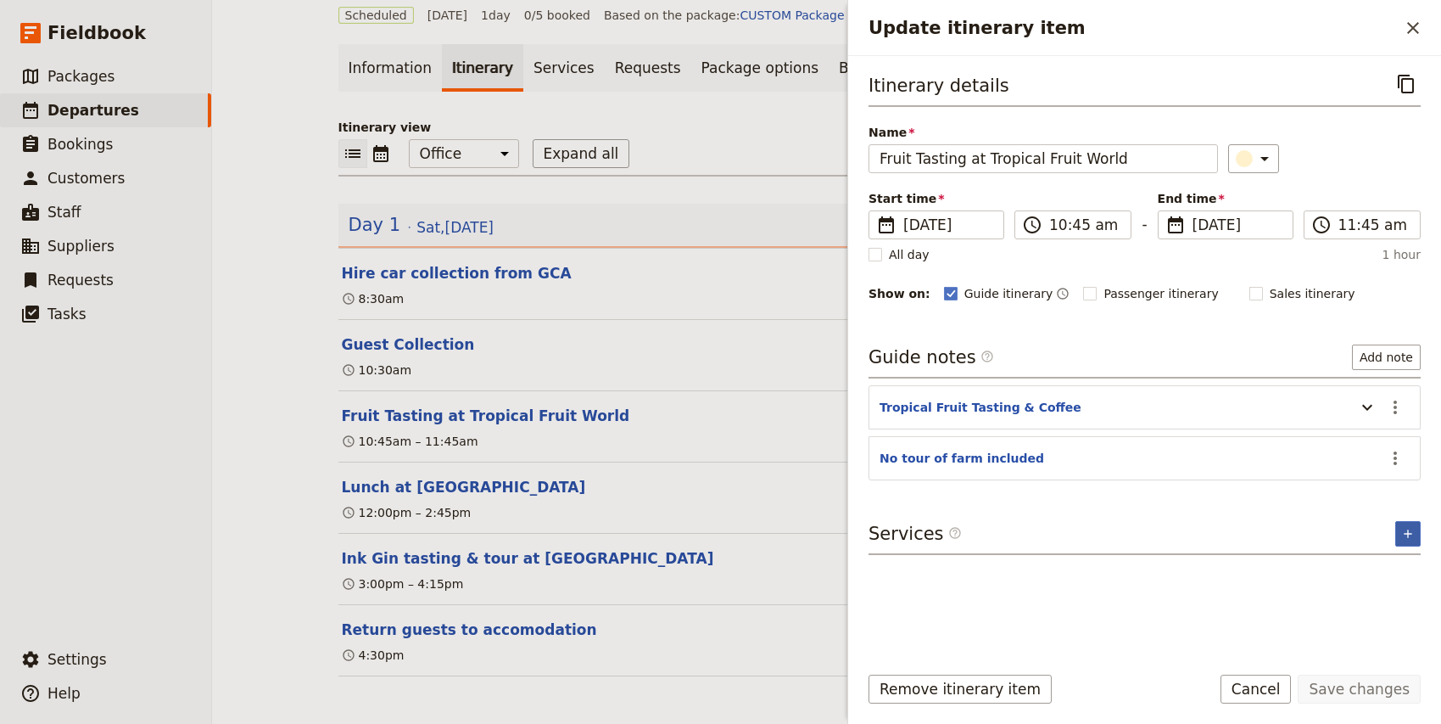
click at [1409, 534] on icon "Add service inclusion" at bounding box center [1408, 533] width 8 height 8
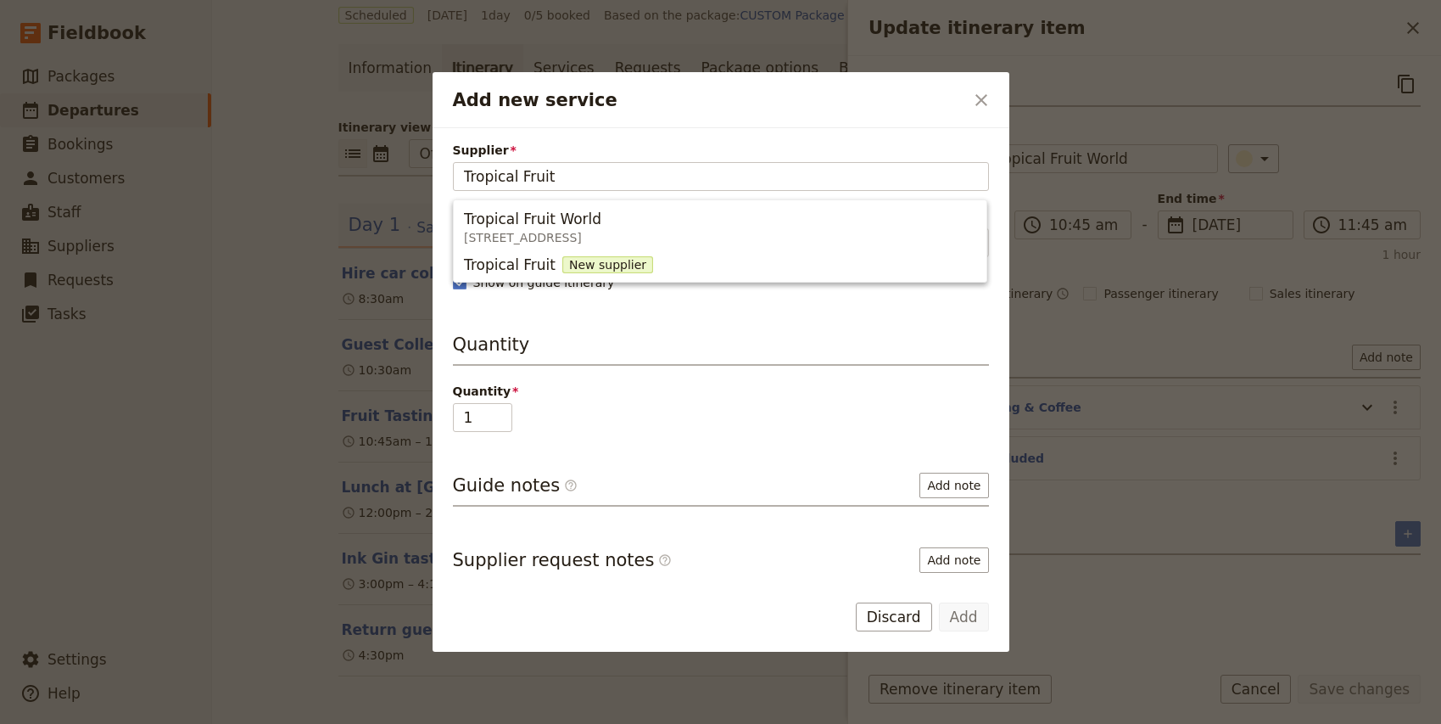
click at [534, 199] on ul "Tropical Fruit World [STREET_ADDRESS] Tropical Fruit New supplier" at bounding box center [720, 240] width 534 height 83
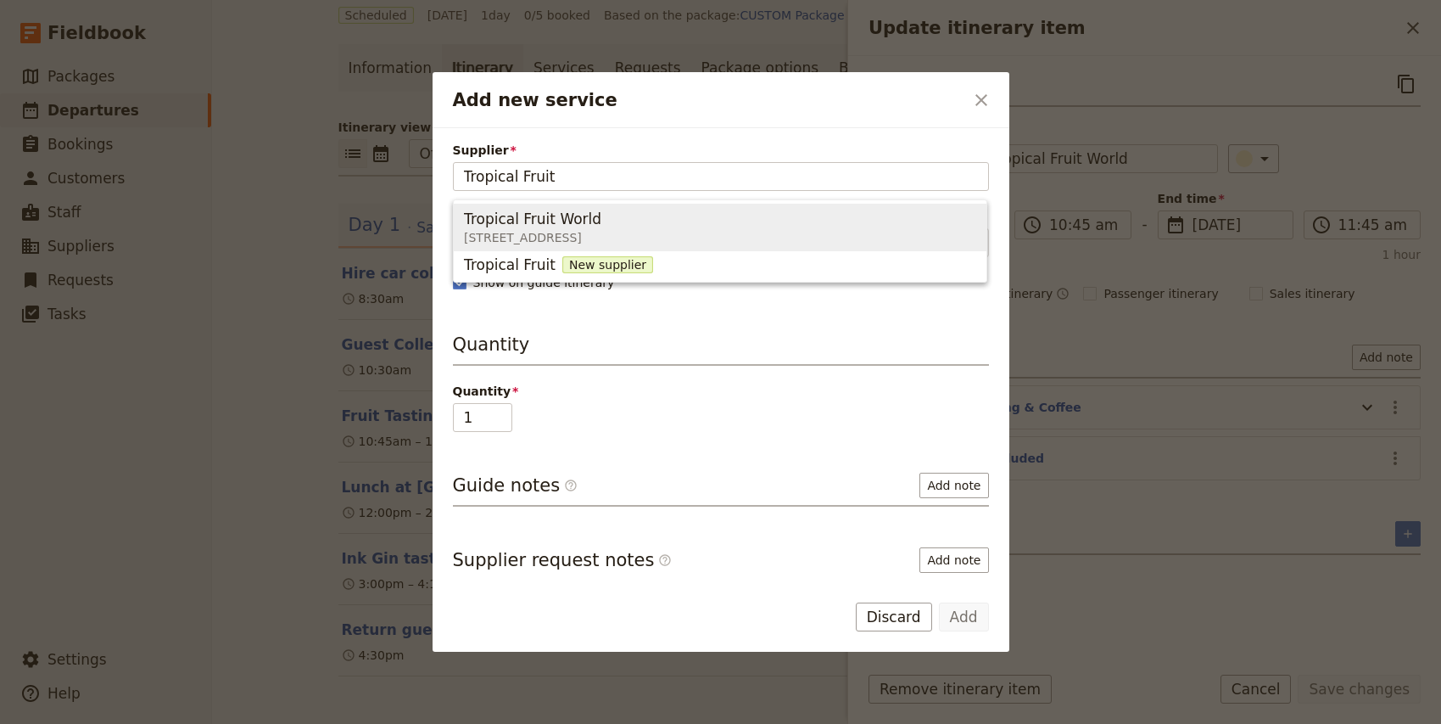
click at [534, 224] on span "Tropical Fruit World" at bounding box center [532, 219] width 137 height 20
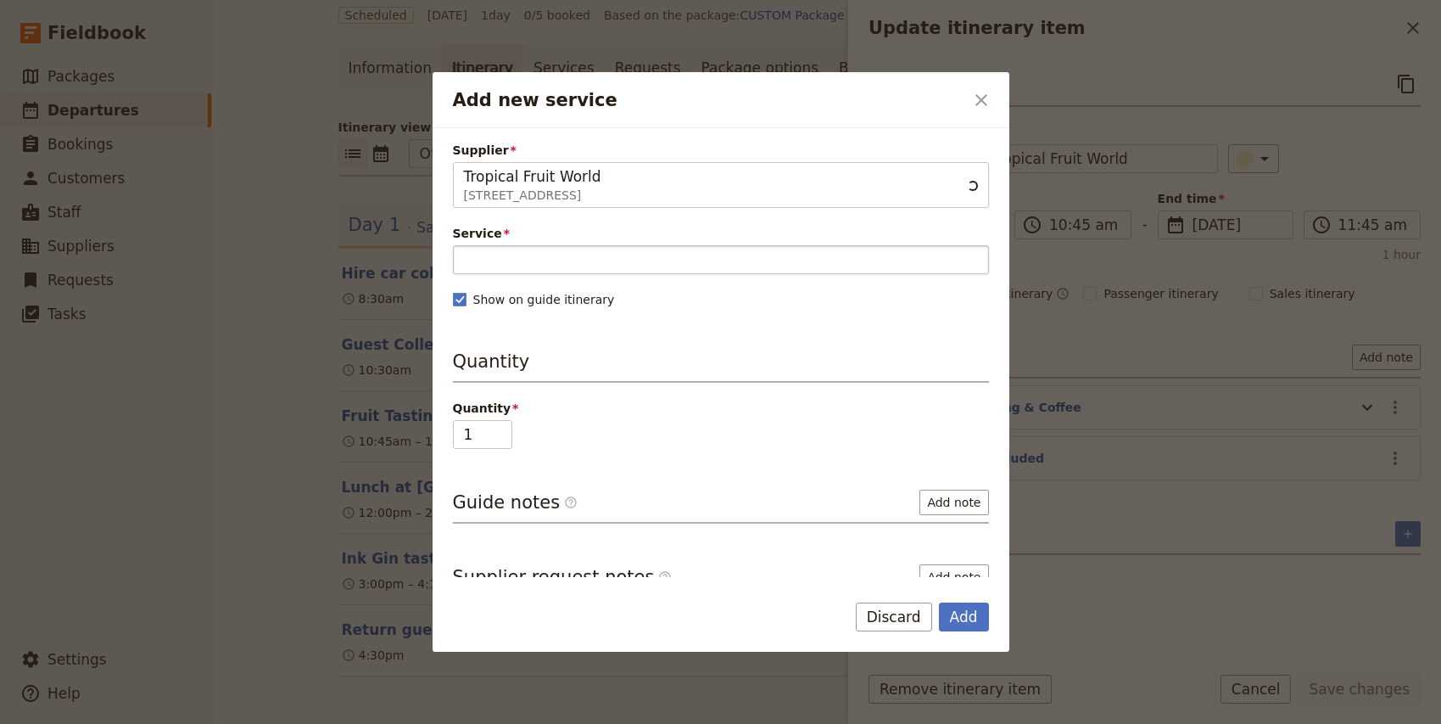
type input "Tropical Fruit World"
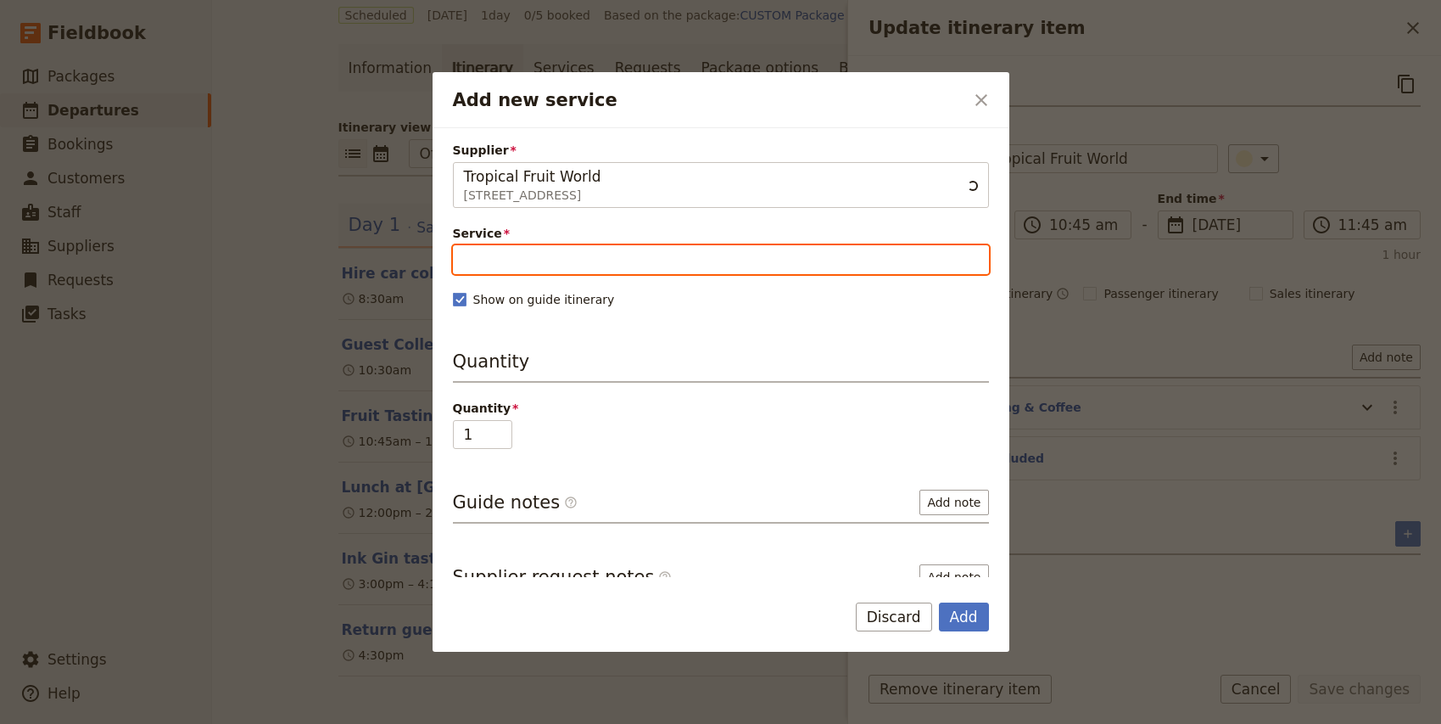
click at [525, 254] on input "Service" at bounding box center [721, 259] width 536 height 29
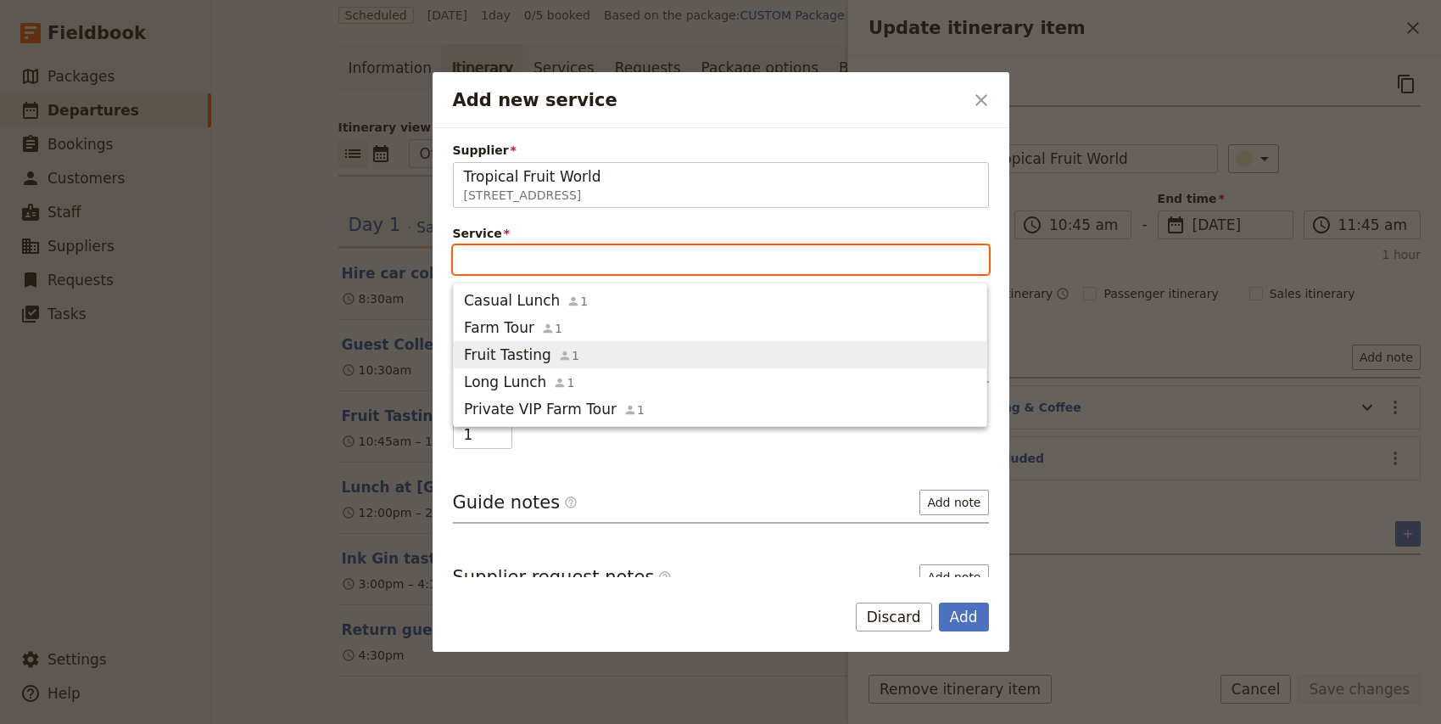
click at [523, 352] on span "Fruit Tasting" at bounding box center [507, 354] width 87 height 20
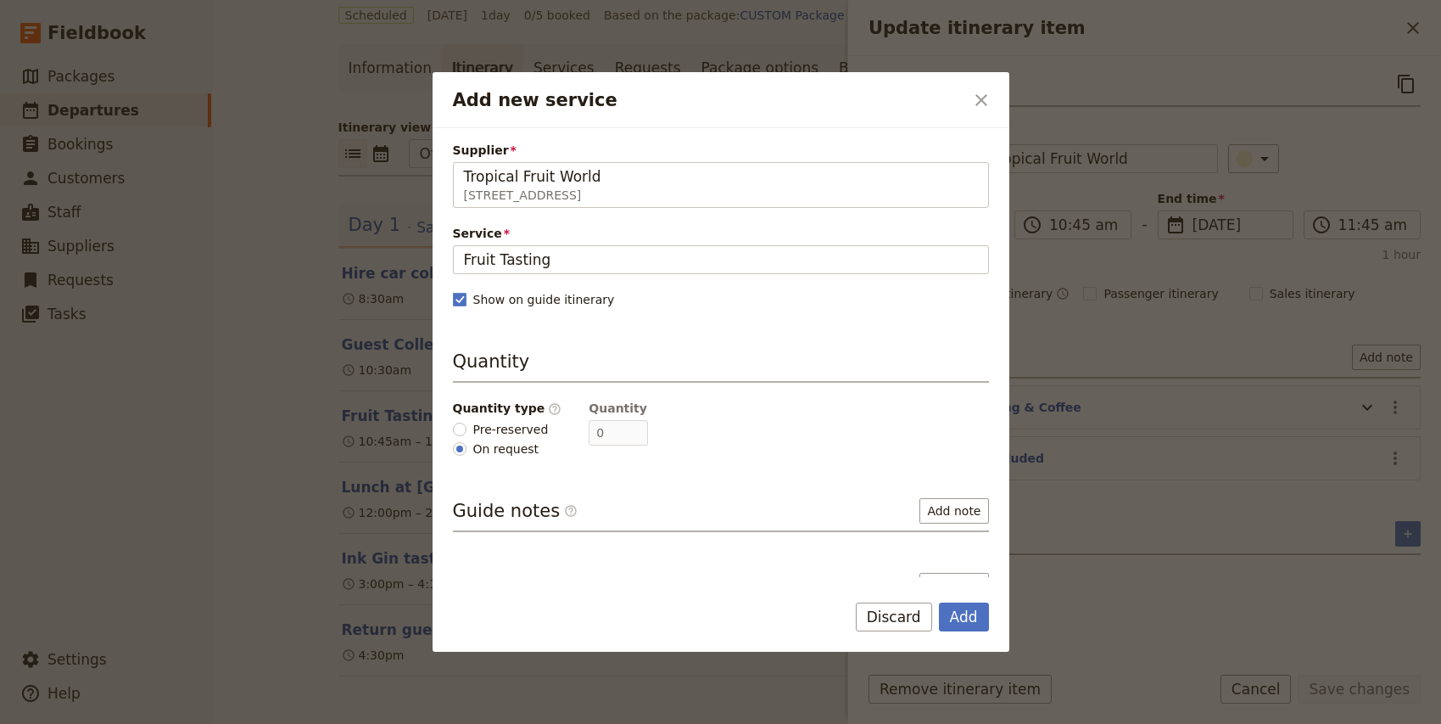
click at [500, 429] on span "Pre-reserved" at bounding box center [510, 429] width 75 height 17
click at [467, 429] on input "Pre-reserved" at bounding box center [460, 429] width 14 height 14
radio input "true"
type input "5"
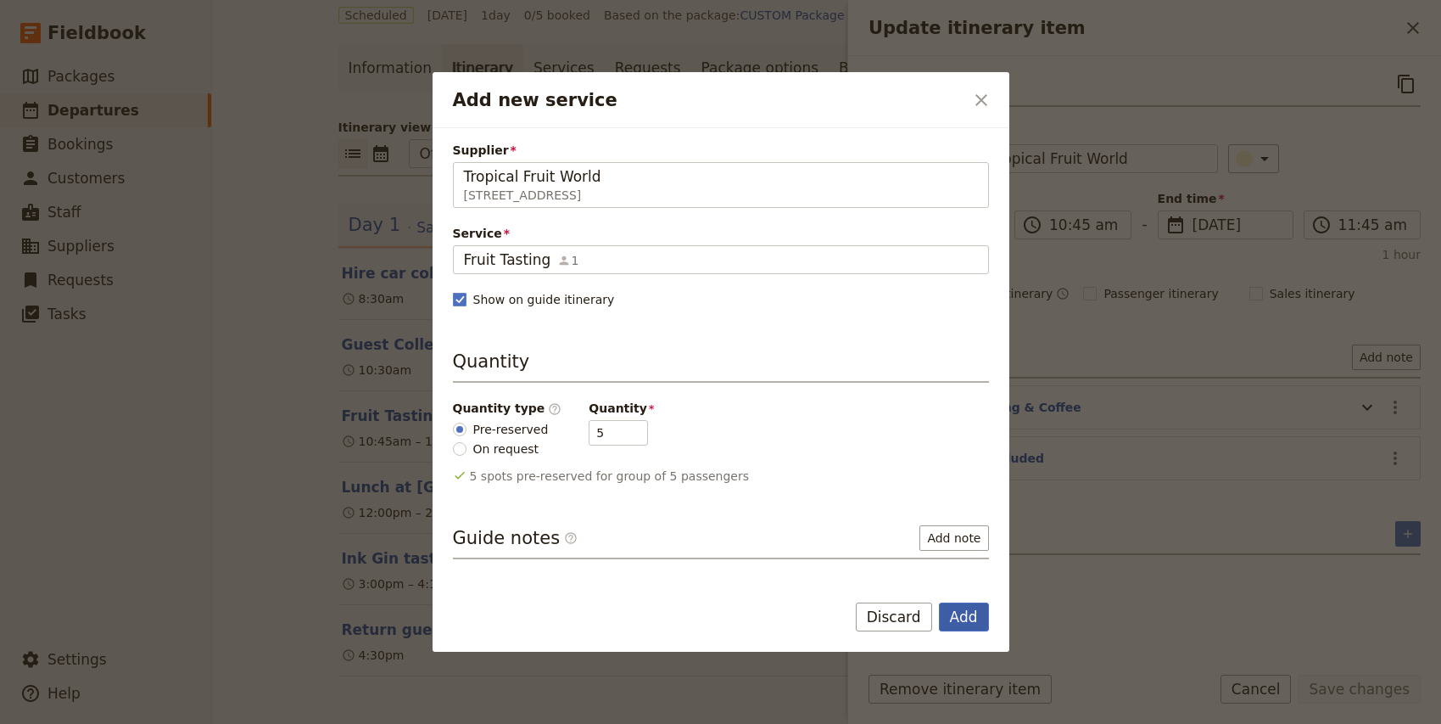
click at [964, 620] on button "Add" at bounding box center [964, 616] width 50 height 29
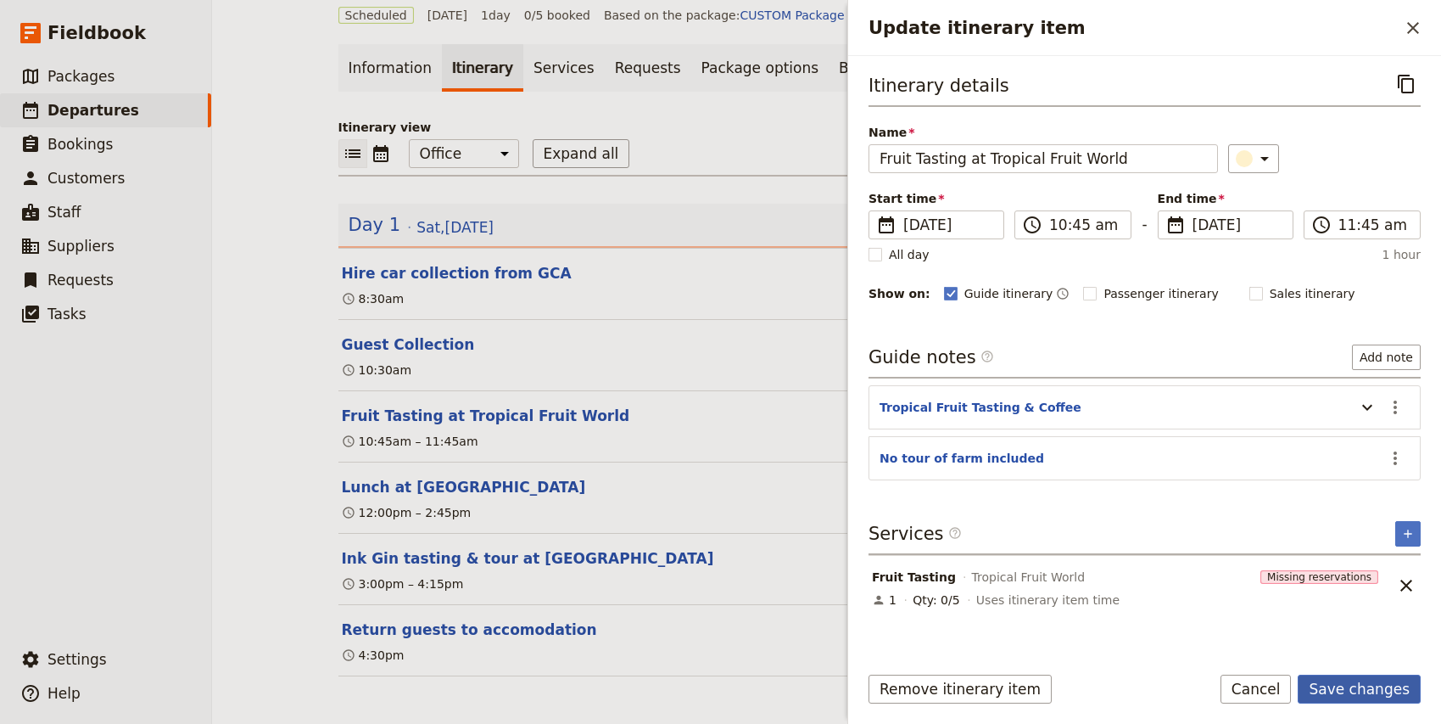
click at [1376, 693] on button "Save changes" at bounding box center [1359, 688] width 123 height 29
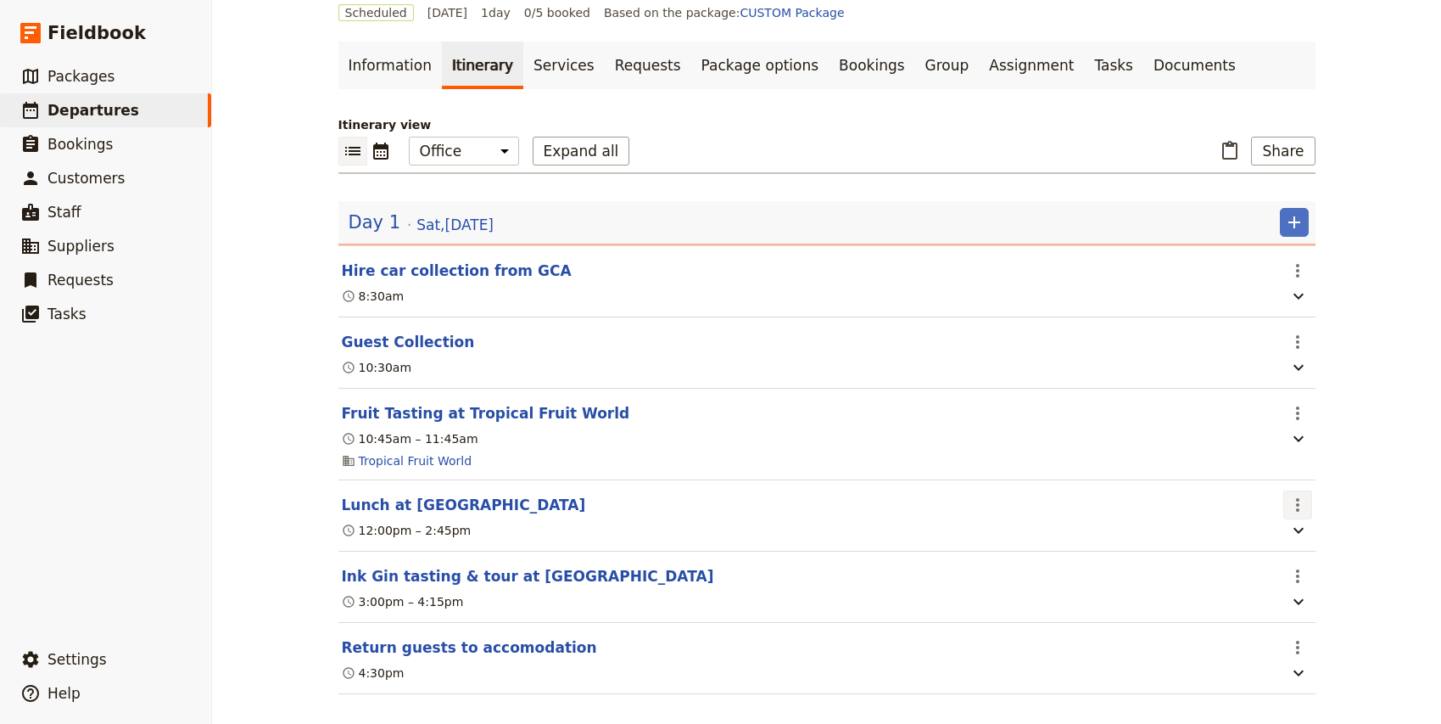
click at [1293, 508] on icon "Actions" at bounding box center [1298, 505] width 20 height 20
click at [1282, 538] on span "Edit this itinerary item" at bounding box center [1217, 543] width 133 height 17
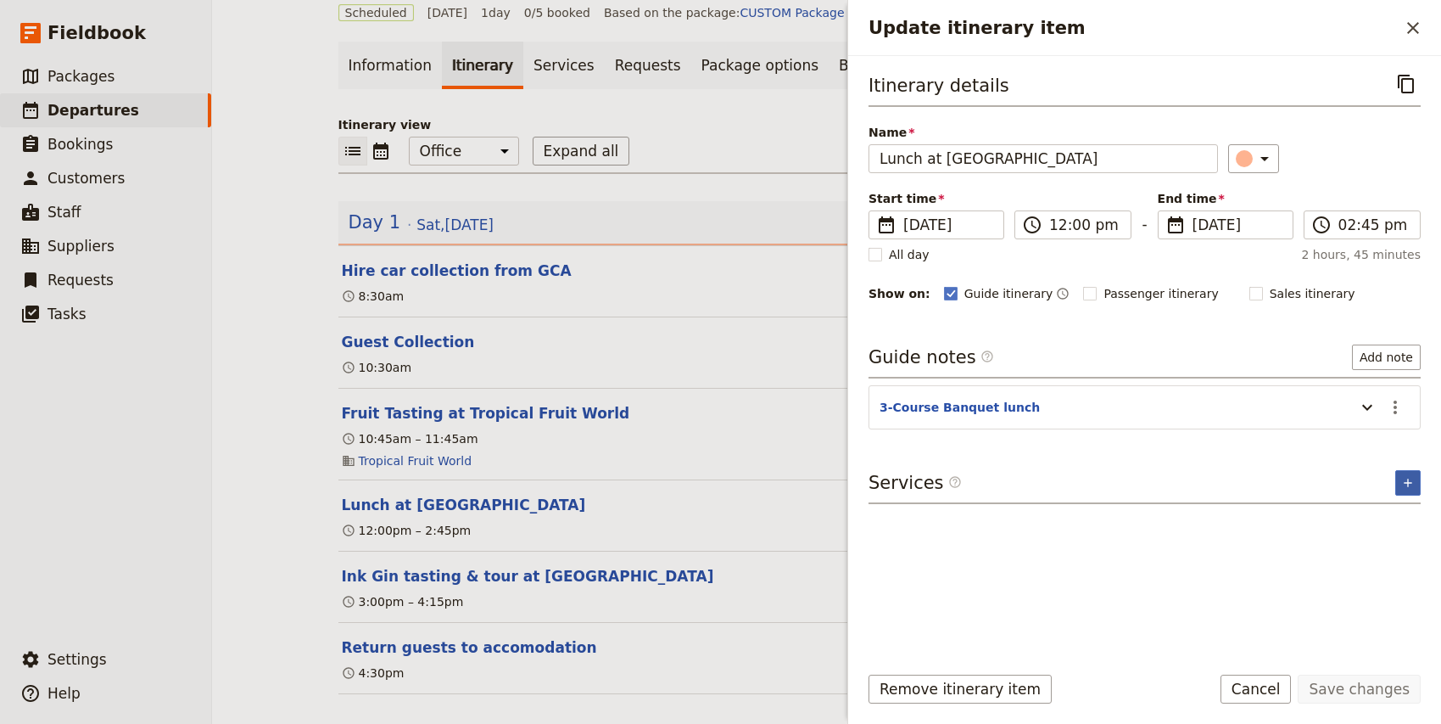
click at [1411, 489] on icon "Add service inclusion" at bounding box center [1408, 483] width 14 height 14
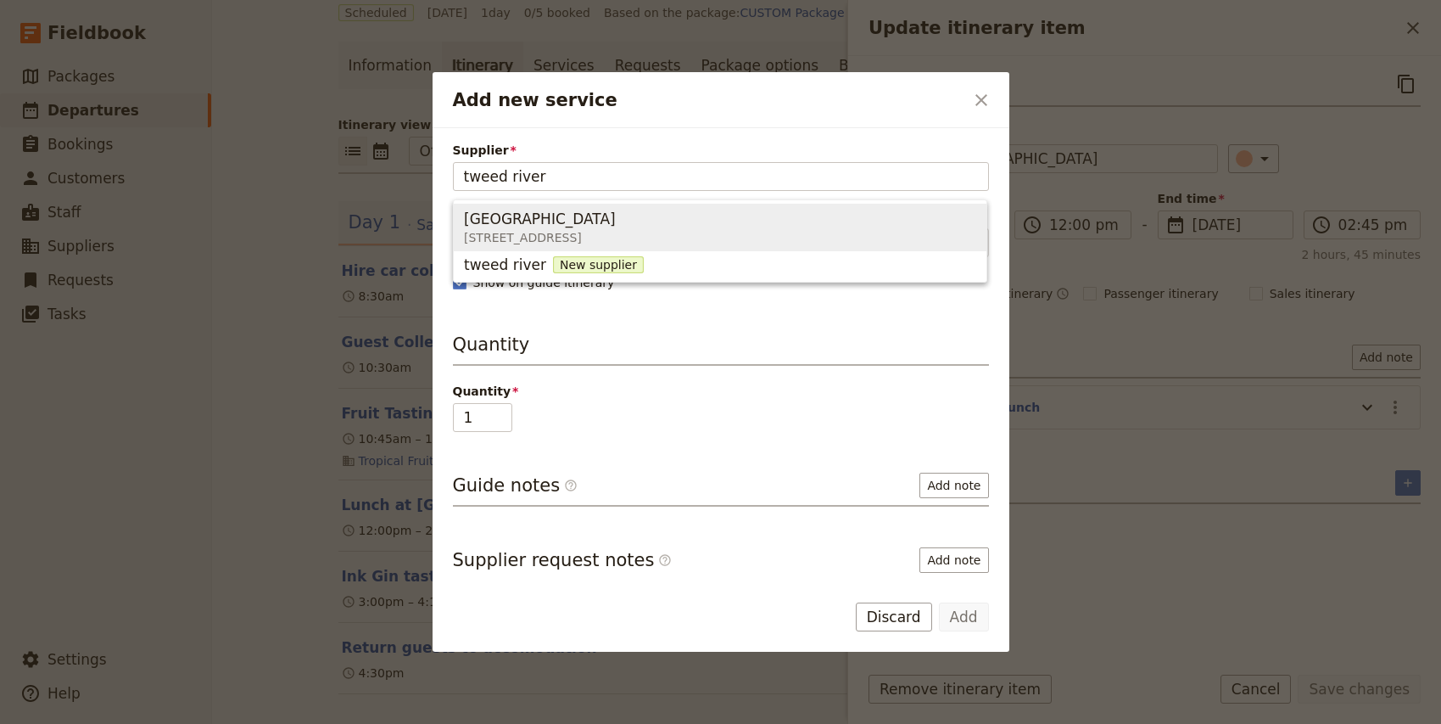
click at [612, 226] on div "[GEOGRAPHIC_DATA]" at bounding box center [540, 219] width 152 height 20
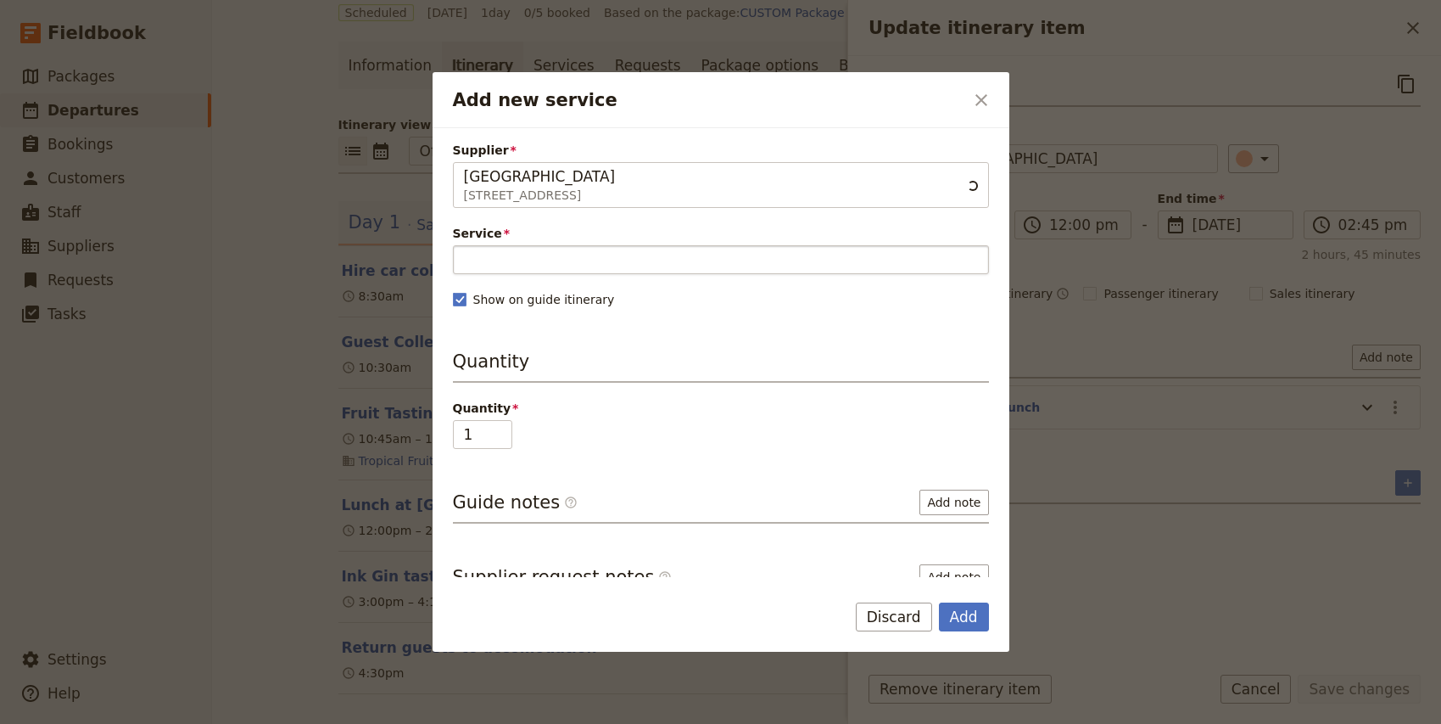
type input "[GEOGRAPHIC_DATA]"
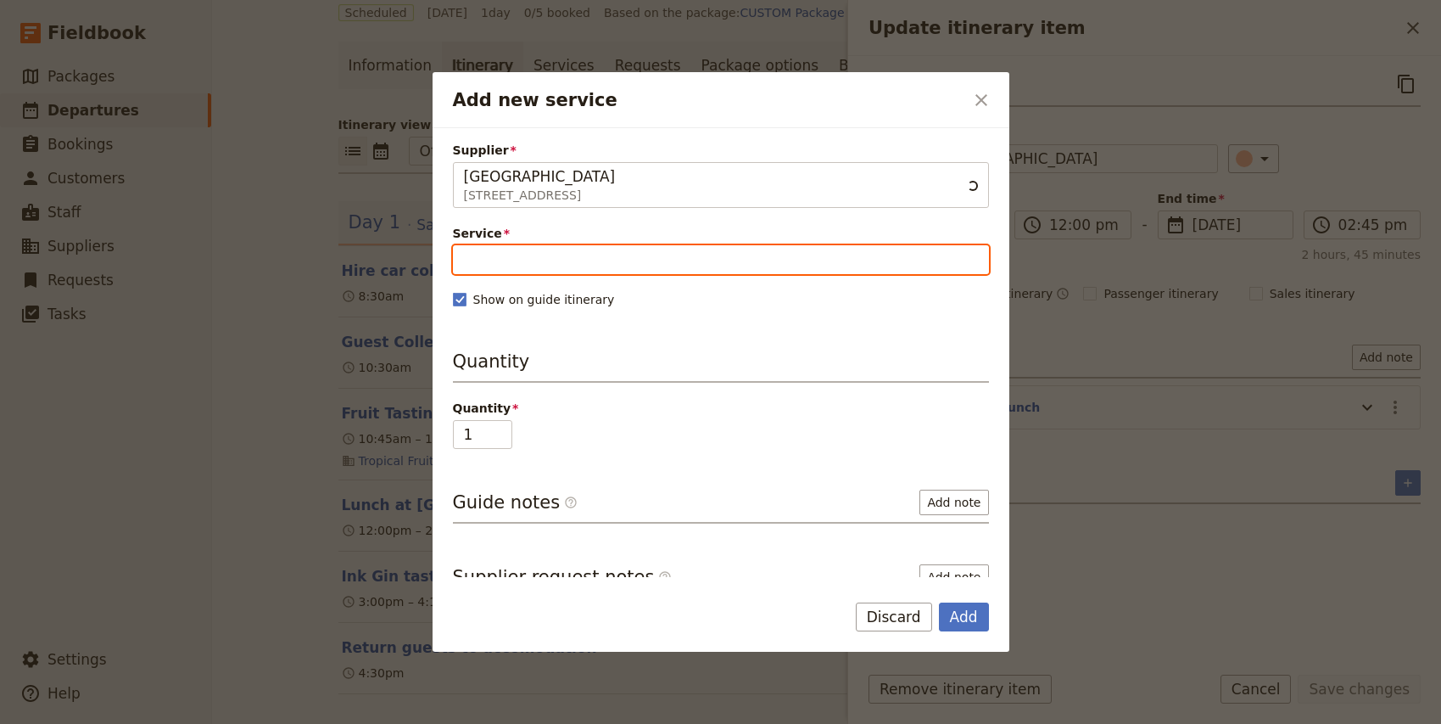
click at [528, 263] on input "Service" at bounding box center [721, 259] width 536 height 29
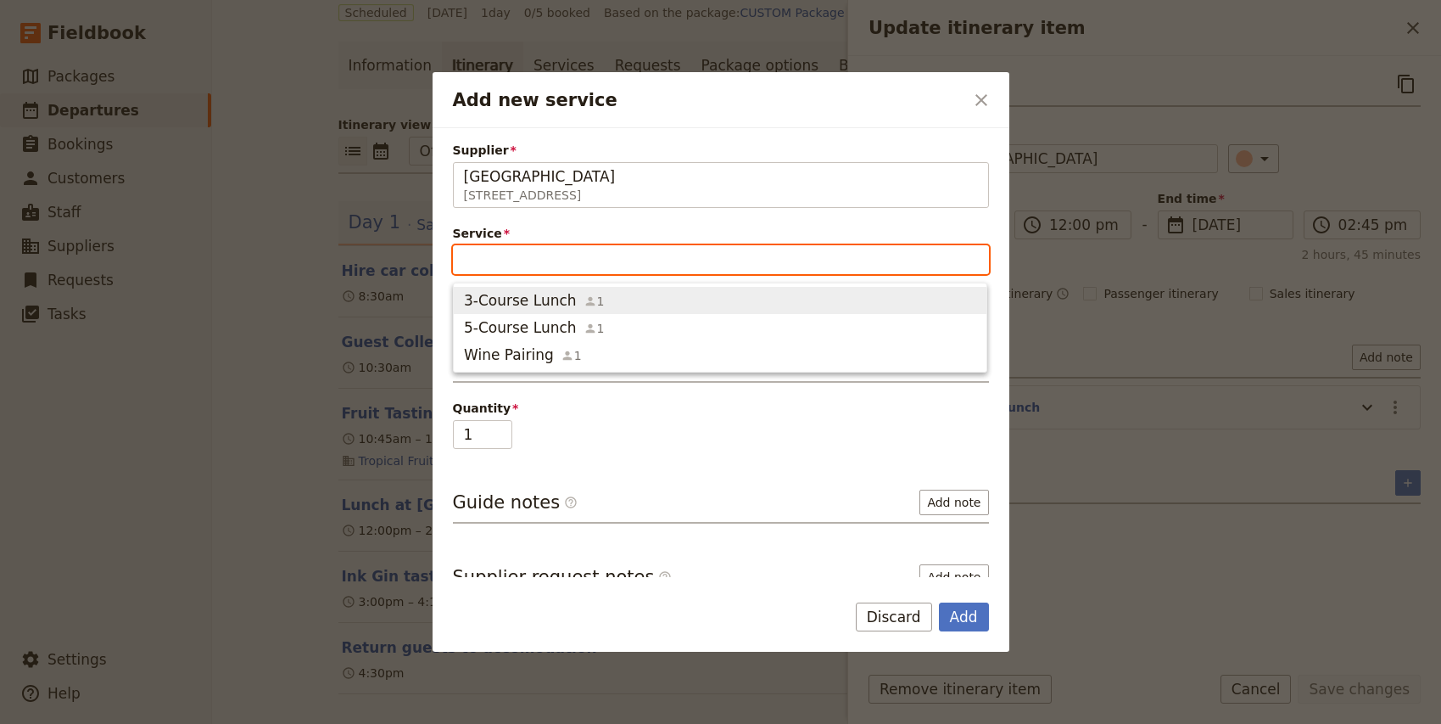
click at [515, 304] on span "3-Course Lunch" at bounding box center [520, 300] width 113 height 20
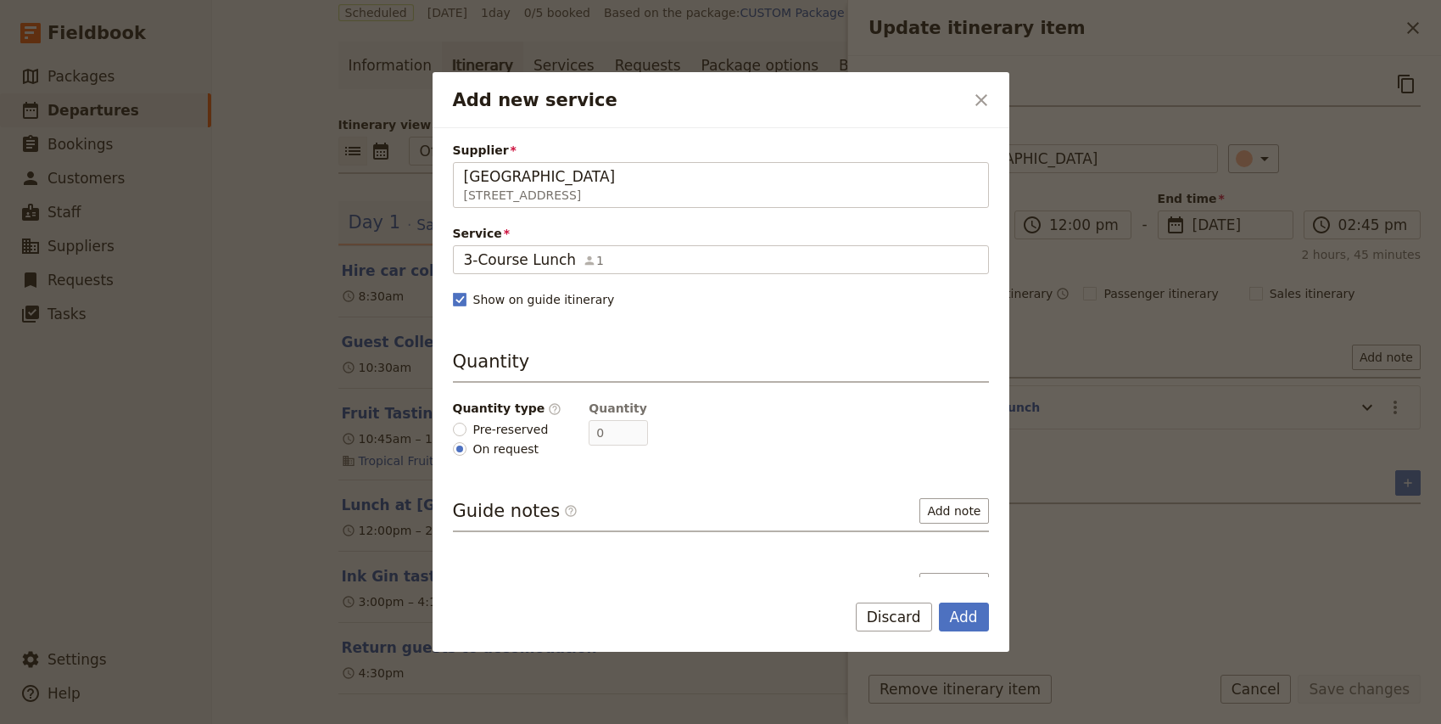
click at [504, 427] on span "Pre-reserved" at bounding box center [510, 429] width 75 height 17
click at [467, 427] on input "Pre-reserved" at bounding box center [460, 429] width 14 height 14
radio input "true"
type input "5"
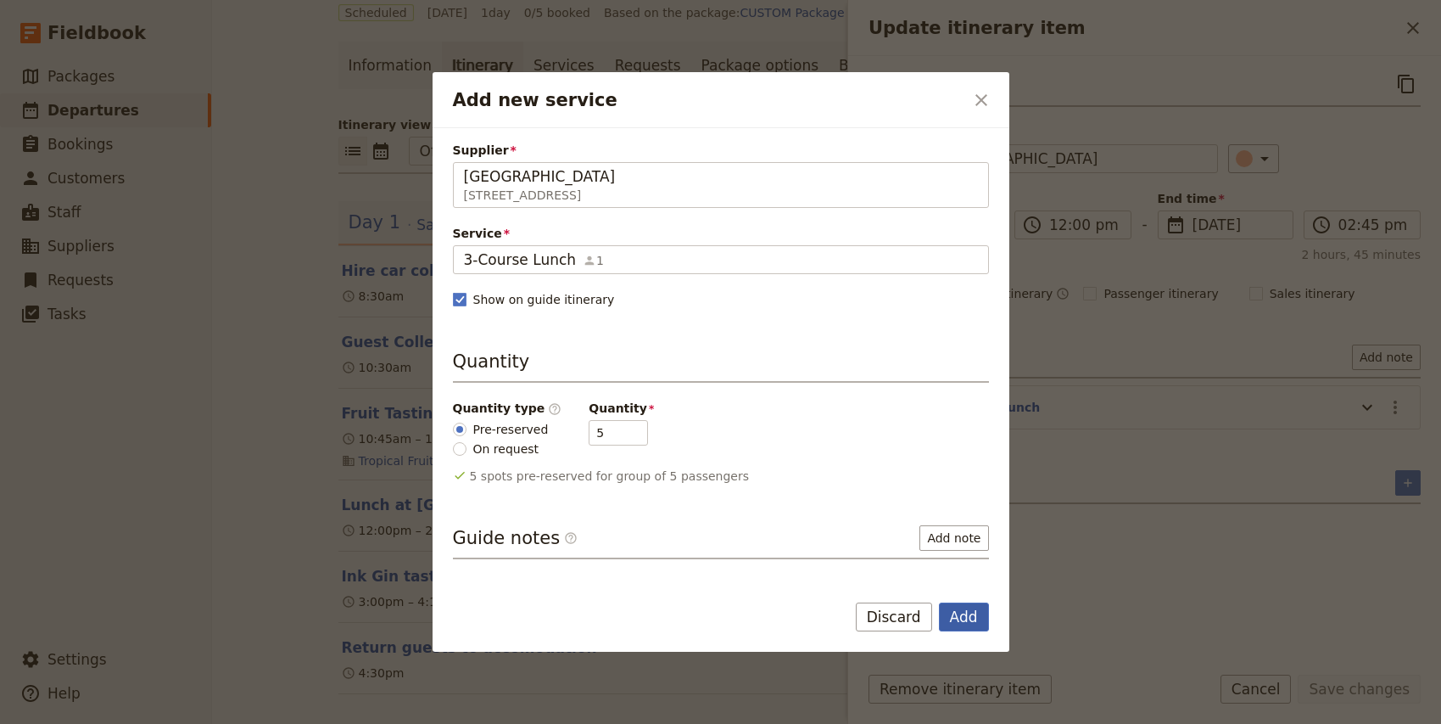
click at [969, 620] on button "Add" at bounding box center [964, 616] width 50 height 29
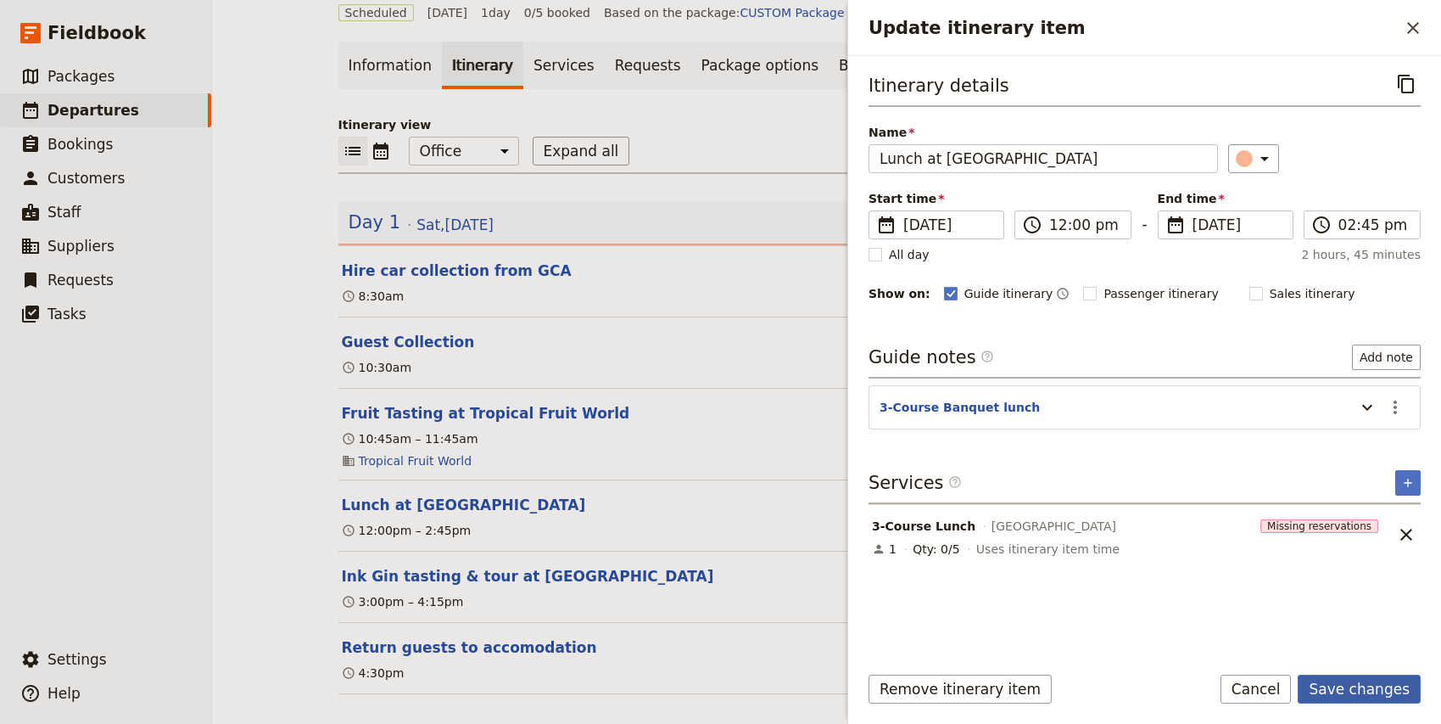
click at [1395, 692] on button "Save changes" at bounding box center [1359, 688] width 123 height 29
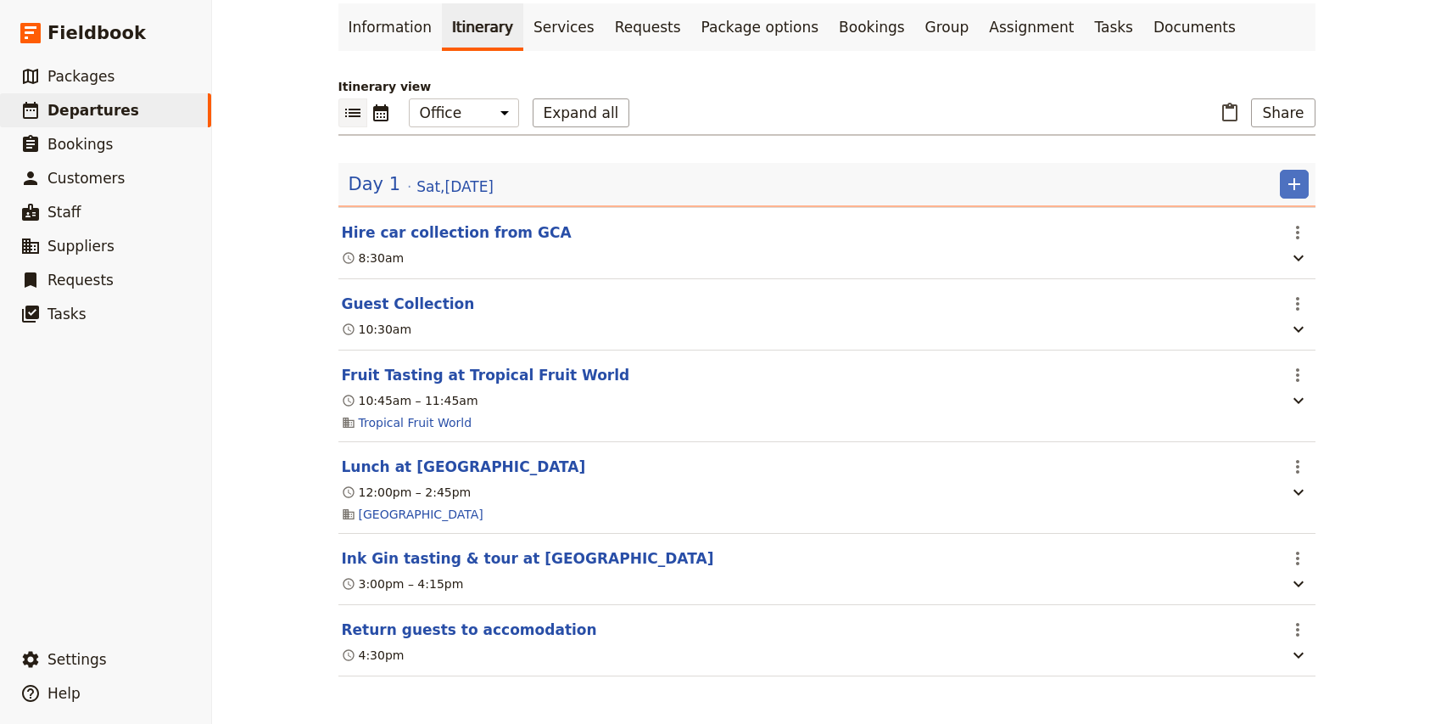
scroll to position [108, 0]
click at [1301, 555] on icon "Actions" at bounding box center [1298, 558] width 20 height 20
click at [1279, 587] on span "Edit this itinerary item" at bounding box center [1217, 594] width 133 height 17
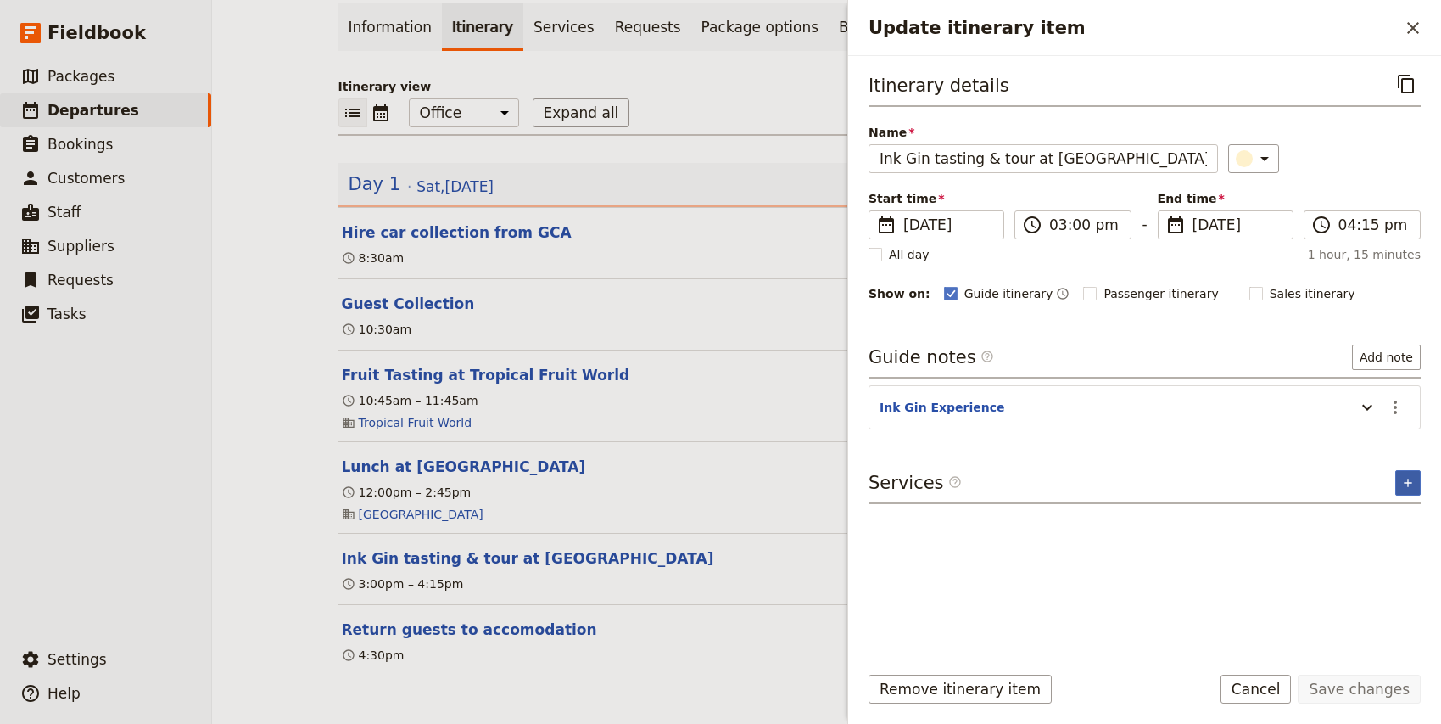
click at [1413, 494] on button "​" at bounding box center [1407, 482] width 25 height 25
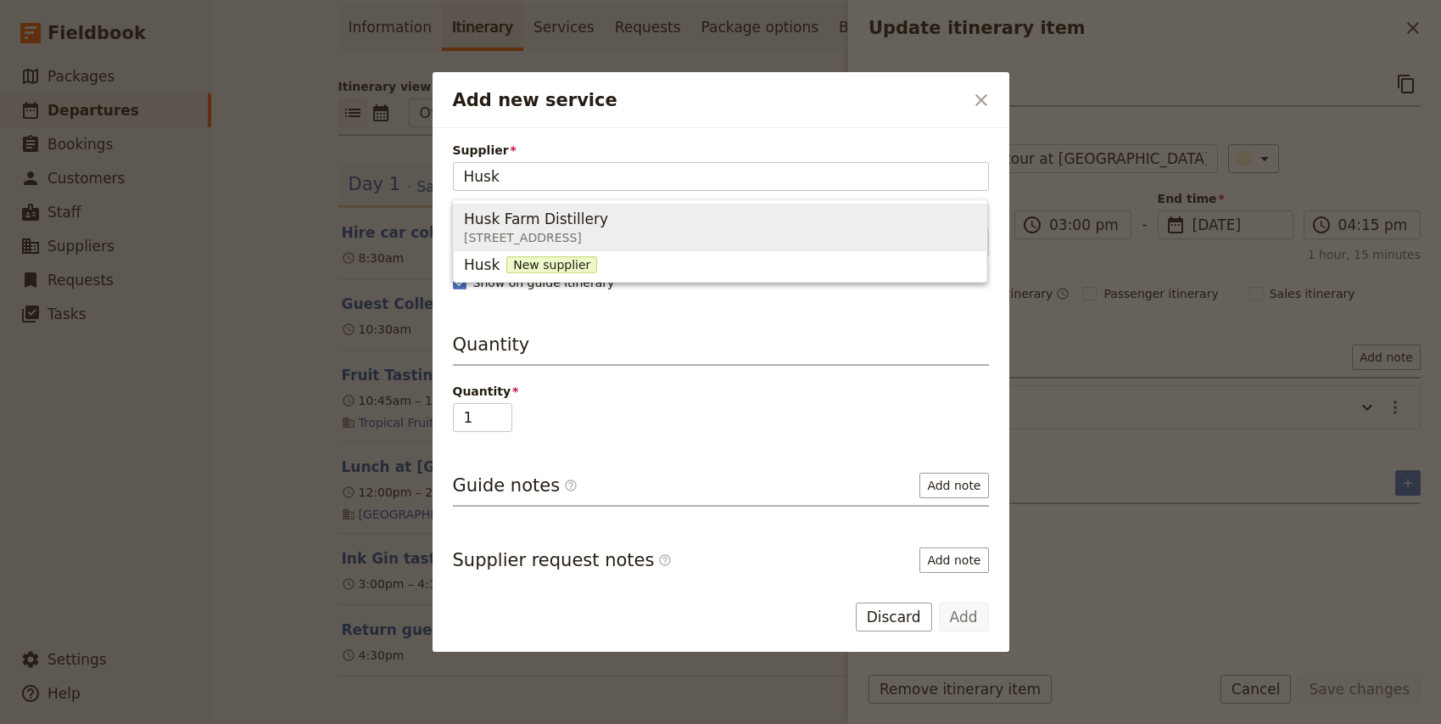
click at [519, 218] on span "Husk Farm Distillery" at bounding box center [536, 219] width 144 height 20
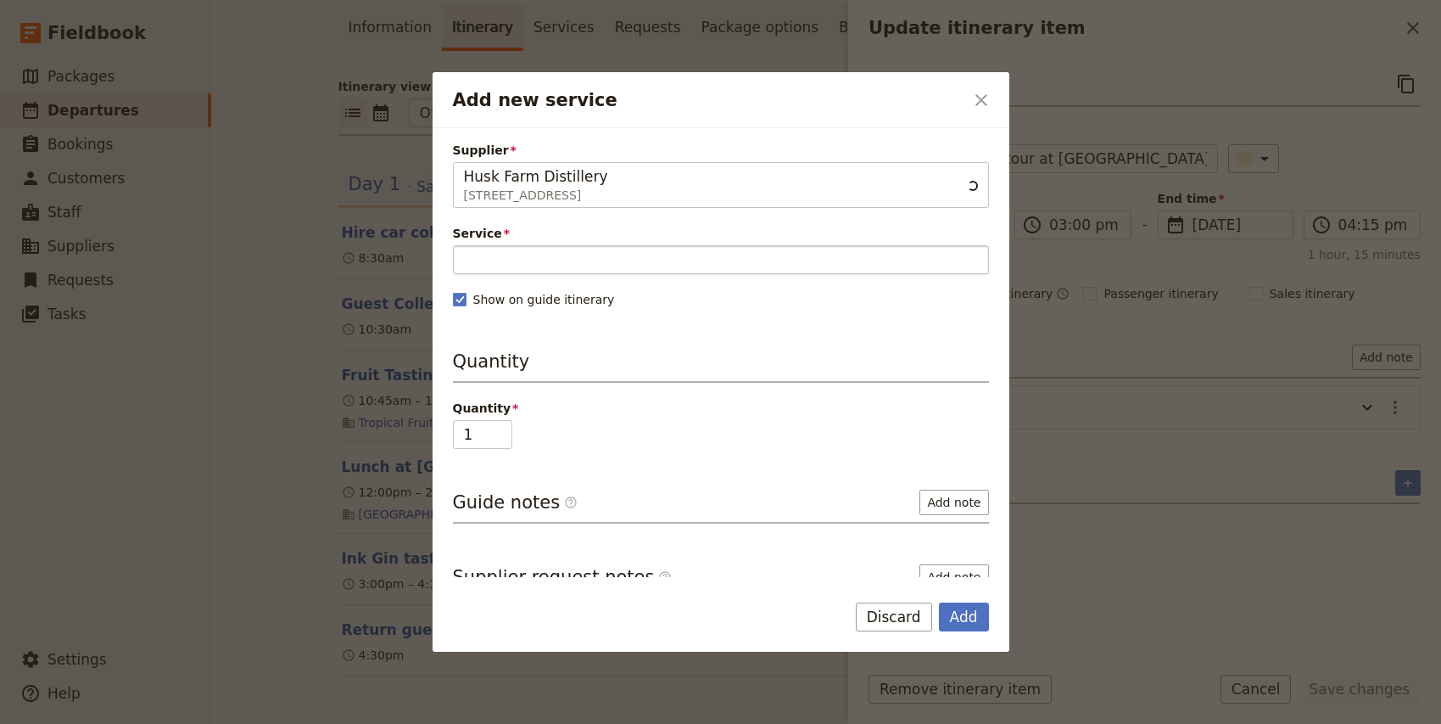
type input "Husk Farm Distillery"
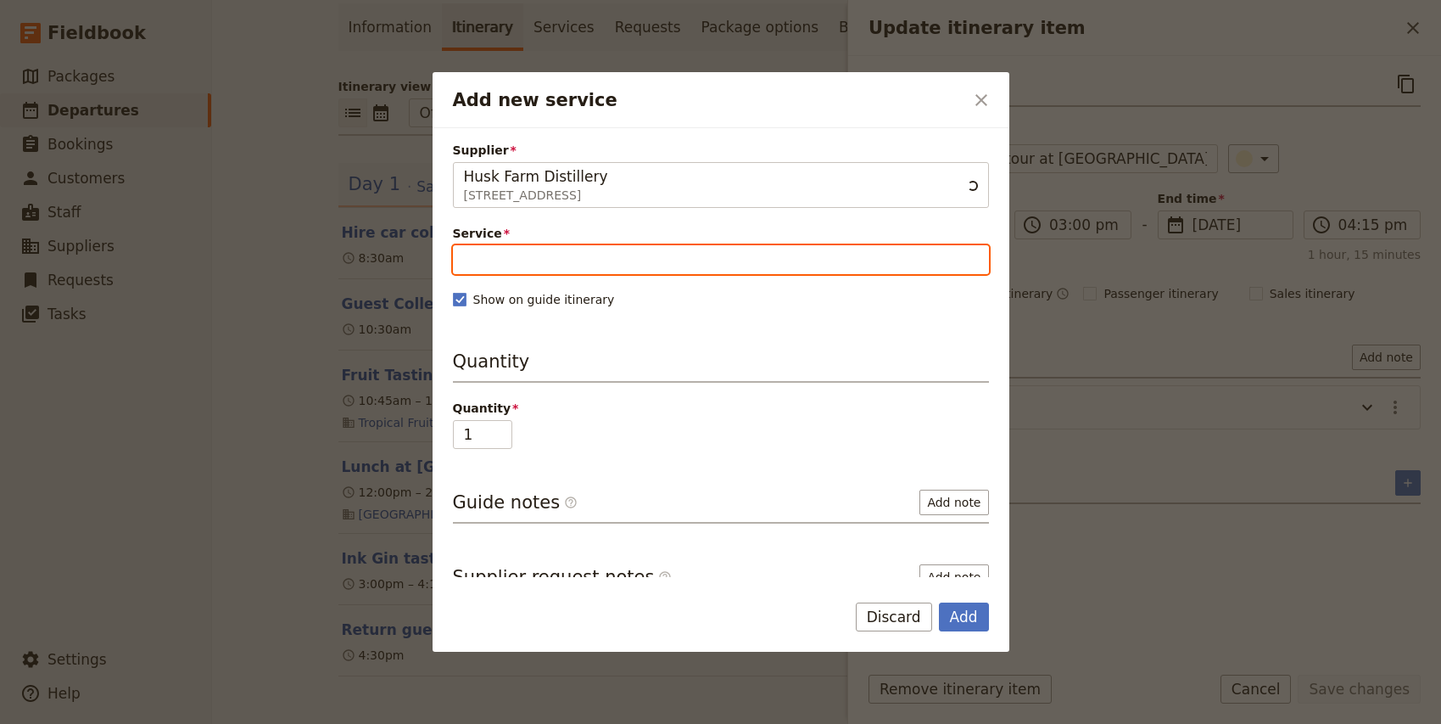
click at [516, 269] on input "Service" at bounding box center [721, 259] width 536 height 29
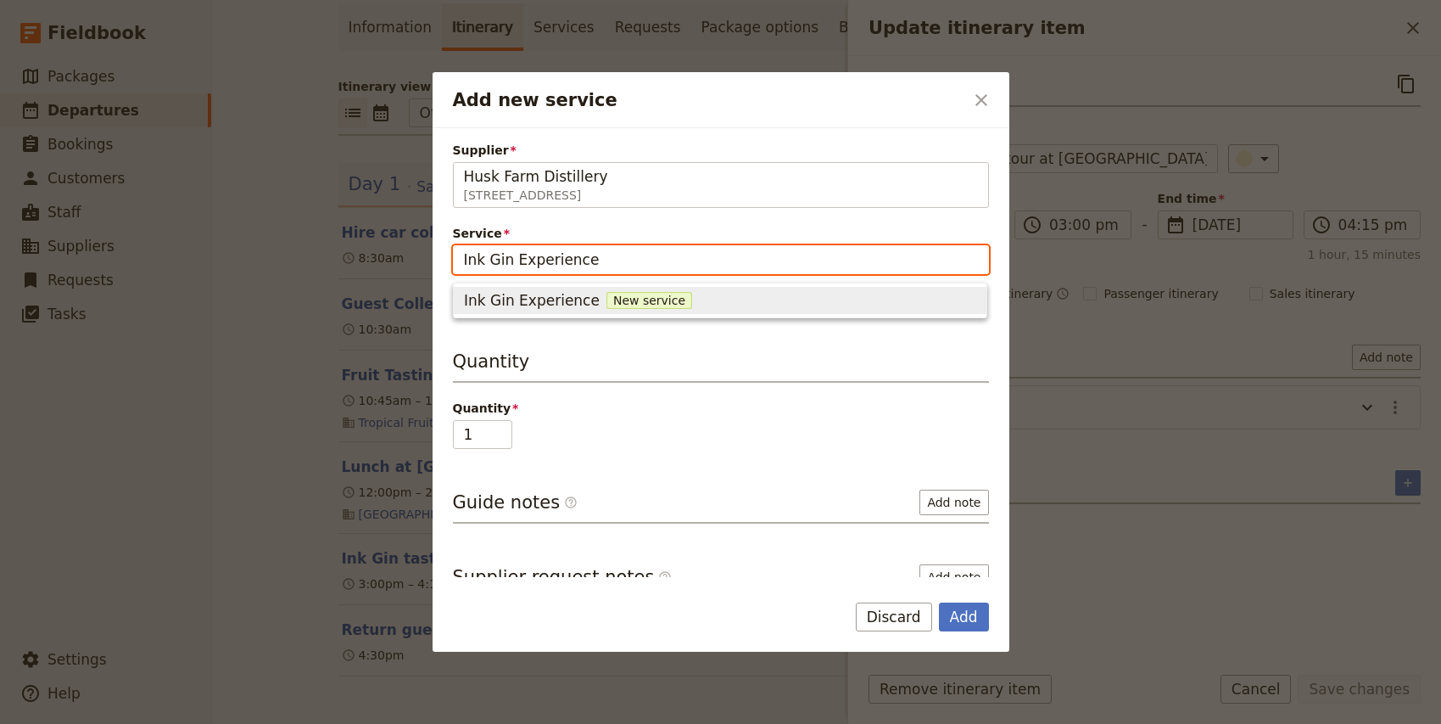
click at [502, 310] on button "Ink Gin Experience New service" at bounding box center [720, 300] width 533 height 27
type input "Ink Gin Experience"
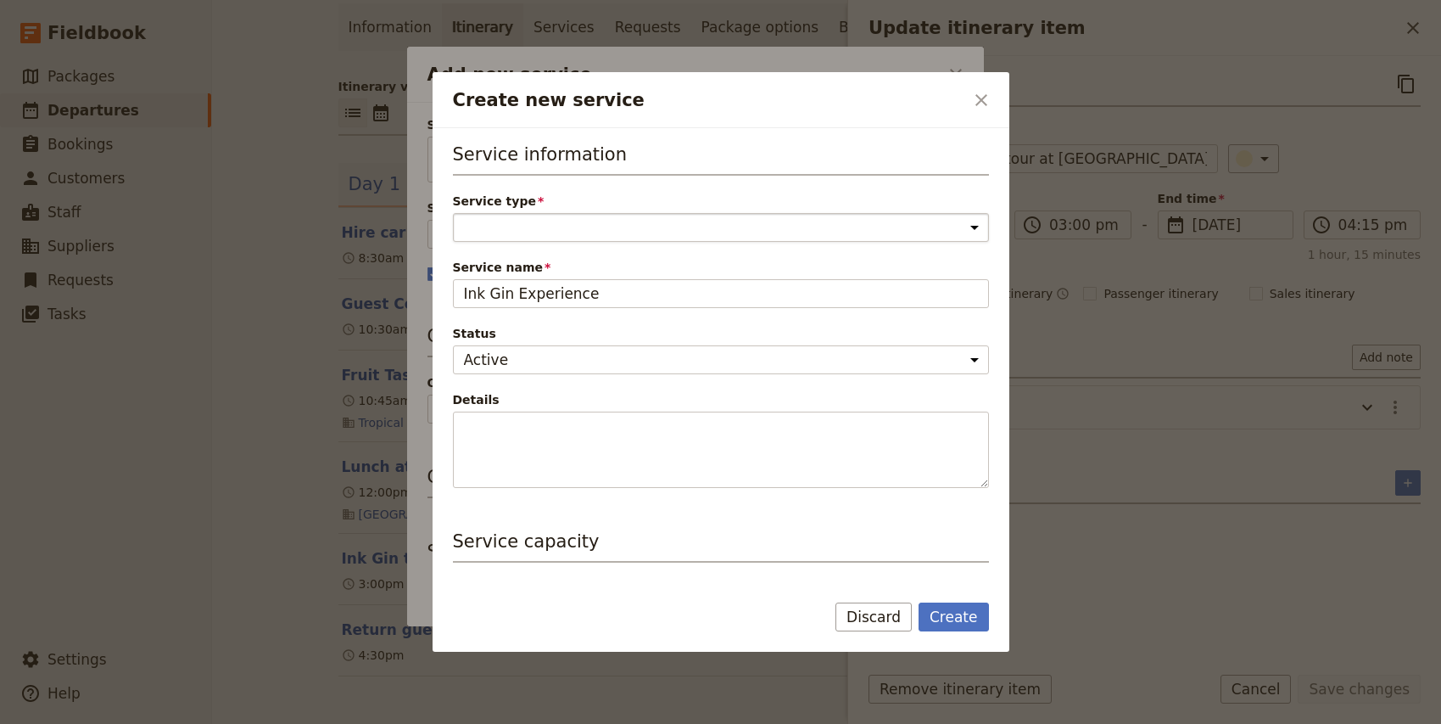
click at [528, 226] on select "Accommodation Activity Transport Flight Food and beverage Other" at bounding box center [721, 227] width 536 height 29
select select "ActivityService"
click at [453, 213] on select "Accommodation Activity Transport Flight Food and beverage Other" at bounding box center [721, 227] width 536 height 29
click at [958, 616] on button "Create" at bounding box center [954, 616] width 70 height 29
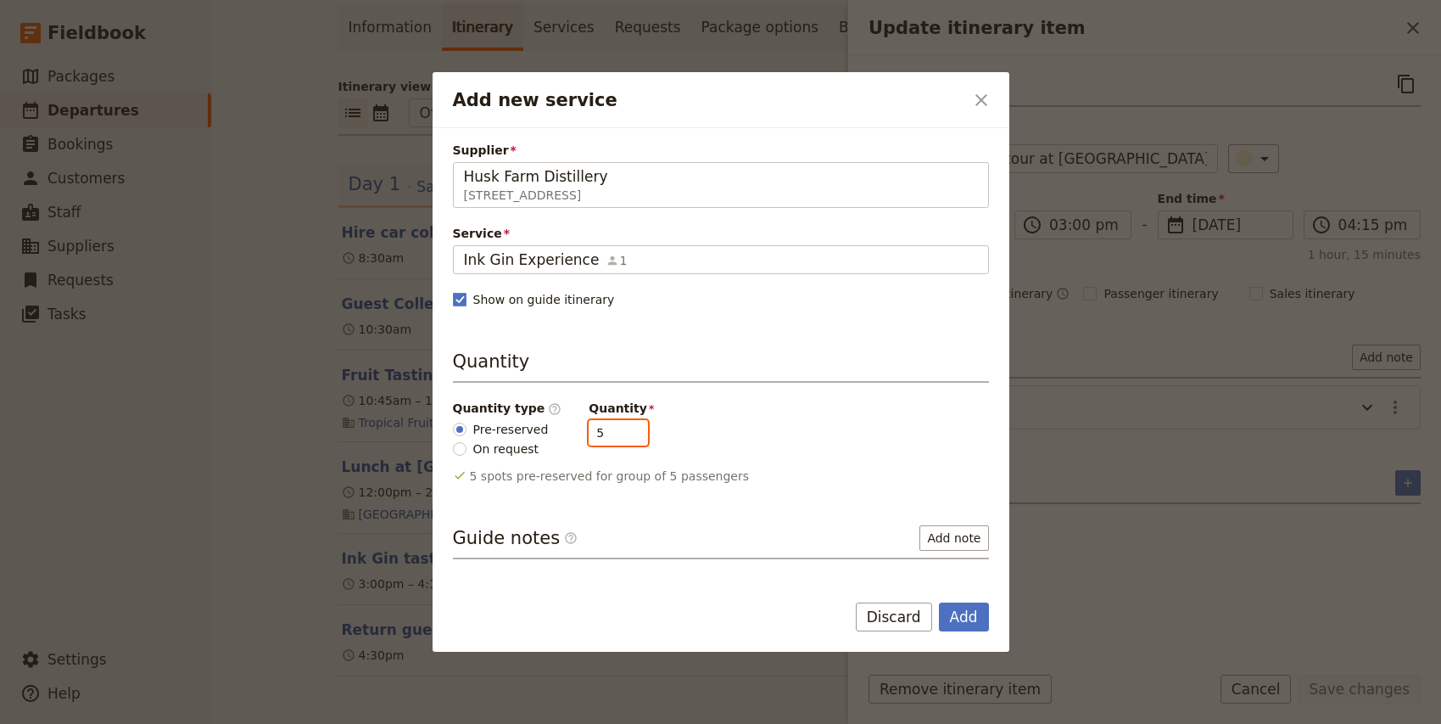
type input "4"
click at [629, 440] on input "4" at bounding box center [618, 432] width 59 height 25
click at [961, 610] on button "Add" at bounding box center [964, 616] width 50 height 29
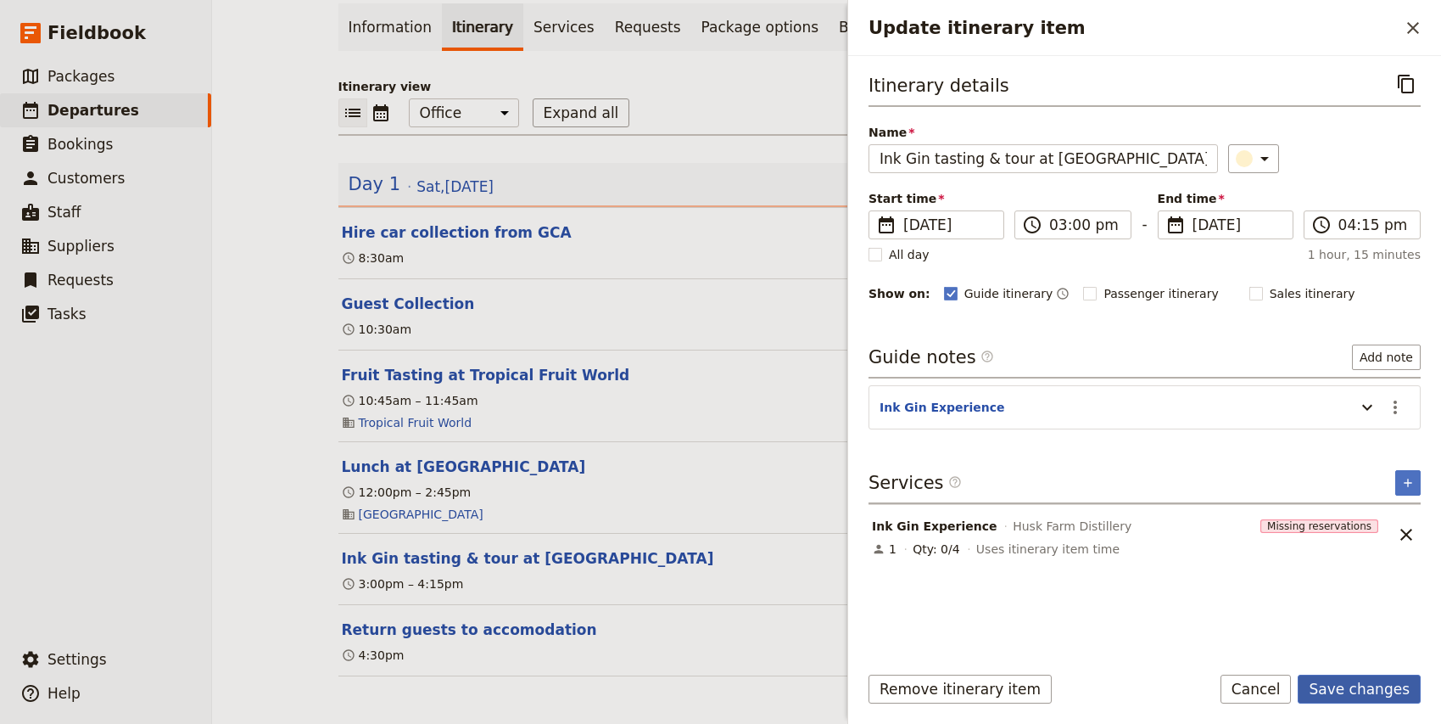
click at [1335, 690] on button "Save changes" at bounding box center [1359, 688] width 123 height 29
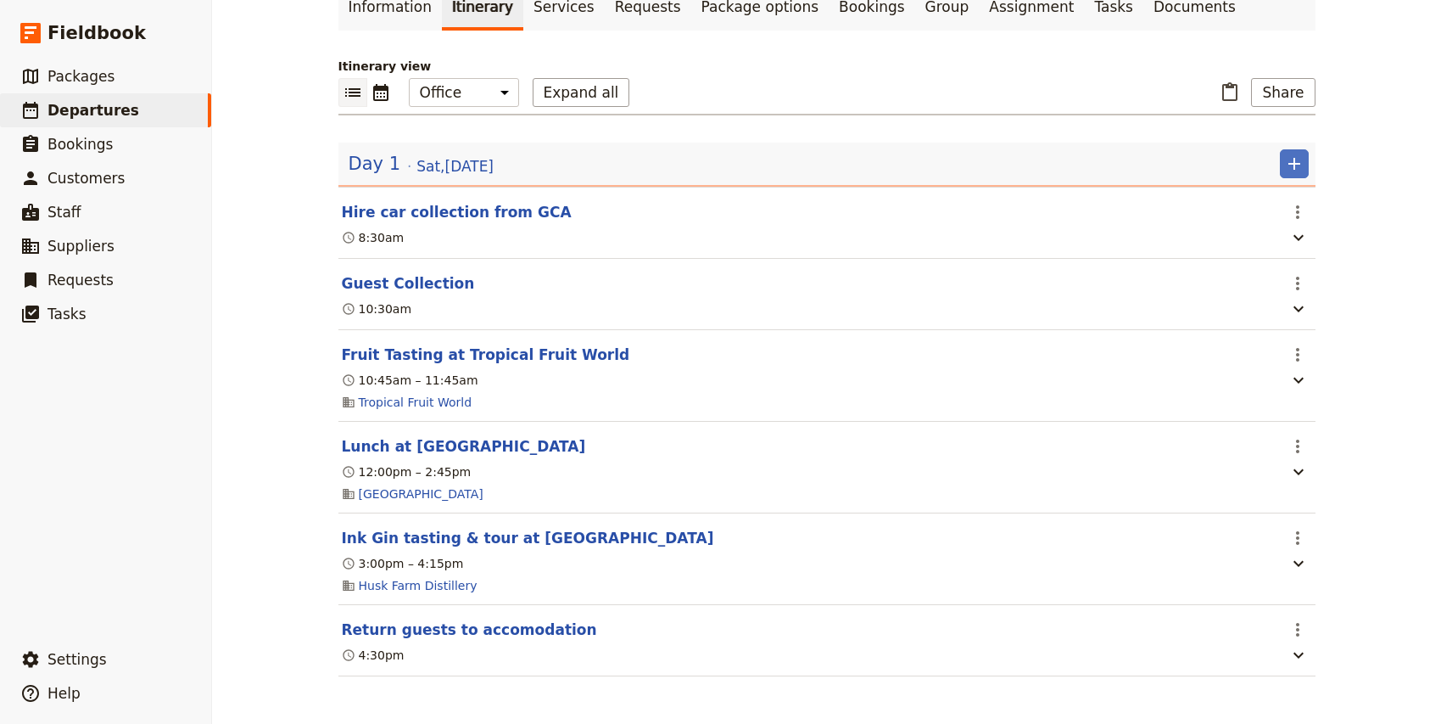
scroll to position [0, 0]
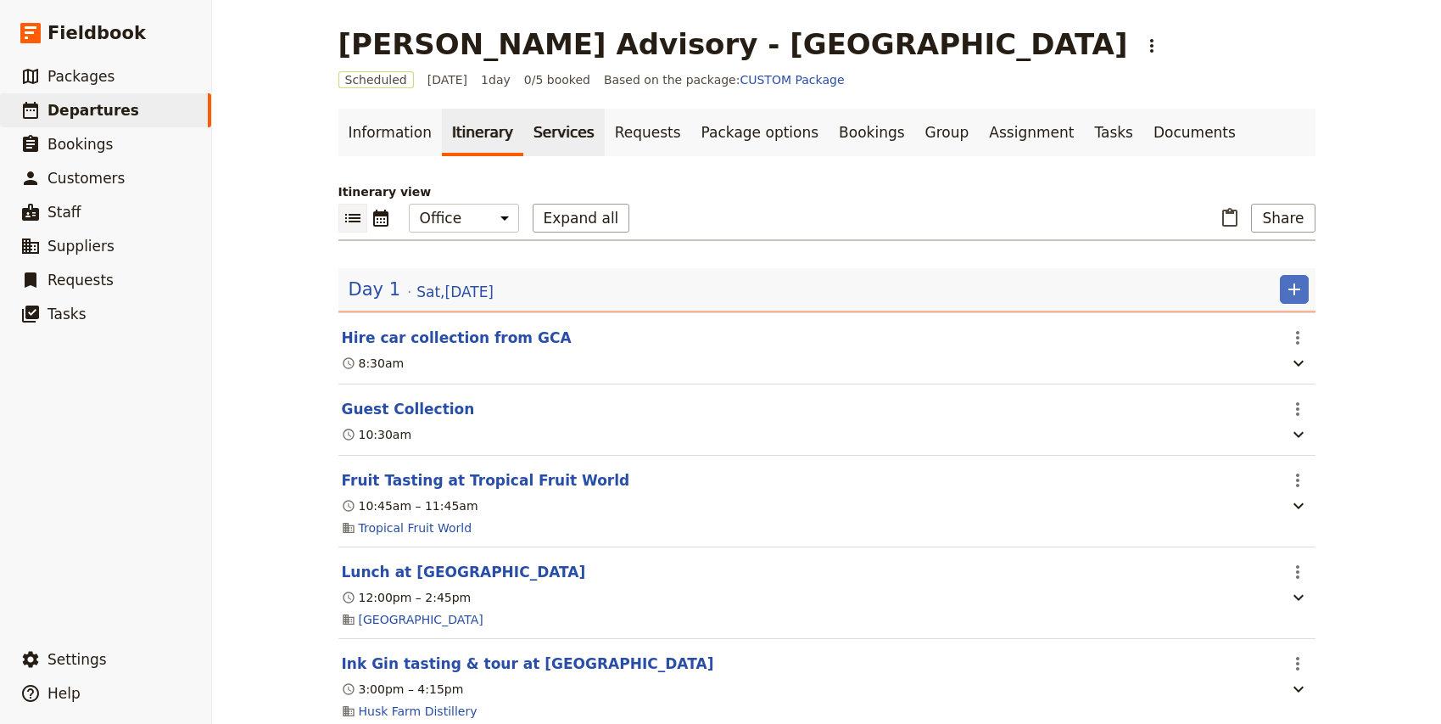
click at [550, 138] on link "Services" at bounding box center [563, 132] width 81 height 47
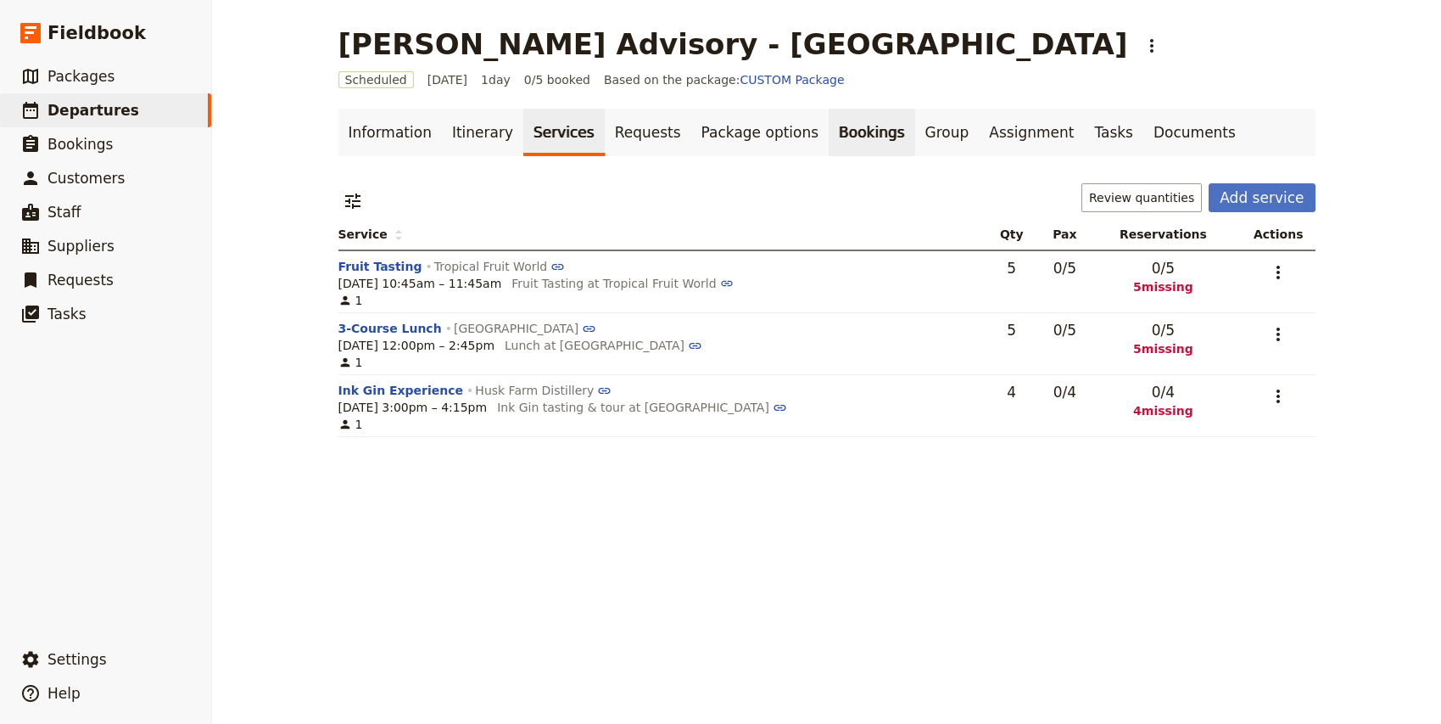
click at [829, 132] on link "Bookings" at bounding box center [872, 132] width 86 height 47
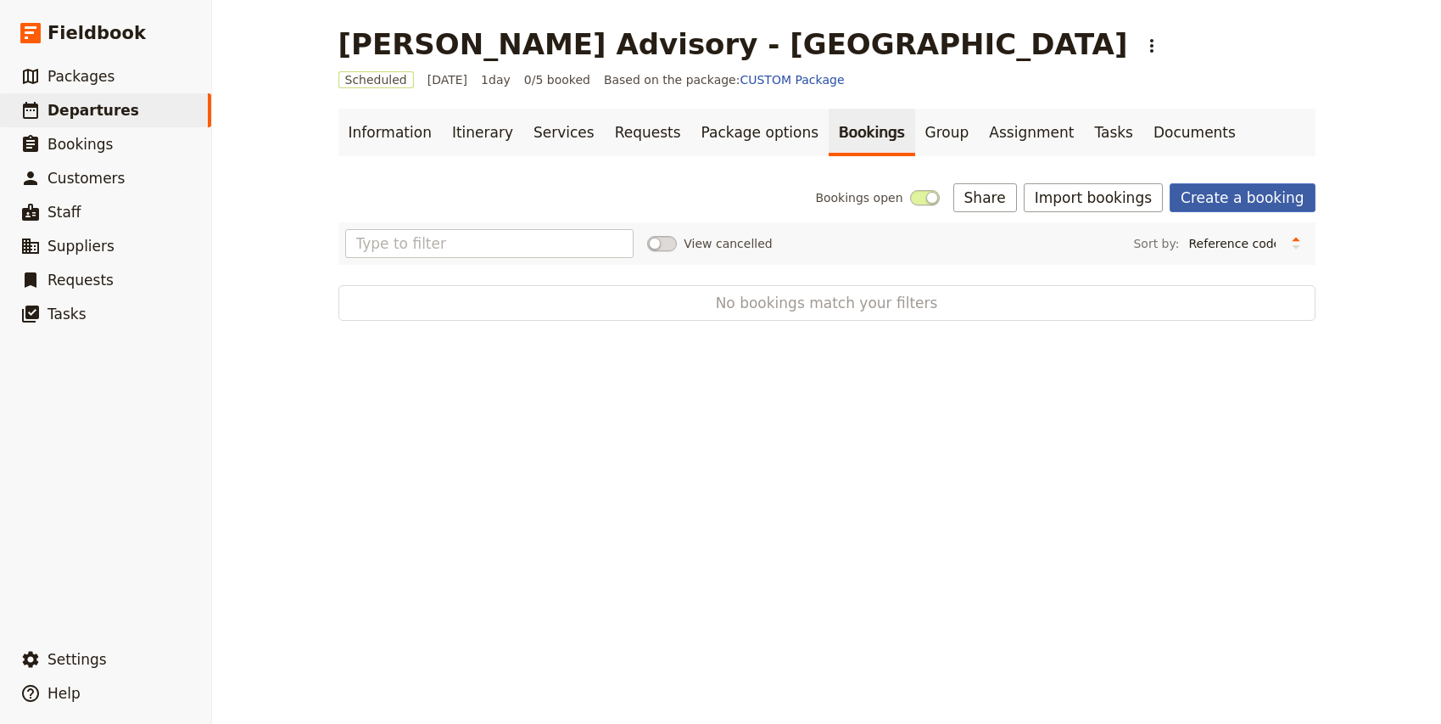
click at [1256, 198] on link "Create a booking" at bounding box center [1242, 197] width 145 height 29
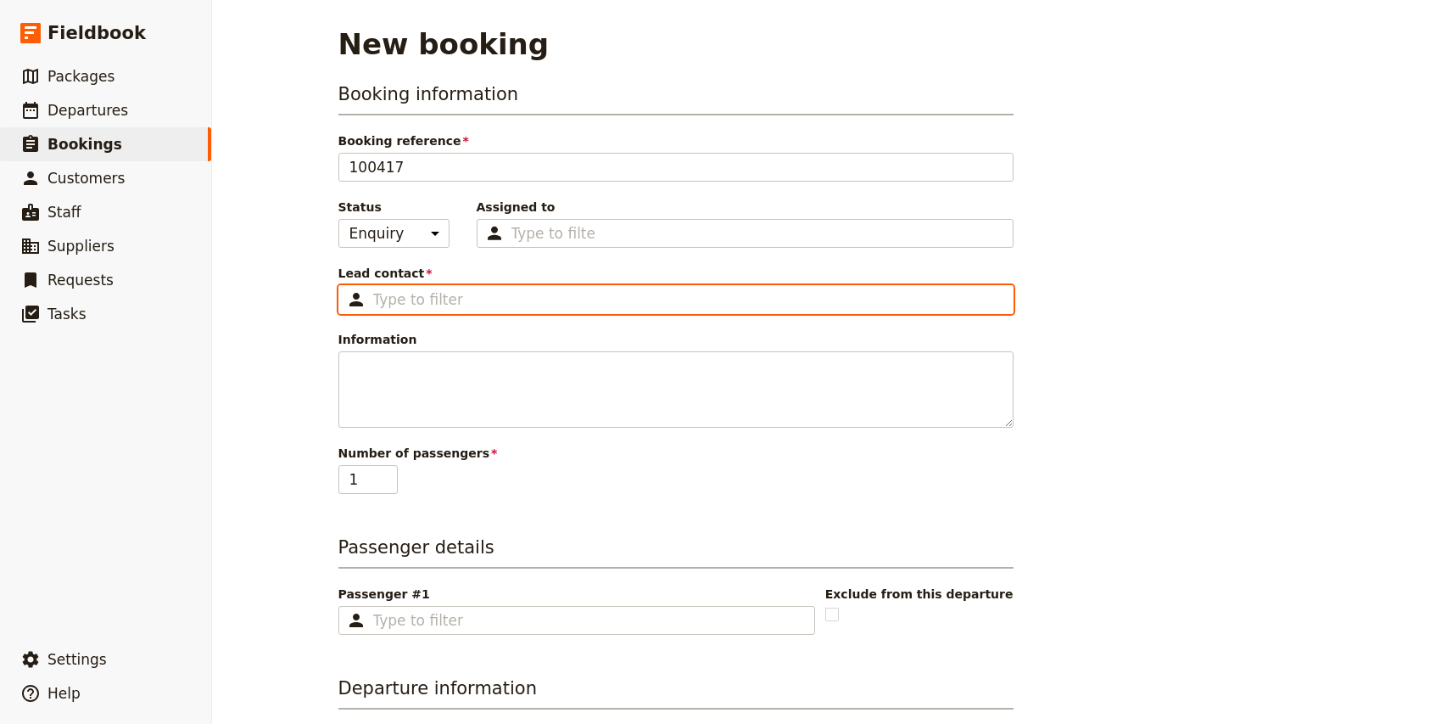
click at [425, 303] on input "Lead contact ​" at bounding box center [687, 299] width 629 height 20
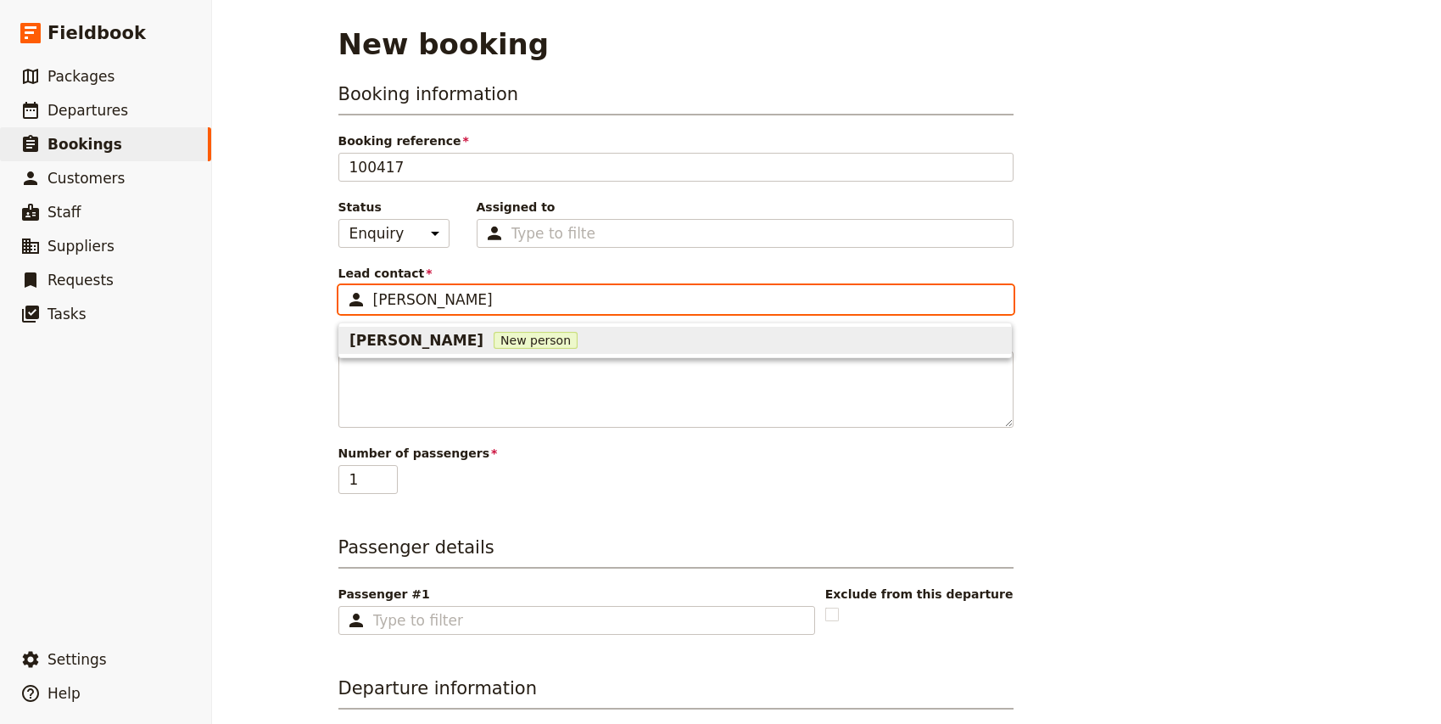
click at [494, 342] on span "New person" at bounding box center [536, 340] width 84 height 17
type input "[PERSON_NAME]"
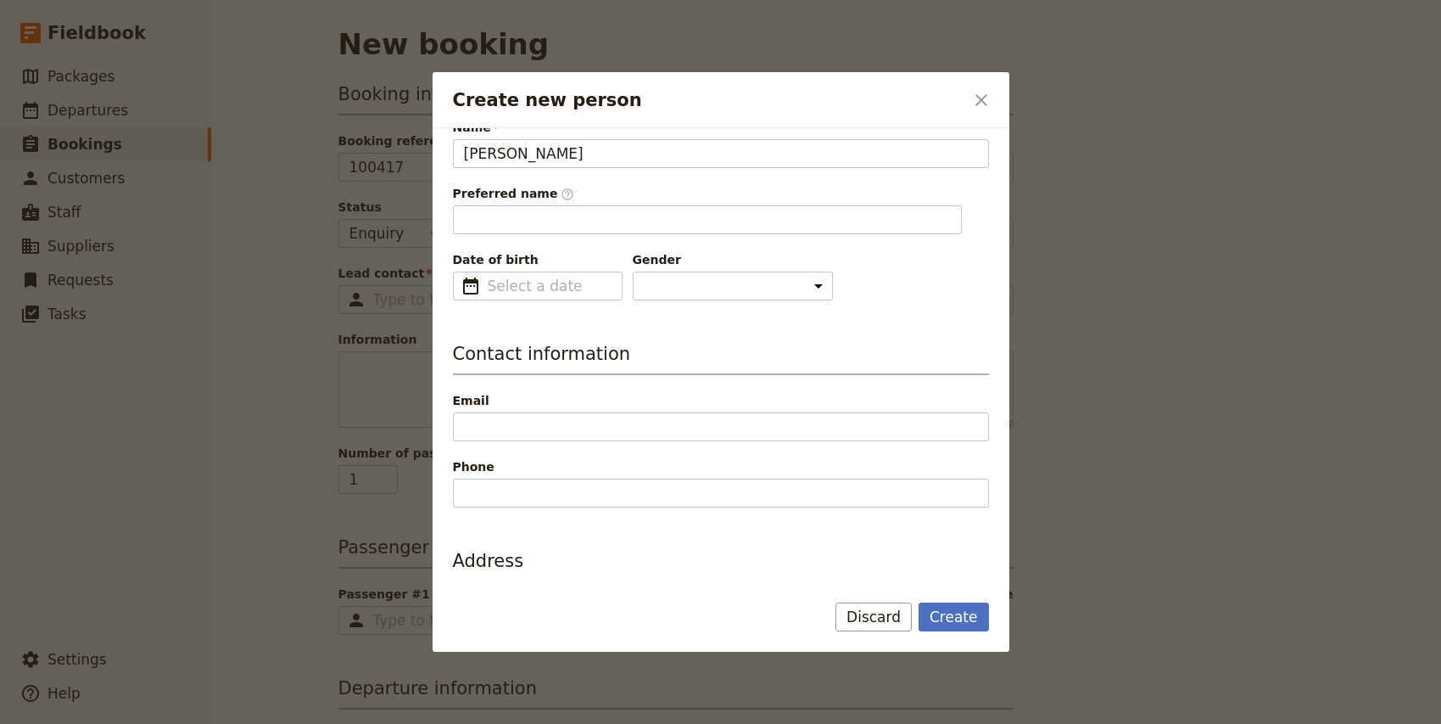
scroll to position [106, 0]
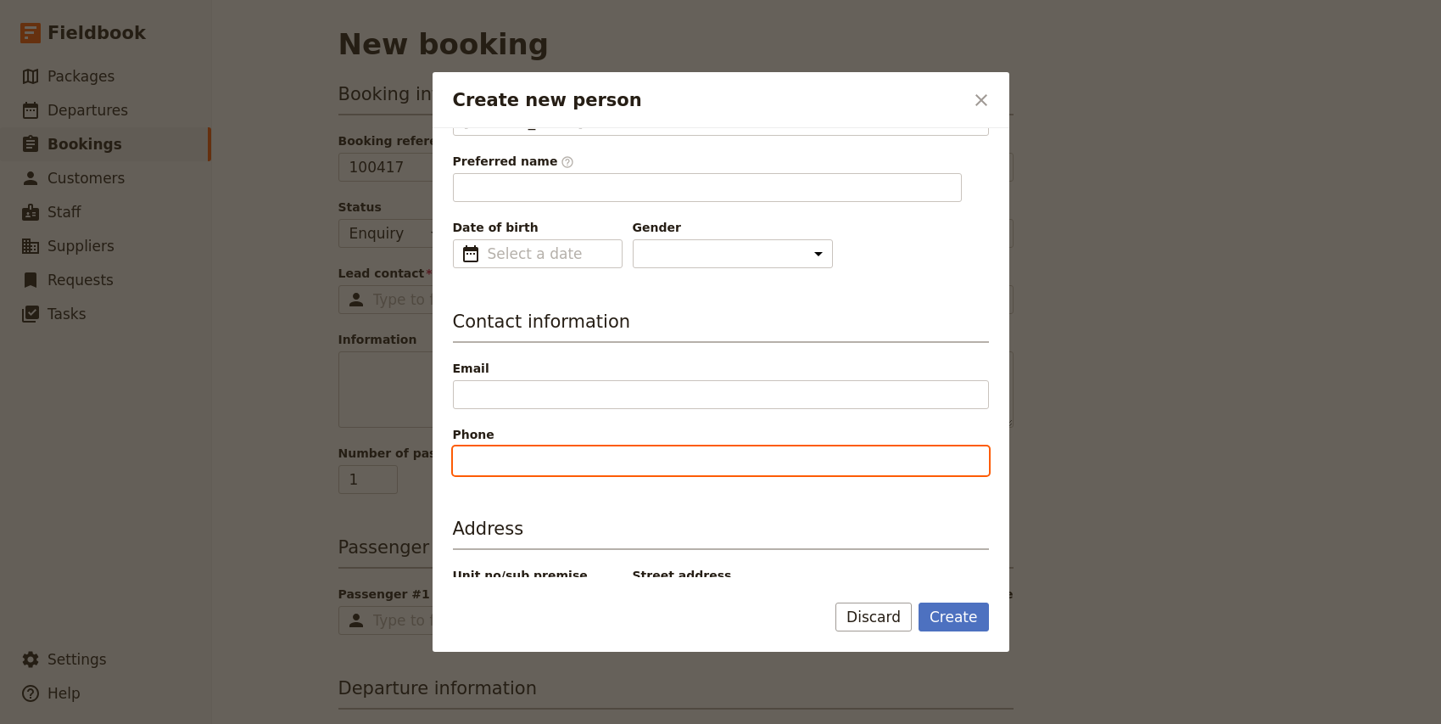
type input "[PERSON_NAME]"
click at [515, 467] on input "Phone" at bounding box center [721, 460] width 536 height 29
type input "0402 811 088"
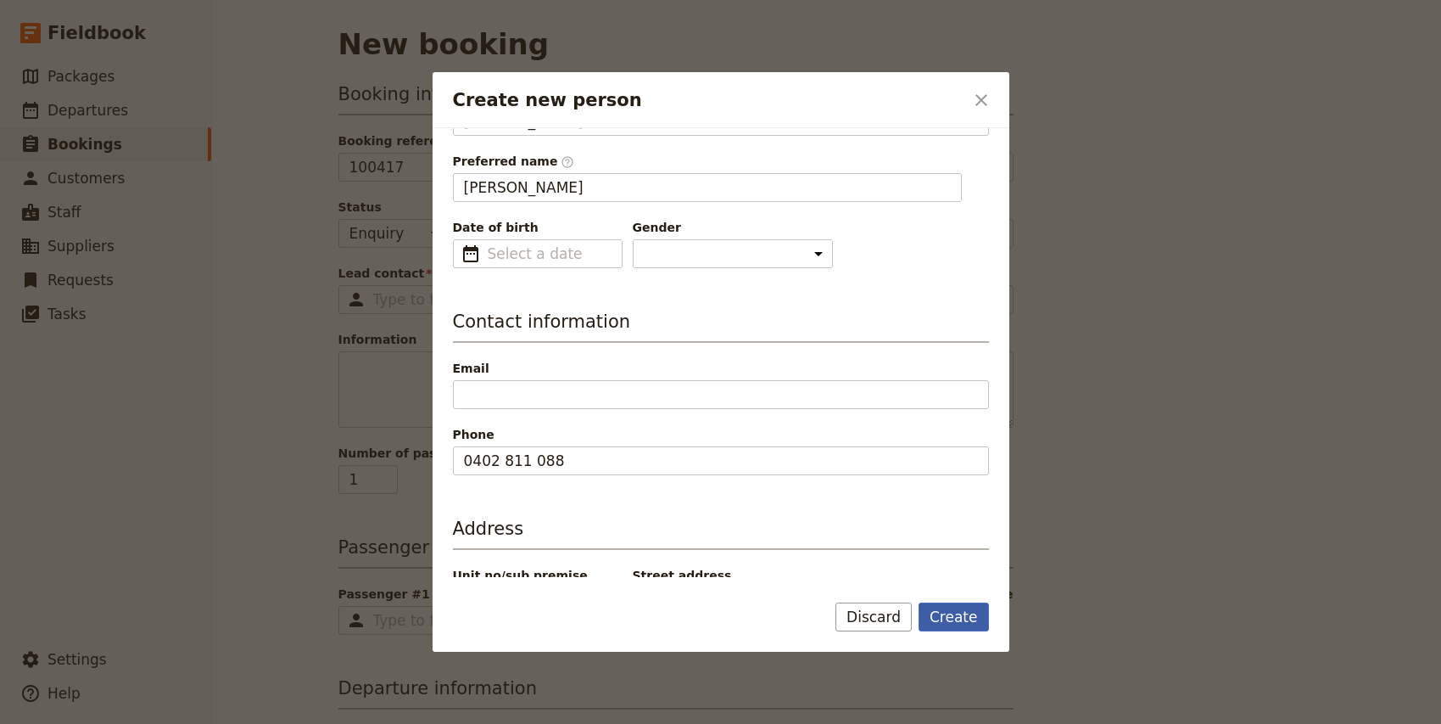
click at [954, 613] on button "Create" at bounding box center [954, 616] width 70 height 29
type input "[PERSON_NAME]"
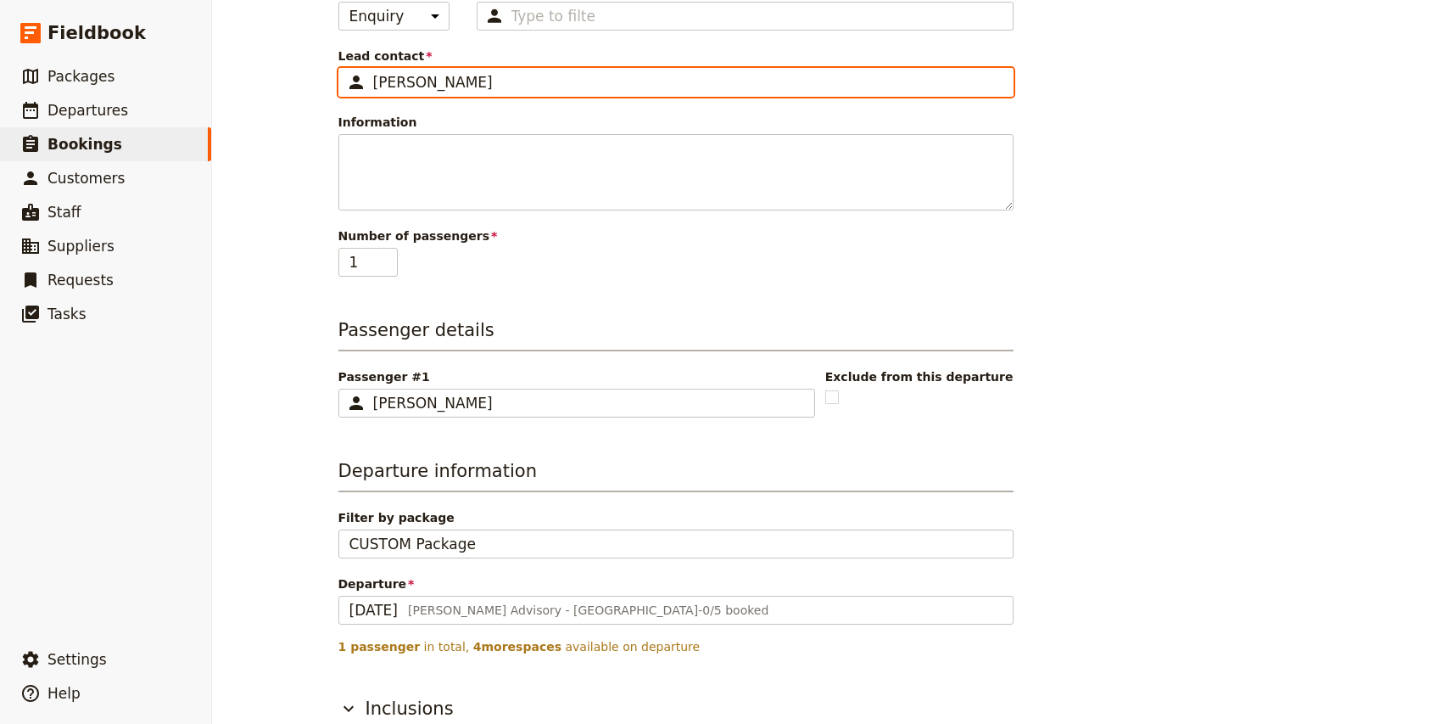
scroll to position [306, 0]
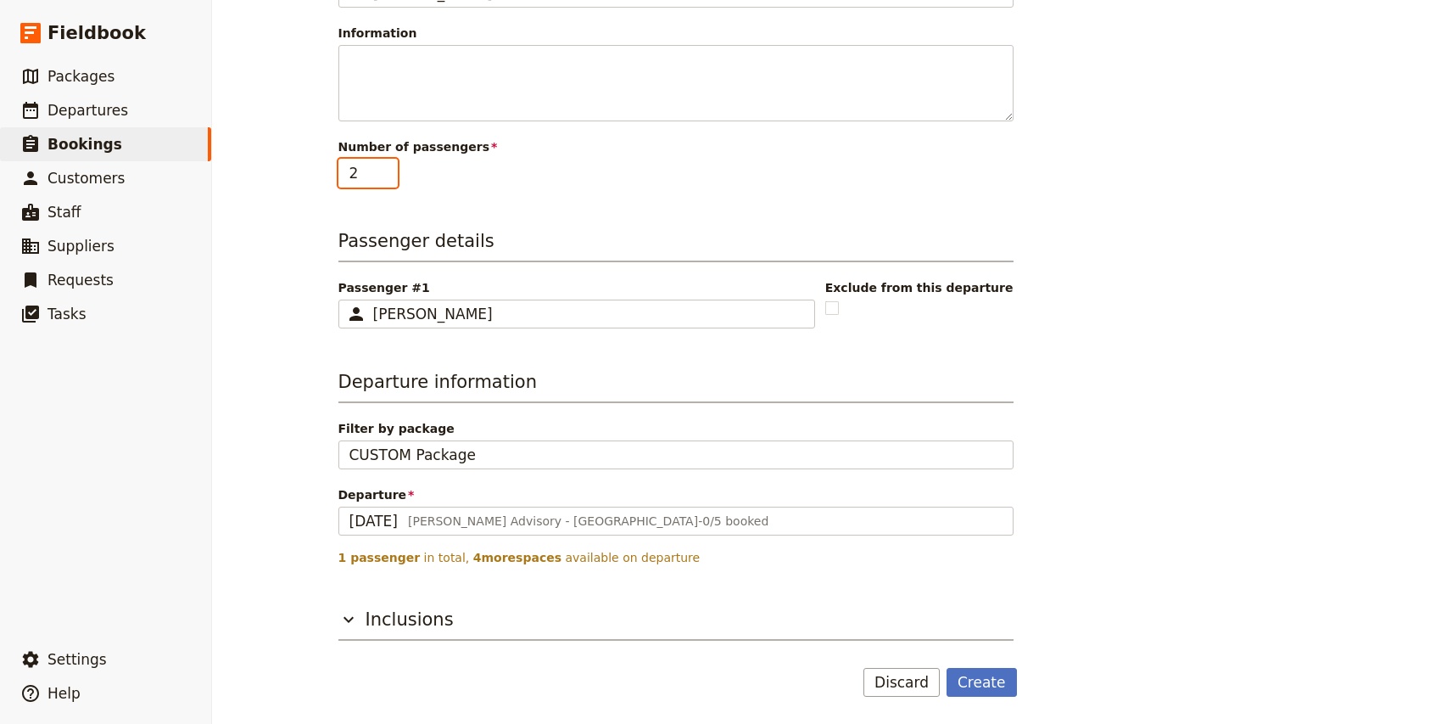
click at [387, 166] on input "2" at bounding box center [367, 173] width 59 height 29
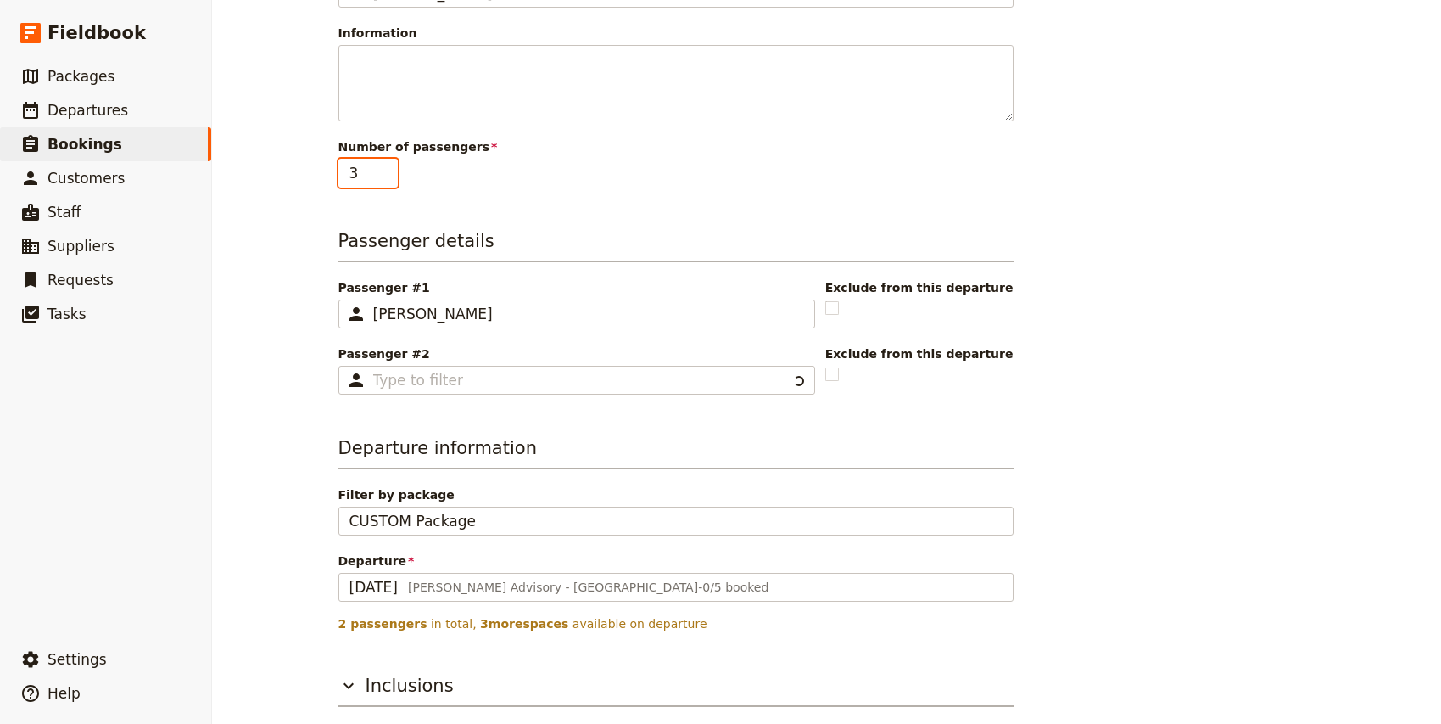
click at [387, 166] on input "3" at bounding box center [367, 173] width 59 height 29
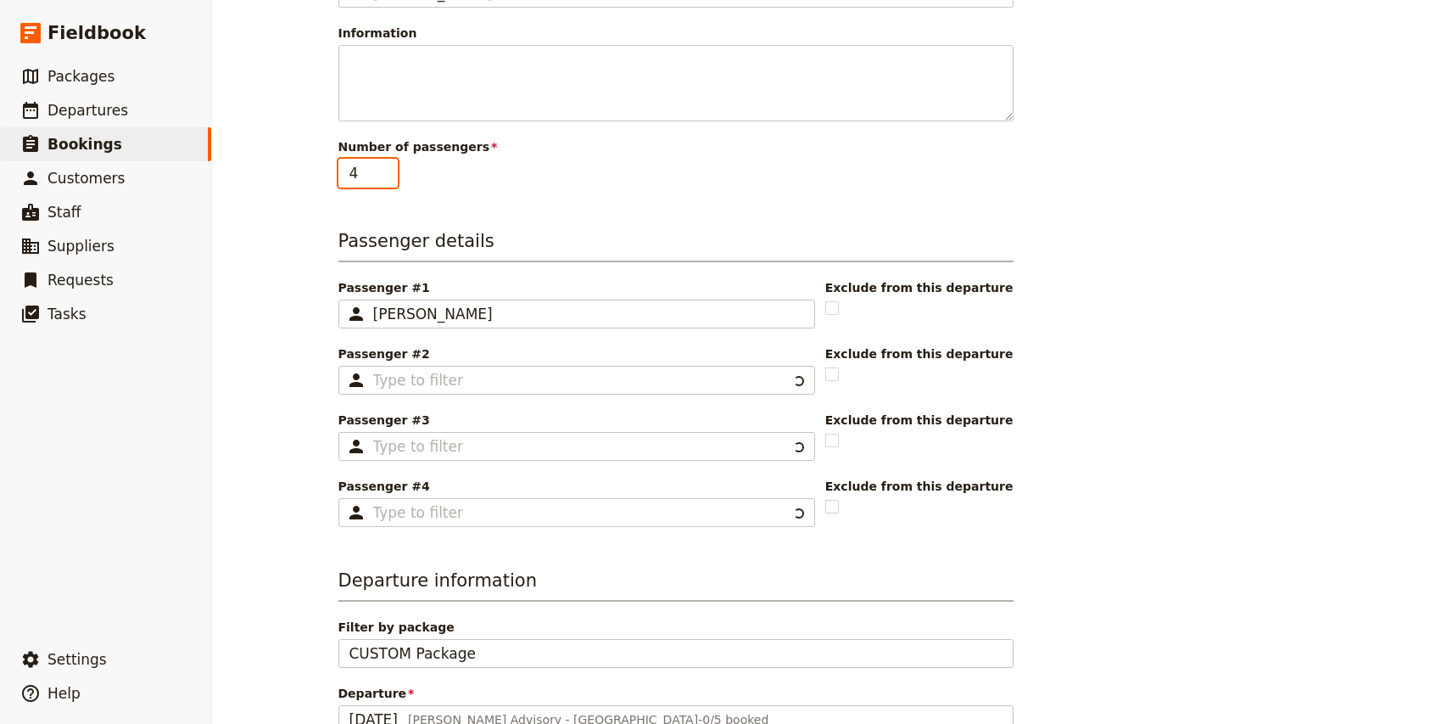
click at [387, 166] on input "4" at bounding box center [367, 173] width 59 height 29
type input "5"
click at [387, 166] on input "5" at bounding box center [367, 173] width 59 height 29
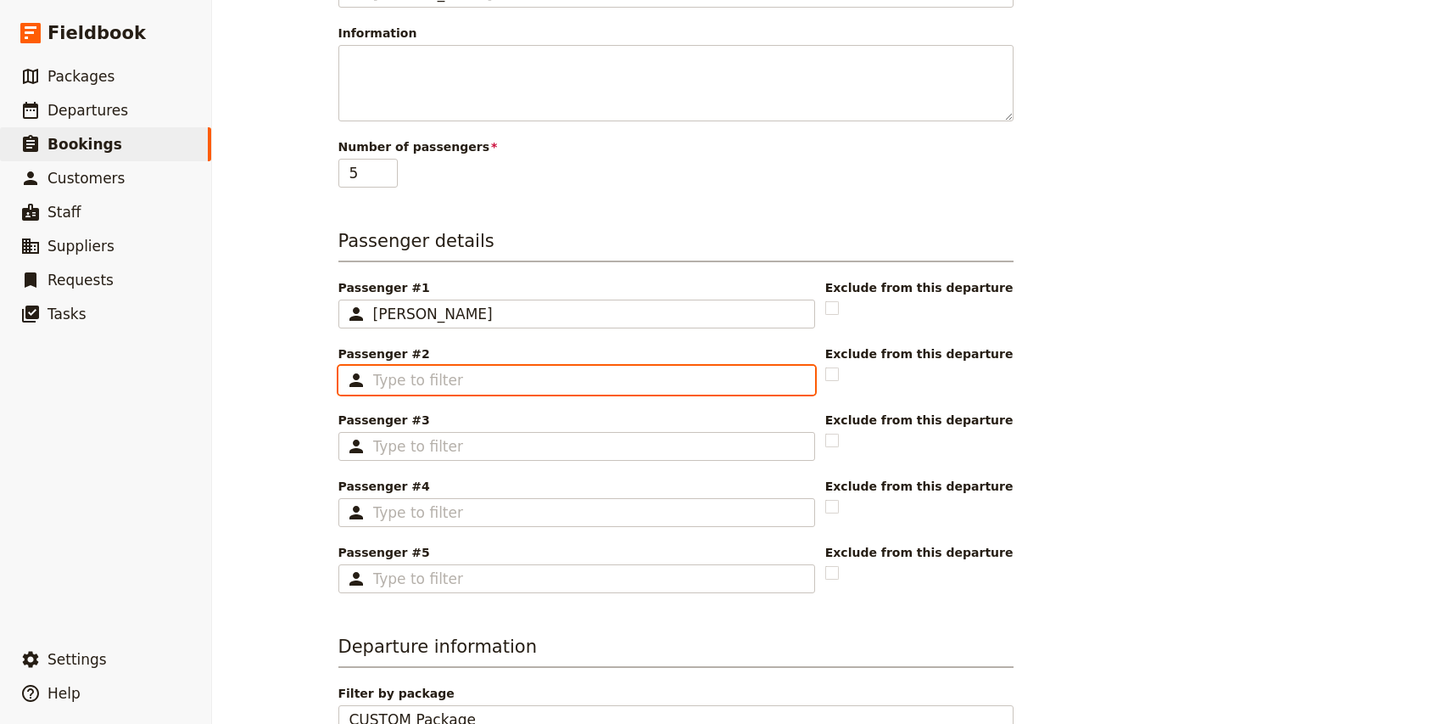
click at [463, 378] on input "Passenger #2 ​" at bounding box center [588, 380] width 431 height 20
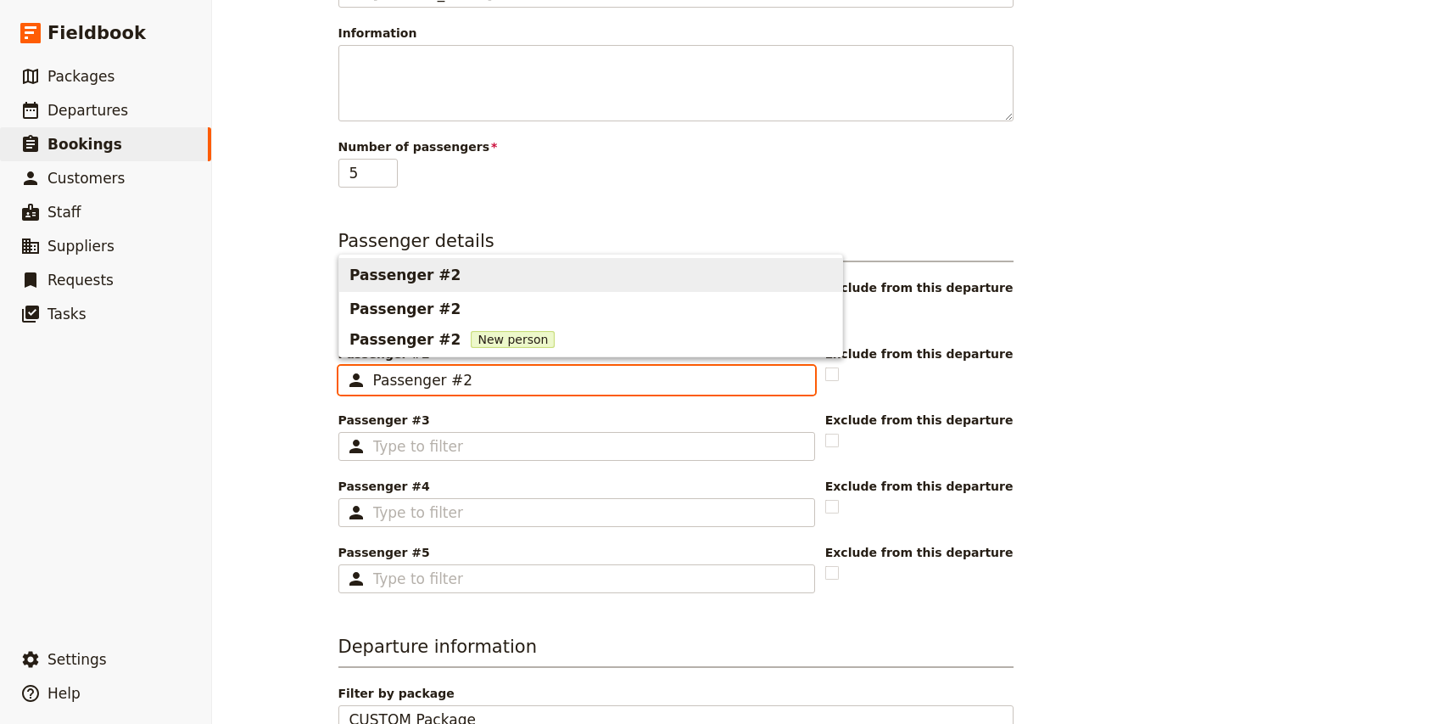
click at [432, 277] on span "Passenger #2" at bounding box center [404, 275] width 111 height 20
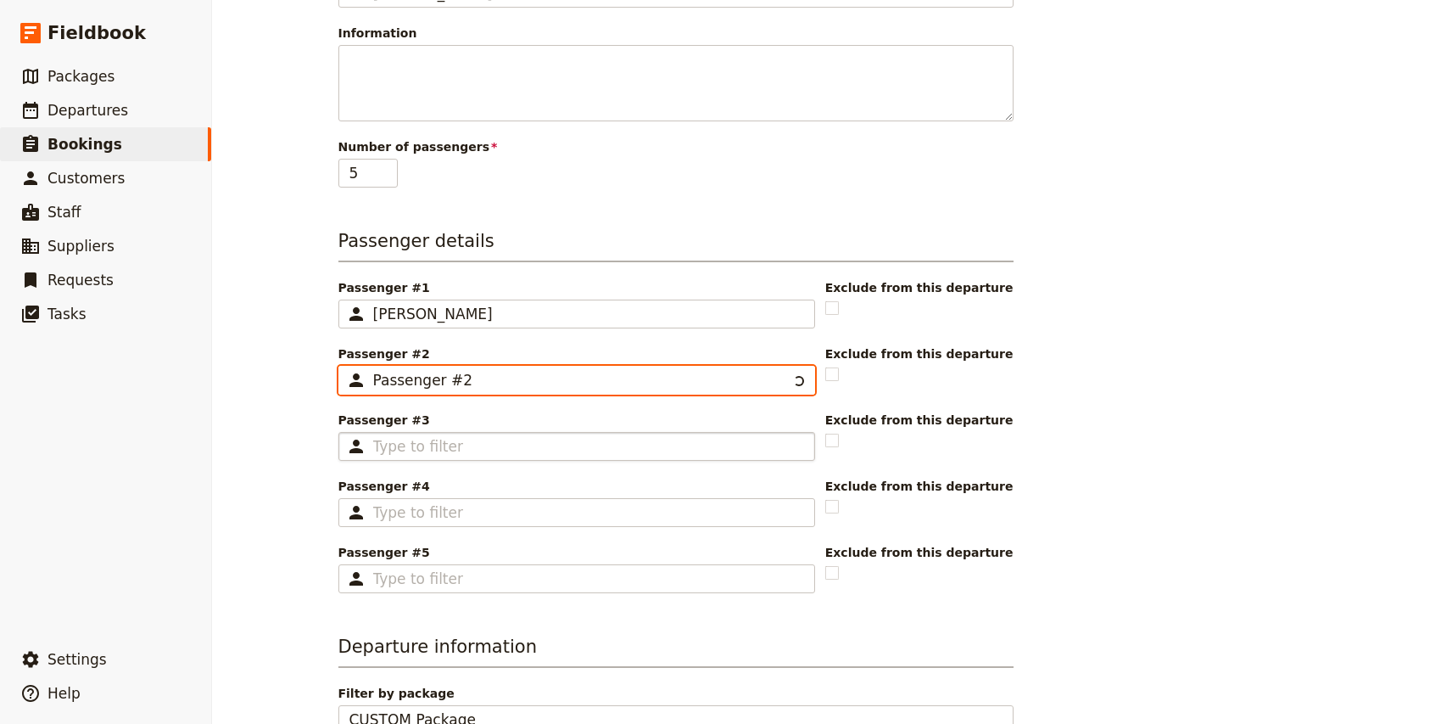
type input "Passenger #2"
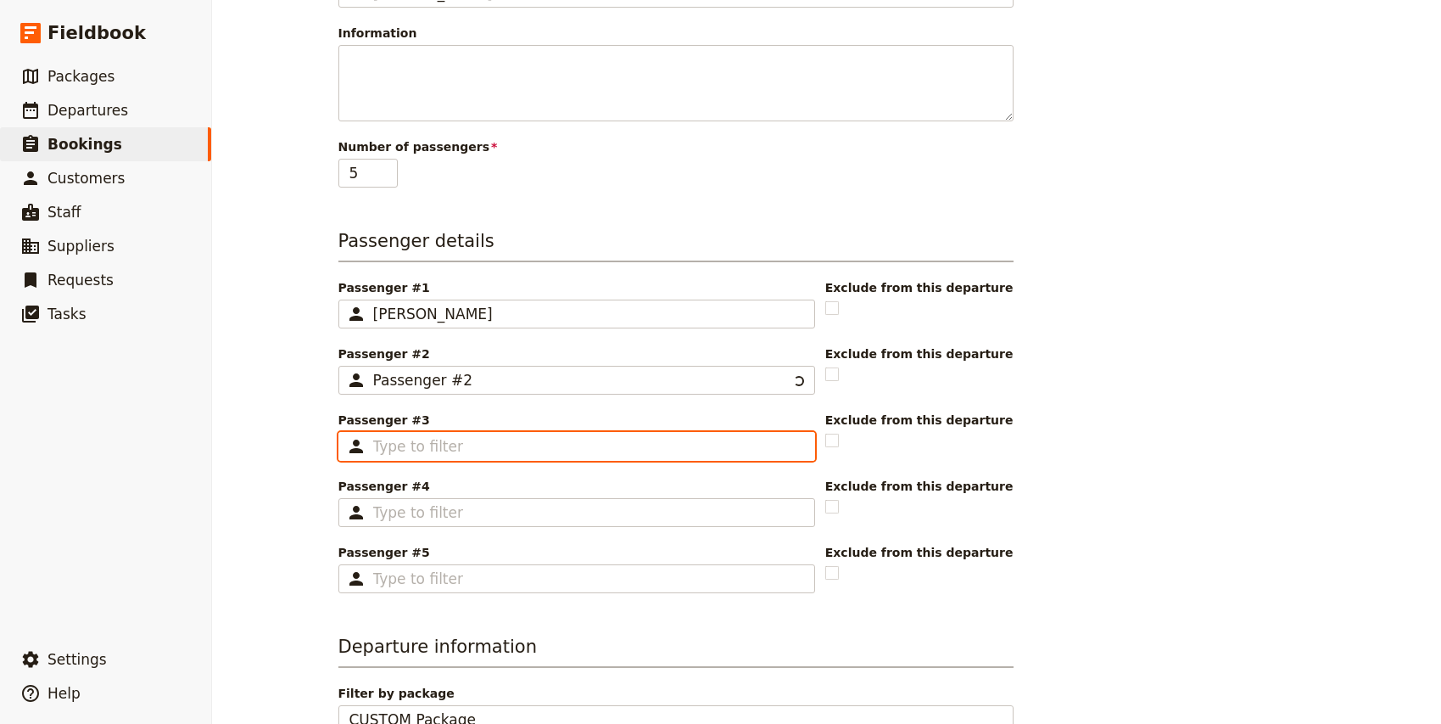
click at [436, 455] on input "Passenger #3 ​" at bounding box center [588, 446] width 431 height 20
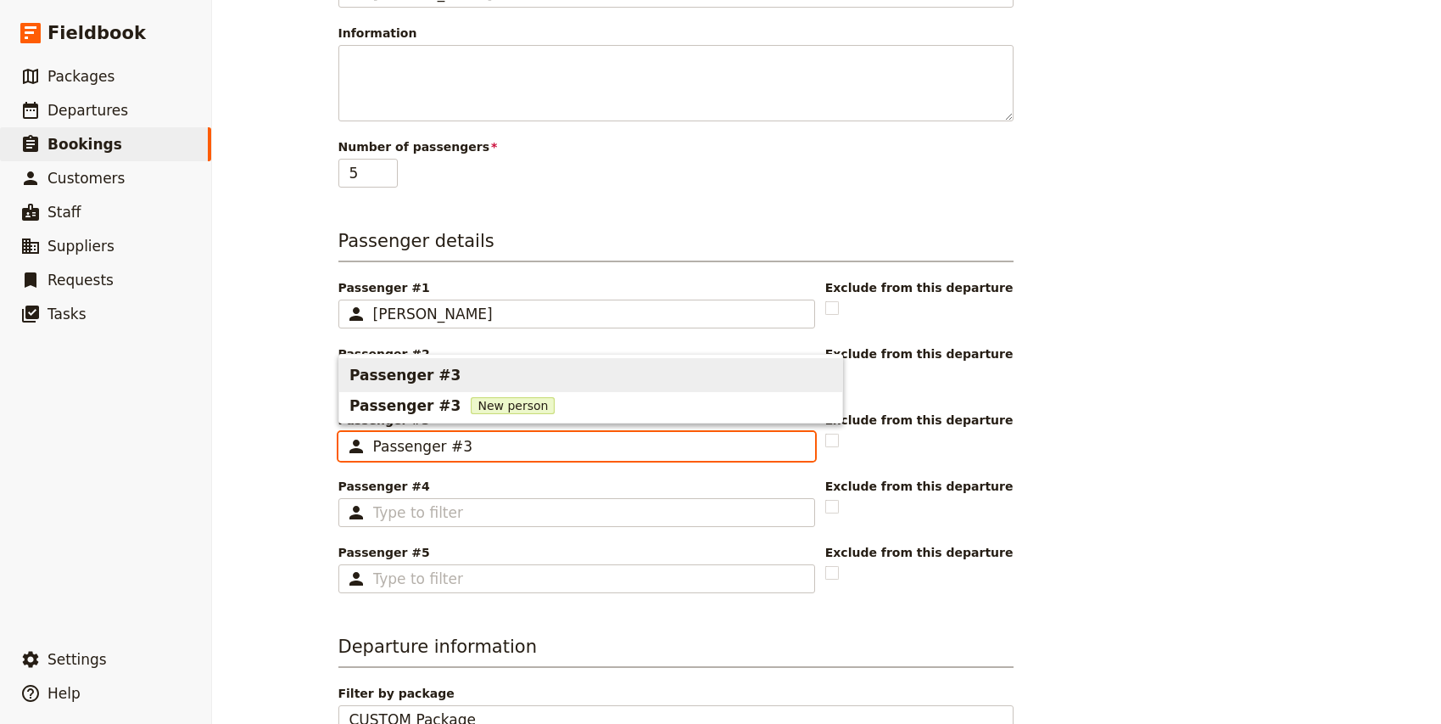
click at [402, 375] on span "Passenger #3" at bounding box center [404, 375] width 111 height 20
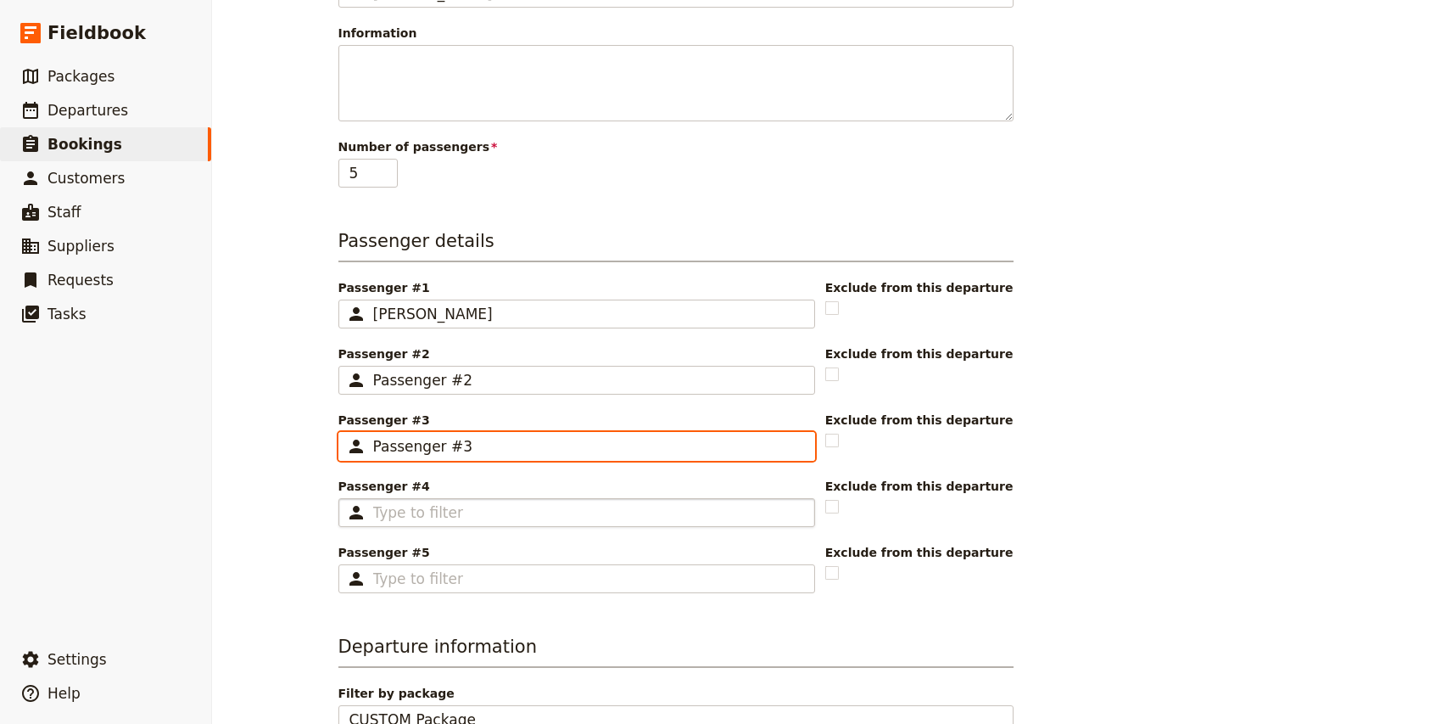
type input "Passenger #3"
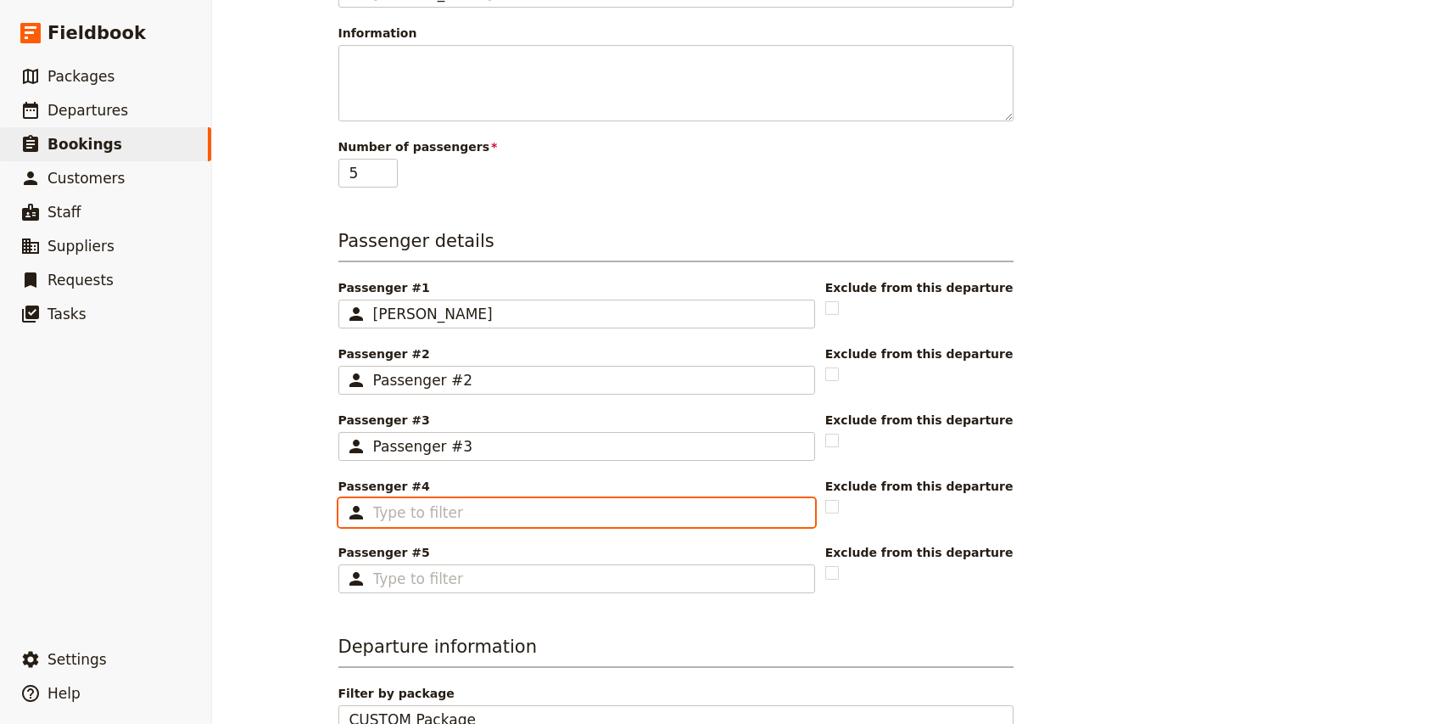
click at [429, 504] on input "Passenger #4 ​" at bounding box center [588, 512] width 431 height 20
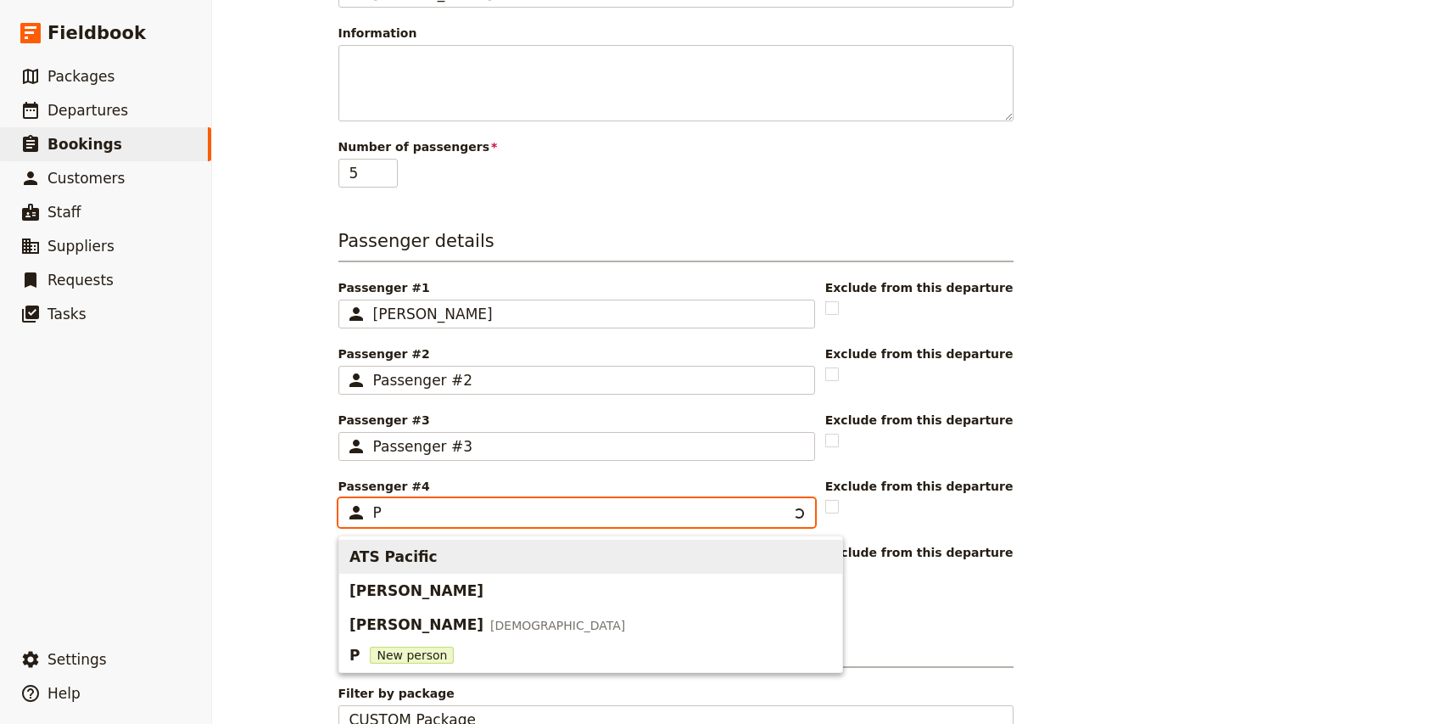
scroll to position [0, 0]
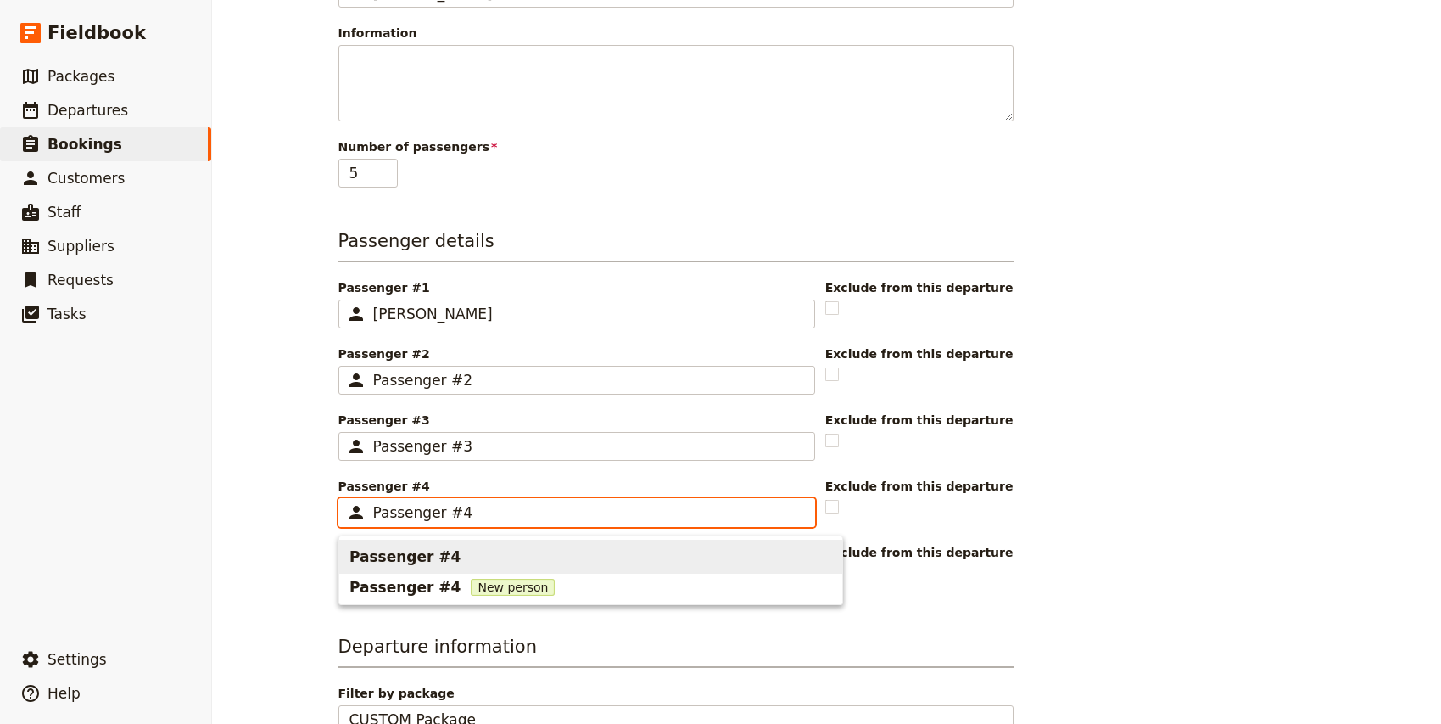
click at [427, 561] on span "Passenger #4" at bounding box center [404, 556] width 111 height 20
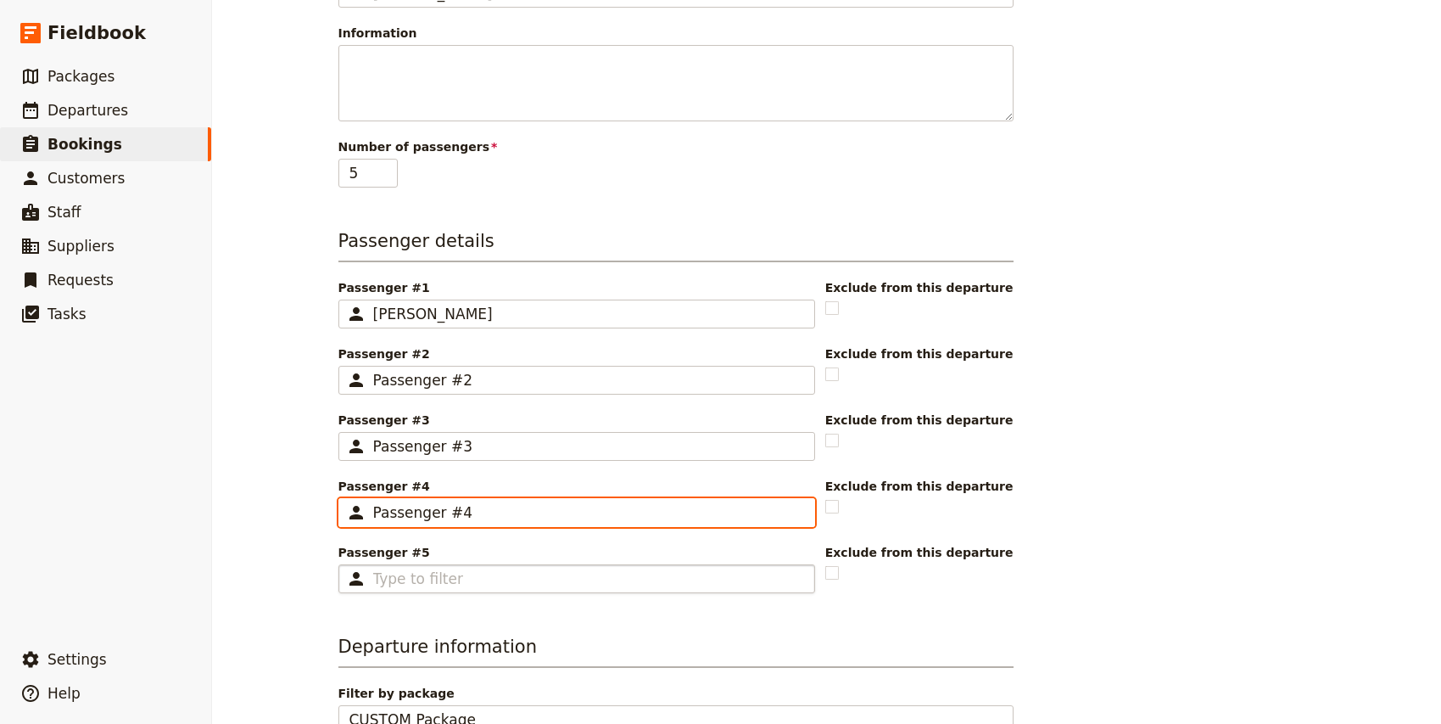
type input "Passenger #4"
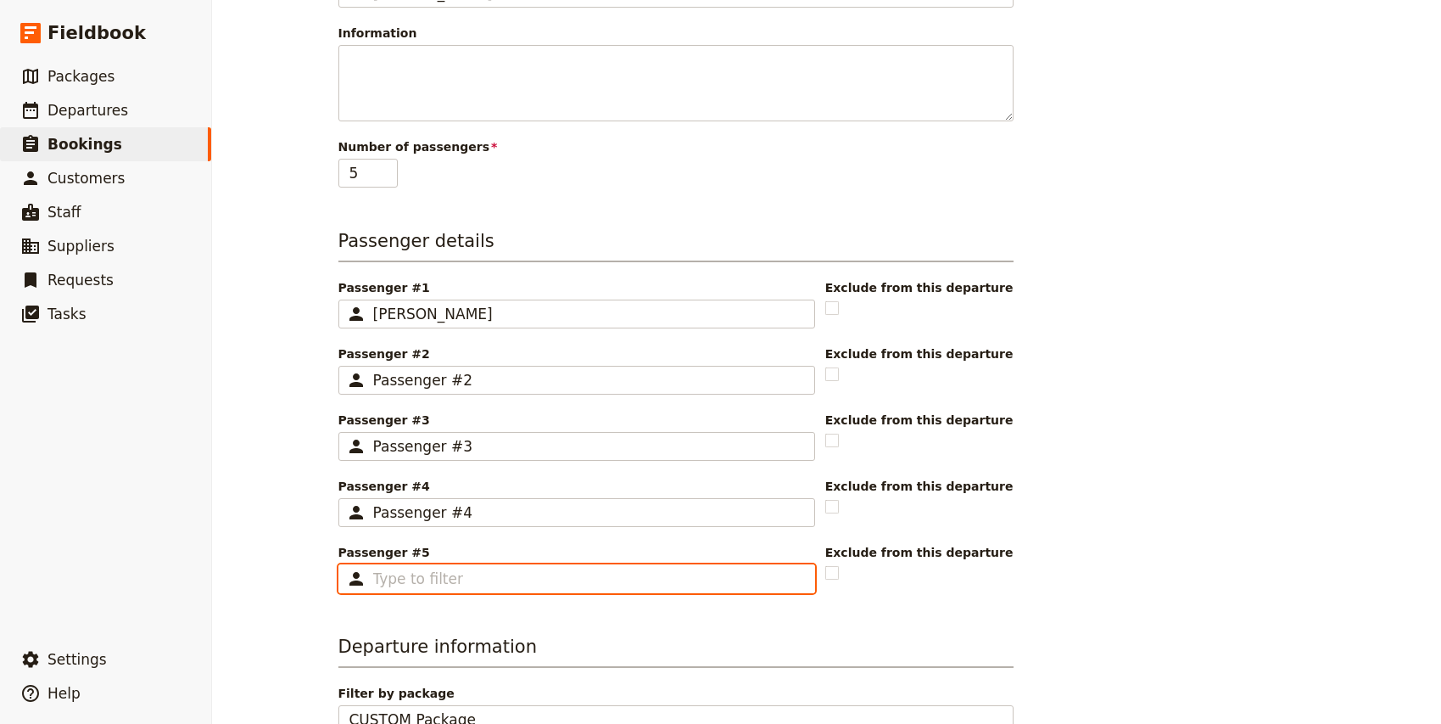
click at [429, 586] on input "Passenger #5 ​" at bounding box center [588, 578] width 431 height 20
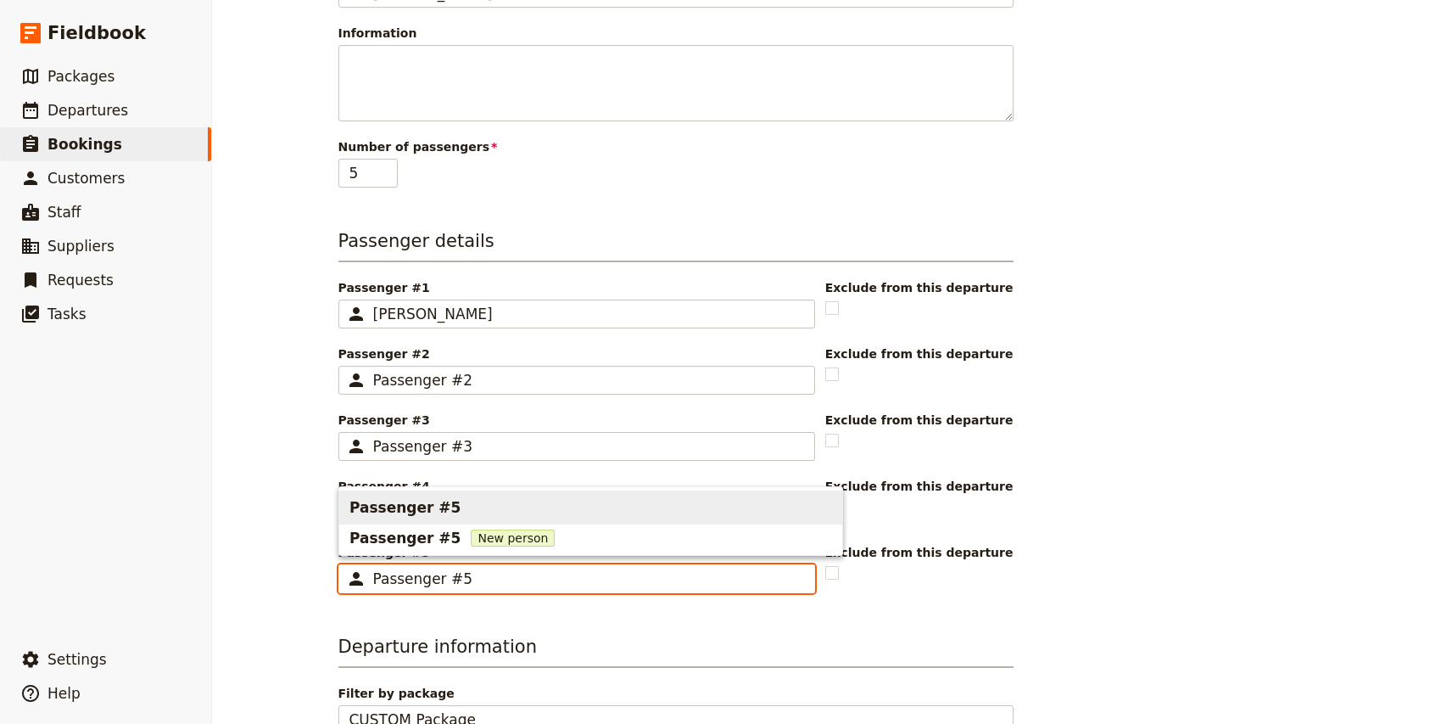
click at [416, 509] on span "Passenger #5" at bounding box center [404, 507] width 111 height 20
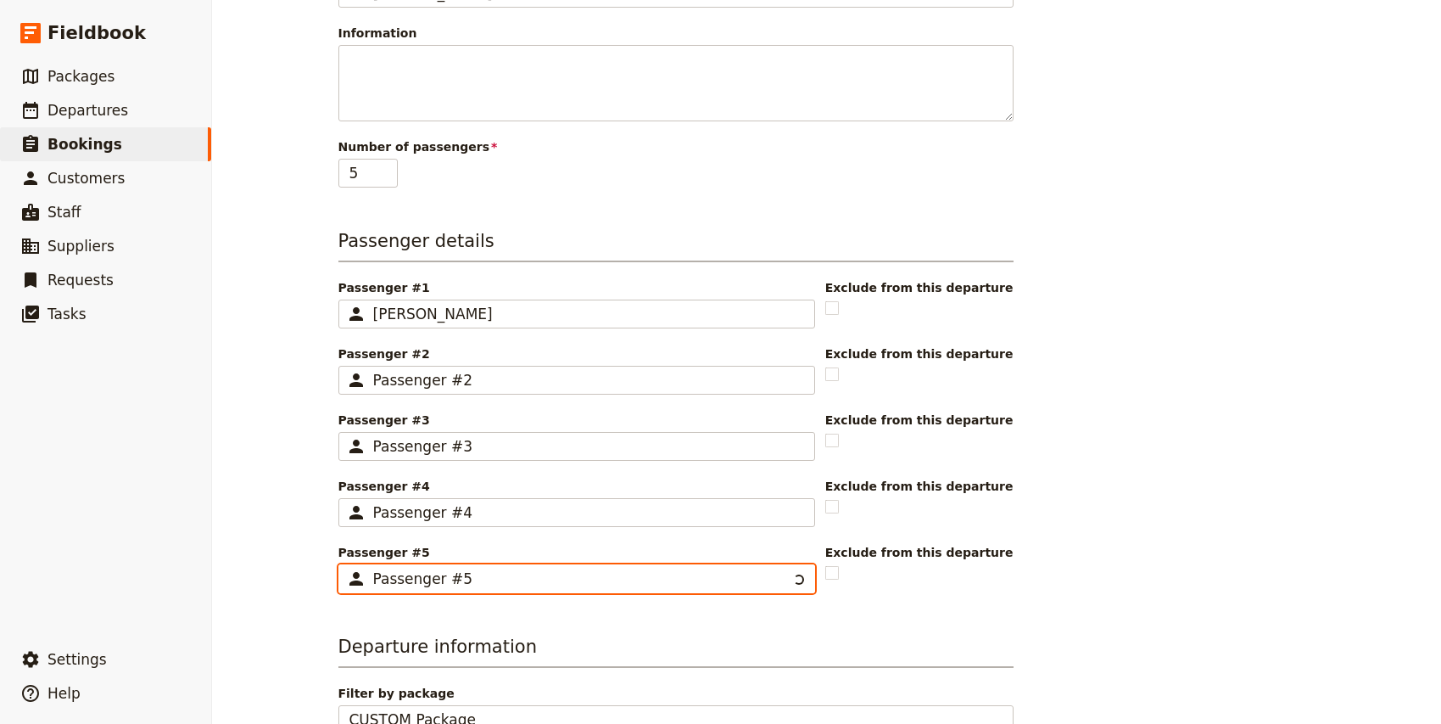
type input "Passenger #5"
click at [304, 527] on div "New booking Booking information Booking reference 100417 Status Enquiry On hold…" at bounding box center [826, 362] width 1229 height 724
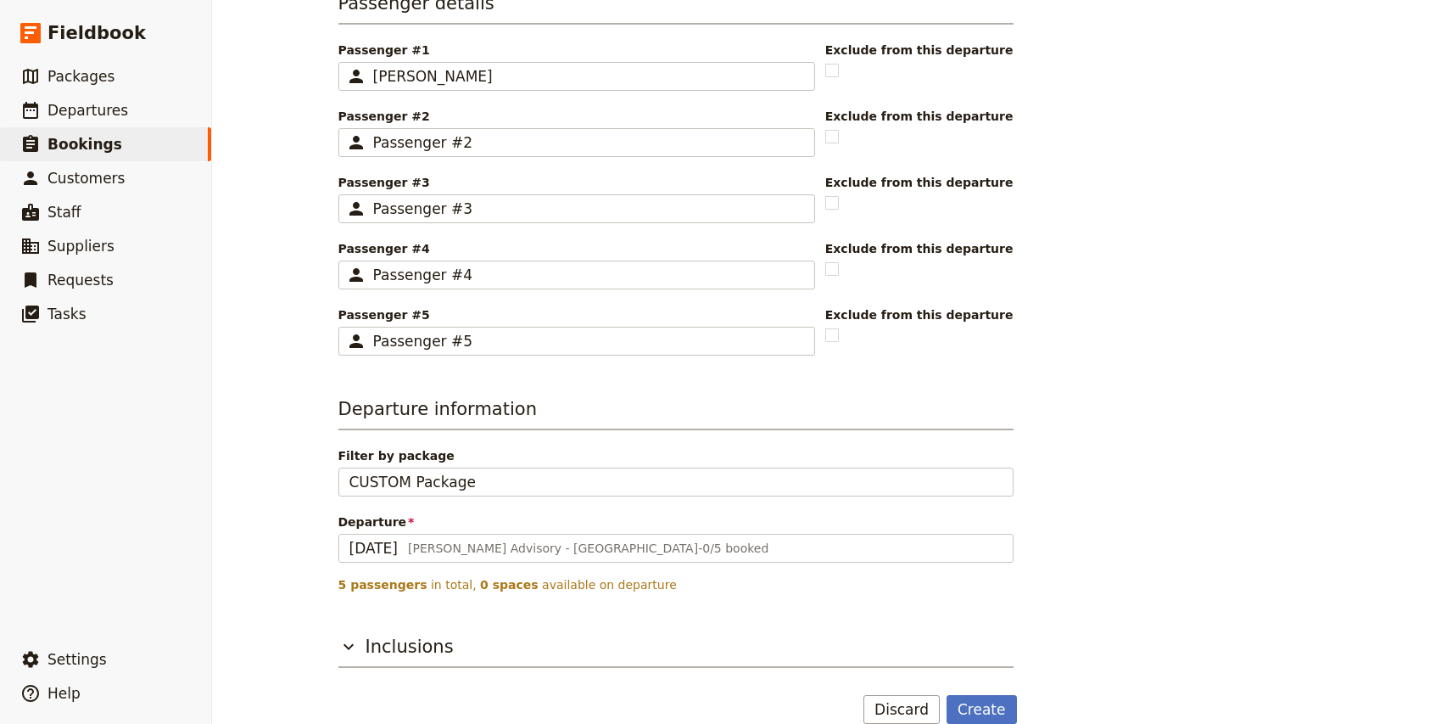
scroll to position [571, 0]
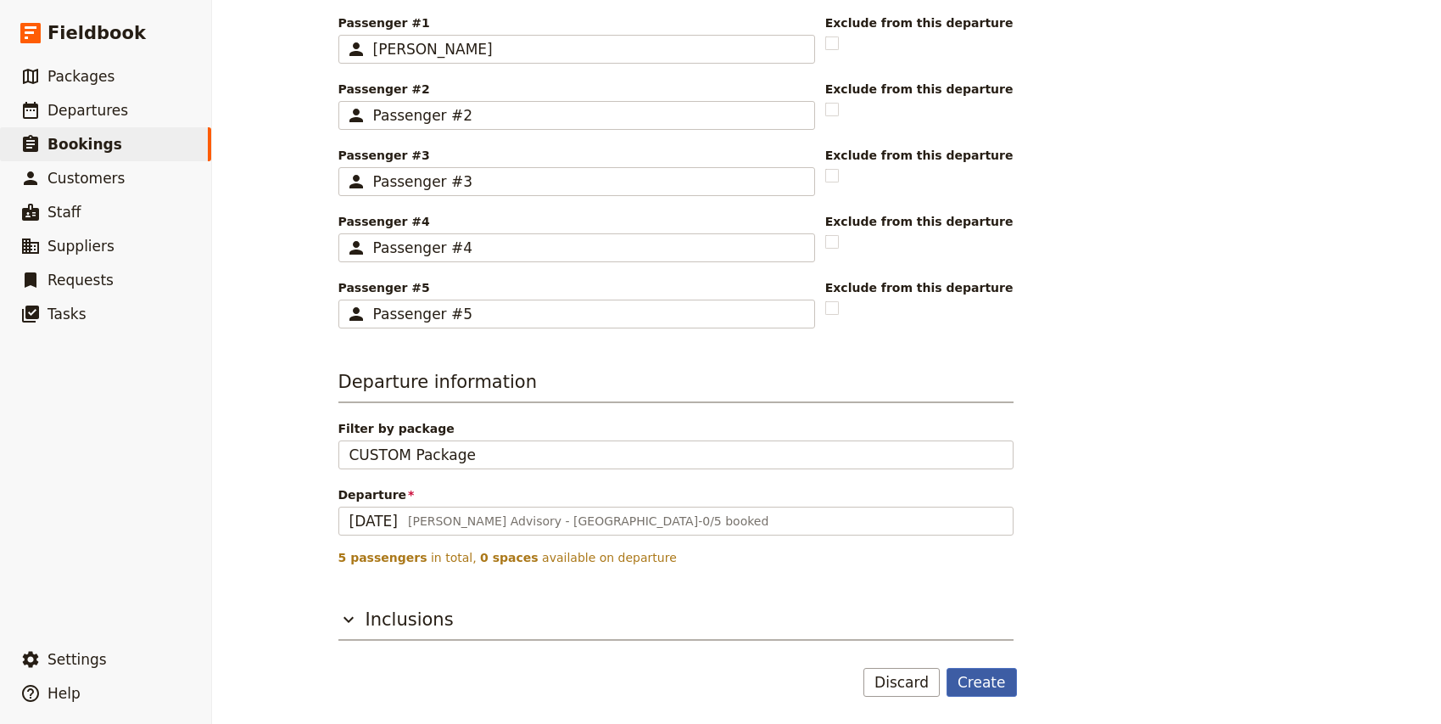
click at [979, 679] on button "Create" at bounding box center [982, 682] width 70 height 29
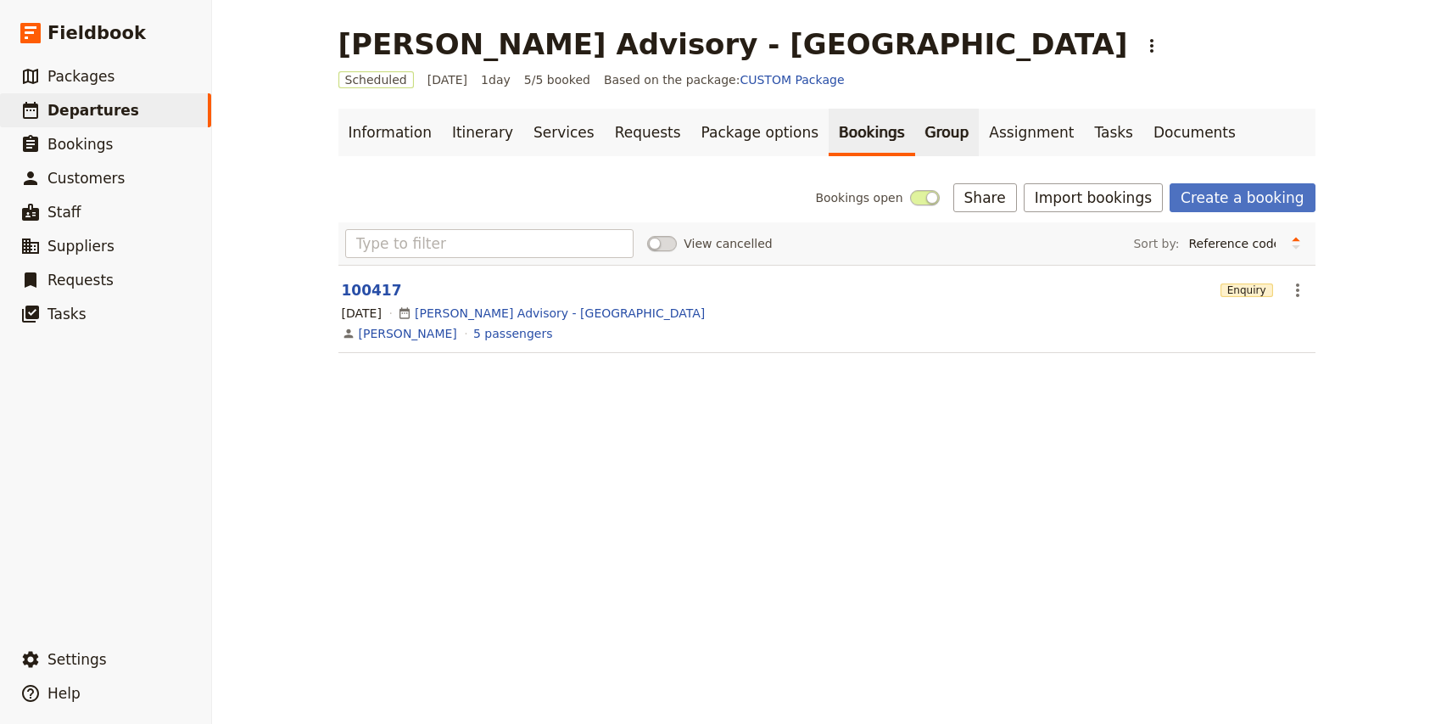
click at [915, 136] on link "Group" at bounding box center [947, 132] width 64 height 47
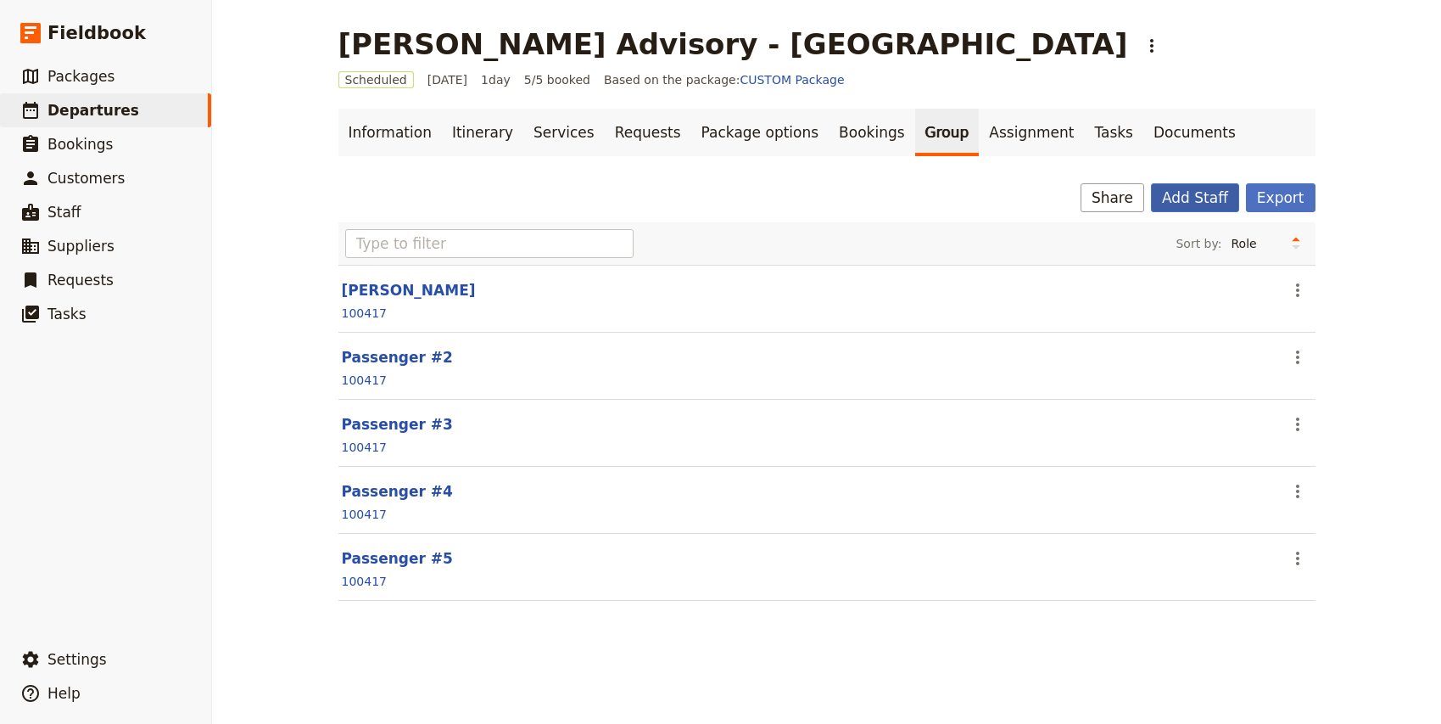
click at [1190, 197] on button "Add Staff" at bounding box center [1195, 197] width 88 height 29
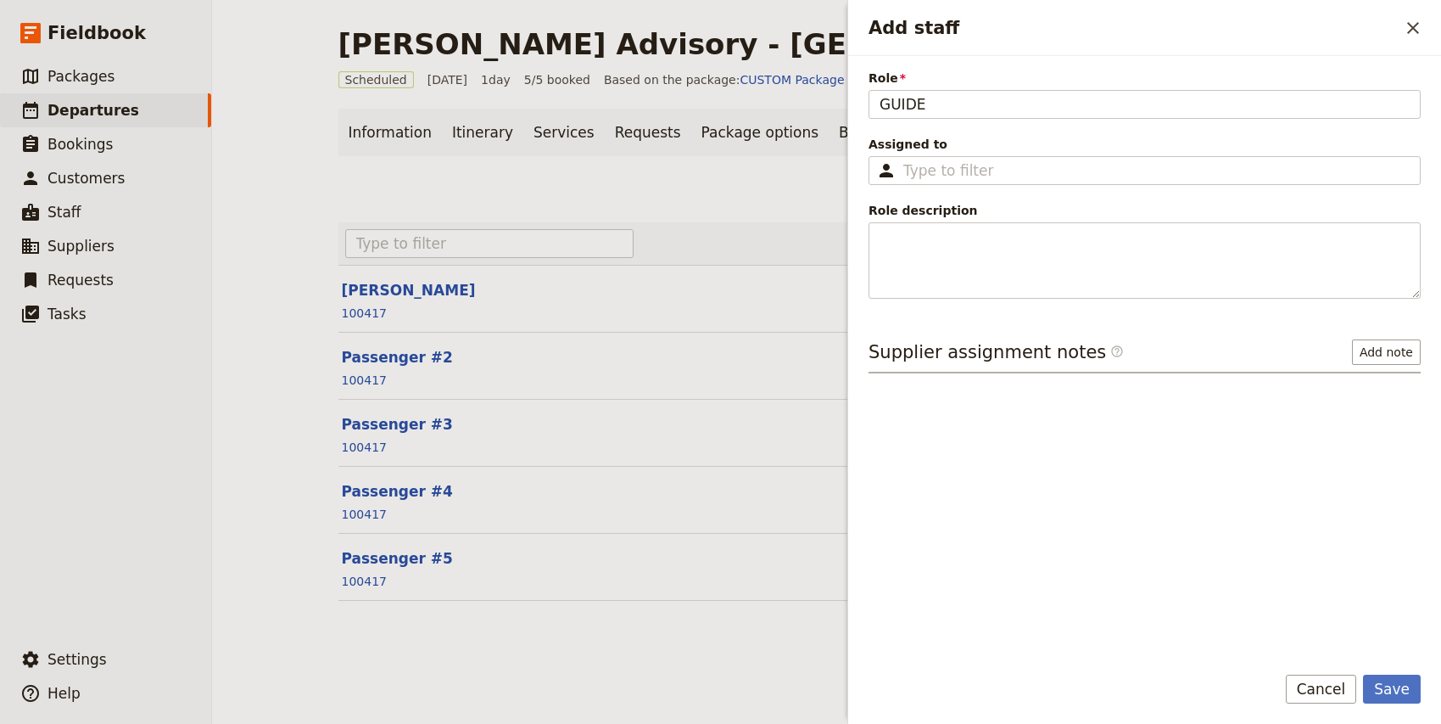
type input "GUIDE"
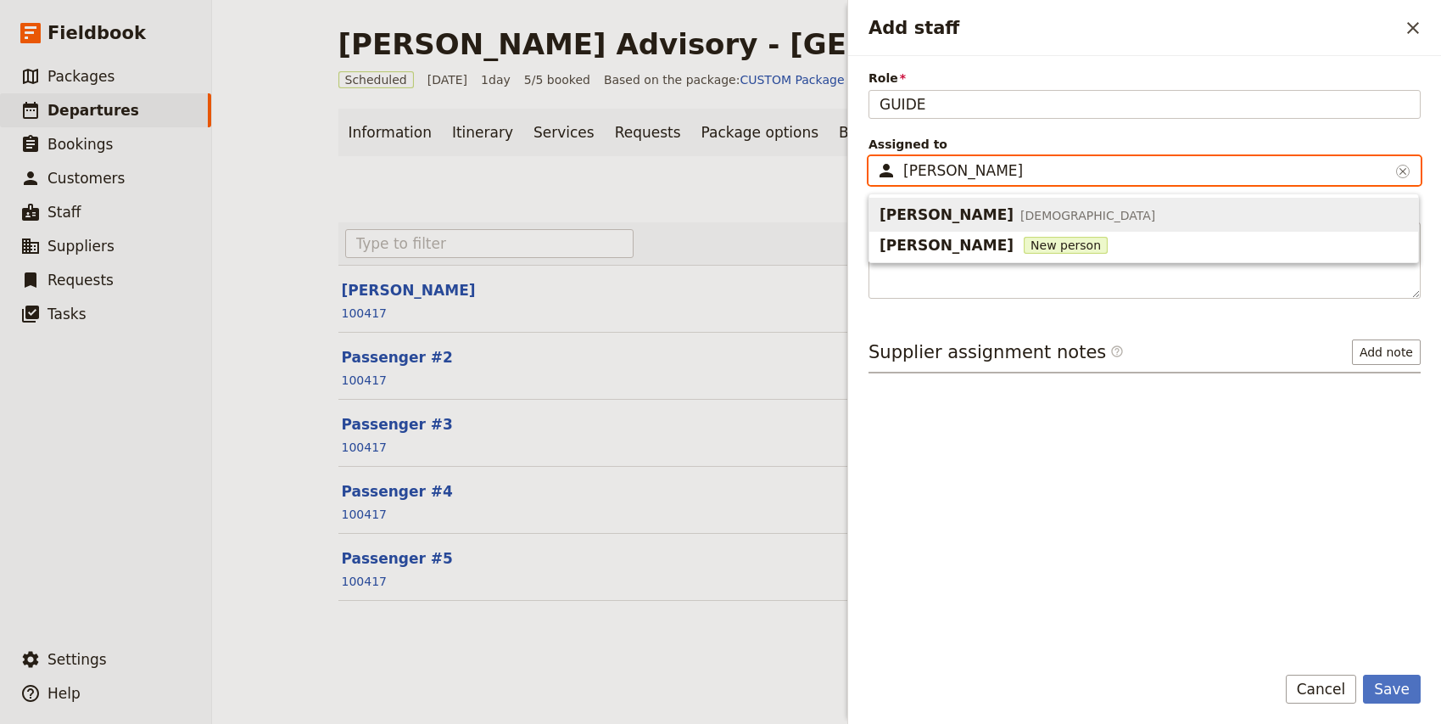
click at [1070, 215] on span "[PERSON_NAME] [DEMOGRAPHIC_DATA]" at bounding box center [1144, 214] width 528 height 27
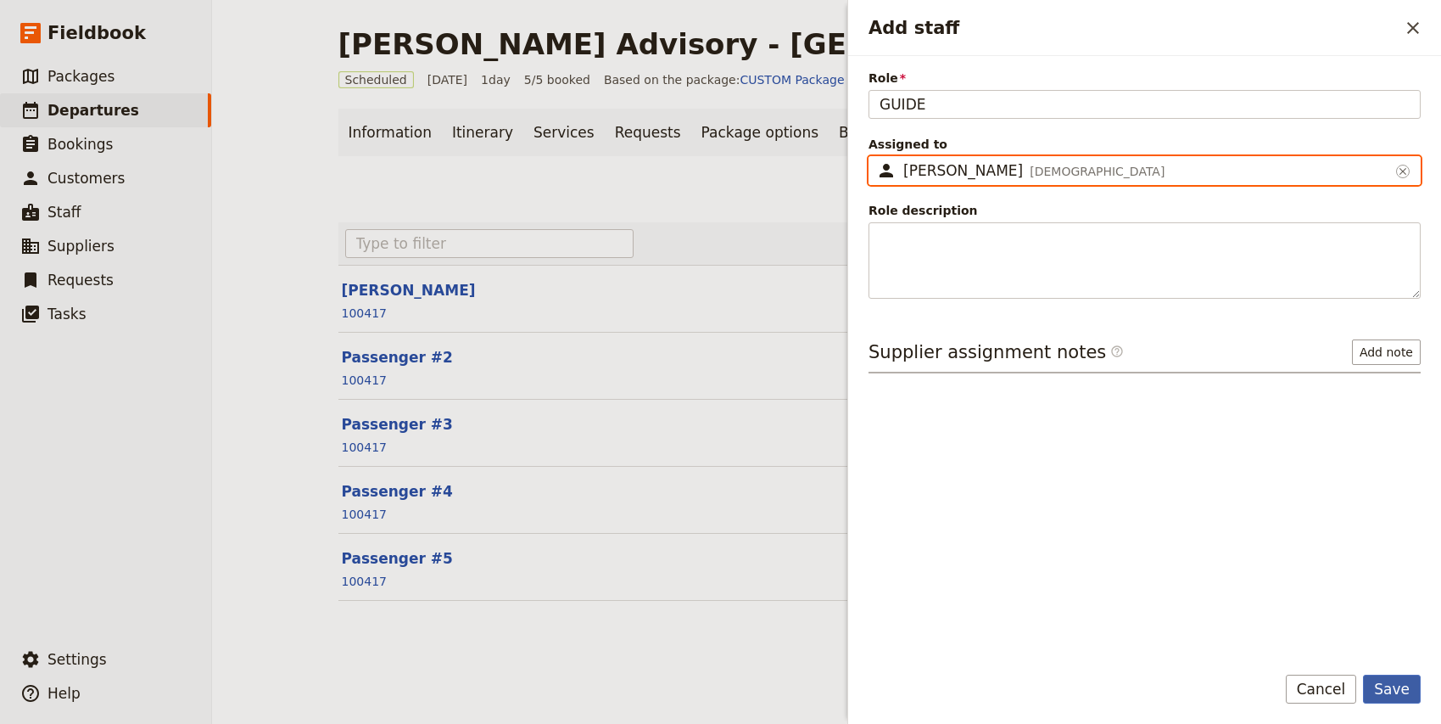
type input "[PERSON_NAME]"
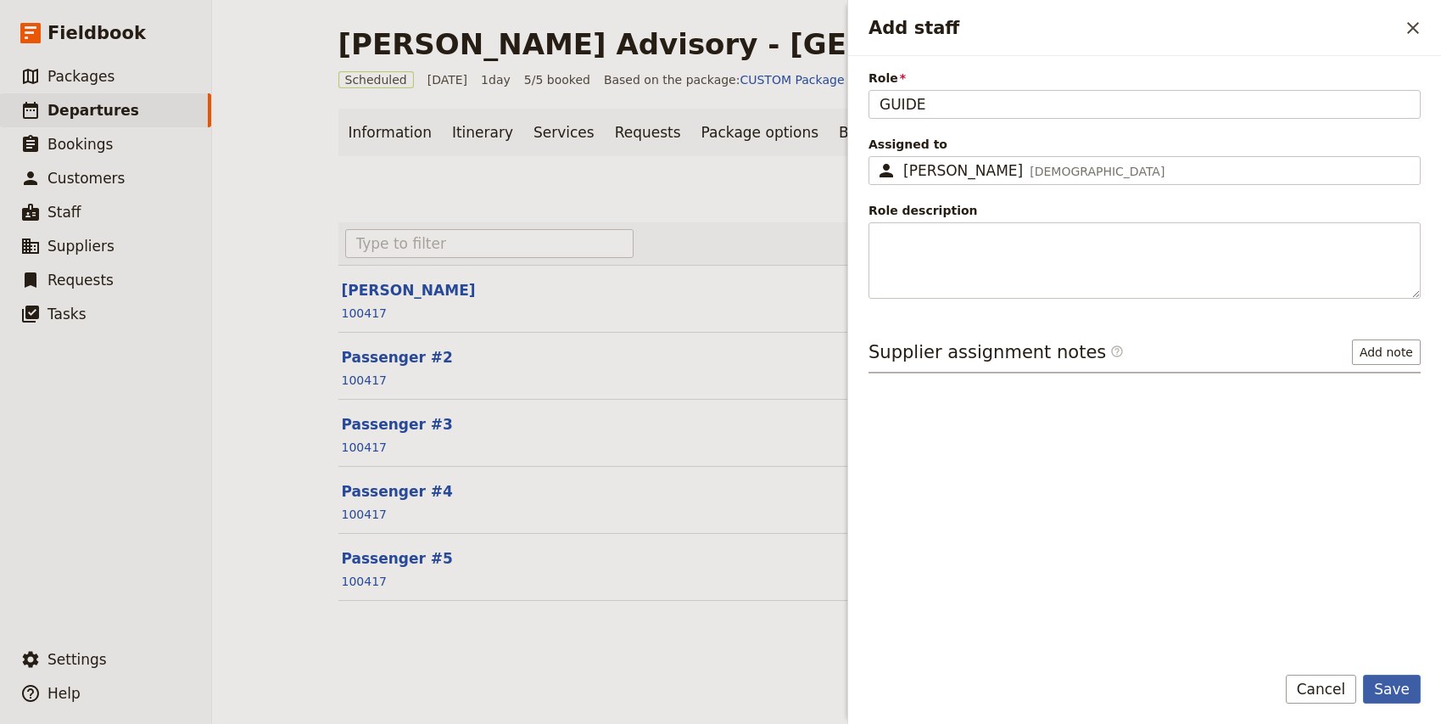
click at [1410, 700] on button "Save" at bounding box center [1392, 688] width 58 height 29
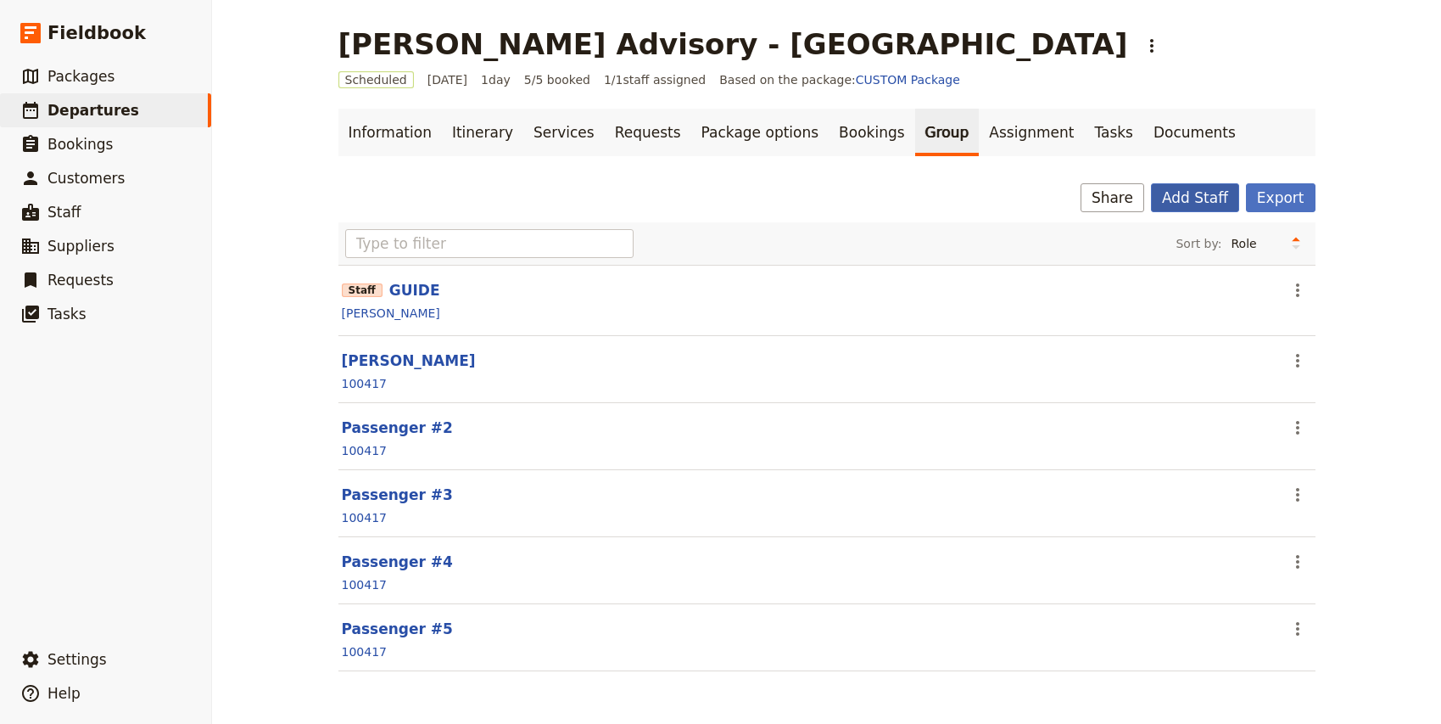
click at [1193, 197] on button "Add Staff" at bounding box center [1195, 197] width 88 height 29
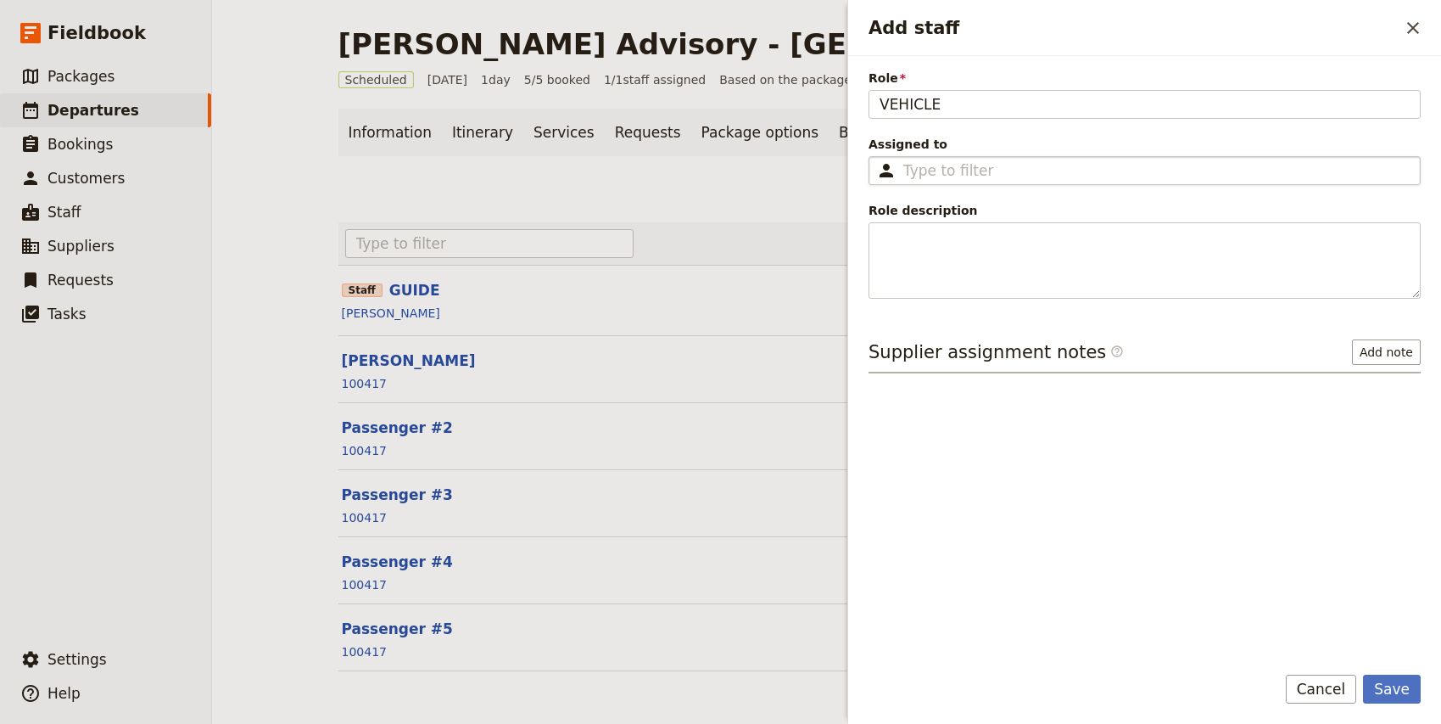
type input "VEHICLE"
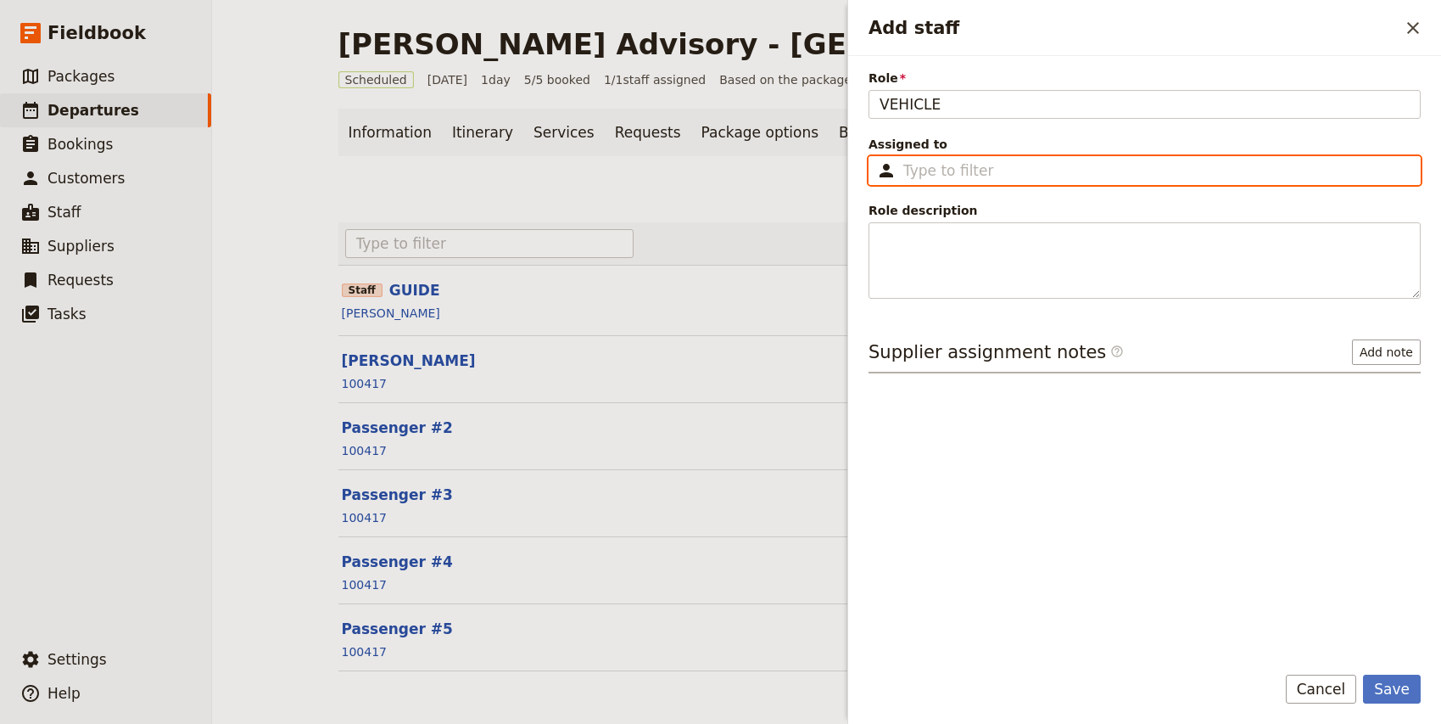
click at [947, 173] on input "Assigned to ​" at bounding box center [1156, 170] width 506 height 20
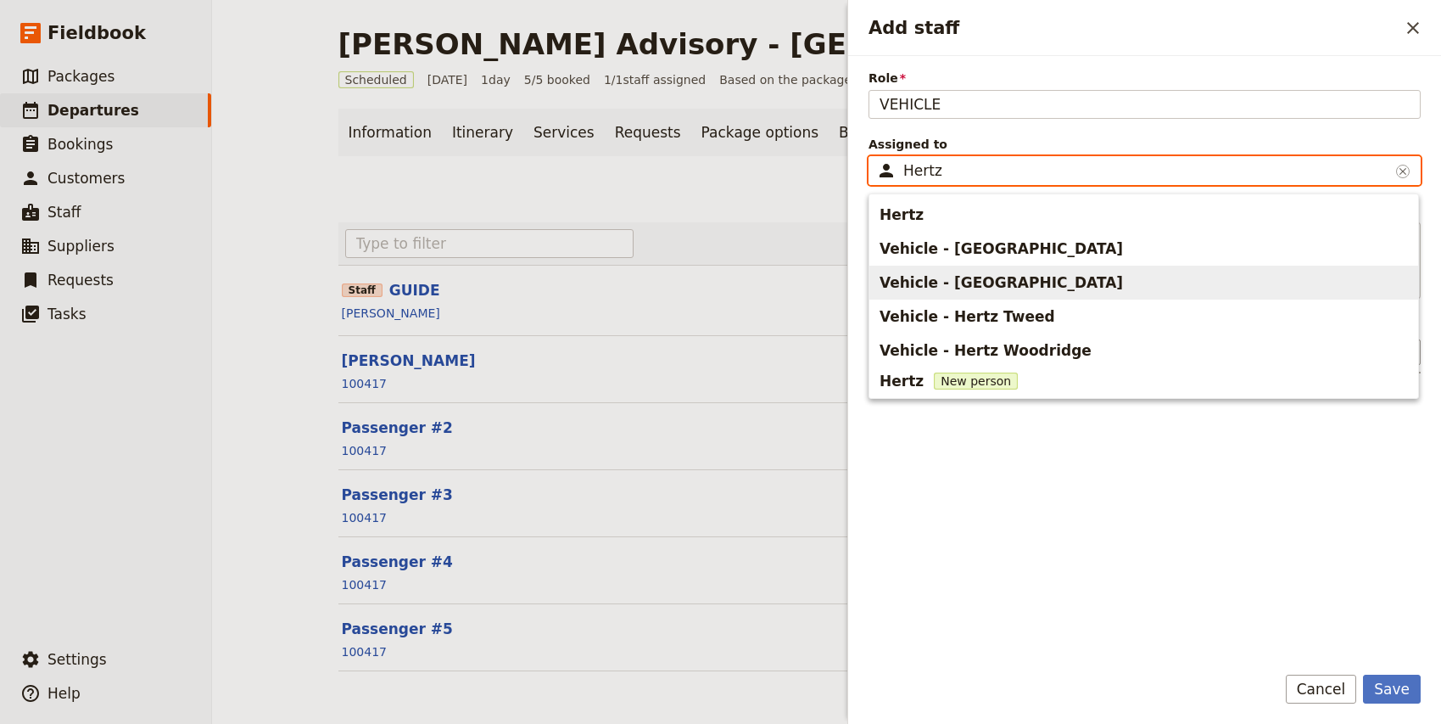
click at [977, 272] on span "Vehicle - [GEOGRAPHIC_DATA]" at bounding box center [1001, 282] width 243 height 20
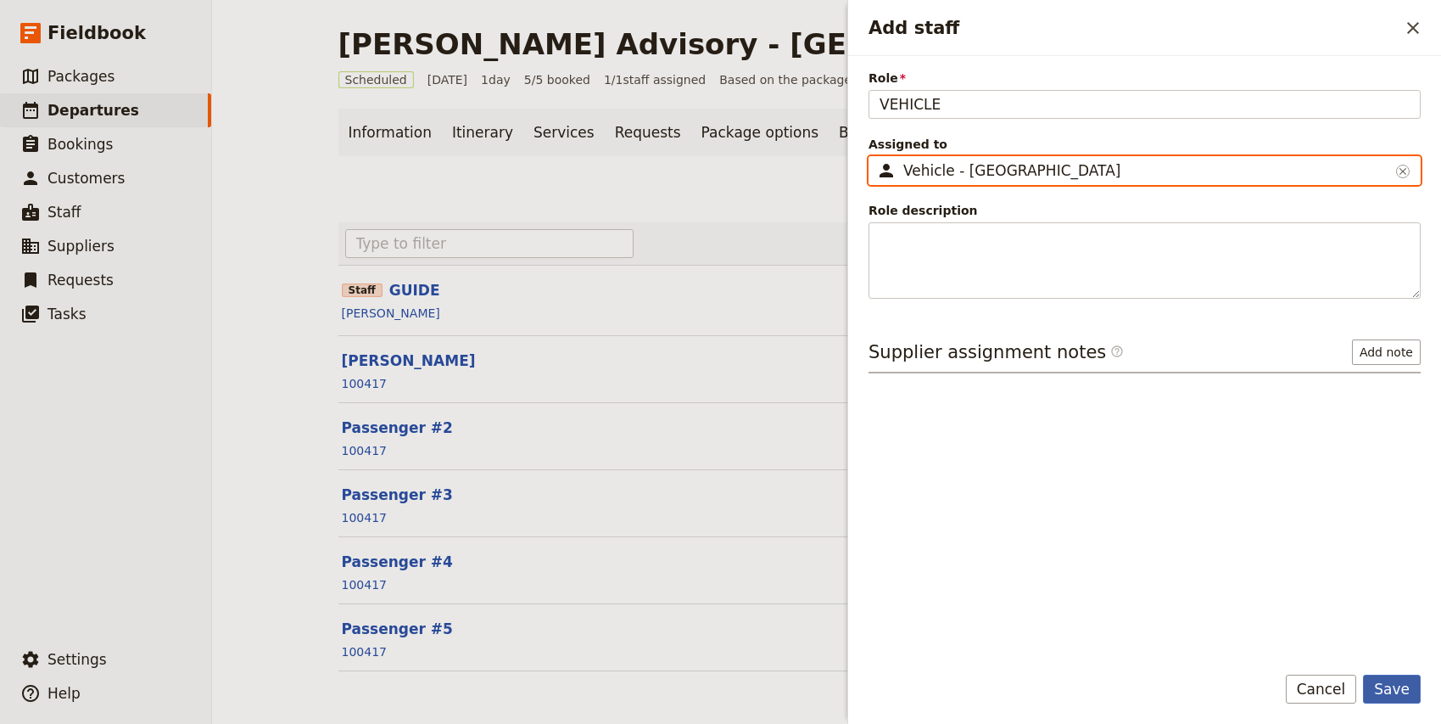
type input "Vehicle - [GEOGRAPHIC_DATA]"
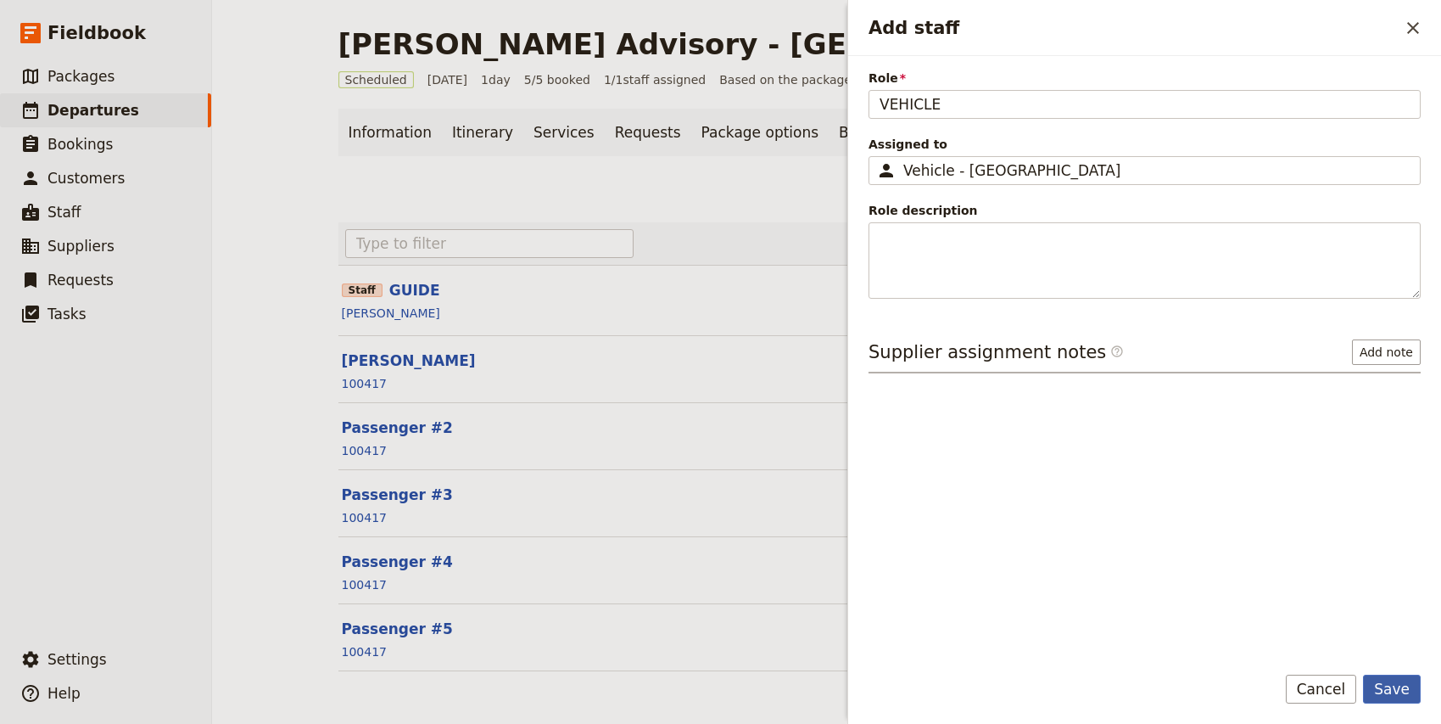
click at [1392, 695] on button "Save" at bounding box center [1392, 688] width 58 height 29
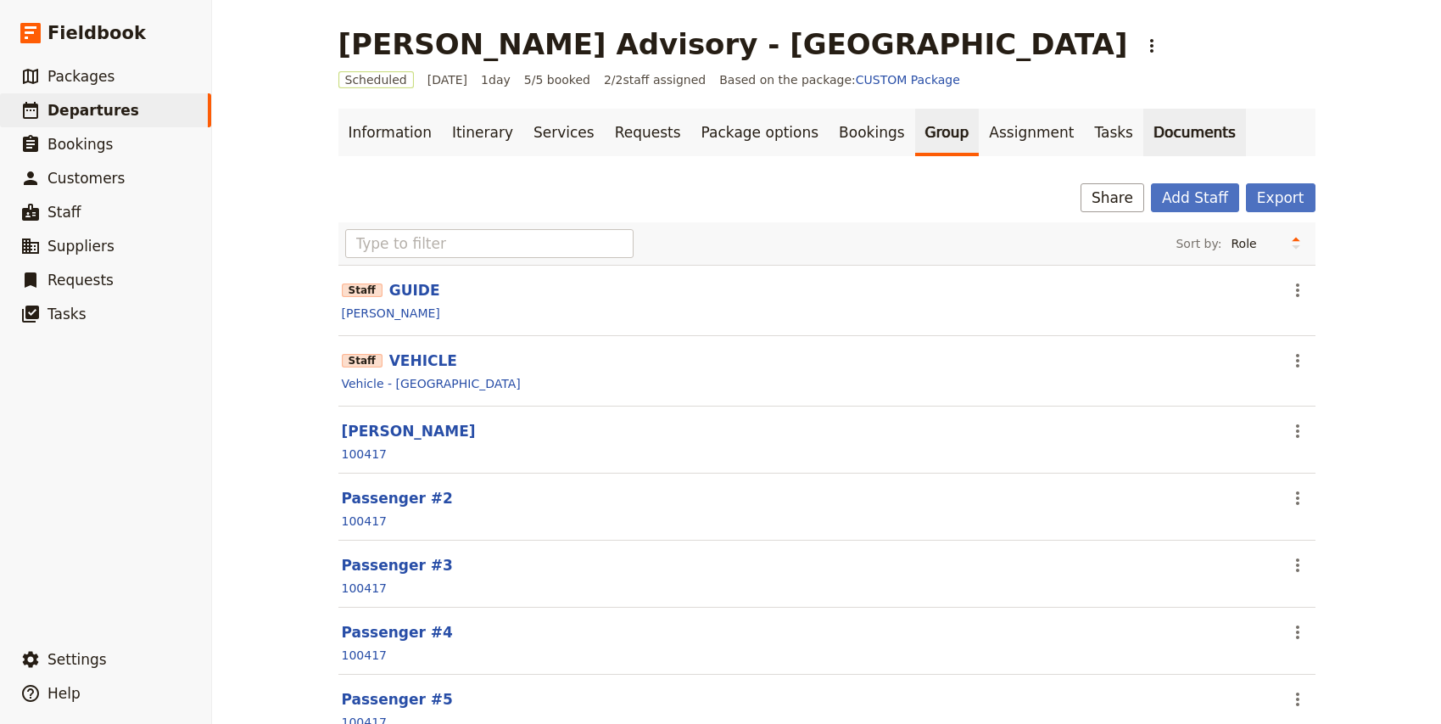
click at [1143, 131] on link "Documents" at bounding box center [1194, 132] width 103 height 47
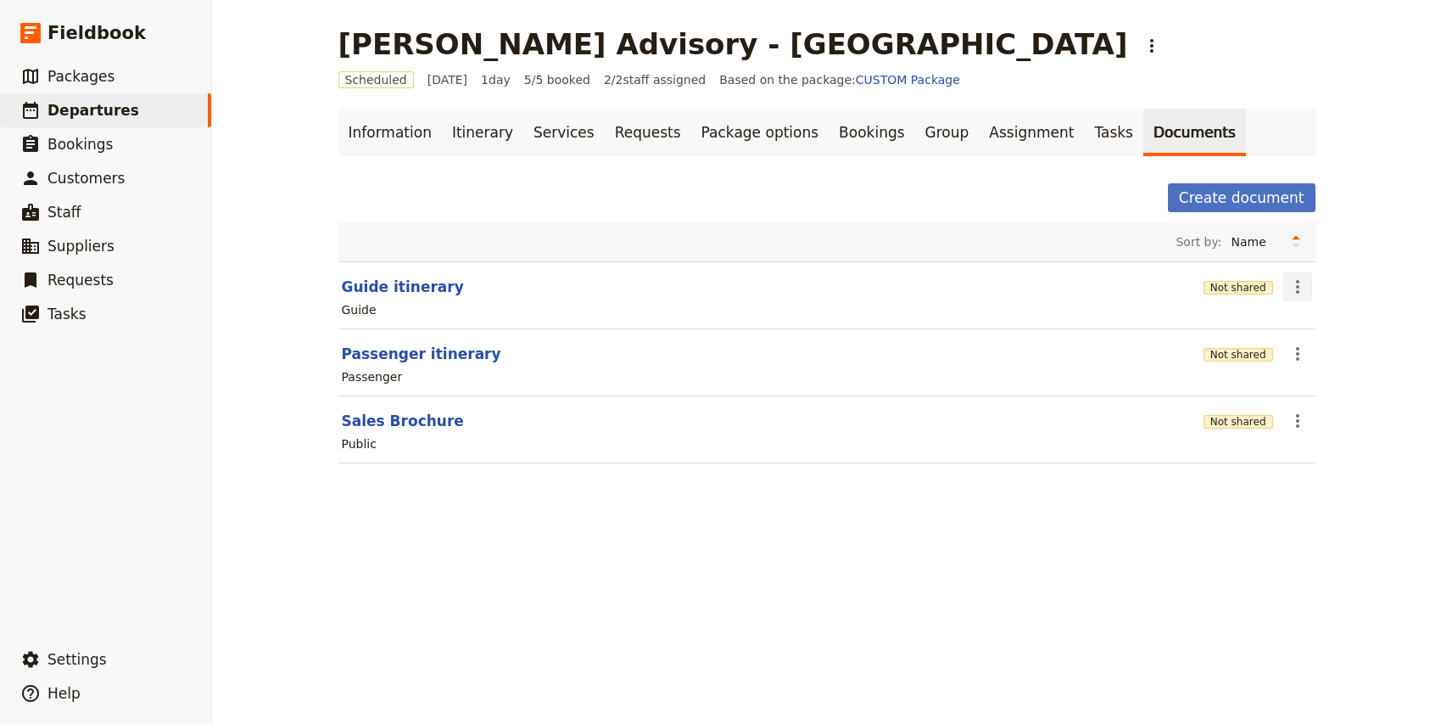
click at [1294, 287] on icon "Actions" at bounding box center [1298, 287] width 20 height 20
click at [1317, 342] on span "Edit document" at bounding box center [1337, 347] width 87 height 17
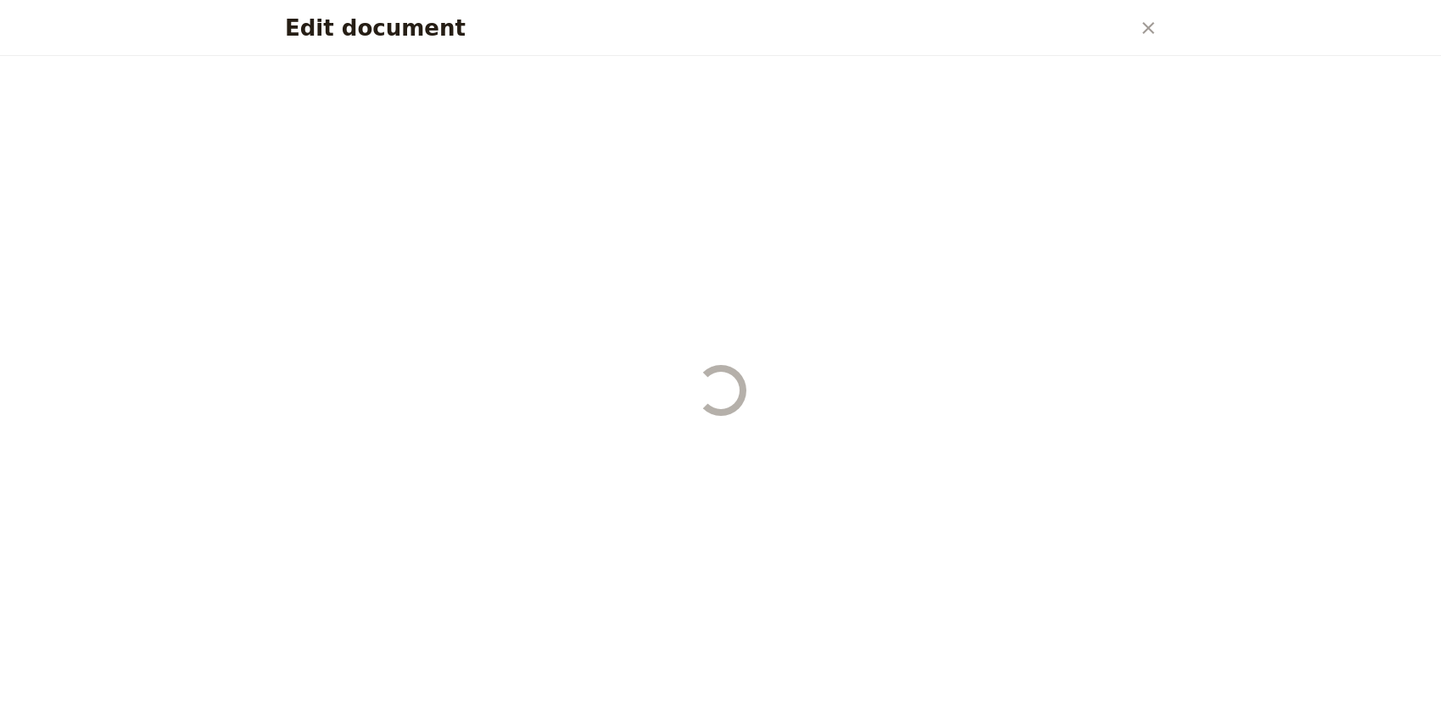
select select "STAFF"
select select "RUN_SHEET"
select select "DEFAULT"
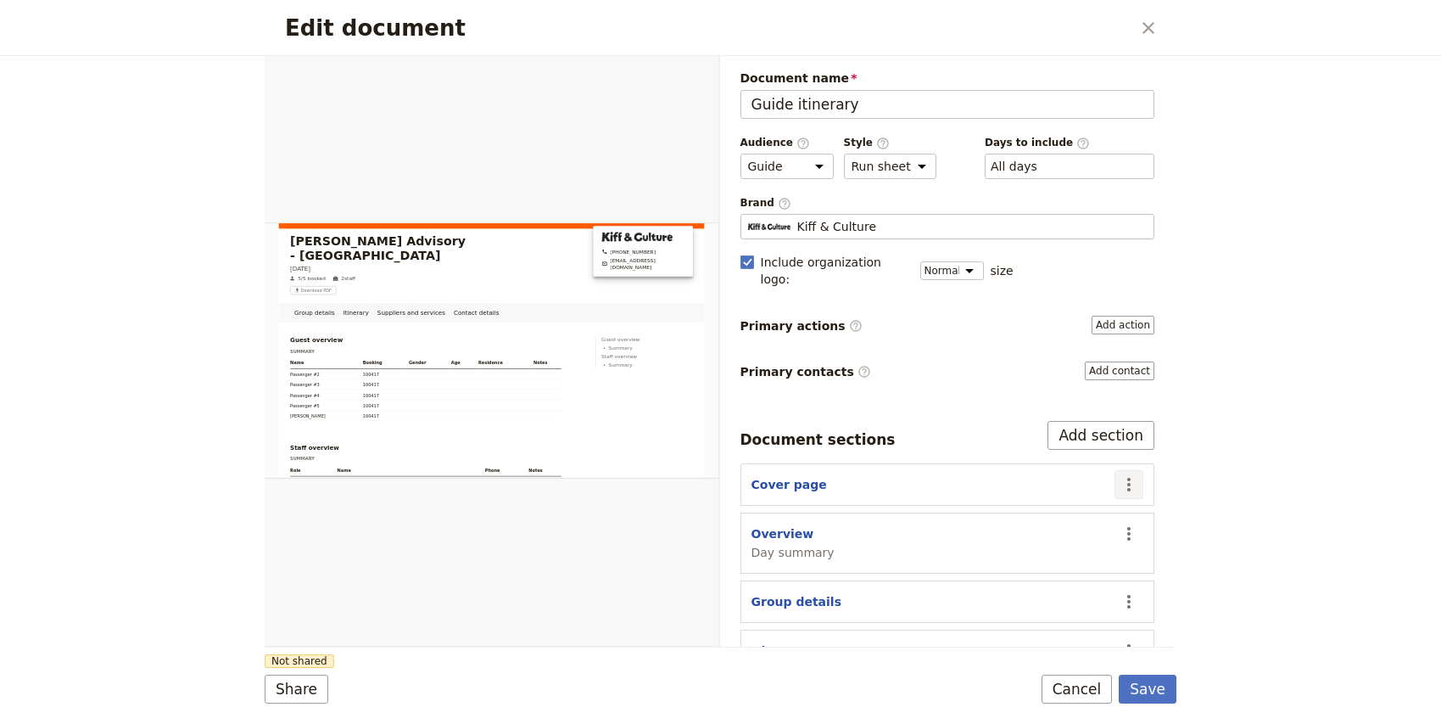
click at [1128, 478] on icon "Actions" at bounding box center [1128, 485] width 3 height 14
click at [1080, 500] on span "Edit section" at bounding box center [1063, 503] width 137 height 17
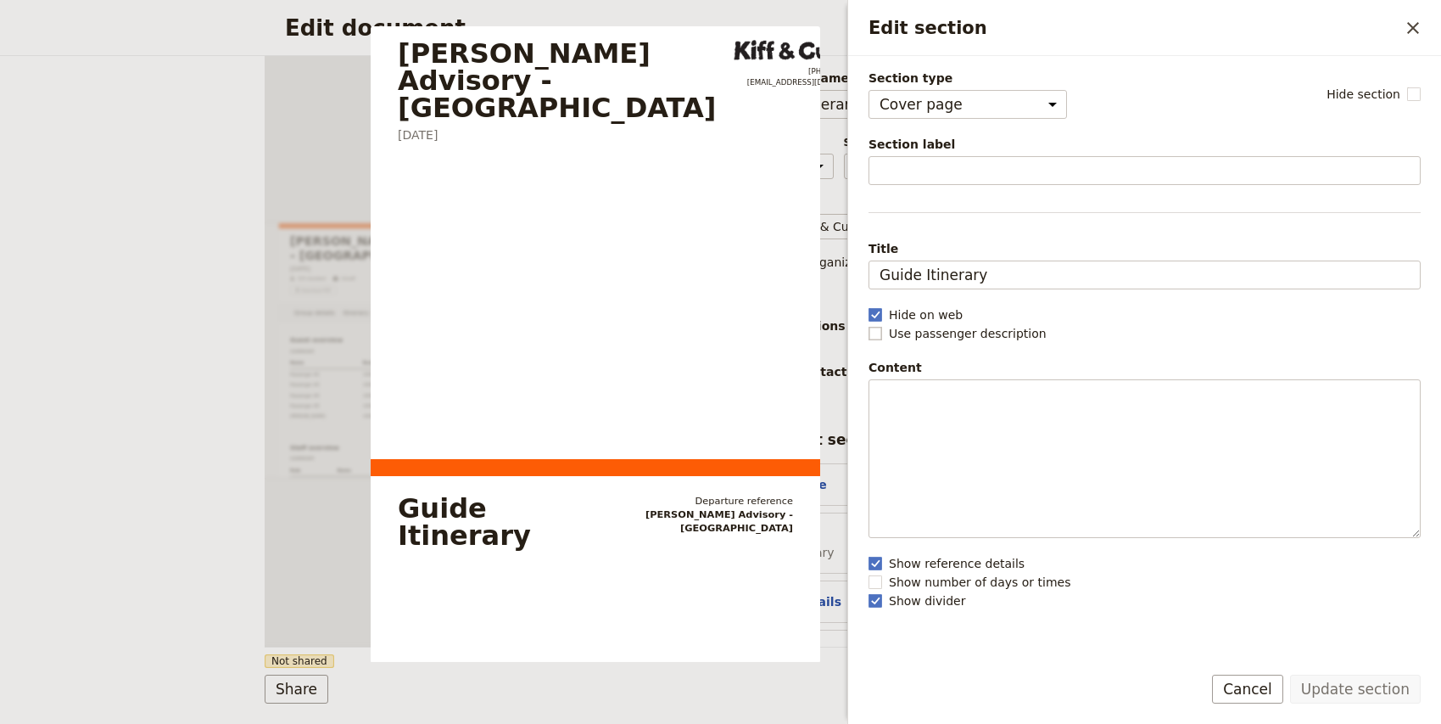
click at [882, 332] on label "Use passenger description" at bounding box center [1145, 333] width 552 height 17
click at [869, 325] on input "Use passenger description" at bounding box center [868, 324] width 1 height 1
checkbox input "true"
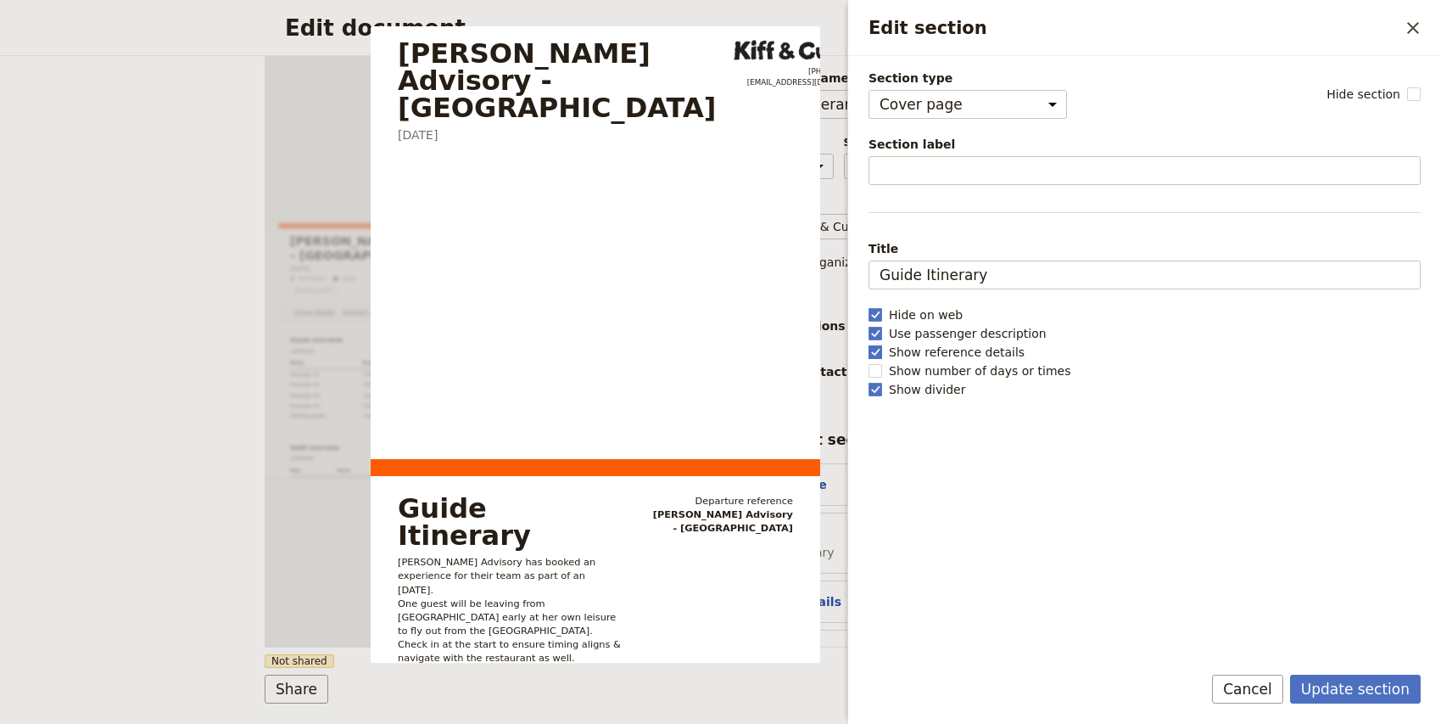
click at [870, 355] on rect "Edit section" at bounding box center [875, 351] width 13 height 13
click at [869, 344] on input "Show reference details" at bounding box center [868, 343] width 1 height 1
checkbox input "false"
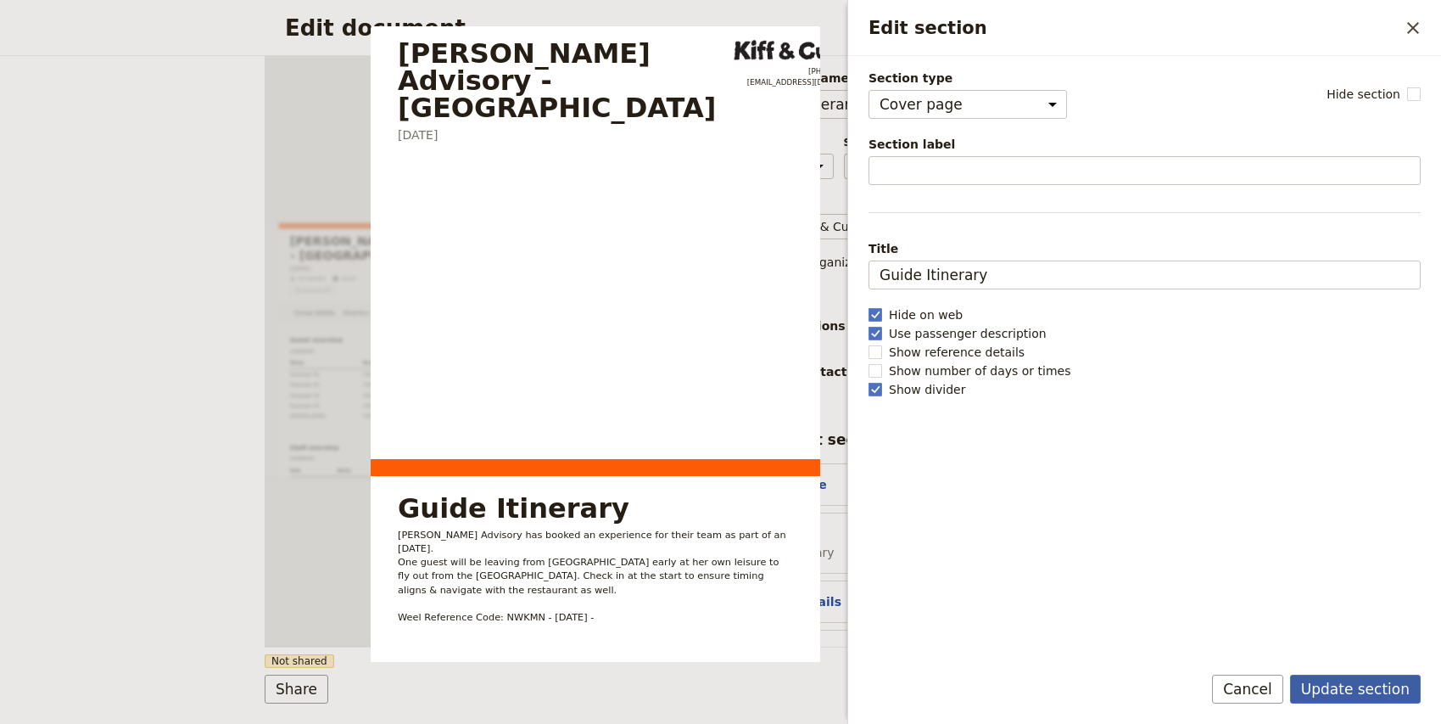
click at [1355, 689] on button "Update section" at bounding box center [1355, 688] width 131 height 29
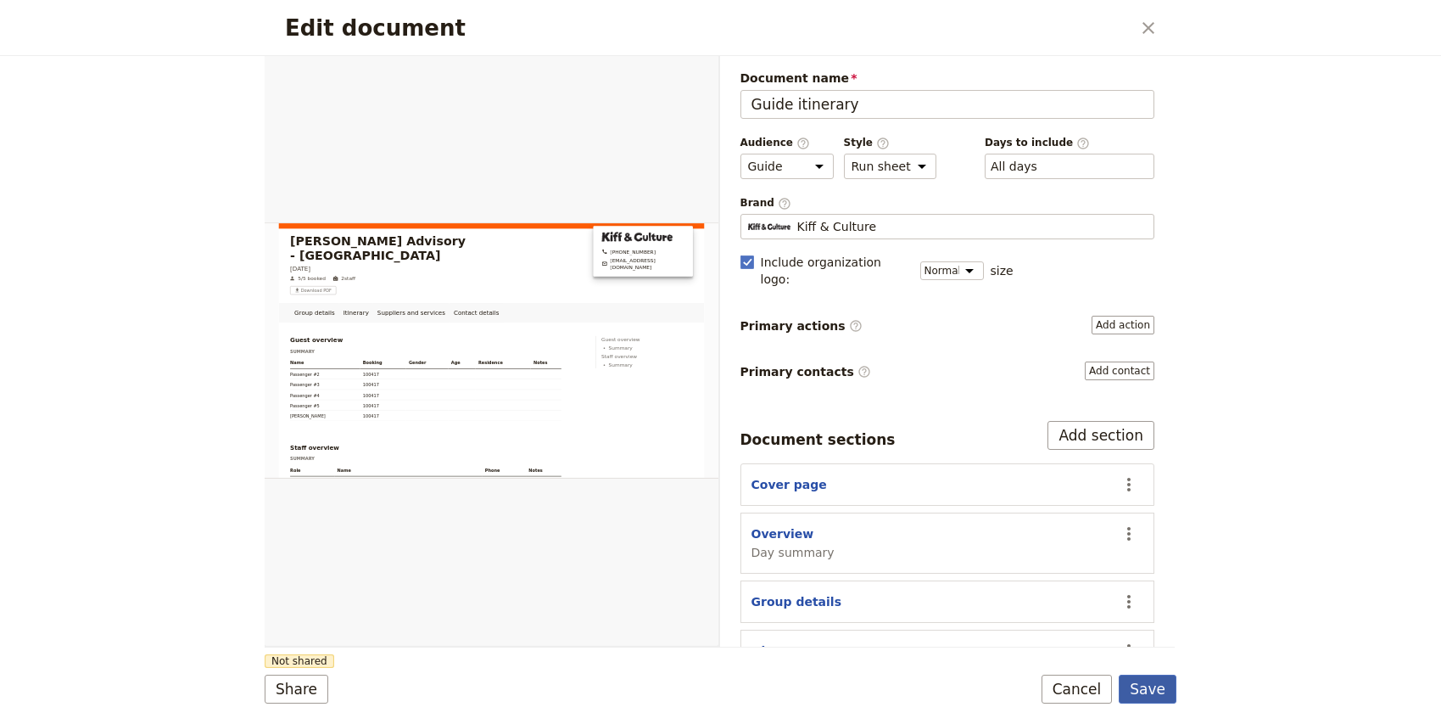
click at [1150, 690] on button "Save" at bounding box center [1148, 688] width 58 height 29
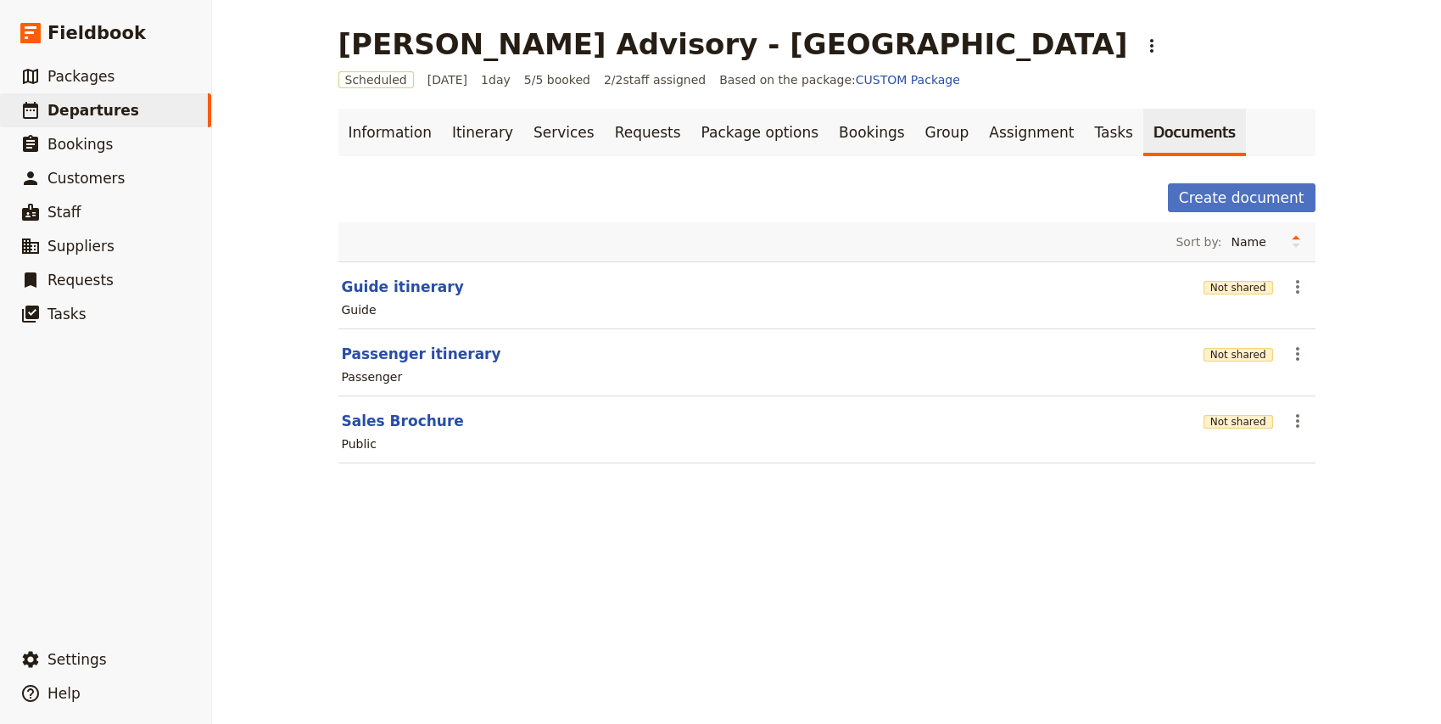
click at [1305, 299] on div "Guide" at bounding box center [827, 309] width 974 height 20
click at [1298, 288] on icon "Actions" at bounding box center [1298, 287] width 20 height 20
click at [1316, 319] on span "Share" at bounding box center [1311, 324] width 34 height 17
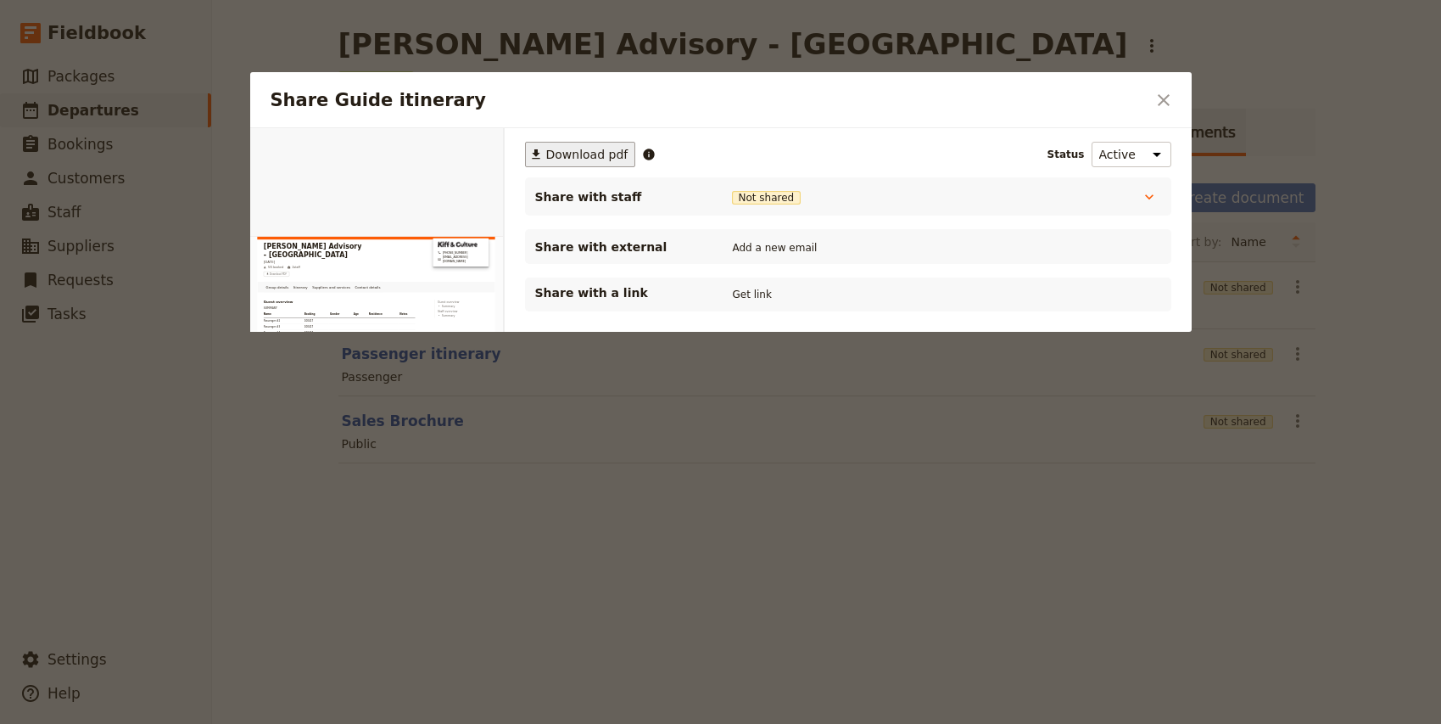
click at [556, 154] on span "Download pdf" at bounding box center [587, 154] width 82 height 17
click at [299, 590] on div at bounding box center [720, 362] width 1441 height 724
